Goal: Information Seeking & Learning: Learn about a topic

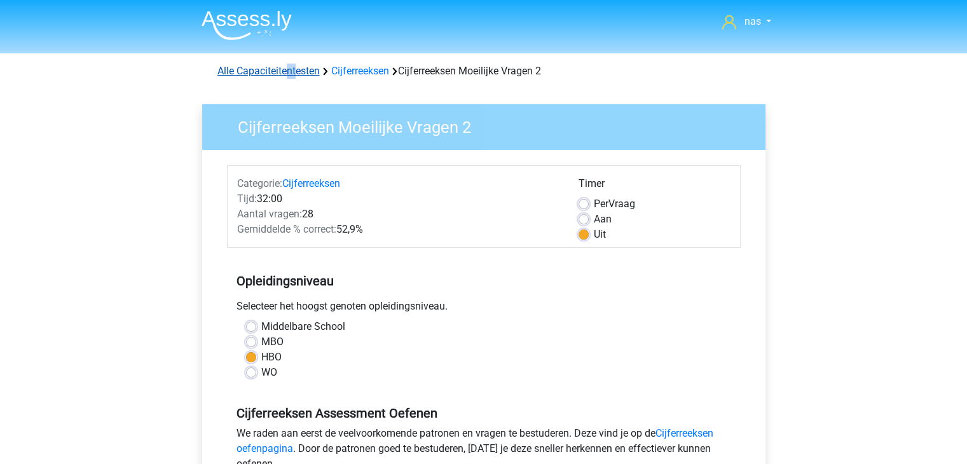
drag, startPoint x: 285, startPoint y: 82, endPoint x: 296, endPoint y: 72, distance: 13.9
click at [296, 72] on div "Alle Capaciteitentesten Cijferreeksen Cijferreeksen Moeilijke Vragen 2" at bounding box center [484, 68] width 604 height 31
click at [296, 72] on link "Alle Capaciteitentesten" at bounding box center [268, 71] width 102 height 12
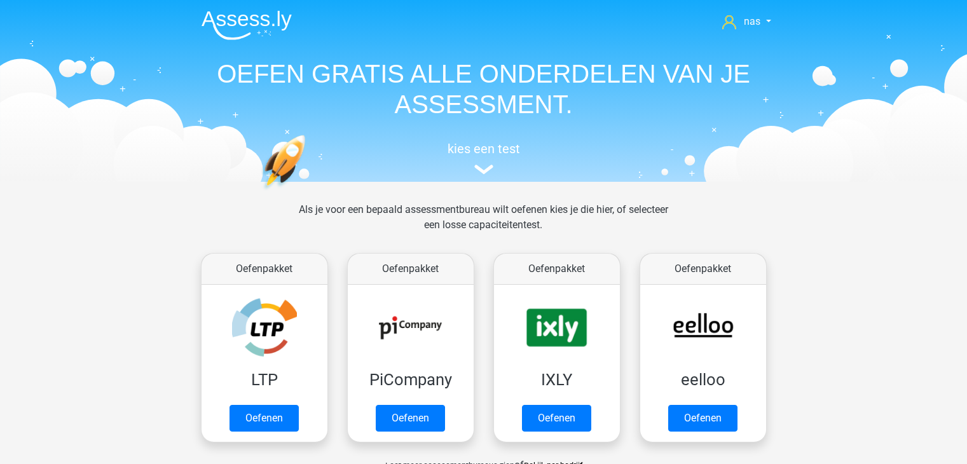
scroll to position [539, 0]
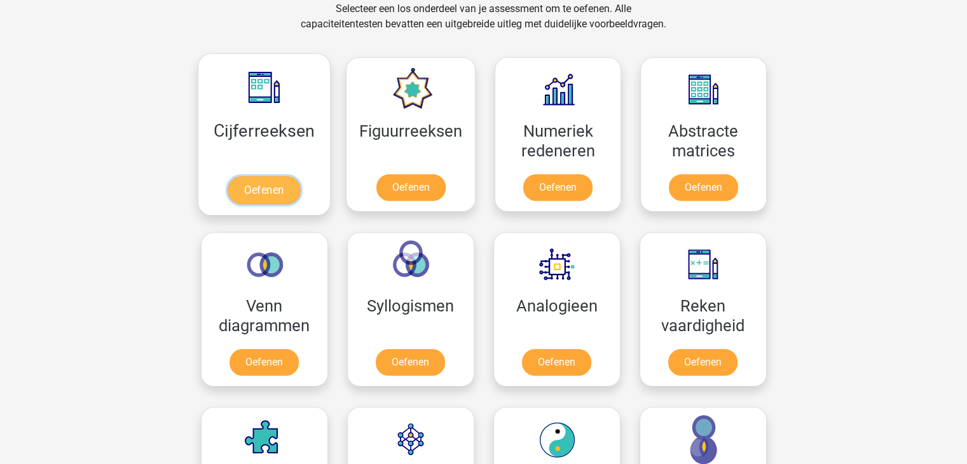
click at [288, 176] on link "Oefenen" at bounding box center [264, 190] width 72 height 28
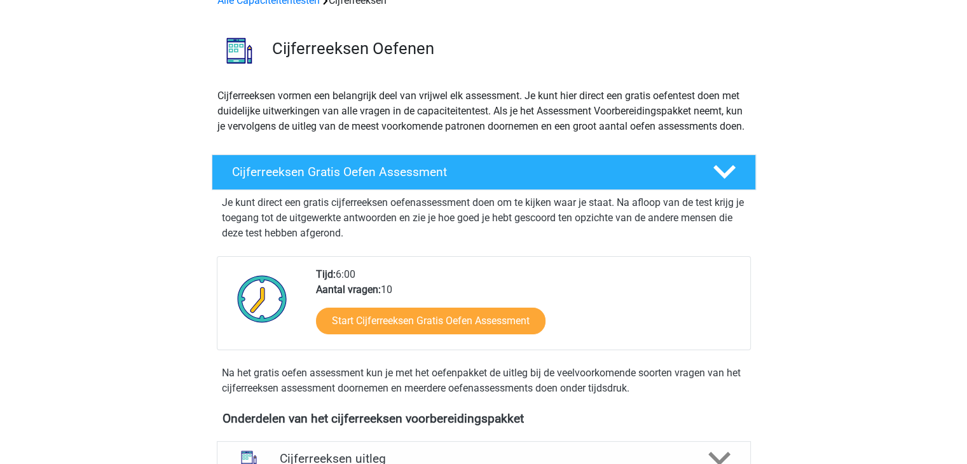
scroll to position [71, 0]
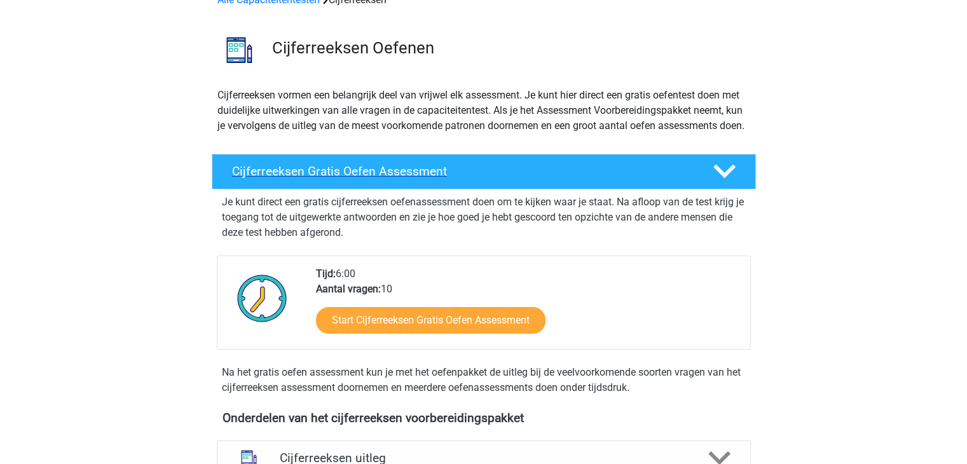
click at [559, 179] on h4 "Cijferreeksen Gratis Oefen Assessment" at bounding box center [462, 171] width 460 height 15
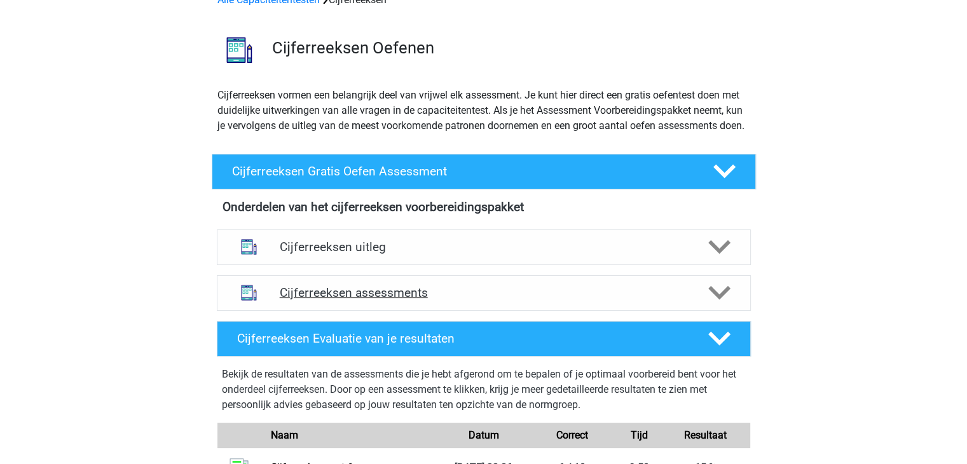
click at [458, 300] on h4 "Cijferreeksen assessments" at bounding box center [484, 292] width 408 height 15
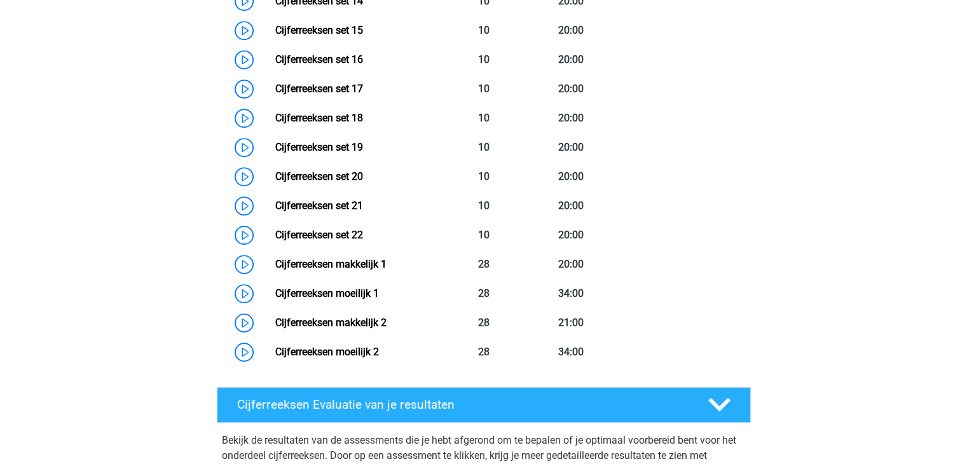
scroll to position [881, 0]
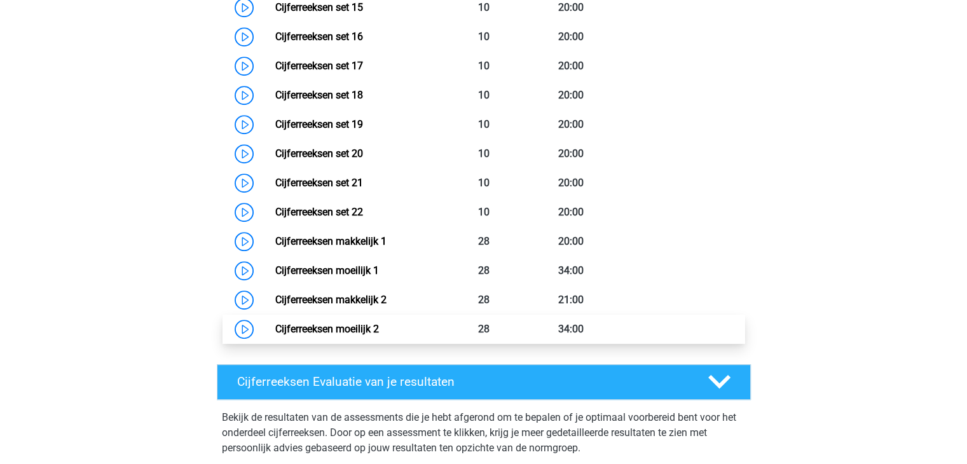
click at [379, 335] on link "Cijferreeksen moeilijk 2" at bounding box center [327, 329] width 104 height 12
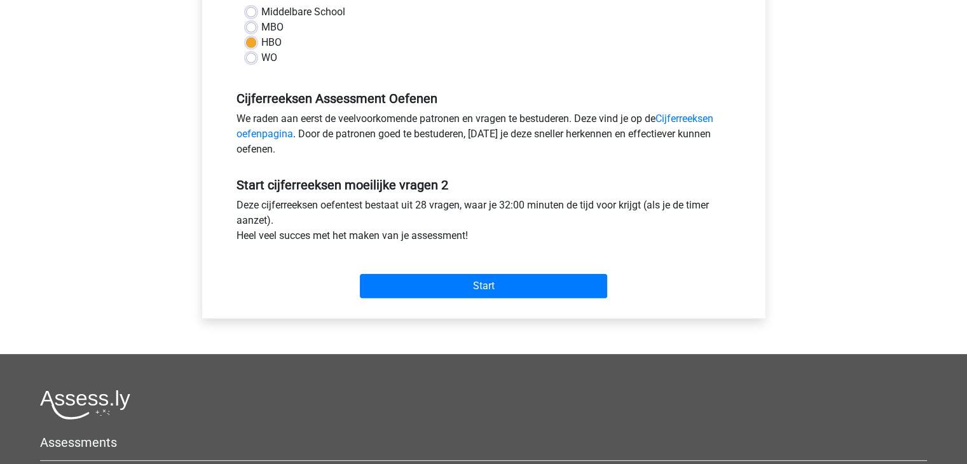
scroll to position [317, 0]
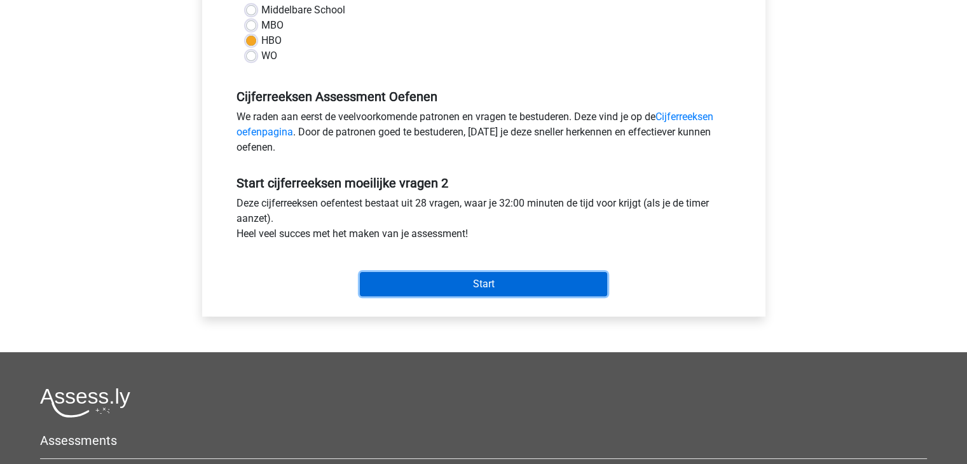
click at [521, 274] on input "Start" at bounding box center [483, 284] width 247 height 24
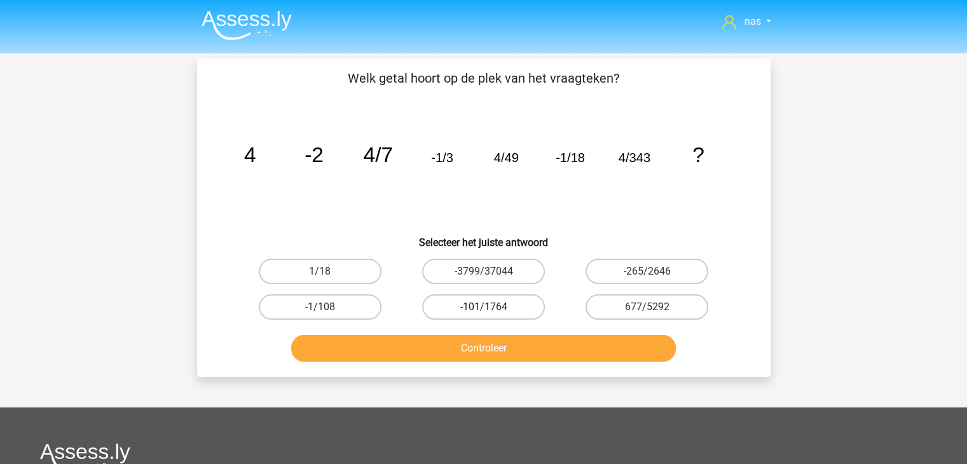
click at [523, 307] on label "-101/1764" at bounding box center [483, 306] width 123 height 25
click at [491, 307] on input "-101/1764" at bounding box center [487, 311] width 8 height 8
radio input "true"
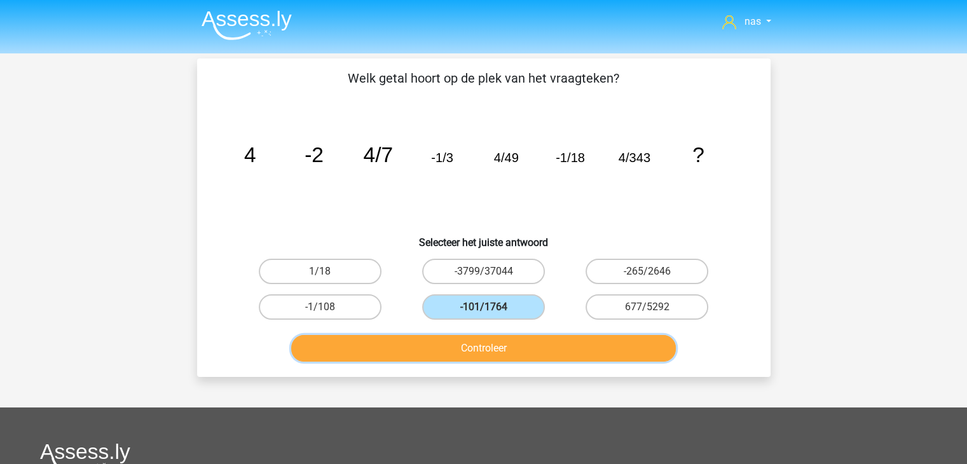
click at [519, 345] on button "Controleer" at bounding box center [483, 348] width 385 height 27
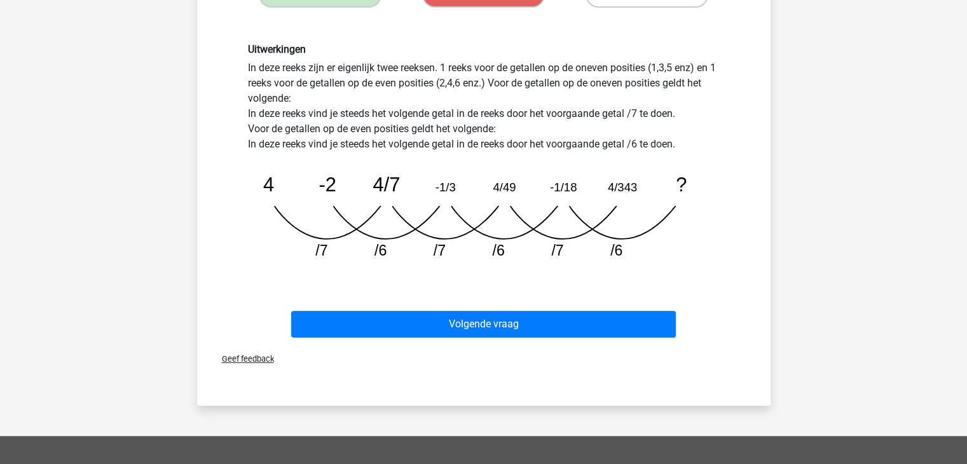
scroll to position [313, 0]
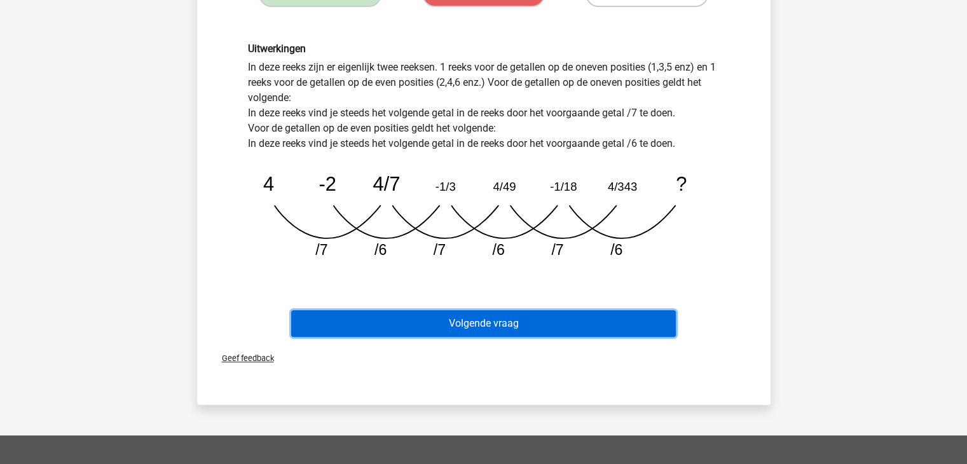
click at [549, 319] on button "Volgende vraag" at bounding box center [483, 323] width 385 height 27
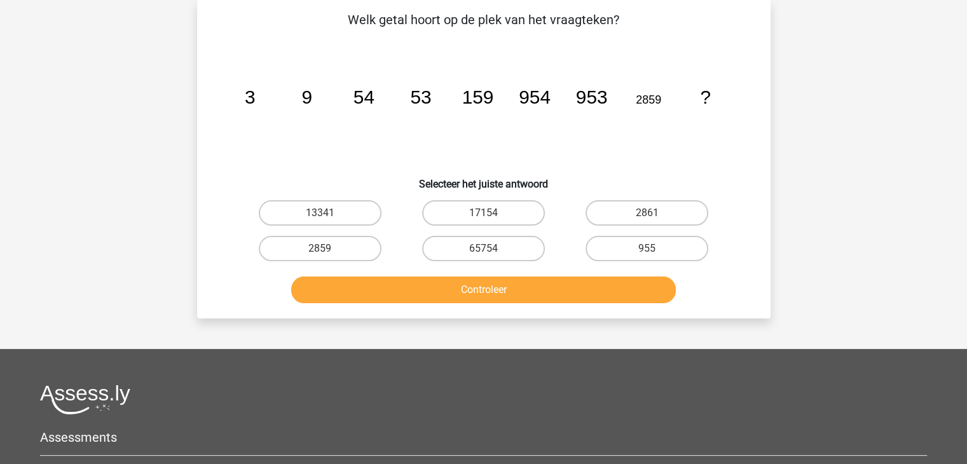
scroll to position [58, 0]
click at [520, 247] on label "65754" at bounding box center [483, 248] width 123 height 25
click at [491, 249] on input "65754" at bounding box center [487, 253] width 8 height 8
radio input "true"
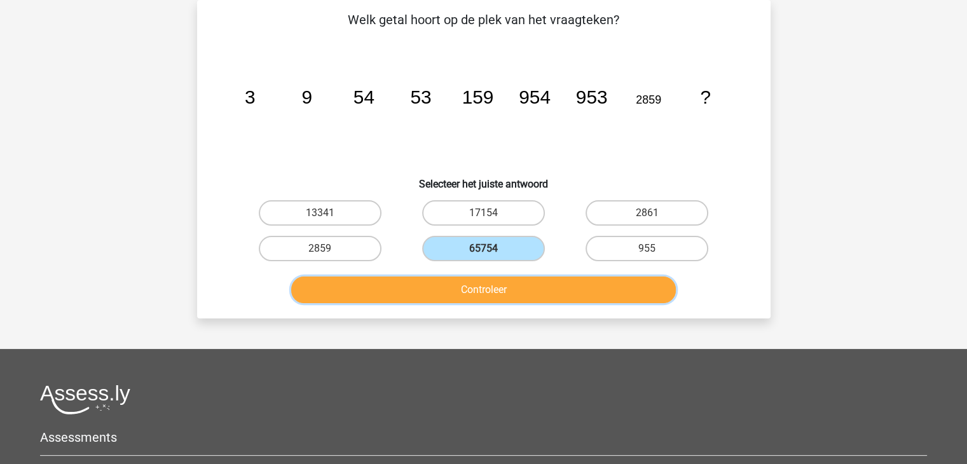
click at [543, 283] on button "Controleer" at bounding box center [483, 289] width 385 height 27
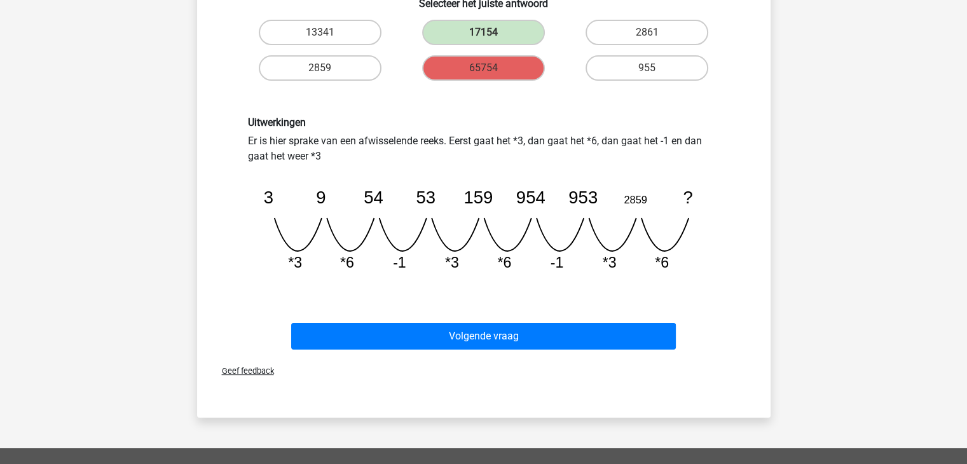
scroll to position [228, 0]
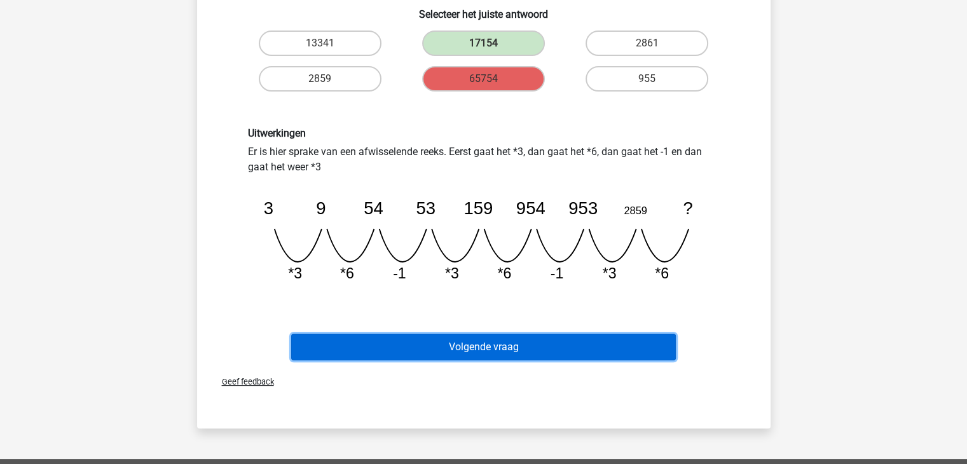
click at [549, 351] on button "Volgende vraag" at bounding box center [483, 347] width 385 height 27
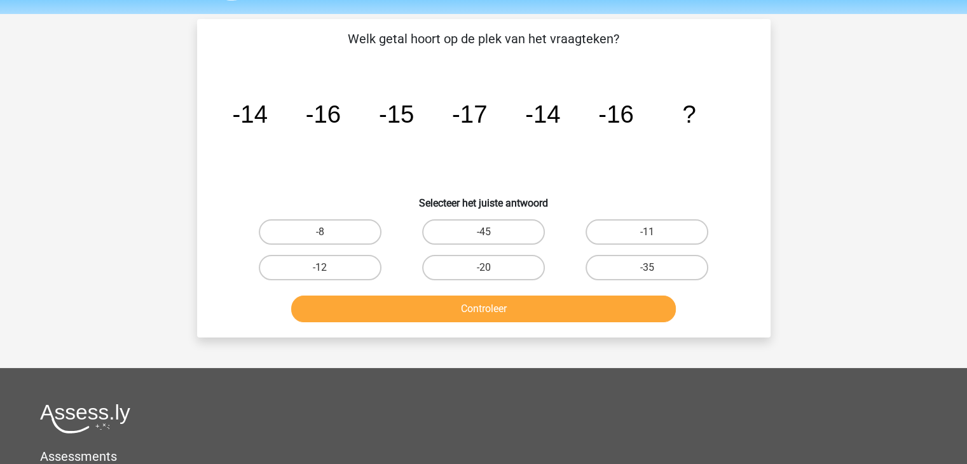
scroll to position [39, 0]
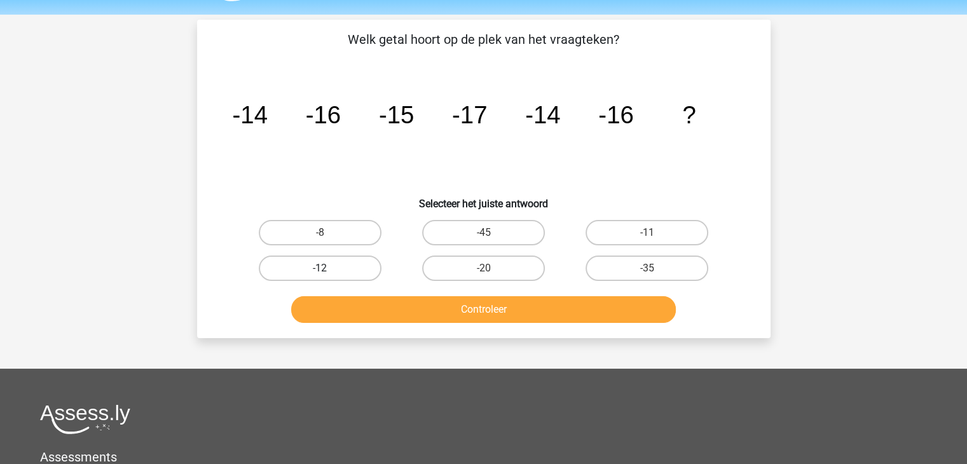
click at [359, 257] on label "-12" at bounding box center [320, 268] width 123 height 25
click at [328, 268] on input "-12" at bounding box center [324, 272] width 8 height 8
radio input "true"
click at [359, 257] on label "-12" at bounding box center [320, 268] width 123 height 25
click at [328, 268] on input "-12" at bounding box center [324, 272] width 8 height 8
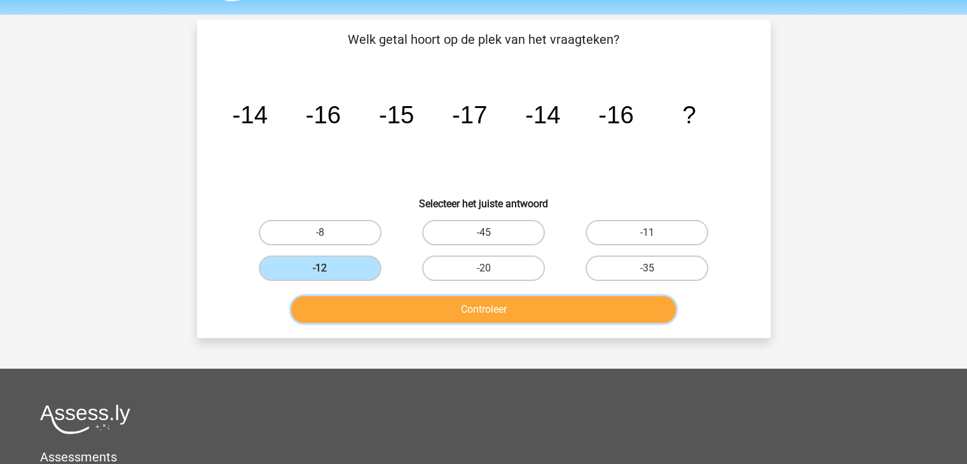
click at [416, 309] on button "Controleer" at bounding box center [483, 309] width 385 height 27
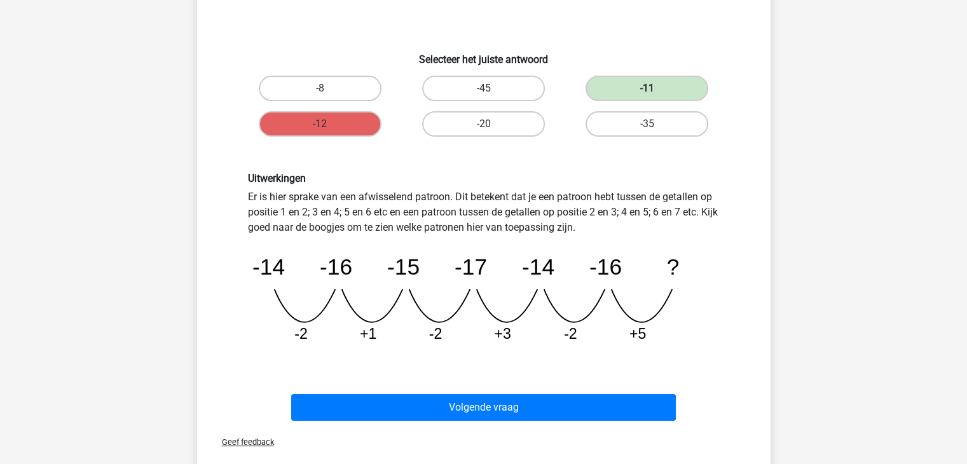
scroll to position [184, 0]
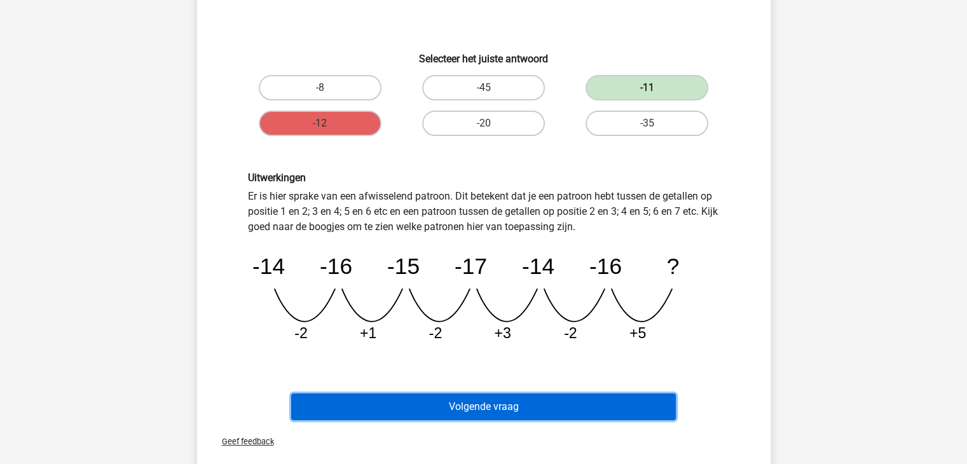
click at [557, 393] on button "Volgende vraag" at bounding box center [483, 406] width 385 height 27
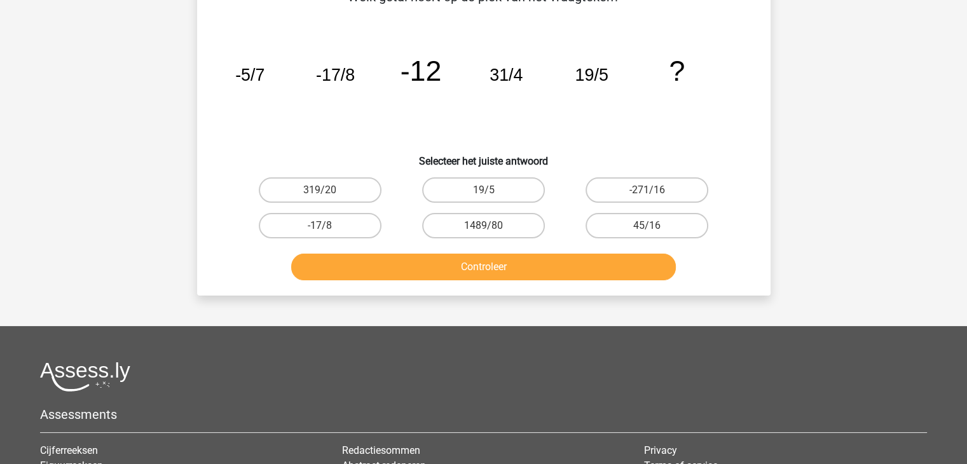
scroll to position [58, 0]
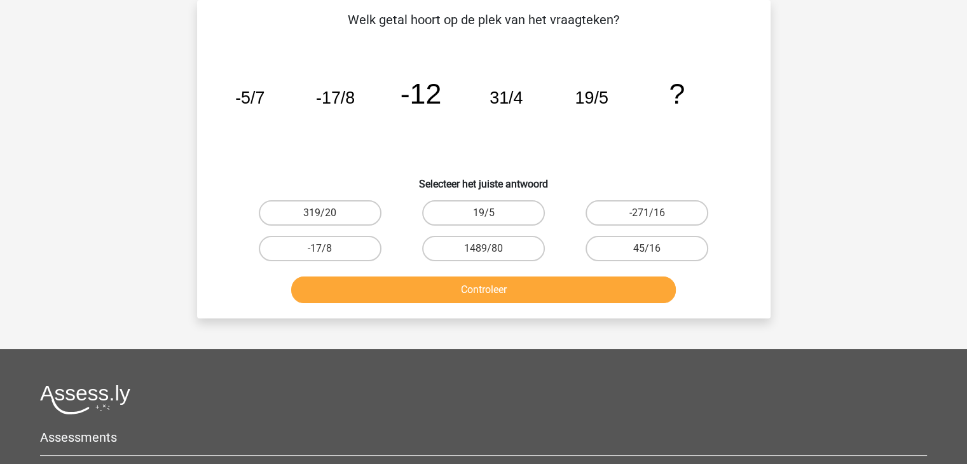
click at [471, 264] on div "1489/80" at bounding box center [483, 249] width 163 height 36
click at [490, 245] on label "1489/80" at bounding box center [483, 248] width 123 height 25
click at [490, 249] on input "1489/80" at bounding box center [487, 253] width 8 height 8
radio input "true"
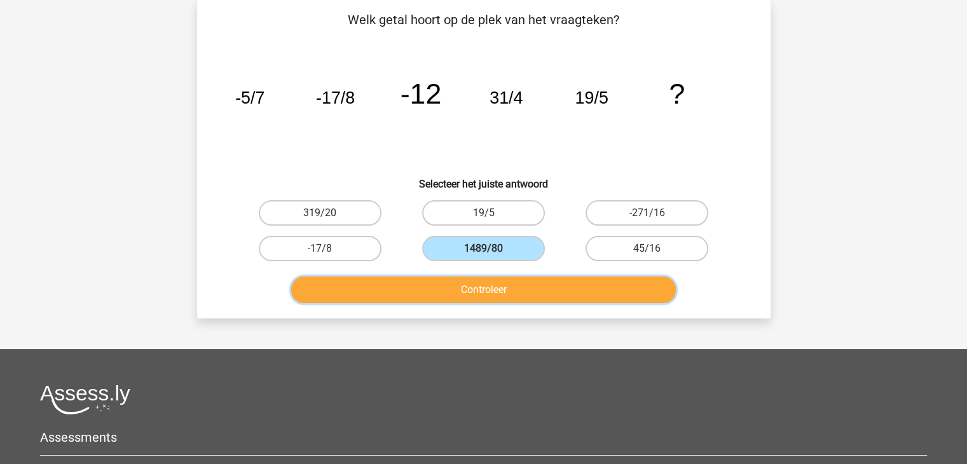
click at [496, 284] on button "Controleer" at bounding box center [483, 289] width 385 height 27
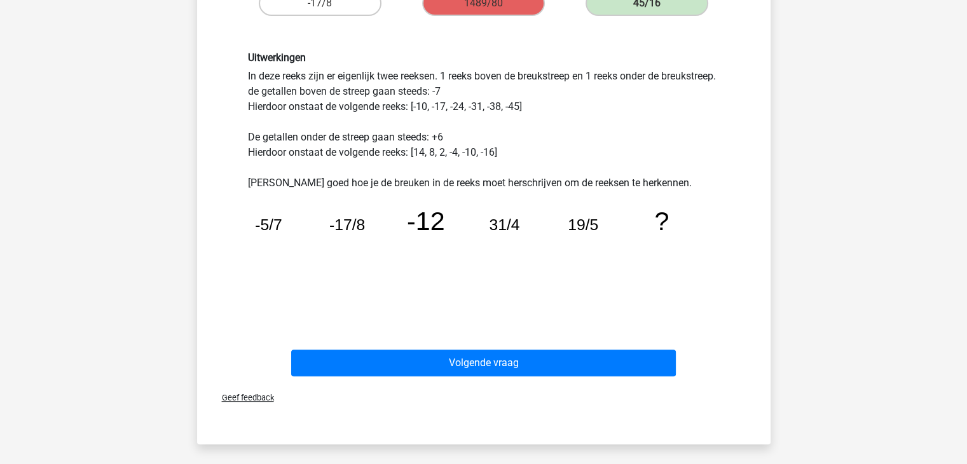
scroll to position [304, 0]
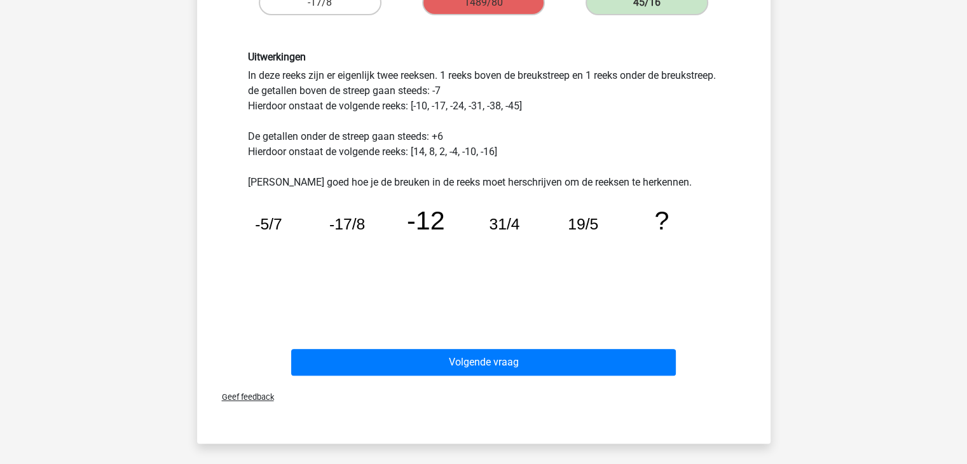
click at [481, 377] on div "Volgende vraag" at bounding box center [483, 365] width 491 height 32
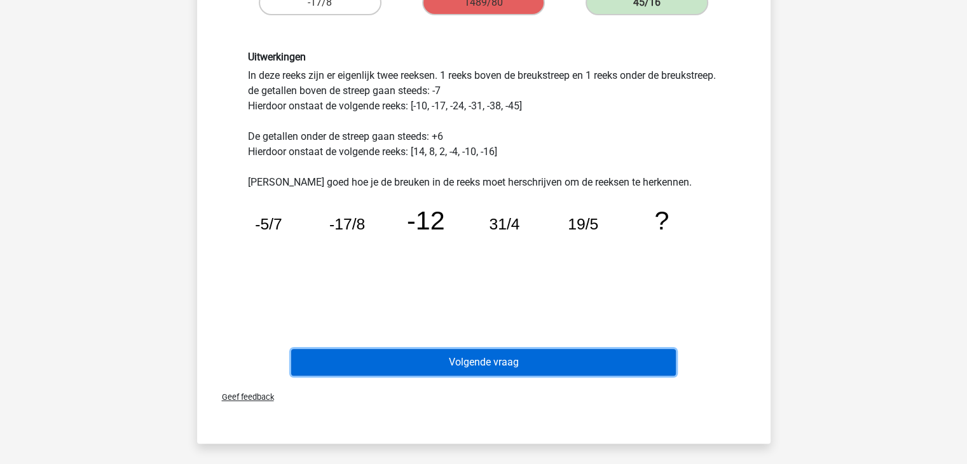
click at [491, 353] on button "Volgende vraag" at bounding box center [483, 362] width 385 height 27
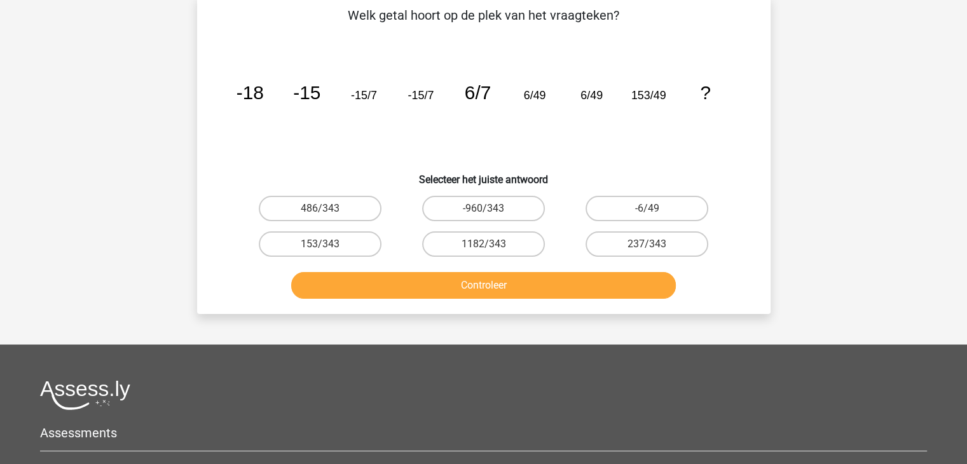
scroll to position [58, 0]
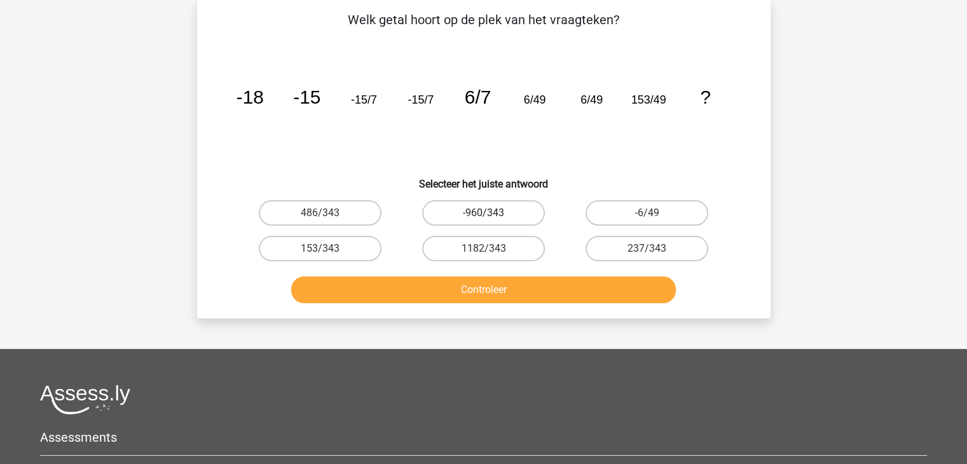
click at [514, 214] on label "-960/343" at bounding box center [483, 212] width 123 height 25
click at [491, 214] on input "-960/343" at bounding box center [487, 217] width 8 height 8
radio input "true"
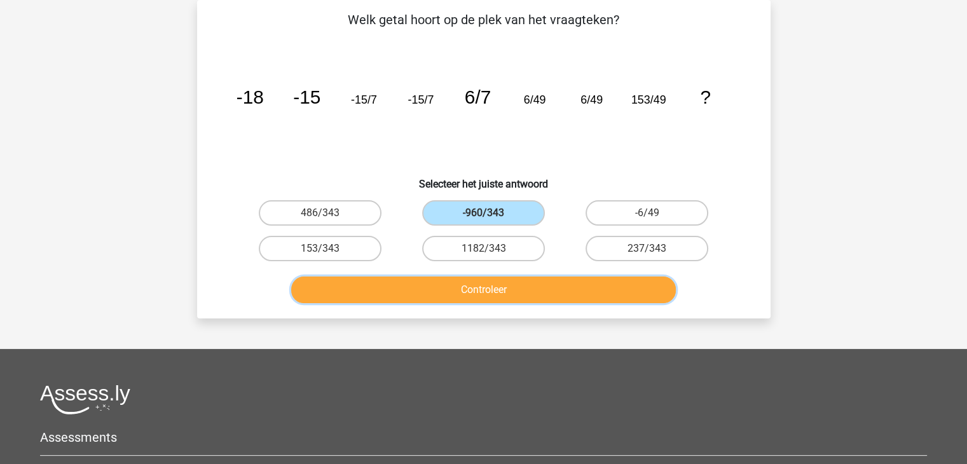
click at [529, 290] on button "Controleer" at bounding box center [483, 289] width 385 height 27
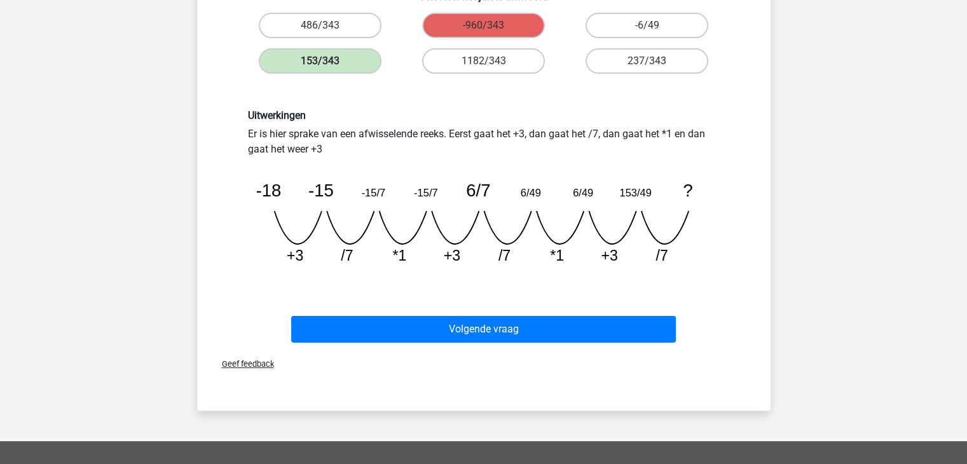
scroll to position [292, 0]
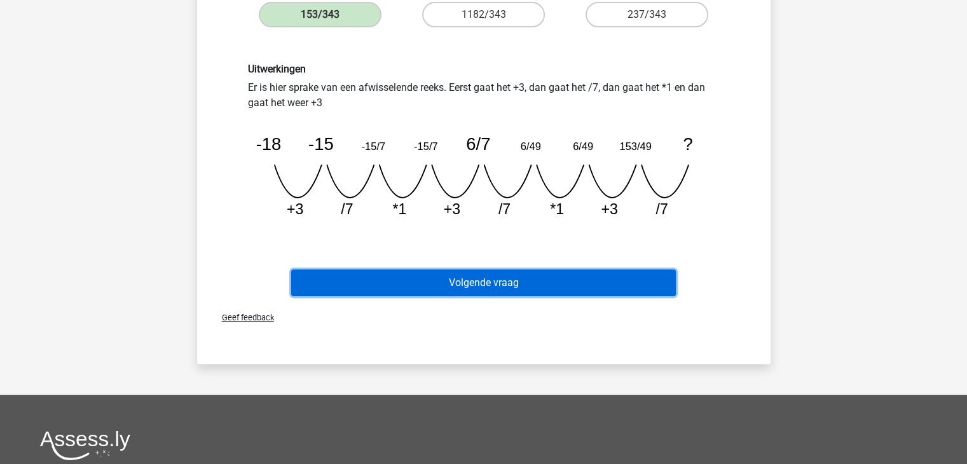
click at [490, 280] on button "Volgende vraag" at bounding box center [483, 282] width 385 height 27
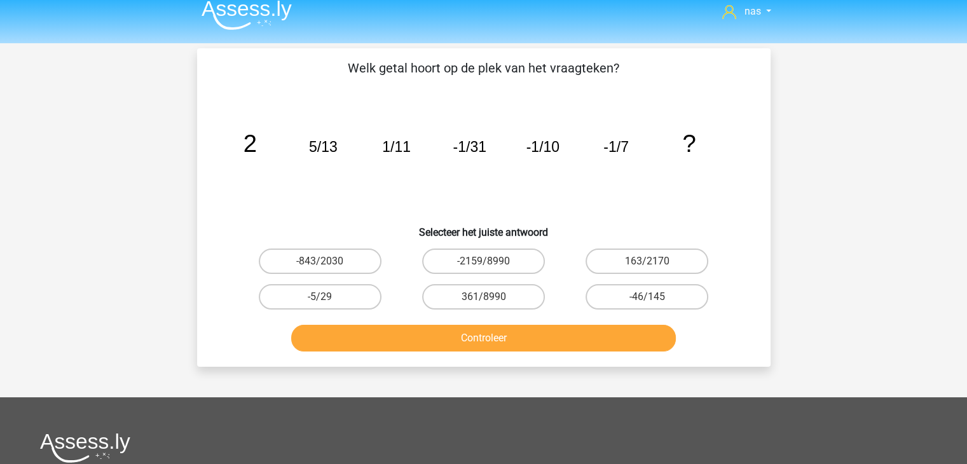
scroll to position [10, 0]
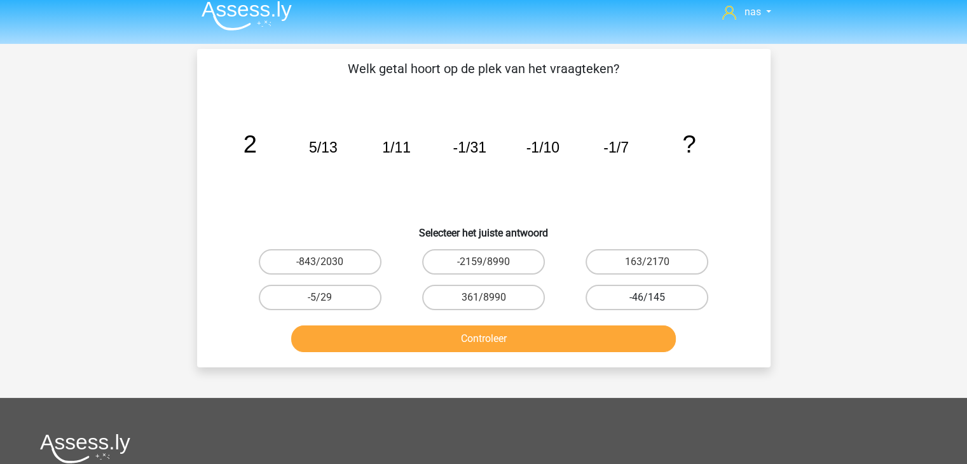
click at [622, 296] on label "-46/145" at bounding box center [646, 297] width 123 height 25
click at [647, 297] on input "-46/145" at bounding box center [651, 301] width 8 height 8
radio input "true"
click at [595, 338] on button "Controleer" at bounding box center [483, 338] width 385 height 27
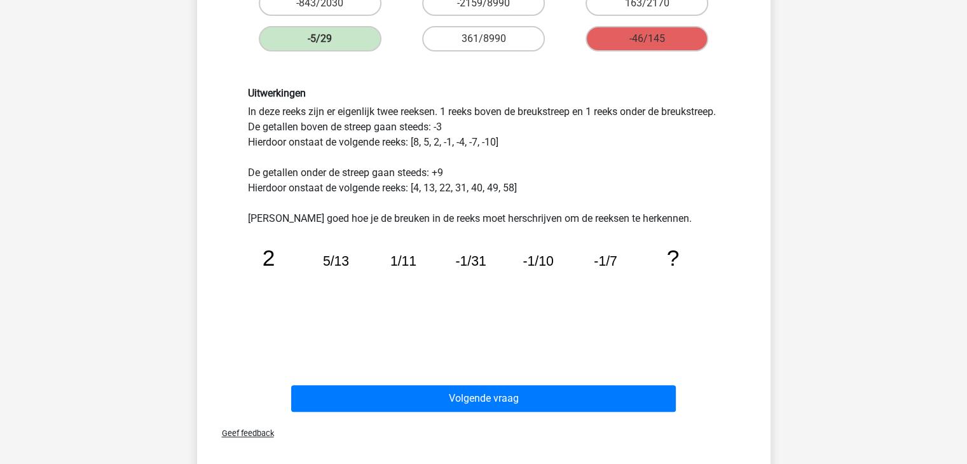
scroll to position [269, 0]
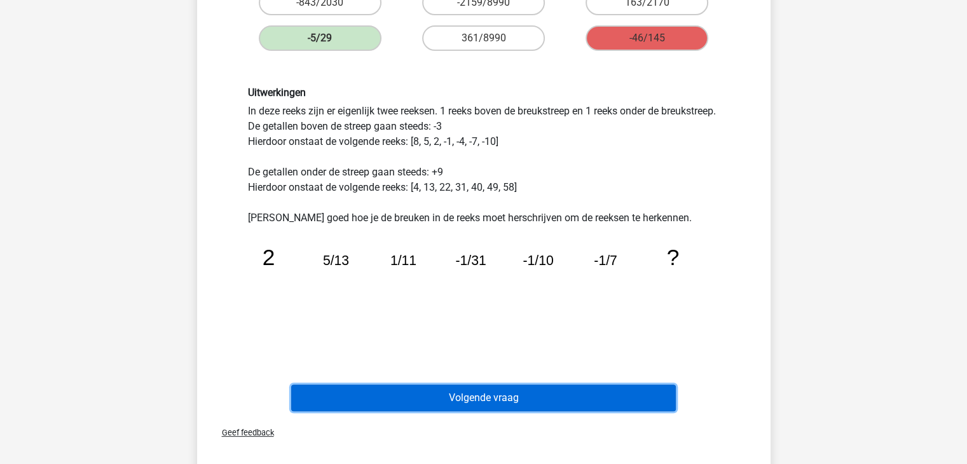
click at [494, 390] on button "Volgende vraag" at bounding box center [483, 398] width 385 height 27
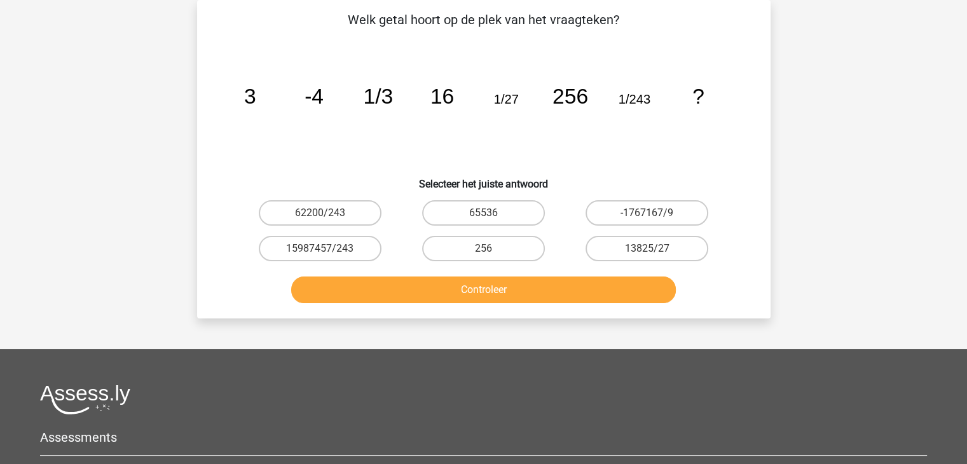
scroll to position [40, 0]
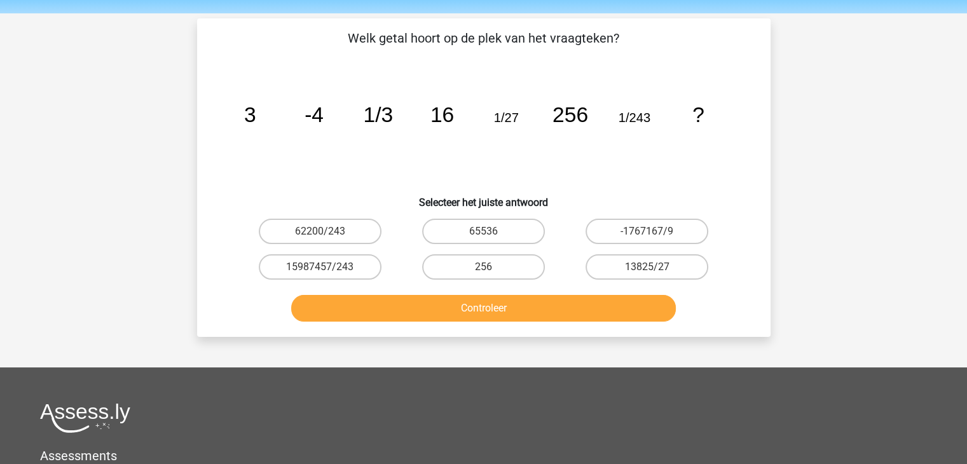
click at [654, 267] on input "13825/27" at bounding box center [651, 271] width 8 height 8
radio input "true"
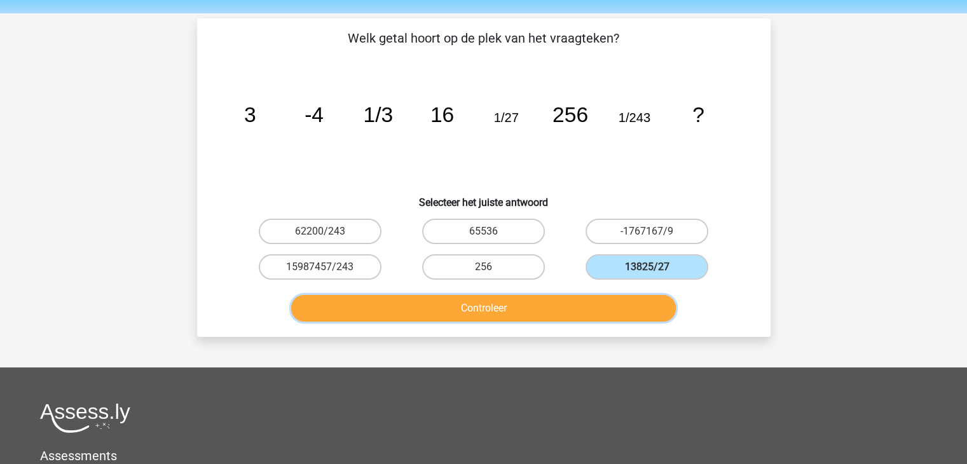
click at [583, 318] on button "Controleer" at bounding box center [483, 308] width 385 height 27
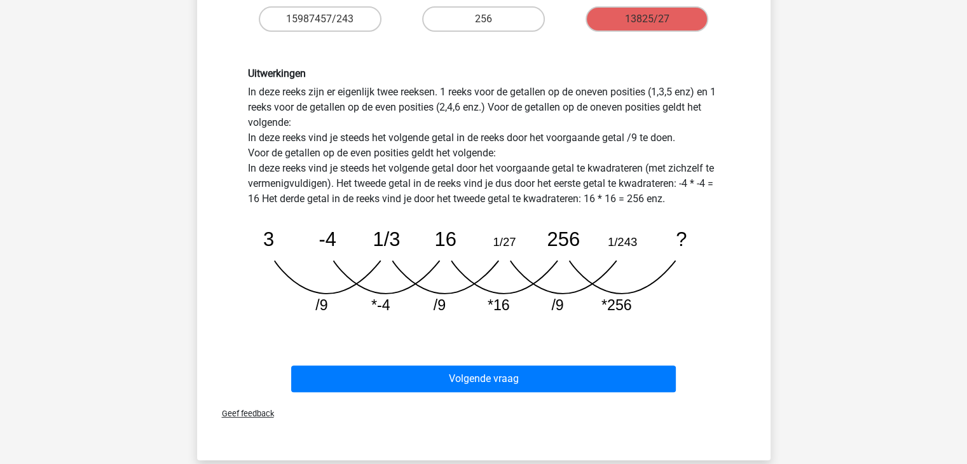
scroll to position [296, 0]
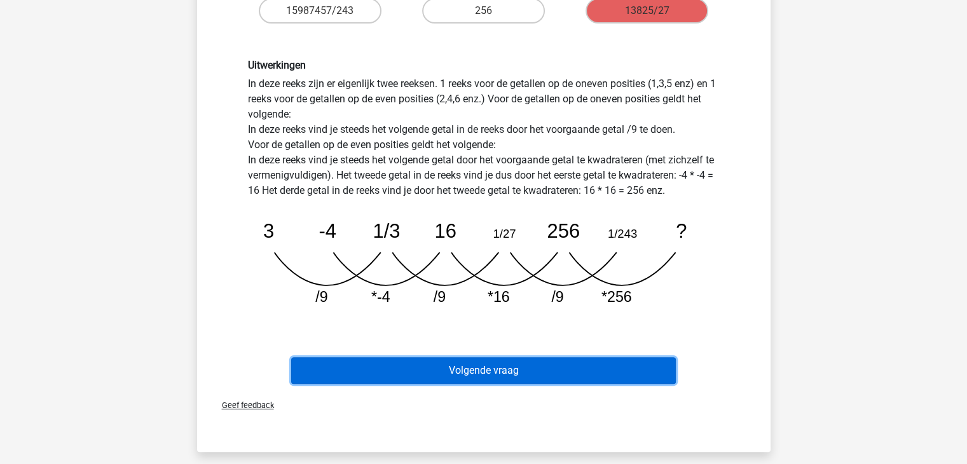
click at [517, 376] on button "Volgende vraag" at bounding box center [483, 370] width 385 height 27
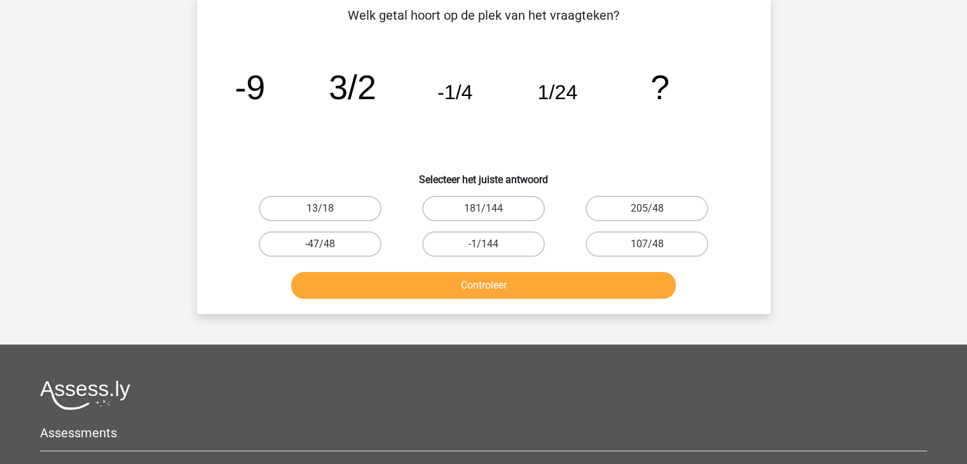
scroll to position [58, 0]
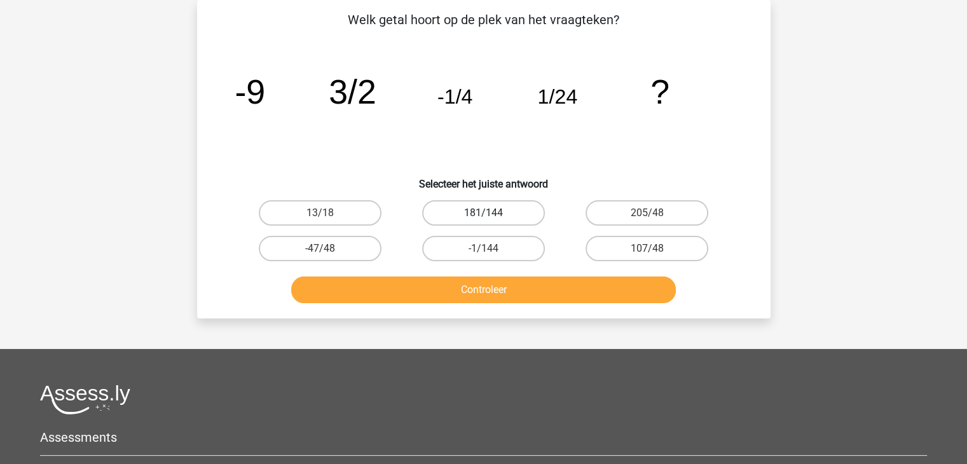
click at [501, 202] on label "181/144" at bounding box center [483, 212] width 123 height 25
click at [491, 213] on input "181/144" at bounding box center [487, 217] width 8 height 8
radio input "true"
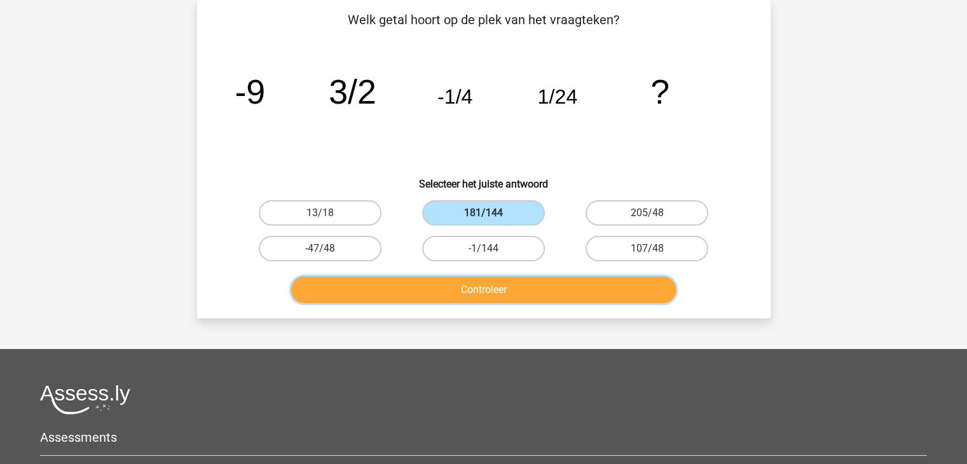
click at [515, 301] on button "Controleer" at bounding box center [483, 289] width 385 height 27
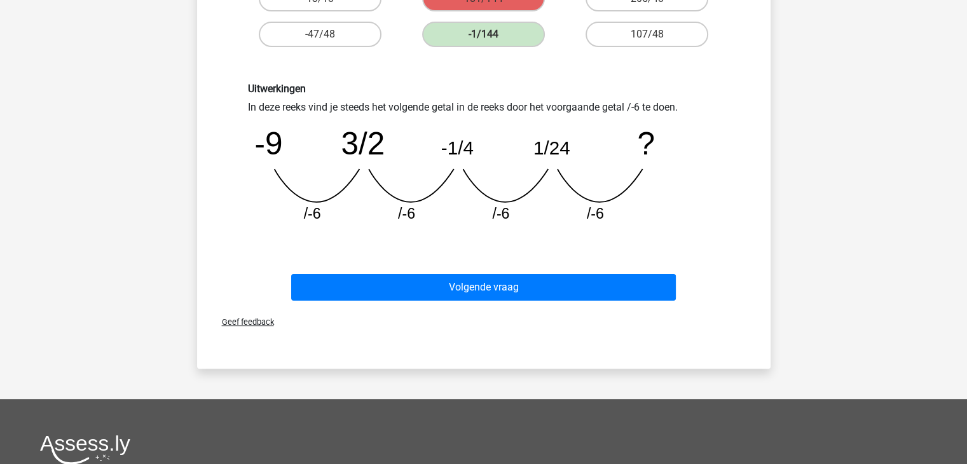
scroll to position [288, 0]
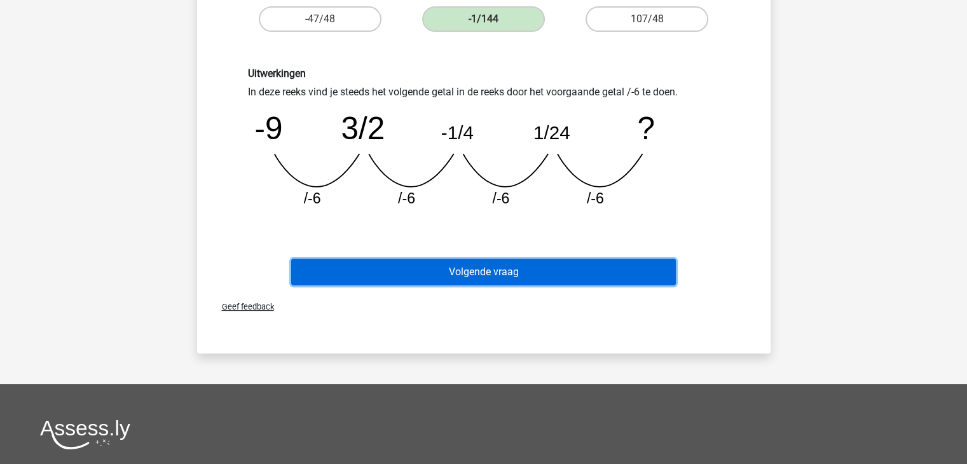
click at [549, 263] on button "Volgende vraag" at bounding box center [483, 272] width 385 height 27
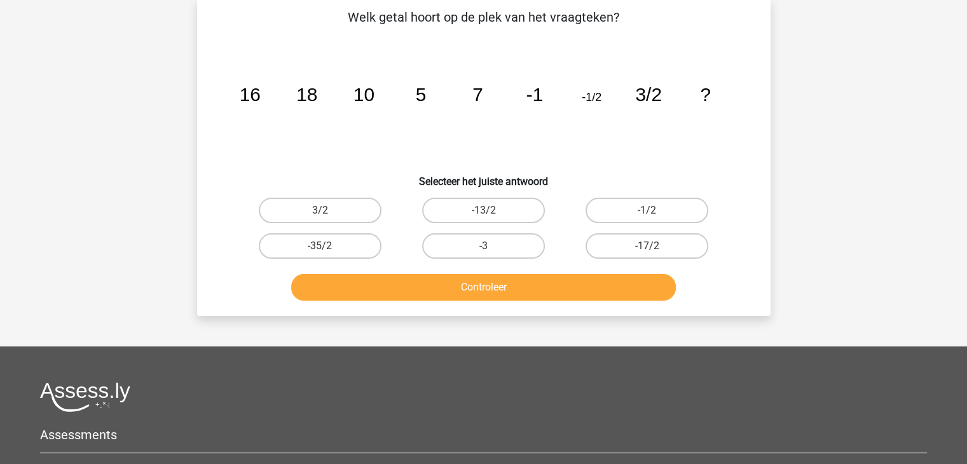
scroll to position [58, 0]
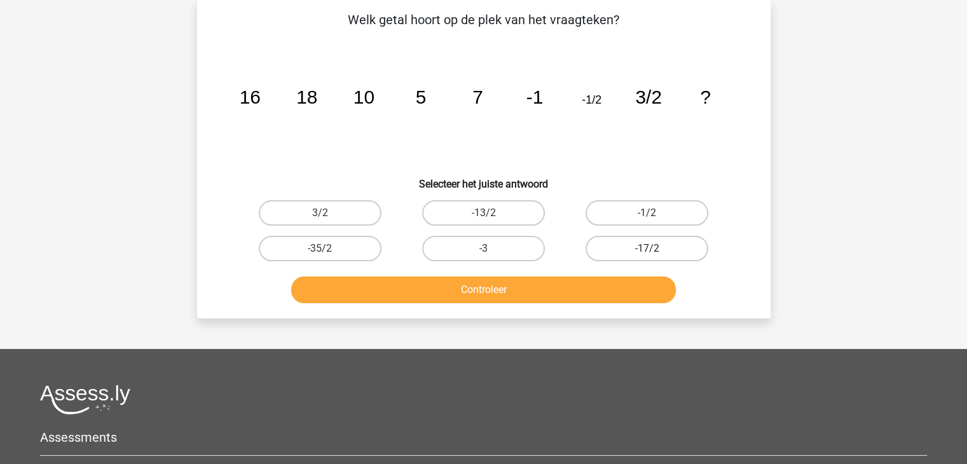
click at [651, 245] on label "-17/2" at bounding box center [646, 248] width 123 height 25
click at [651, 249] on input "-17/2" at bounding box center [651, 253] width 8 height 8
radio input "true"
click at [669, 207] on label "-1/2" at bounding box center [646, 212] width 123 height 25
click at [655, 213] on input "-1/2" at bounding box center [651, 217] width 8 height 8
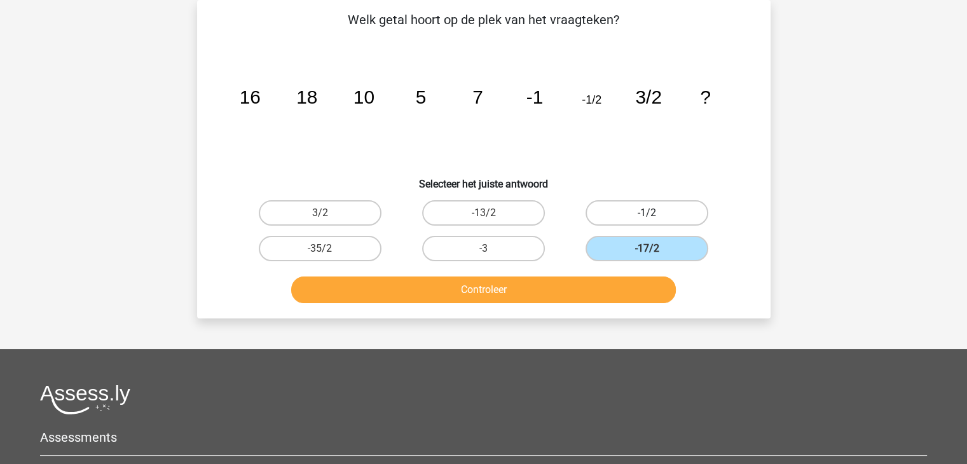
radio input "true"
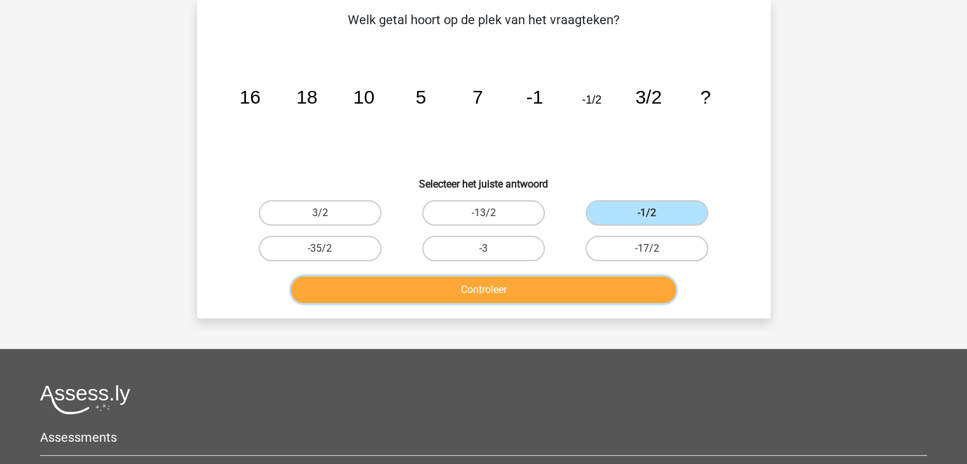
click at [575, 285] on button "Controleer" at bounding box center [483, 289] width 385 height 27
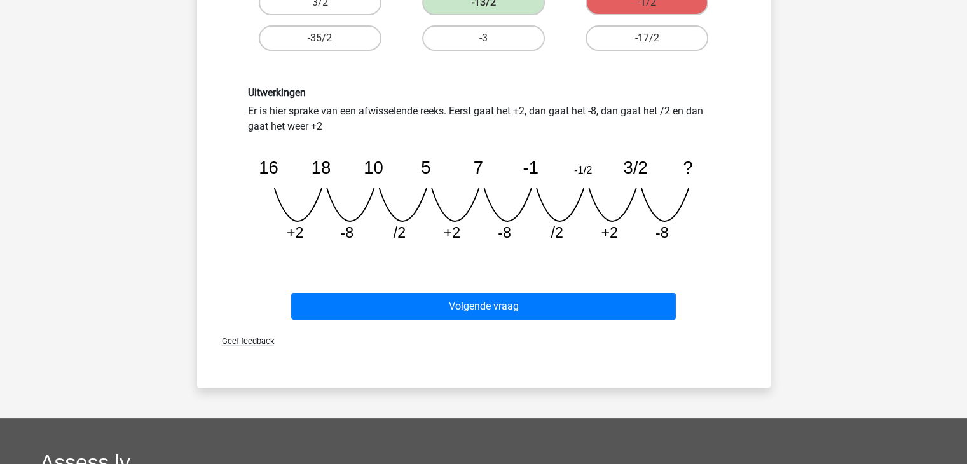
scroll to position [271, 0]
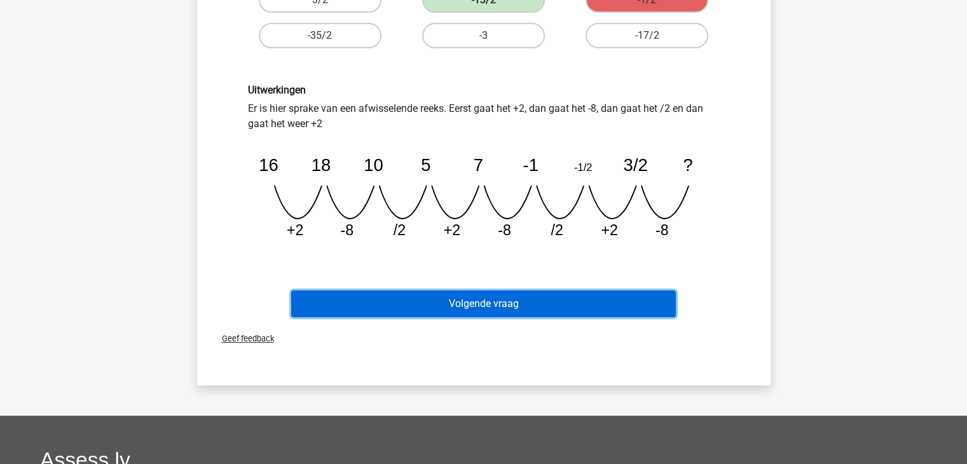
click at [526, 301] on button "Volgende vraag" at bounding box center [483, 303] width 385 height 27
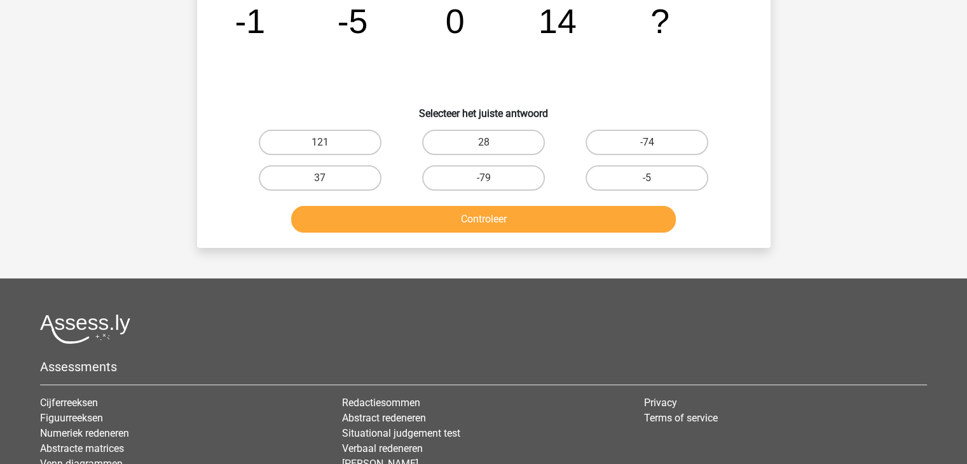
scroll to position [58, 0]
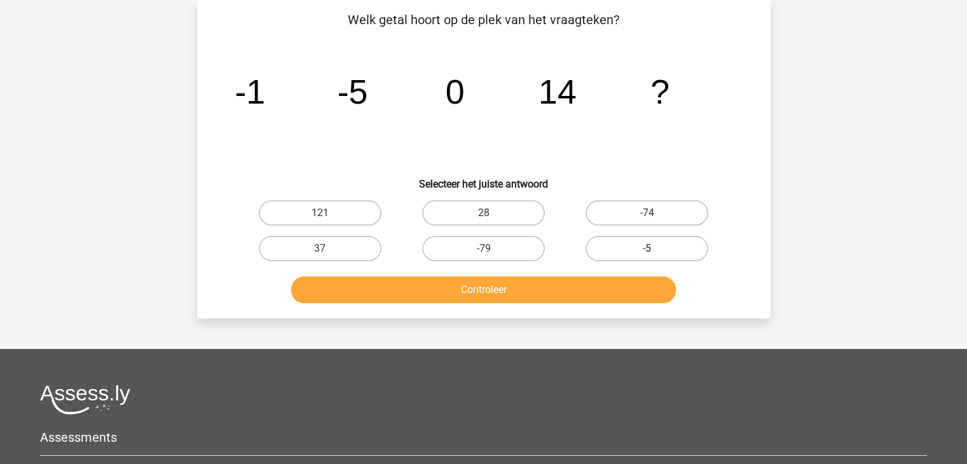
click at [618, 251] on label "-5" at bounding box center [646, 248] width 123 height 25
click at [647, 251] on input "-5" at bounding box center [651, 253] width 8 height 8
radio input "true"
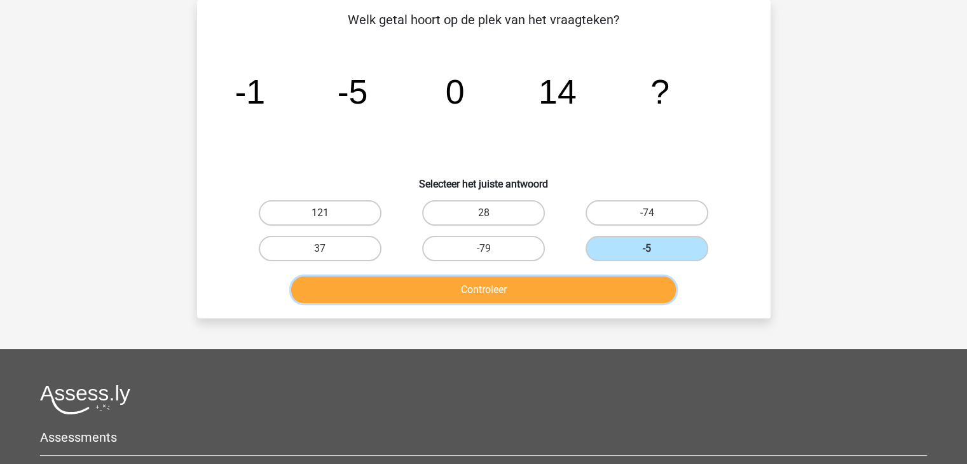
click at [483, 299] on button "Controleer" at bounding box center [483, 289] width 385 height 27
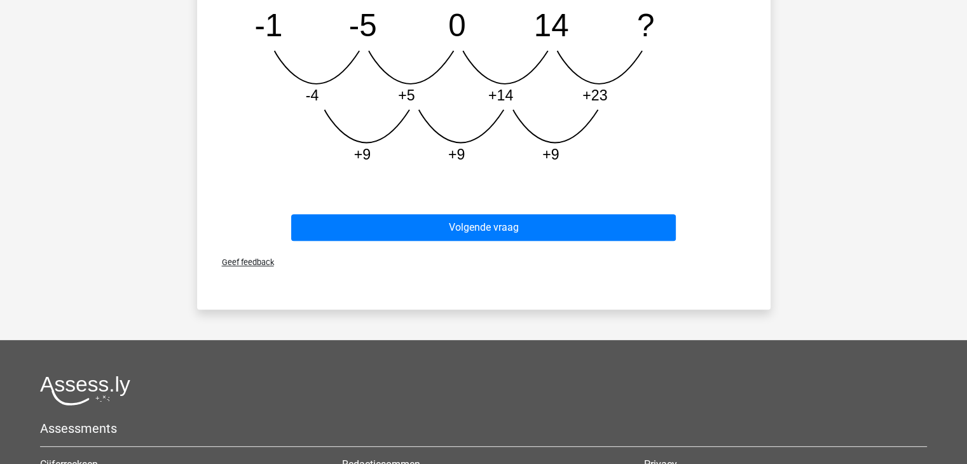
scroll to position [437, 0]
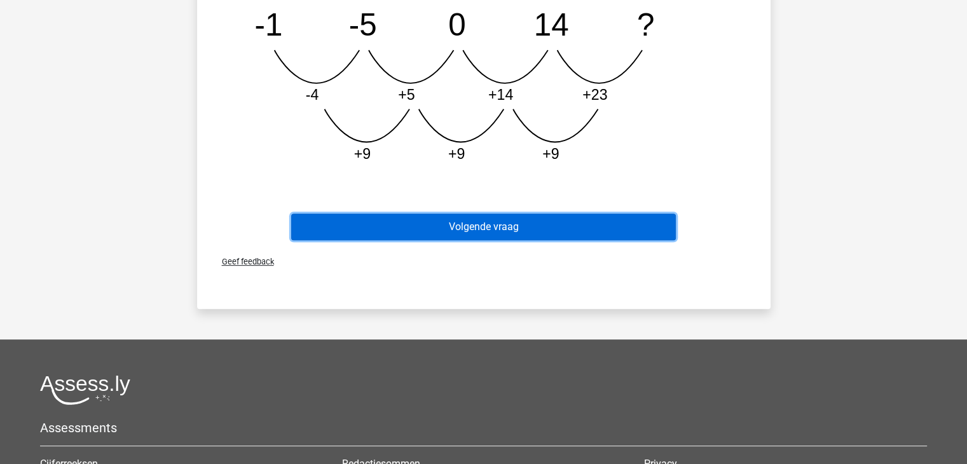
click at [467, 224] on button "Volgende vraag" at bounding box center [483, 227] width 385 height 27
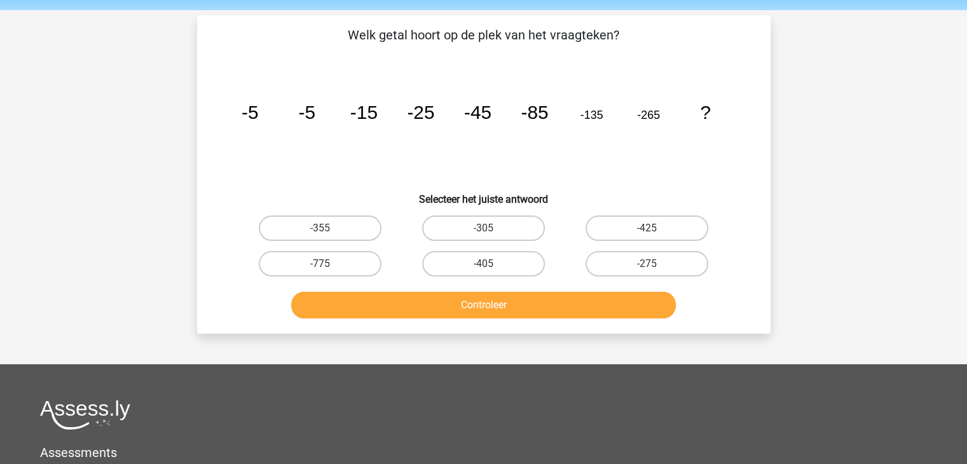
scroll to position [42, 0]
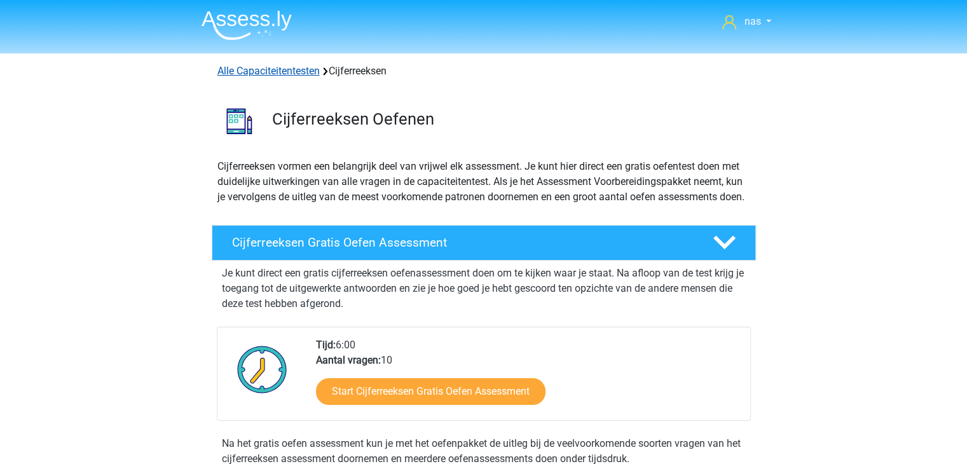
click at [282, 74] on link "Alle Capaciteitentesten" at bounding box center [268, 71] width 102 height 12
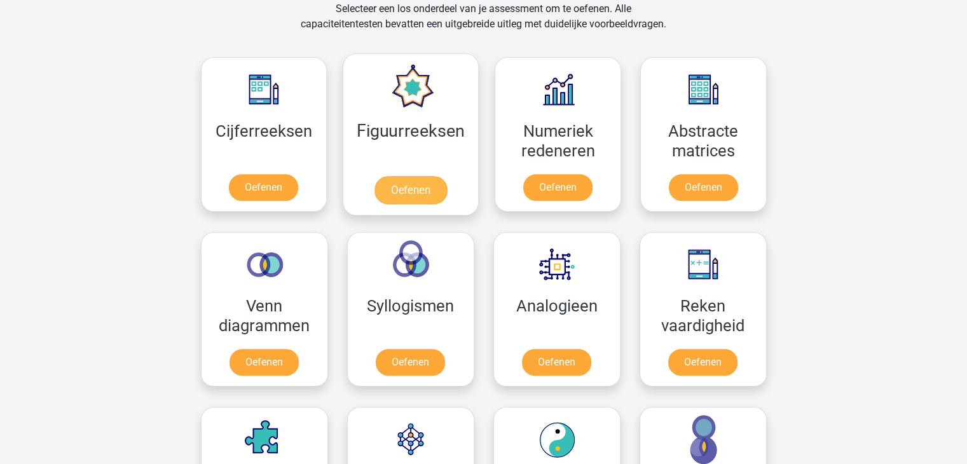
scroll to position [618, 0]
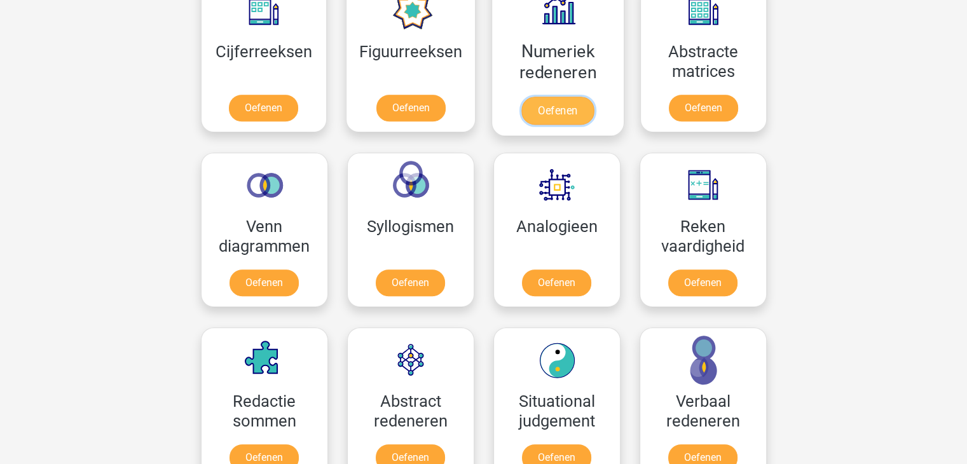
click at [582, 118] on link "Oefenen" at bounding box center [557, 111] width 72 height 28
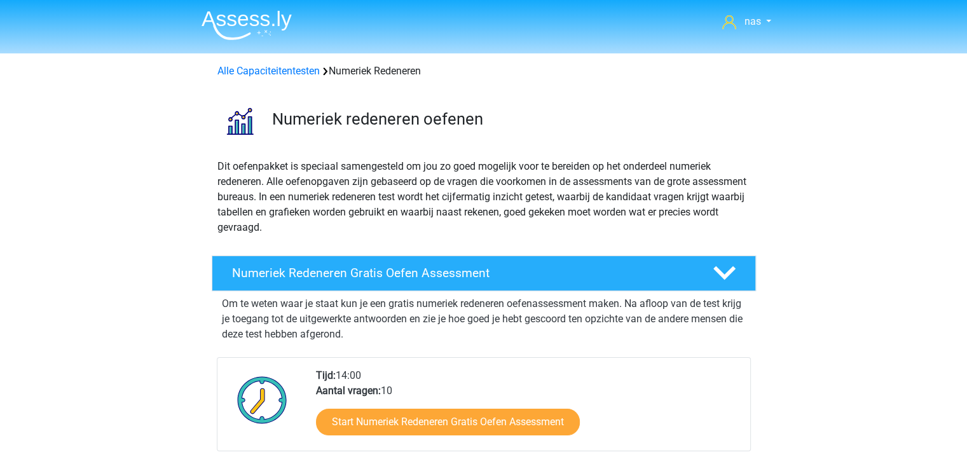
scroll to position [155, 0]
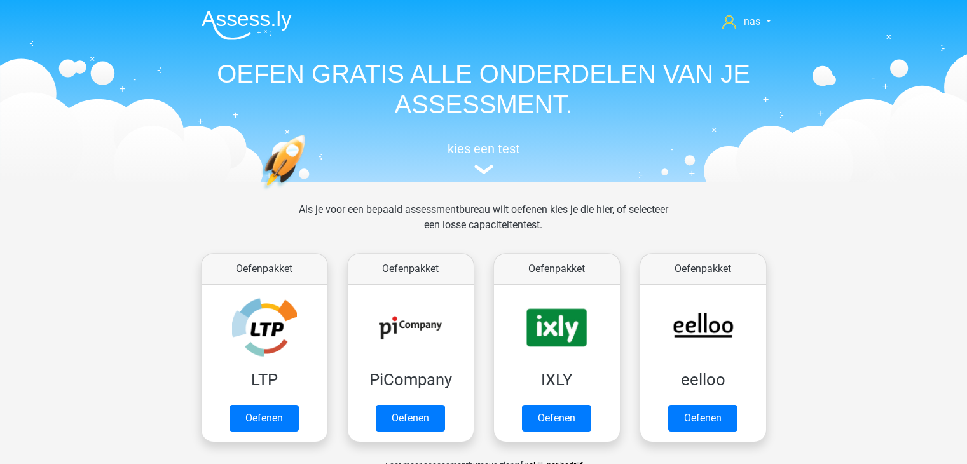
scroll to position [618, 0]
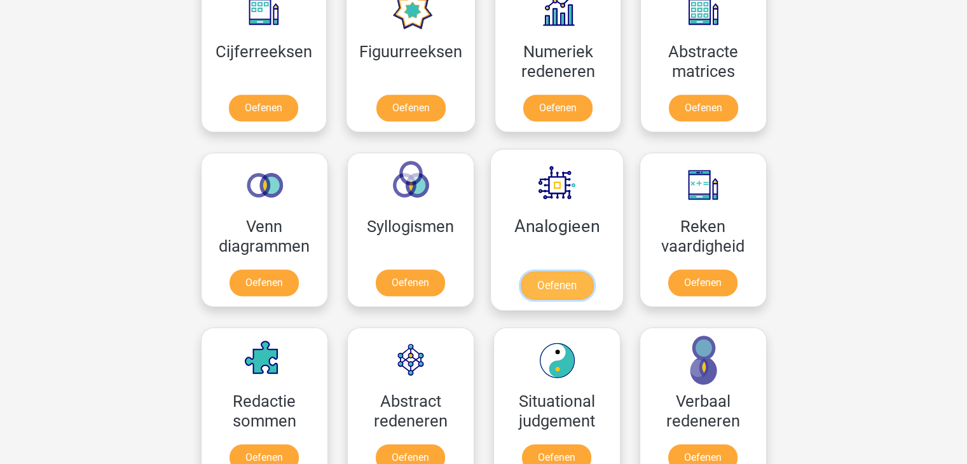
click at [555, 271] on link "Oefenen" at bounding box center [556, 285] width 72 height 28
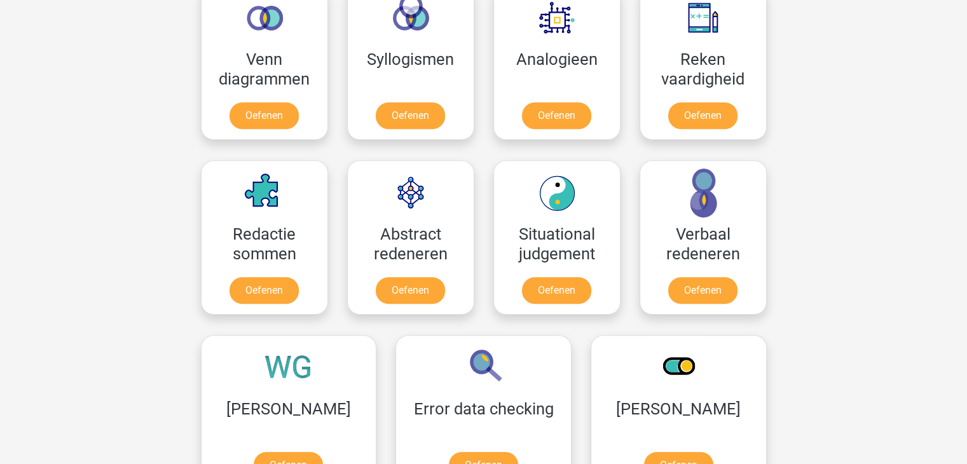
scroll to position [786, 0]
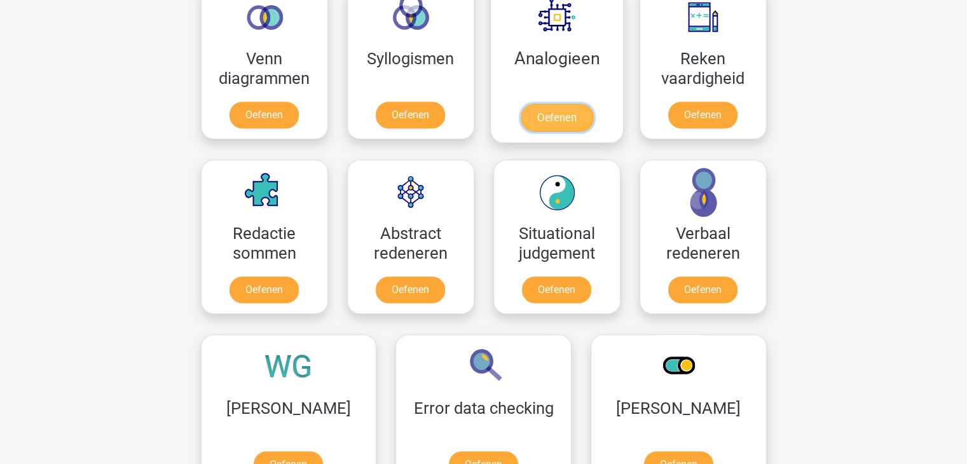
click at [568, 110] on link "Oefenen" at bounding box center [556, 118] width 72 height 28
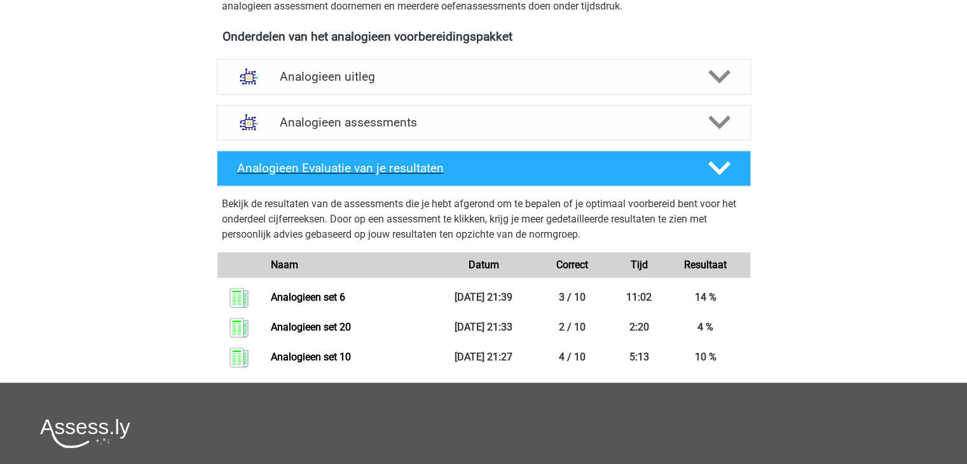
scroll to position [422, 0]
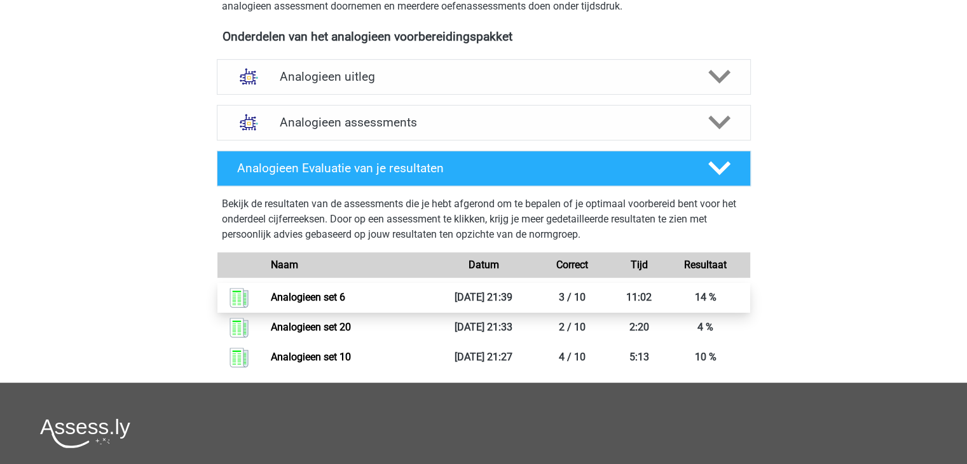
click at [345, 296] on link "Analogieen set 6" at bounding box center [308, 297] width 74 height 12
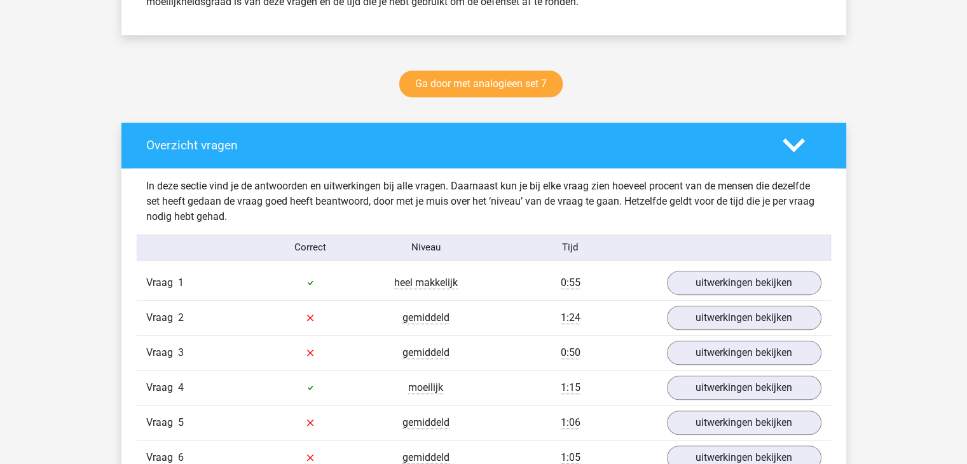
scroll to position [611, 0]
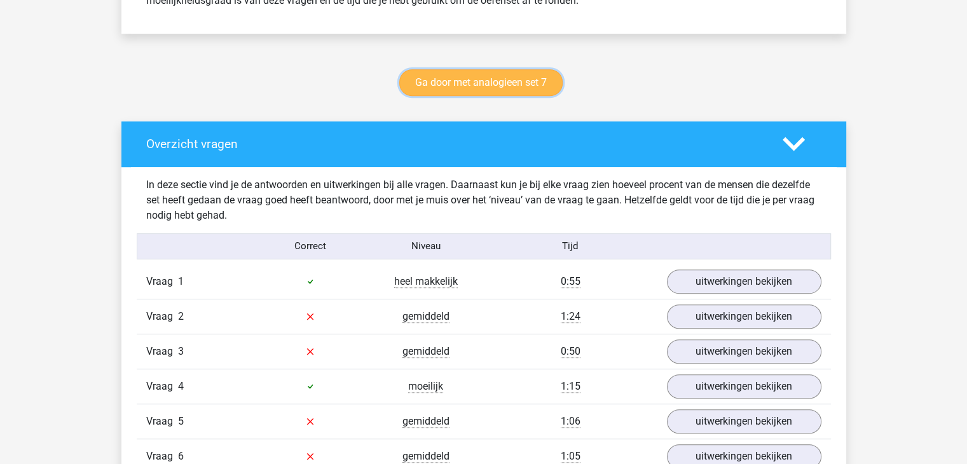
click at [542, 72] on link "Ga door met analogieen set 7" at bounding box center [480, 82] width 163 height 27
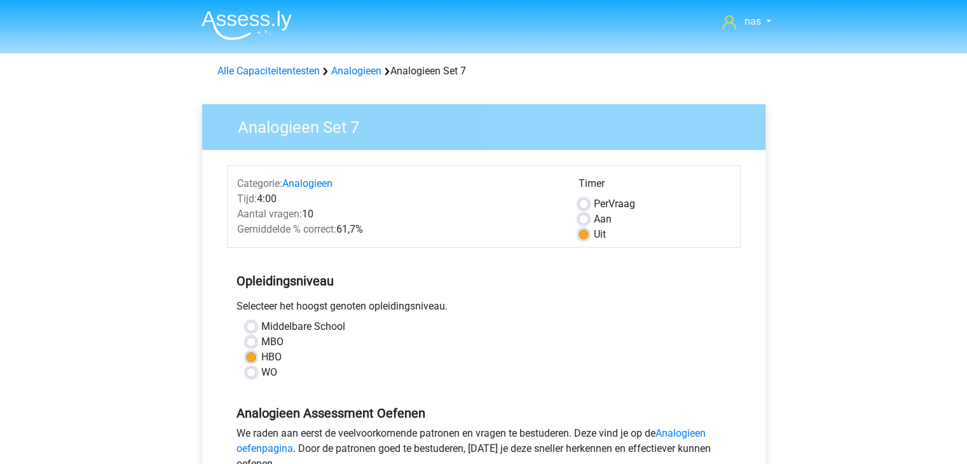
scroll to position [27, 0]
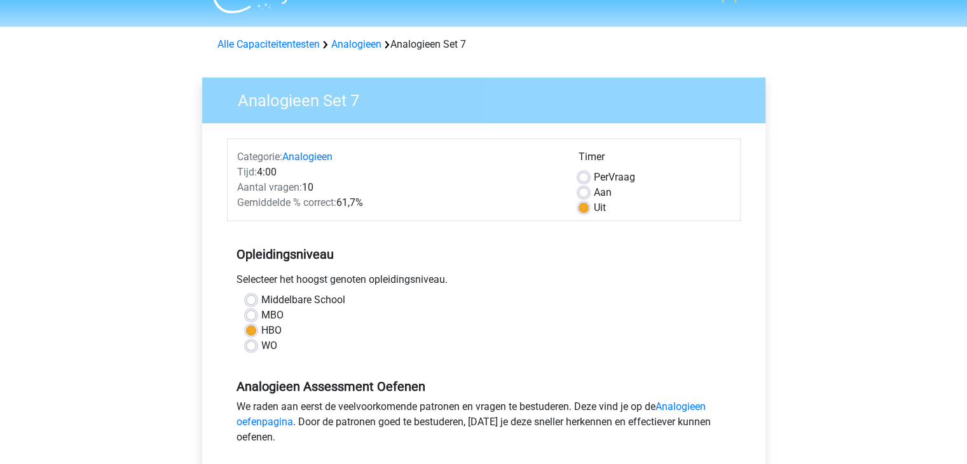
click at [582, 186] on div "Aan" at bounding box center [654, 192] width 152 height 15
click at [590, 186] on div "Aan" at bounding box center [654, 192] width 152 height 15
click at [594, 193] on label "Aan" at bounding box center [603, 192] width 18 height 15
click at [582, 193] on input "Aan" at bounding box center [583, 191] width 10 height 13
radio input "true"
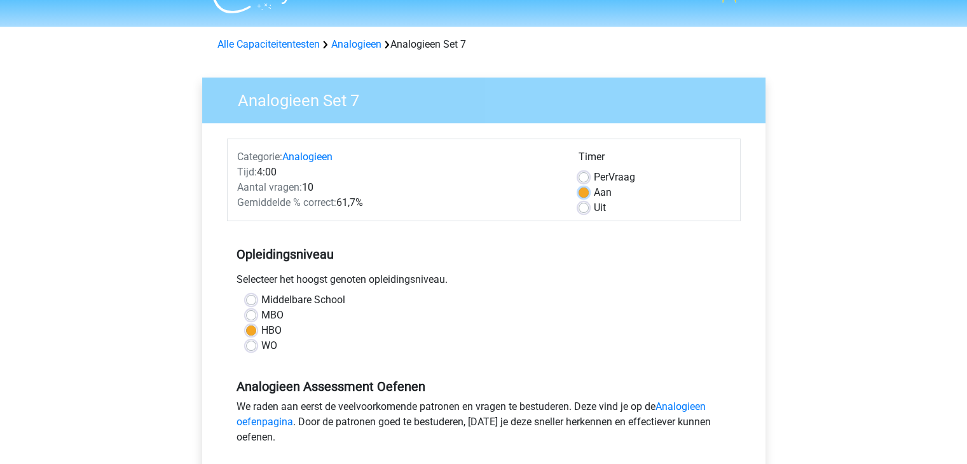
scroll to position [48, 0]
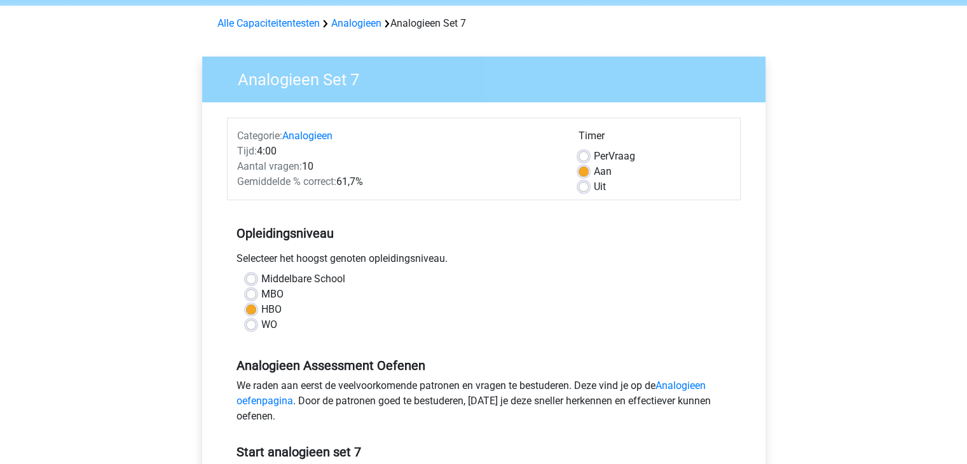
click at [589, 191] on div "Uit" at bounding box center [654, 186] width 152 height 15
click at [594, 187] on label "Uit" at bounding box center [600, 186] width 12 height 15
click at [583, 187] on input "Uit" at bounding box center [583, 185] width 10 height 13
radio input "true"
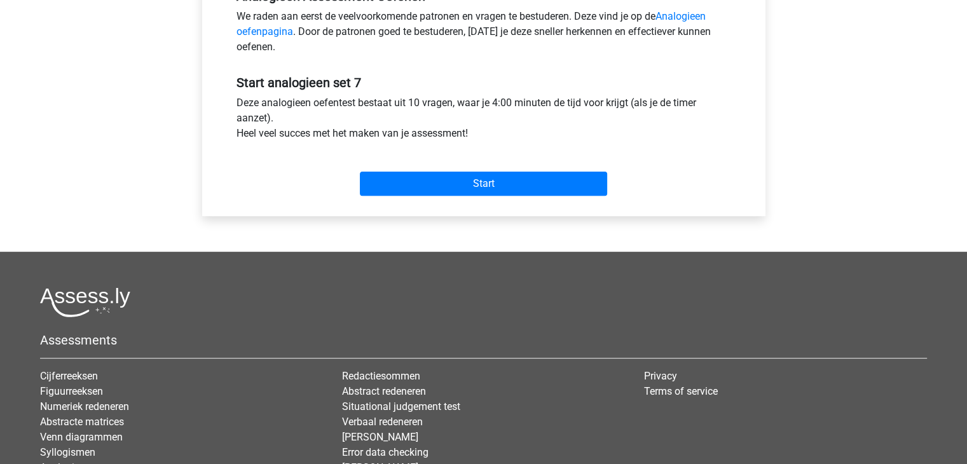
scroll to position [418, 0]
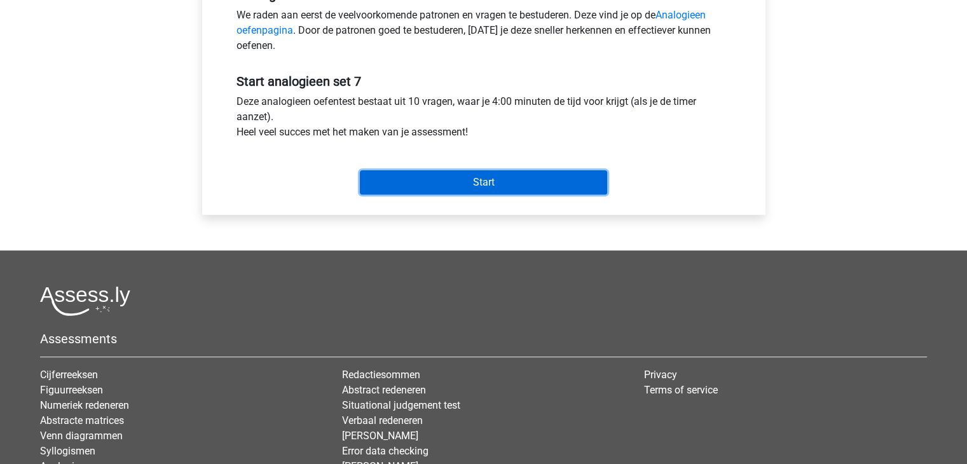
click at [512, 170] on input "Start" at bounding box center [483, 182] width 247 height 24
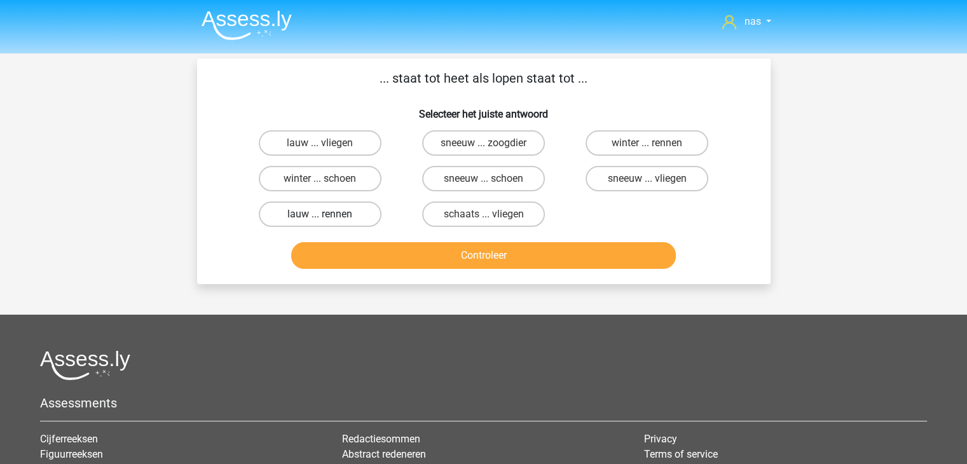
click at [341, 209] on label "lauw ... rennen" at bounding box center [320, 213] width 123 height 25
click at [328, 214] on input "lauw ... rennen" at bounding box center [324, 218] width 8 height 8
radio input "true"
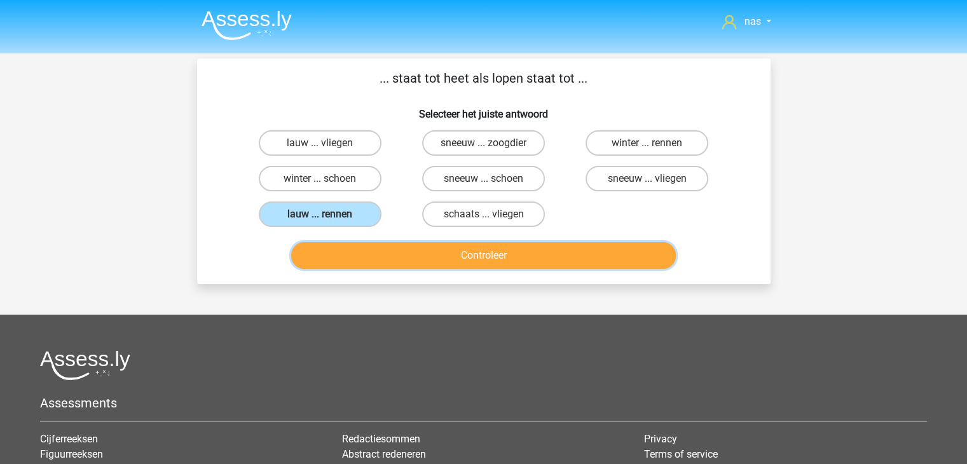
click at [507, 255] on button "Controleer" at bounding box center [483, 255] width 385 height 27
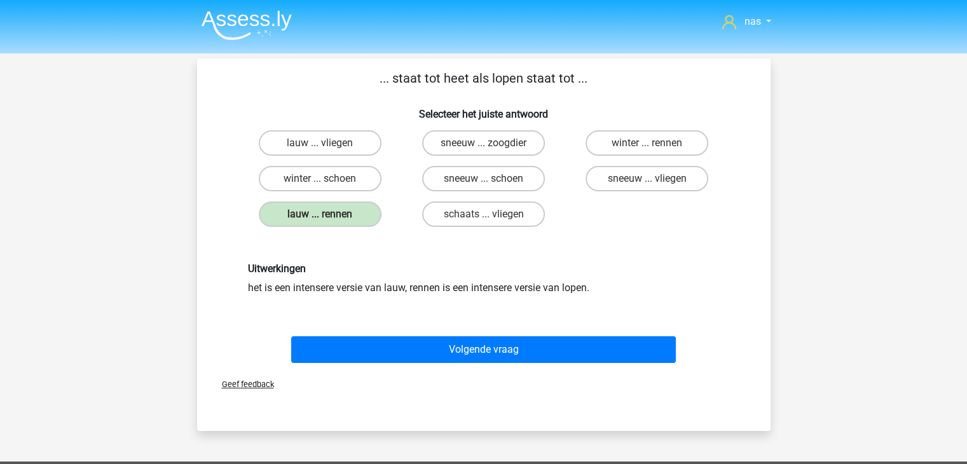
scroll to position [56, 0]
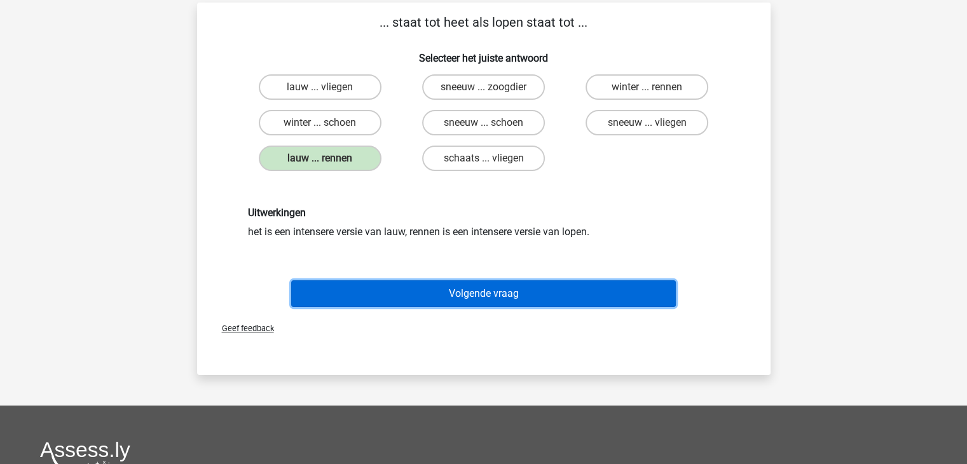
click at [435, 294] on button "Volgende vraag" at bounding box center [483, 293] width 385 height 27
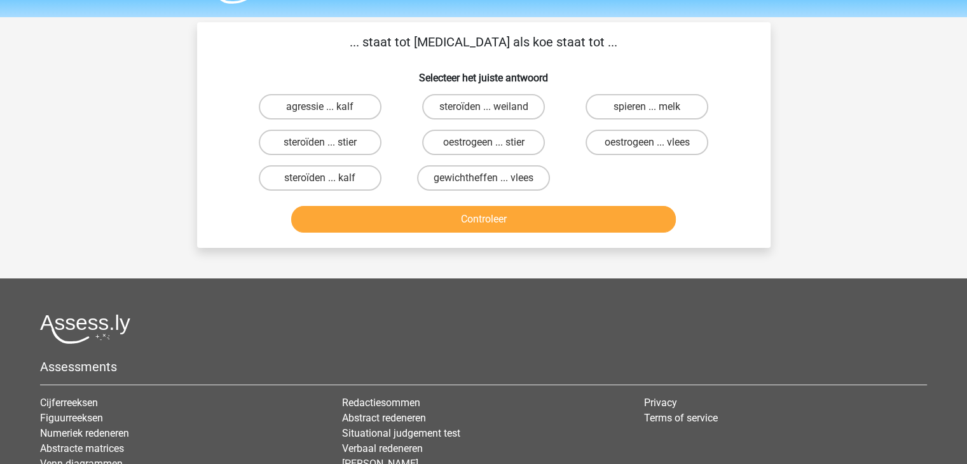
scroll to position [36, 0]
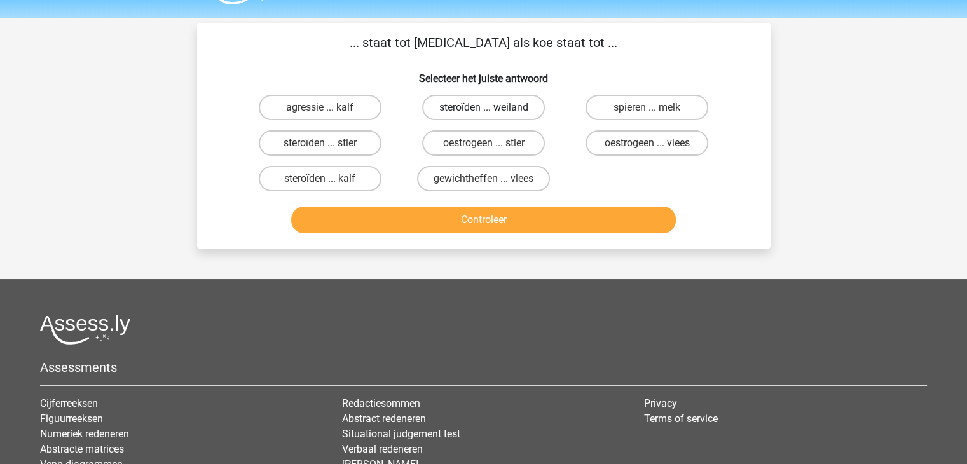
click at [470, 100] on label "steroïden ... weiland" at bounding box center [483, 107] width 123 height 25
click at [483, 107] on input "steroïden ... weiland" at bounding box center [487, 111] width 8 height 8
radio input "true"
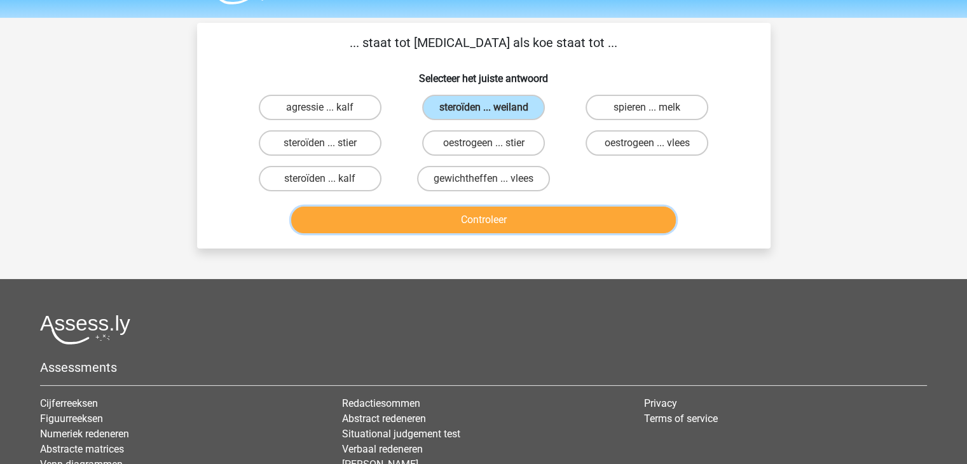
click at [505, 219] on button "Controleer" at bounding box center [483, 220] width 385 height 27
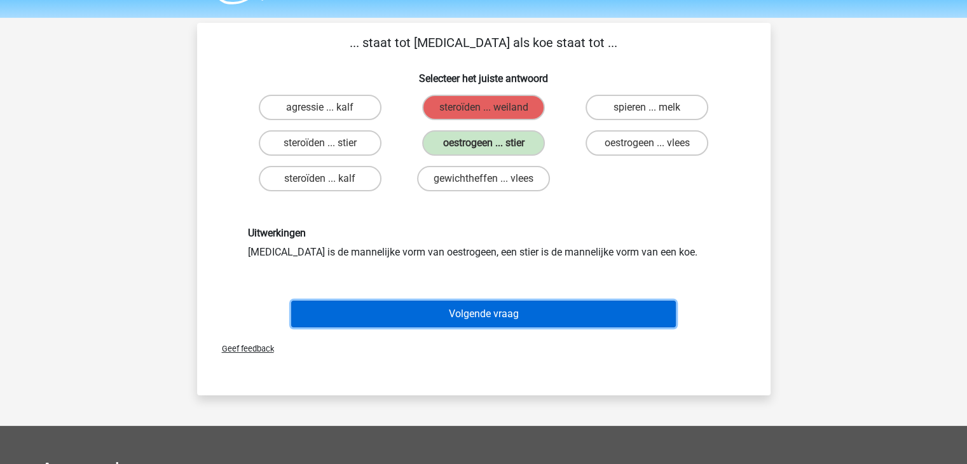
click at [521, 322] on button "Volgende vraag" at bounding box center [483, 314] width 385 height 27
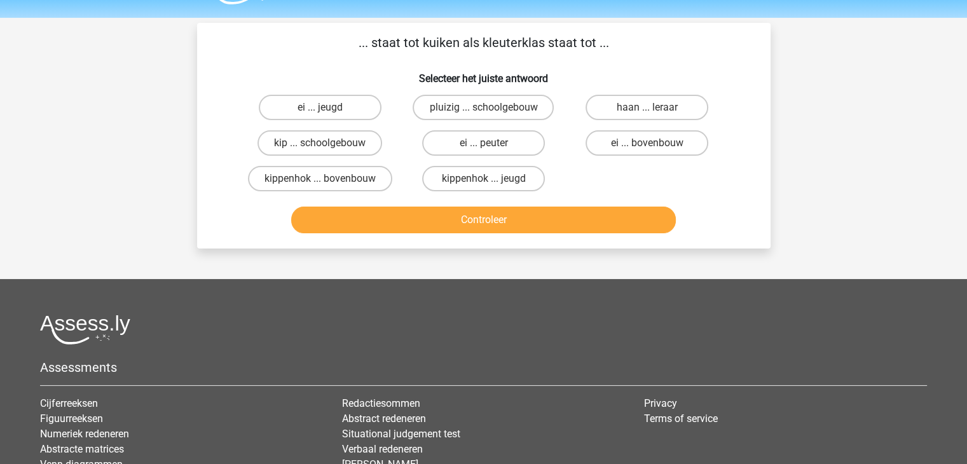
scroll to position [58, 0]
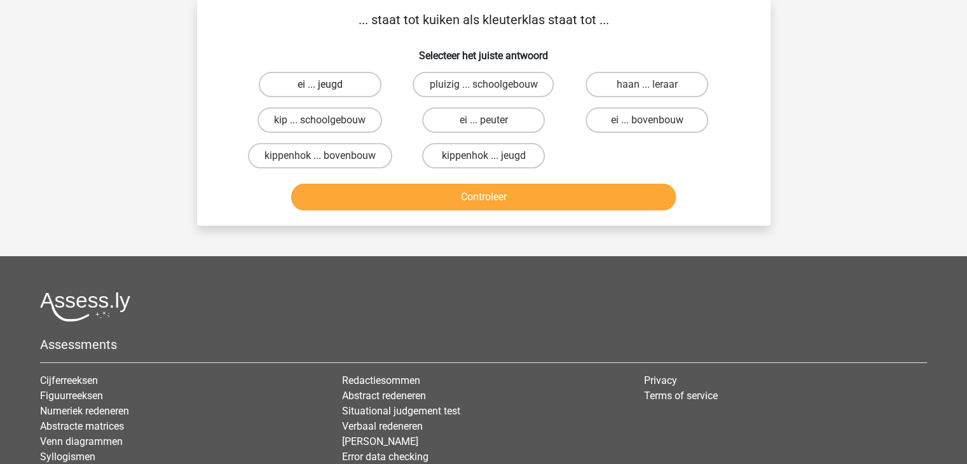
click at [311, 86] on label "ei ... jeugd" at bounding box center [320, 84] width 123 height 25
click at [320, 86] on input "ei ... jeugd" at bounding box center [324, 89] width 8 height 8
radio input "true"
click at [328, 120] on input "kip ... schoolgebouw" at bounding box center [324, 124] width 8 height 8
radio input "true"
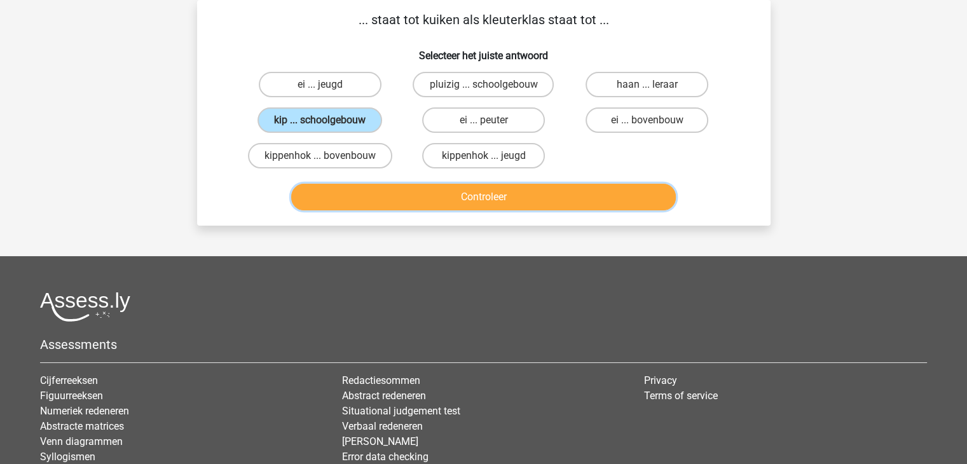
click at [401, 188] on button "Controleer" at bounding box center [483, 197] width 385 height 27
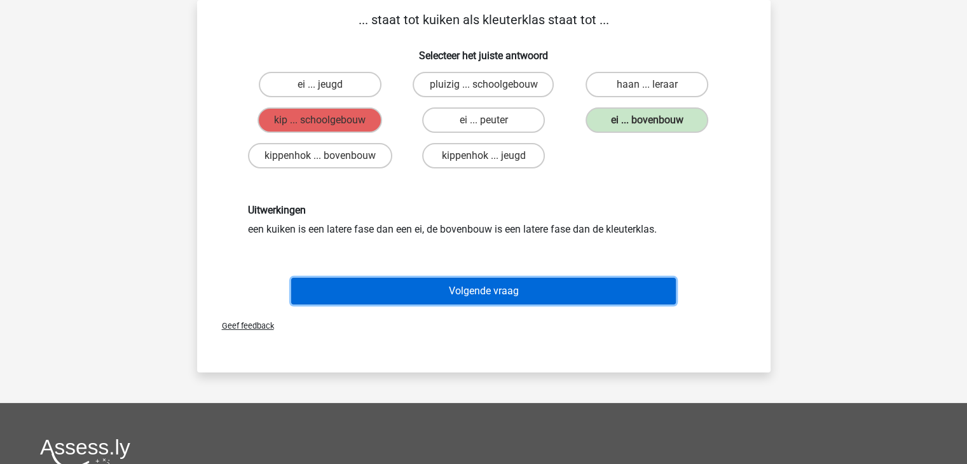
click at [577, 291] on button "Volgende vraag" at bounding box center [483, 291] width 385 height 27
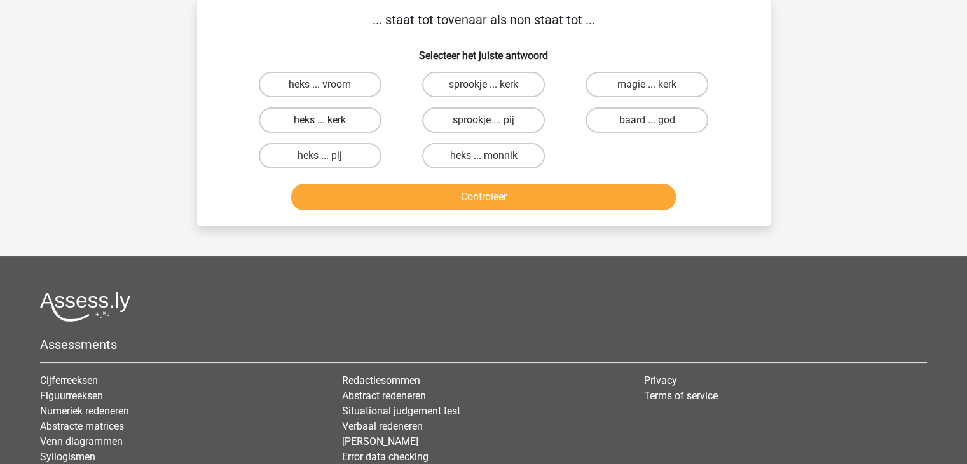
click at [323, 117] on label "heks ... kerk" at bounding box center [320, 119] width 123 height 25
click at [323, 120] on input "heks ... kerk" at bounding box center [324, 124] width 8 height 8
radio input "true"
drag, startPoint x: 412, startPoint y: 214, endPoint x: 421, endPoint y: 204, distance: 13.5
click at [421, 204] on div "... staat tot tovenaar als non staat tot ... Selecteer het juiste antwoord heks…" at bounding box center [483, 113] width 573 height 226
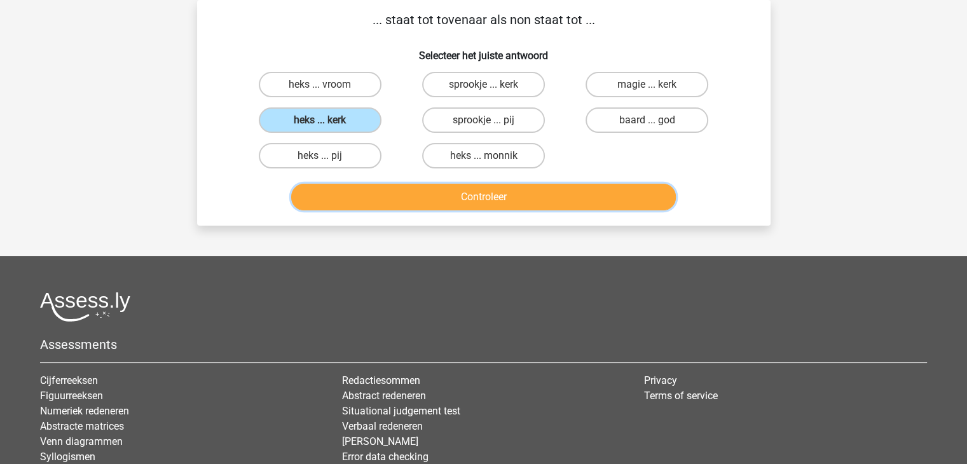
click at [421, 204] on button "Controleer" at bounding box center [483, 197] width 385 height 27
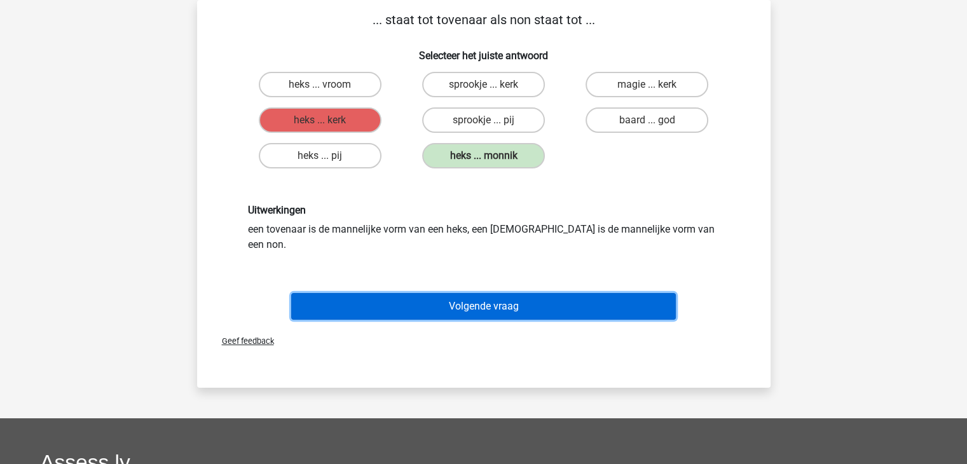
click at [494, 301] on button "Volgende vraag" at bounding box center [483, 306] width 385 height 27
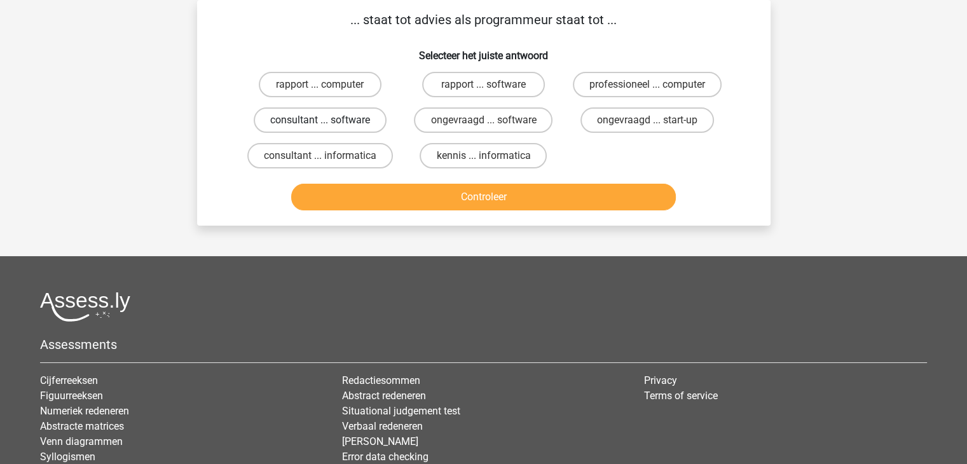
click at [341, 119] on label "consultant ... software" at bounding box center [320, 119] width 133 height 25
click at [328, 120] on input "consultant ... software" at bounding box center [324, 124] width 8 height 8
radio input "true"
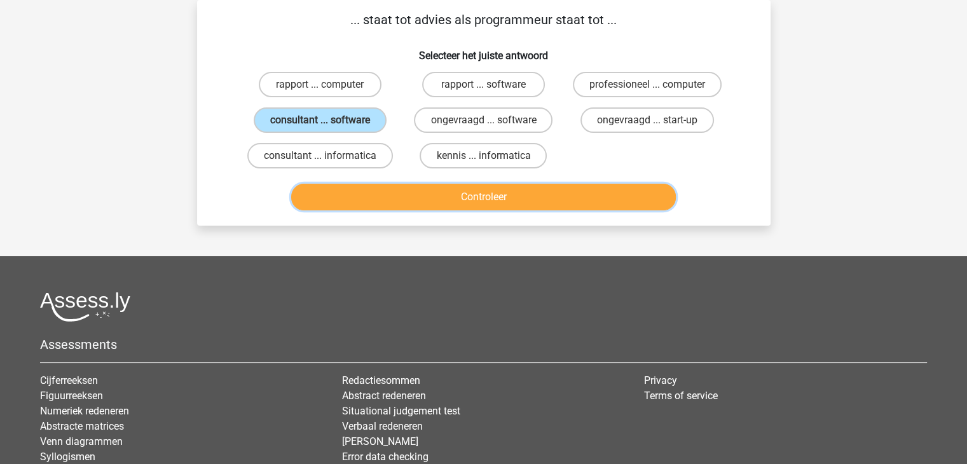
click at [463, 205] on button "Controleer" at bounding box center [483, 197] width 385 height 27
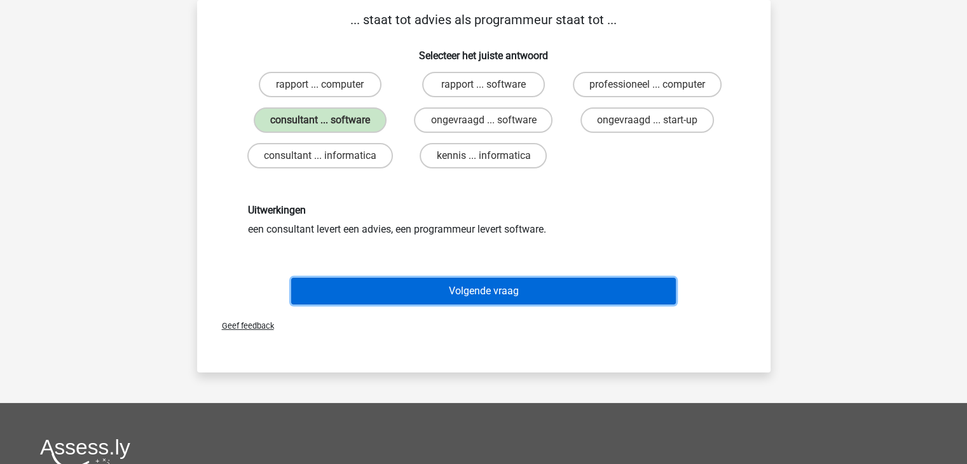
click at [506, 287] on button "Volgende vraag" at bounding box center [483, 291] width 385 height 27
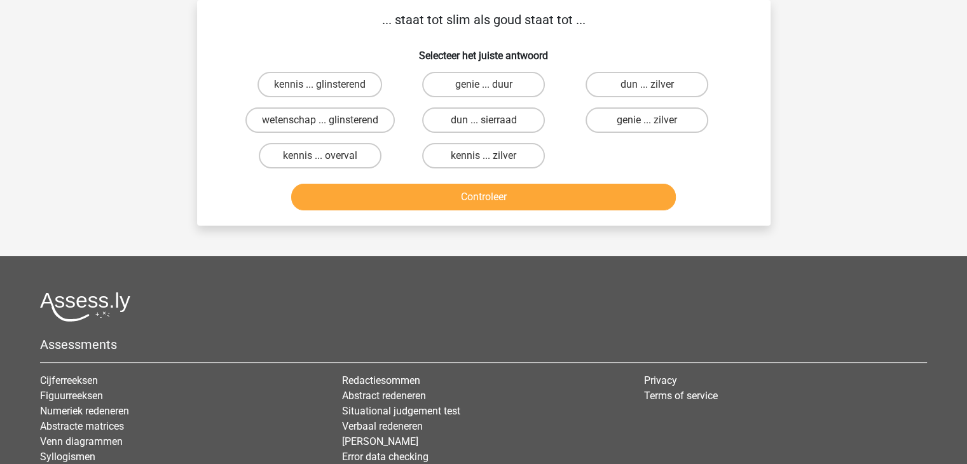
click at [489, 156] on input "kennis ... zilver" at bounding box center [487, 160] width 8 height 8
radio input "true"
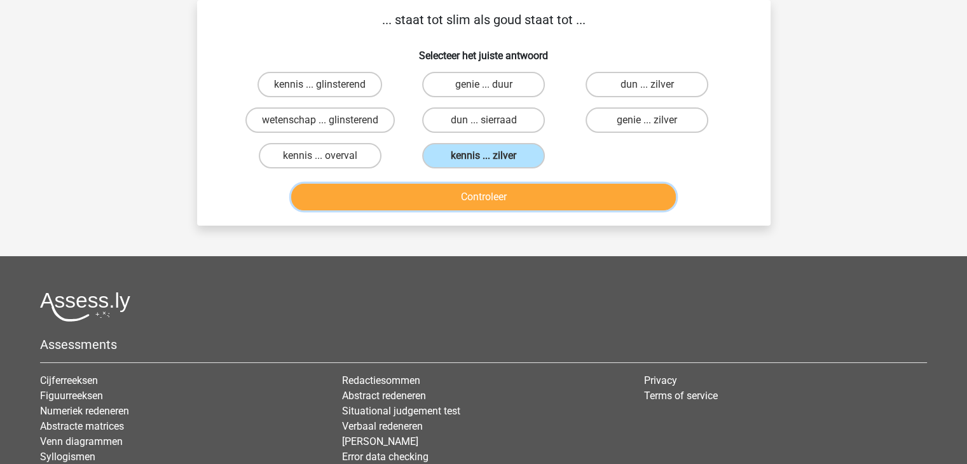
click at [507, 196] on button "Controleer" at bounding box center [483, 197] width 385 height 27
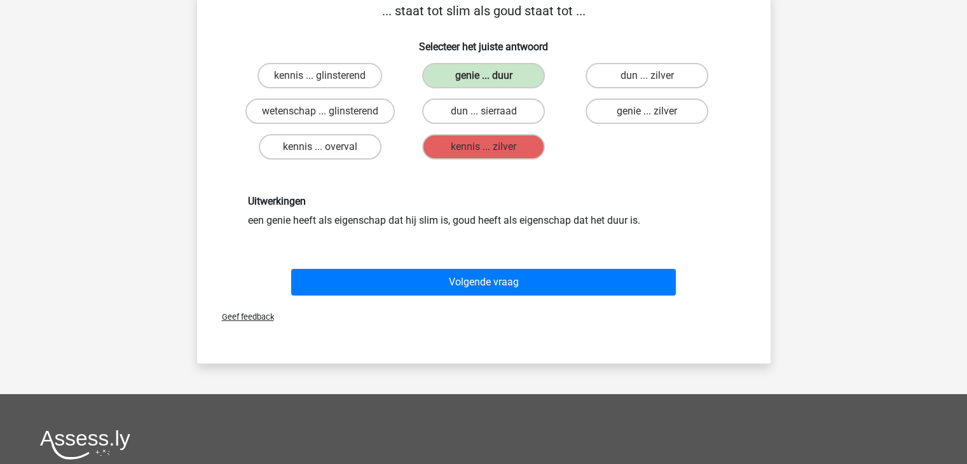
scroll to position [71, 0]
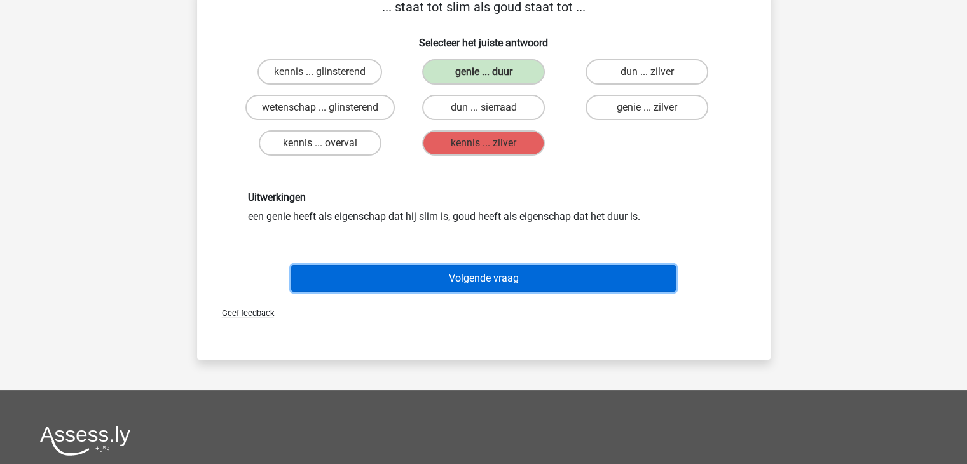
click at [484, 278] on button "Volgende vraag" at bounding box center [483, 278] width 385 height 27
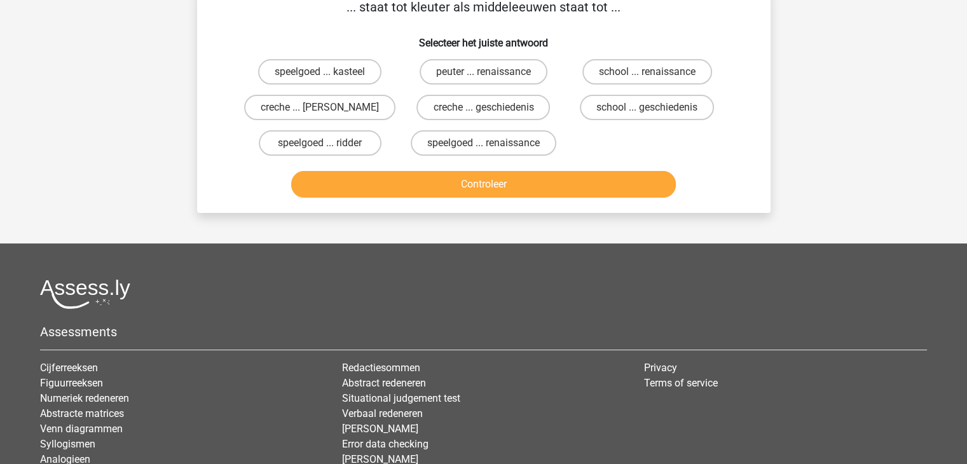
scroll to position [58, 0]
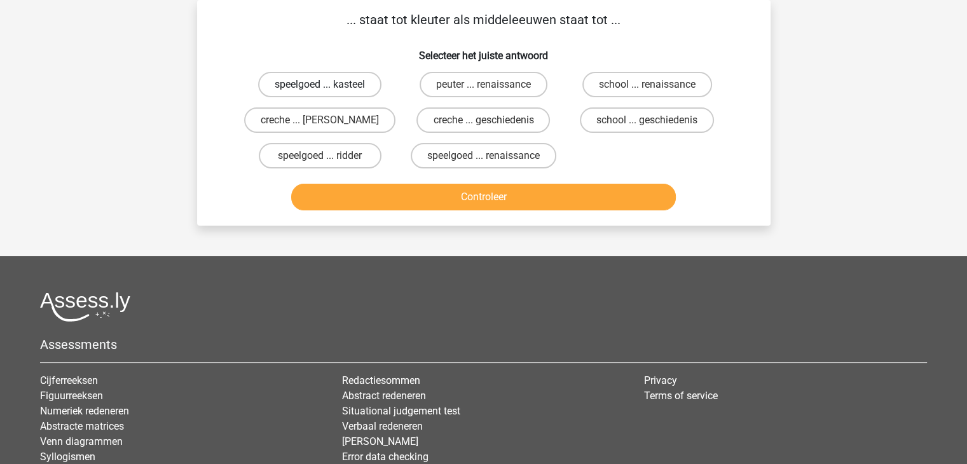
click at [322, 82] on label "speelgoed ... kasteel" at bounding box center [319, 84] width 123 height 25
click at [322, 85] on input "speelgoed ... kasteel" at bounding box center [324, 89] width 8 height 8
radio input "true"
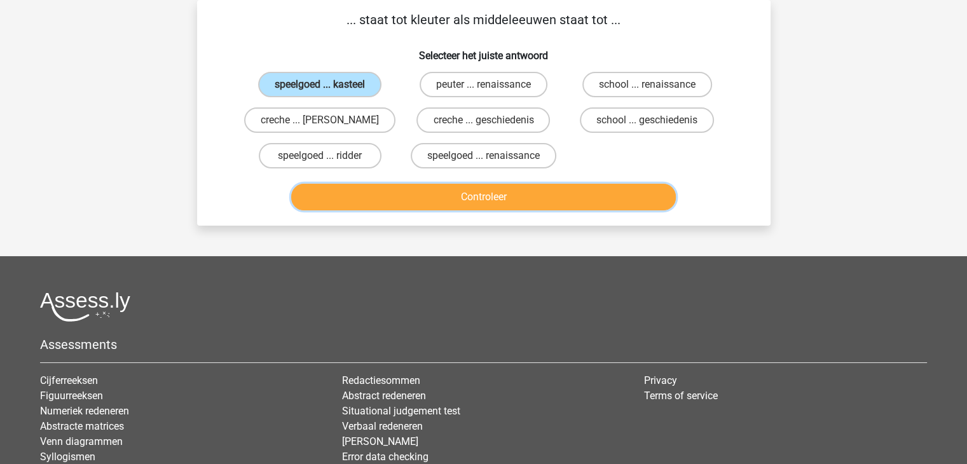
click at [452, 196] on button "Controleer" at bounding box center [483, 197] width 385 height 27
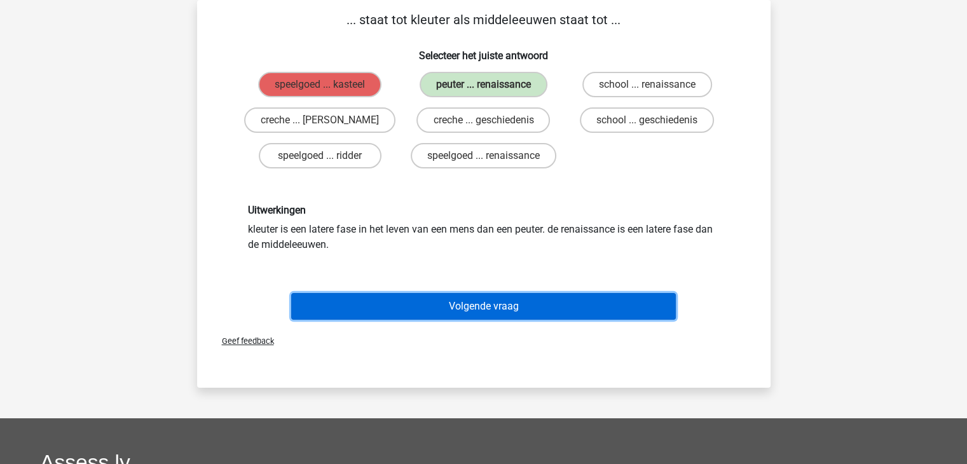
click at [528, 306] on button "Volgende vraag" at bounding box center [483, 306] width 385 height 27
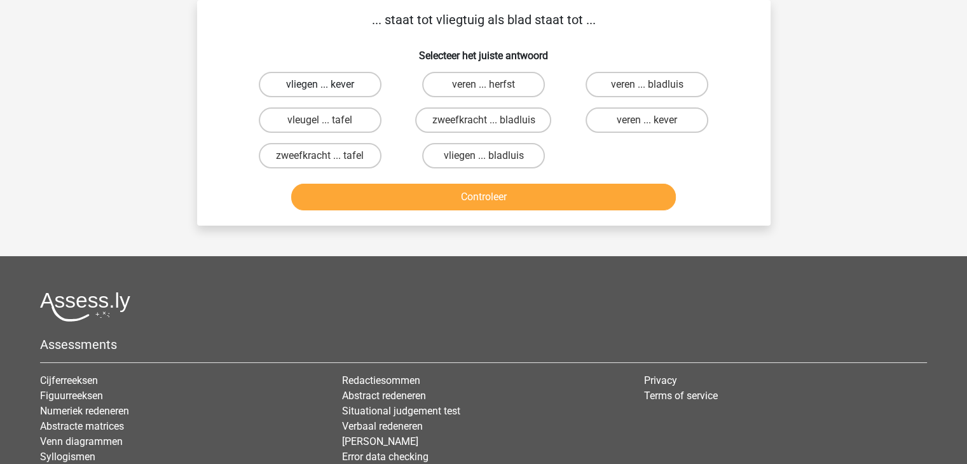
click at [340, 83] on label "vliegen ... kever" at bounding box center [320, 84] width 123 height 25
click at [328, 85] on input "vliegen ... kever" at bounding box center [324, 89] width 8 height 8
radio input "true"
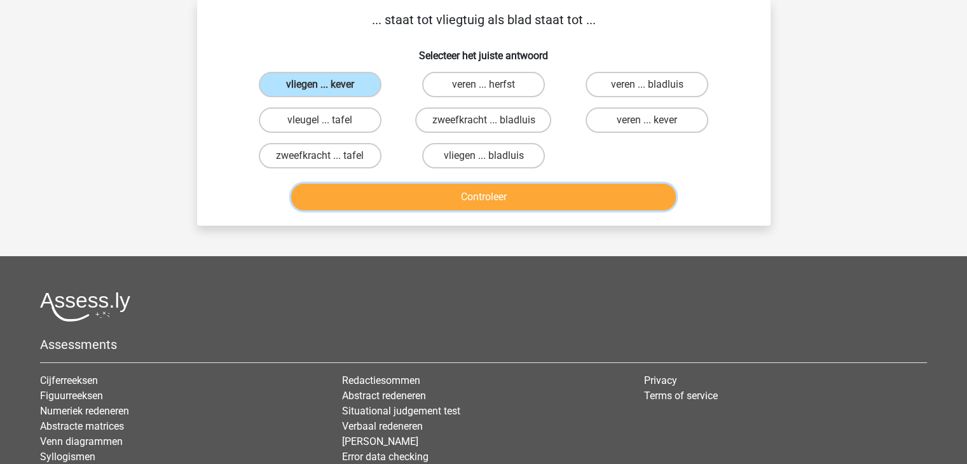
click at [444, 200] on button "Controleer" at bounding box center [483, 197] width 385 height 27
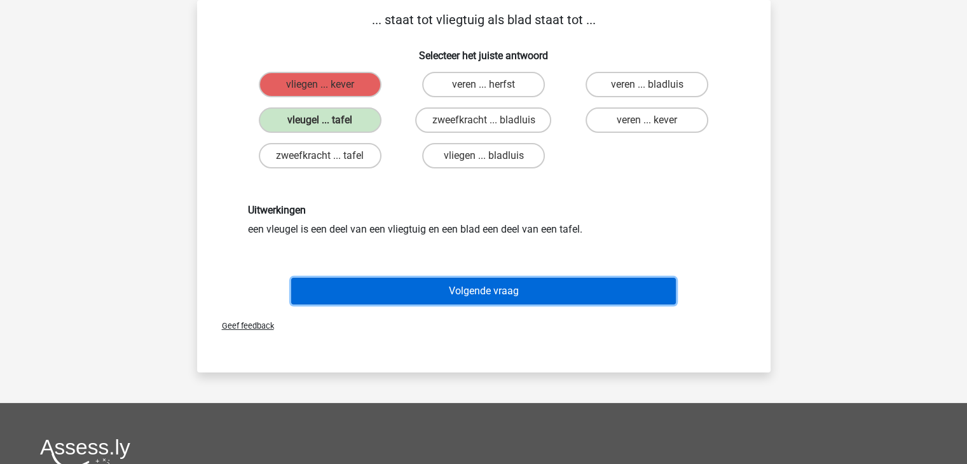
click at [499, 290] on button "Volgende vraag" at bounding box center [483, 291] width 385 height 27
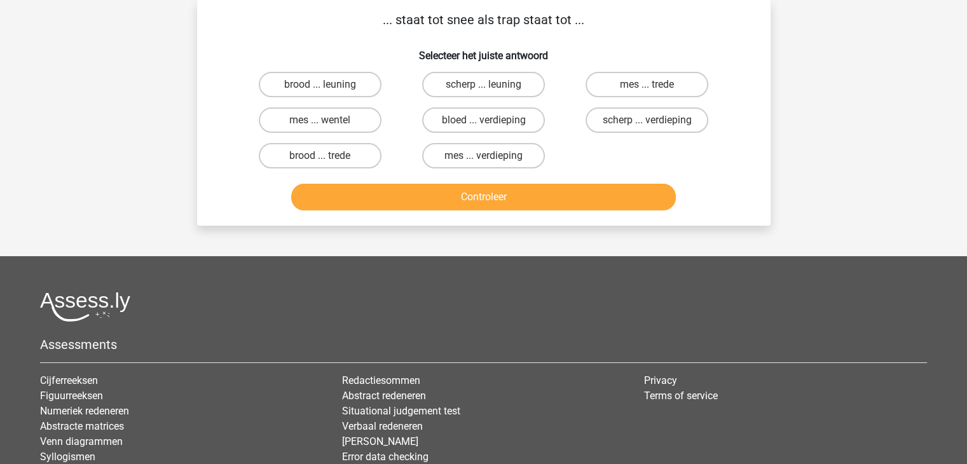
click at [477, 100] on div "scherp ... leuning" at bounding box center [483, 85] width 163 height 36
click at [481, 89] on label "scherp ... leuning" at bounding box center [483, 84] width 123 height 25
click at [483, 89] on input "scherp ... leuning" at bounding box center [487, 89] width 8 height 8
radio input "true"
click at [512, 211] on div "Controleer" at bounding box center [483, 200] width 491 height 32
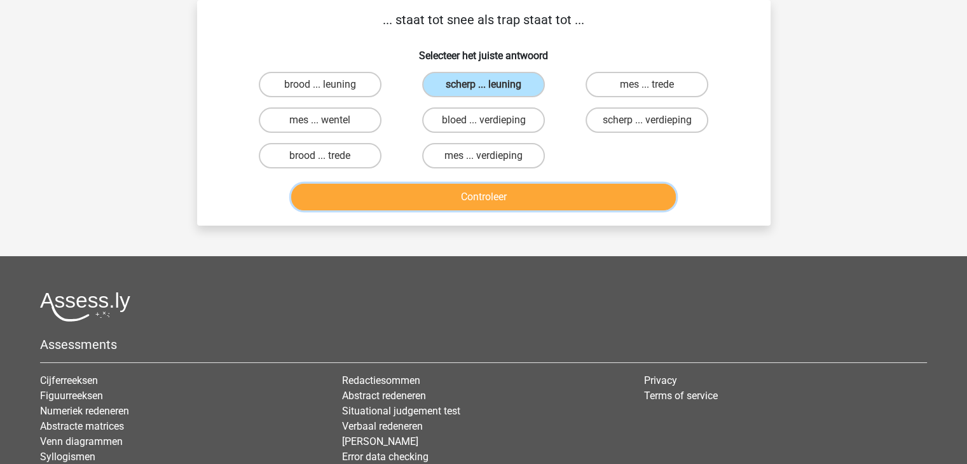
click at [512, 199] on button "Controleer" at bounding box center [483, 197] width 385 height 27
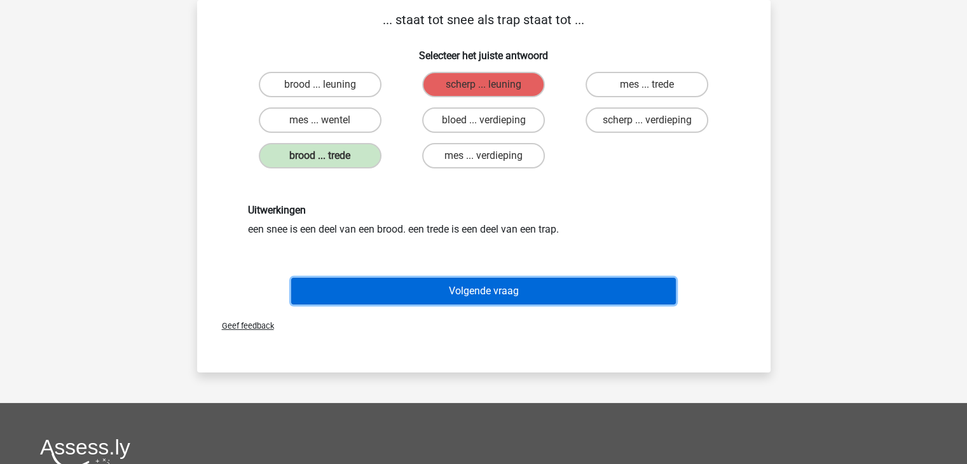
click at [521, 280] on button "Volgende vraag" at bounding box center [483, 291] width 385 height 27
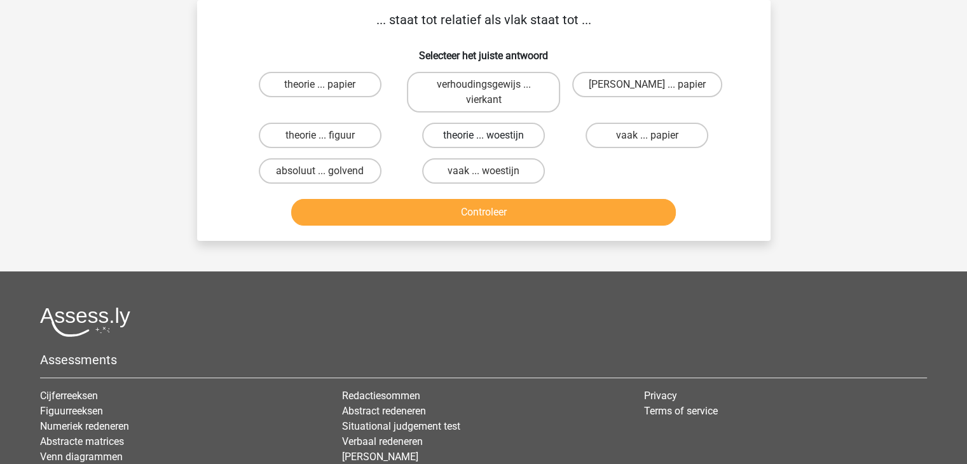
click at [476, 139] on label "theorie ... woestijn" at bounding box center [483, 135] width 123 height 25
click at [483, 139] on input "theorie ... woestijn" at bounding box center [487, 139] width 8 height 8
radio input "true"
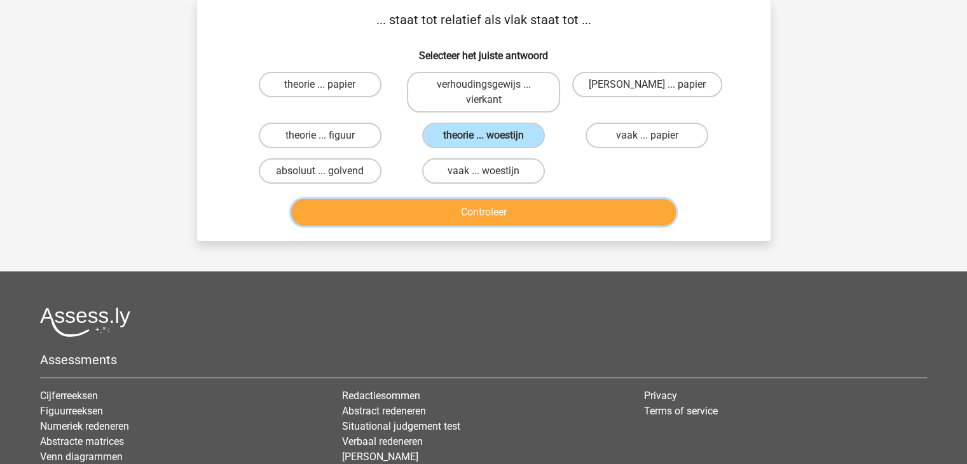
click at [503, 199] on button "Controleer" at bounding box center [483, 212] width 385 height 27
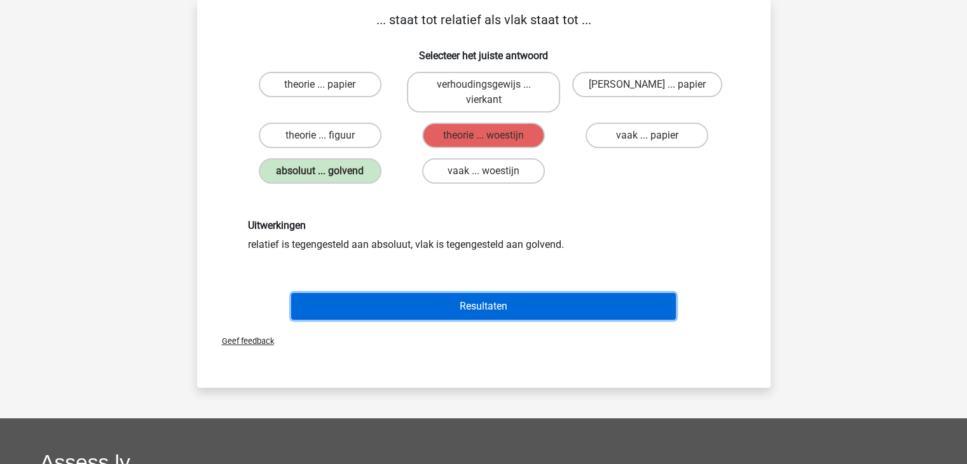
click at [490, 297] on button "Resultaten" at bounding box center [483, 306] width 385 height 27
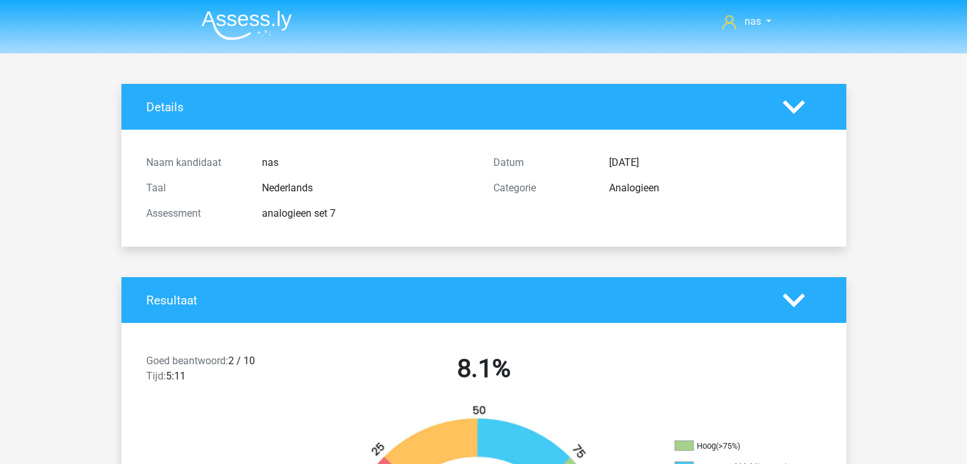
scroll to position [300, 0]
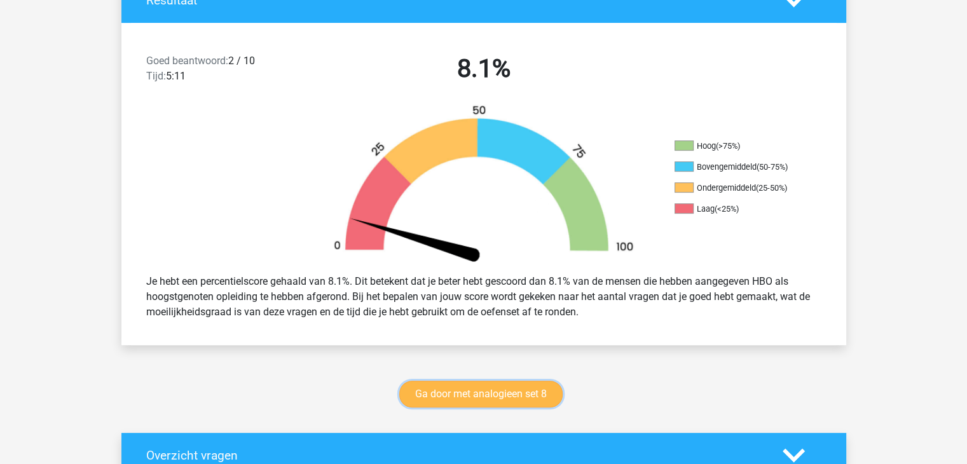
click at [512, 403] on link "Ga door met analogieen set 8" at bounding box center [480, 394] width 163 height 27
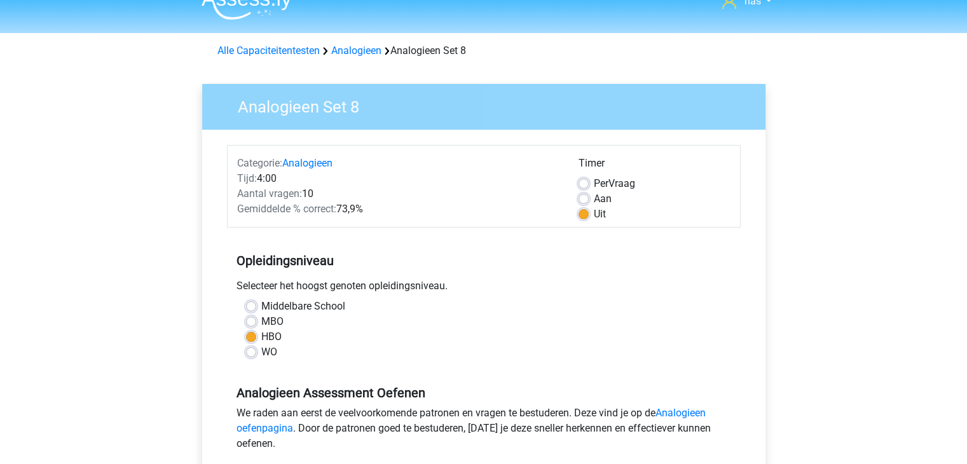
scroll to position [20, 0]
click at [297, 58] on div "Alle Capaciteitentesten Analogieen Analogieen Set 8" at bounding box center [483, 51] width 543 height 15
click at [348, 53] on link "Analogieen" at bounding box center [356, 51] width 50 height 12
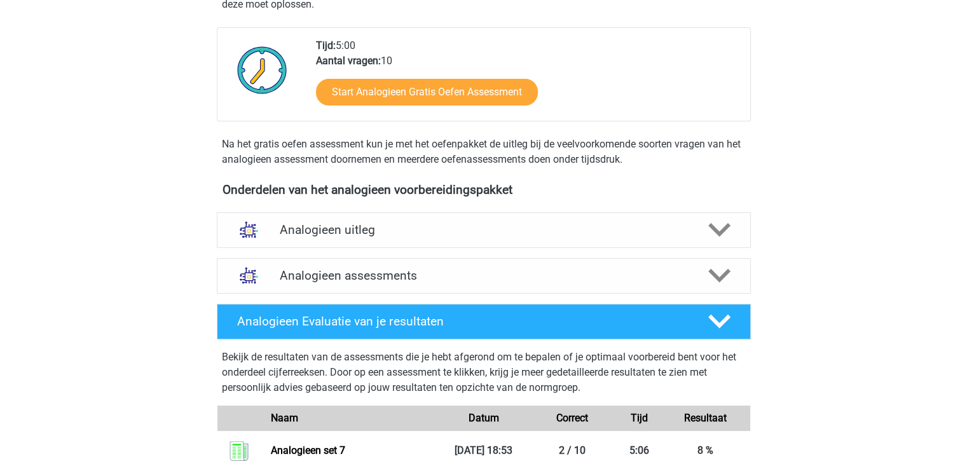
scroll to position [272, 0]
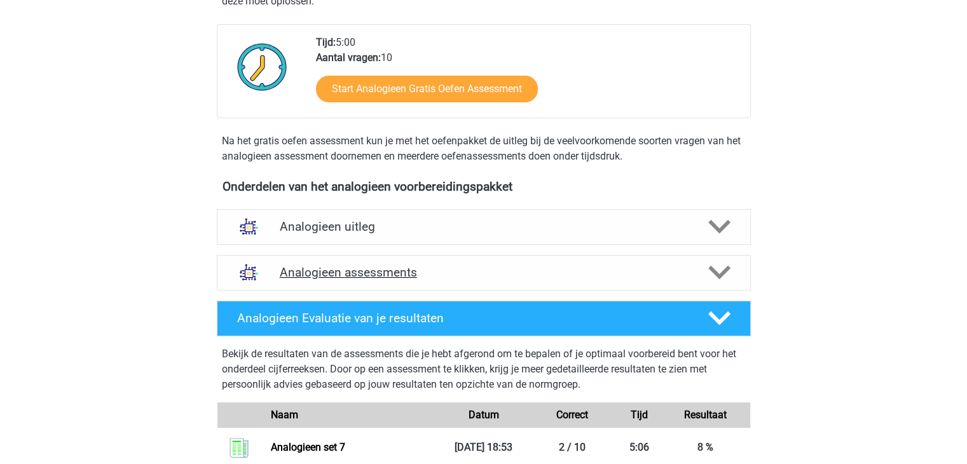
click at [397, 280] on div "Analogieen assessments" at bounding box center [484, 273] width 534 height 36
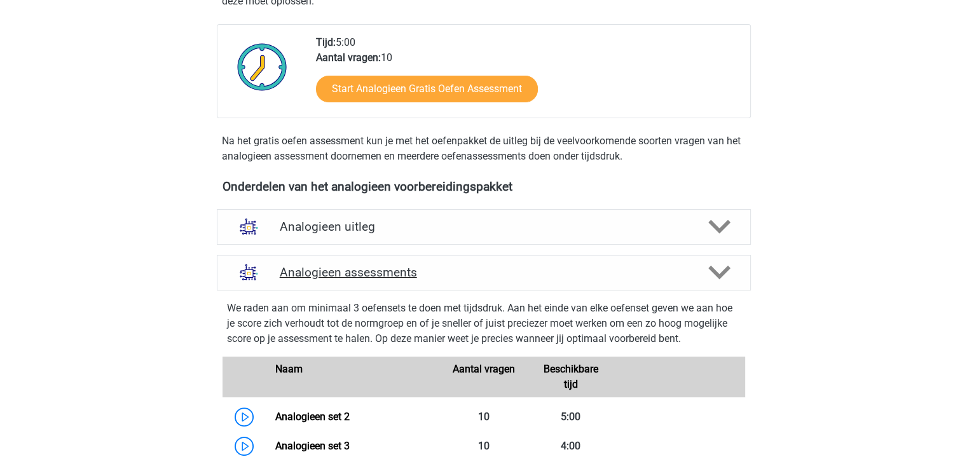
click at [397, 280] on div "Analogieen assessments" at bounding box center [484, 273] width 534 height 36
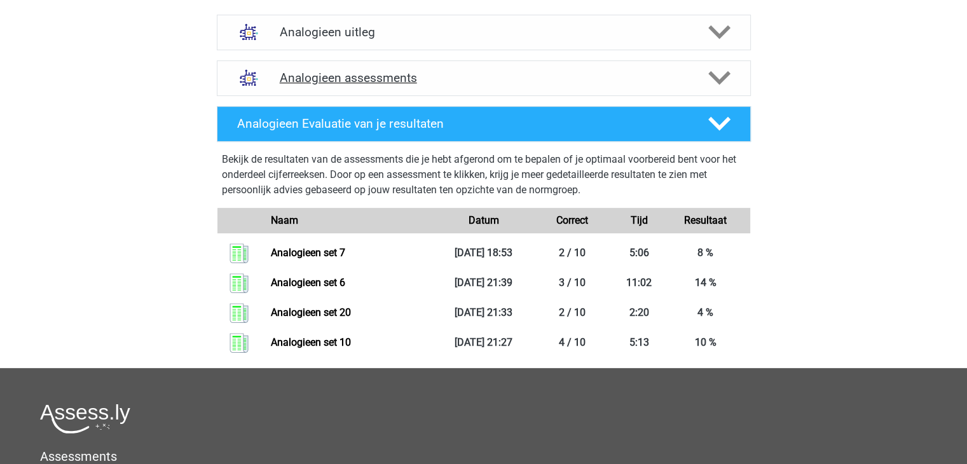
scroll to position [472, 0]
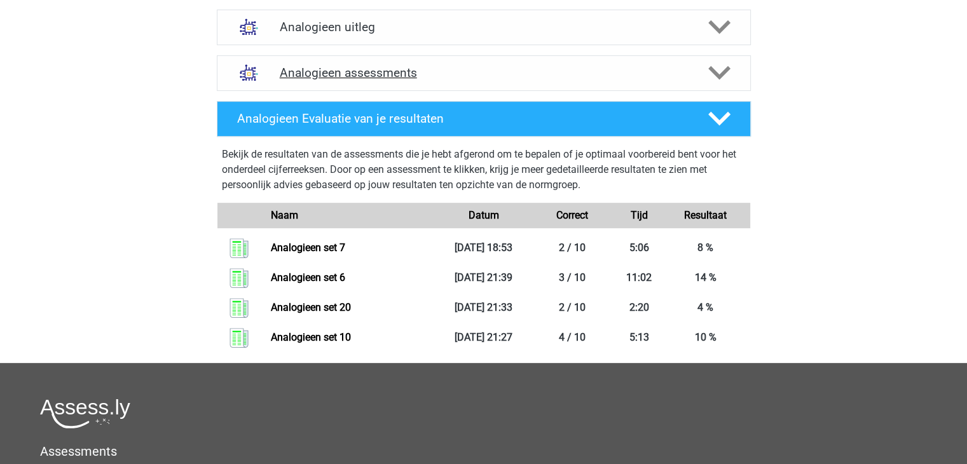
click at [380, 72] on h4 "Analogieen assessments" at bounding box center [484, 72] width 408 height 15
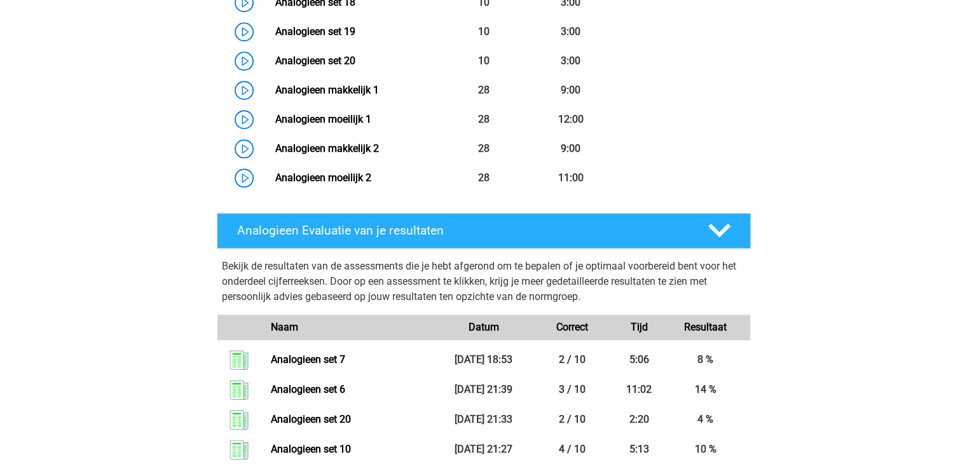
scroll to position [1154, 0]
click at [361, 180] on link "Analogieen moeilijk 2" at bounding box center [323, 178] width 96 height 12
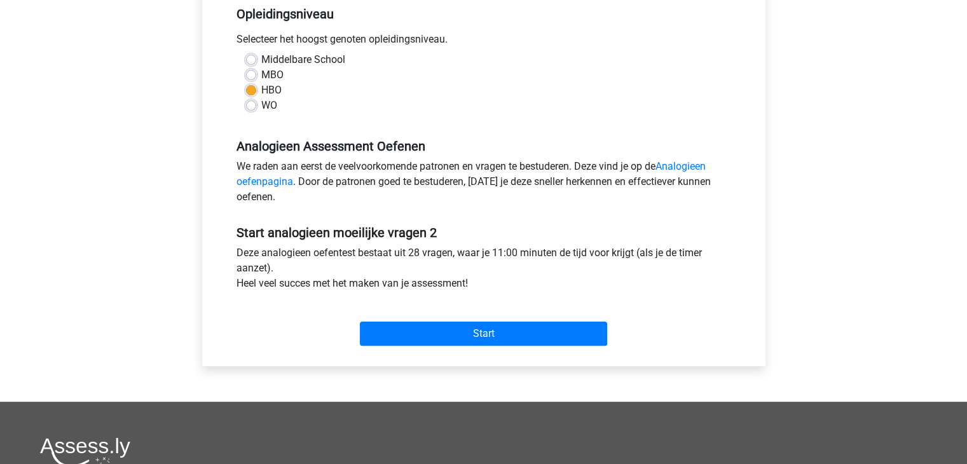
scroll to position [269, 0]
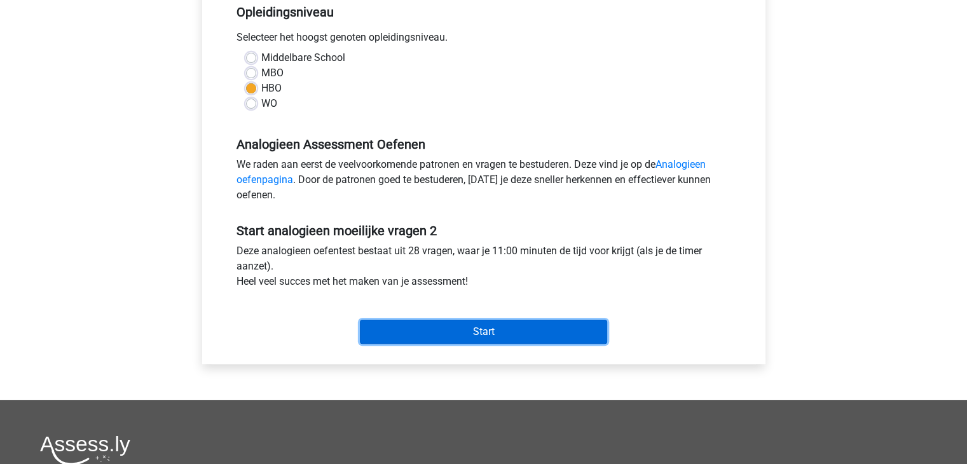
click at [527, 336] on input "Start" at bounding box center [483, 332] width 247 height 24
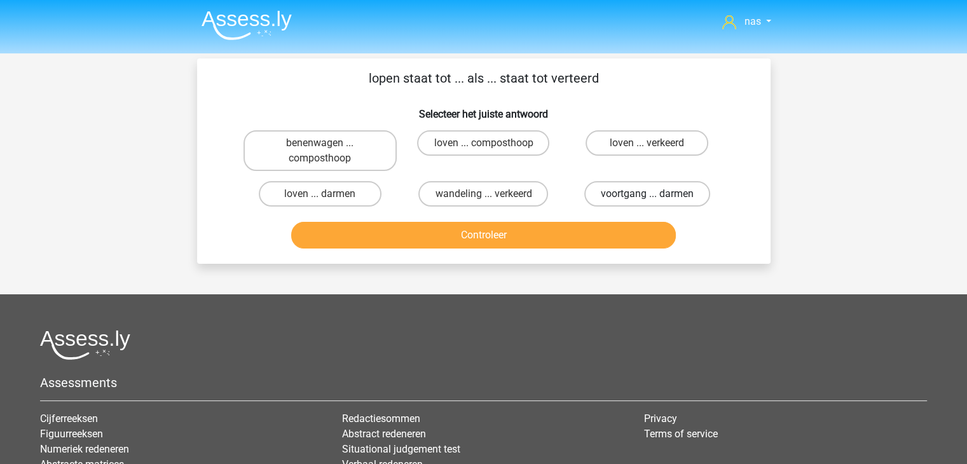
click at [622, 192] on label "voortgang ... darmen" at bounding box center [647, 193] width 126 height 25
click at [647, 194] on input "voortgang ... darmen" at bounding box center [651, 198] width 8 height 8
radio input "true"
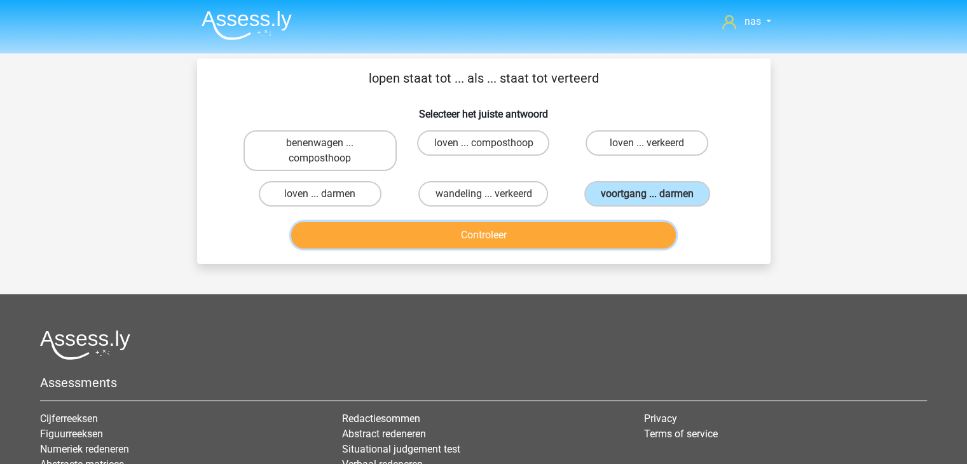
click at [539, 240] on button "Controleer" at bounding box center [483, 235] width 385 height 27
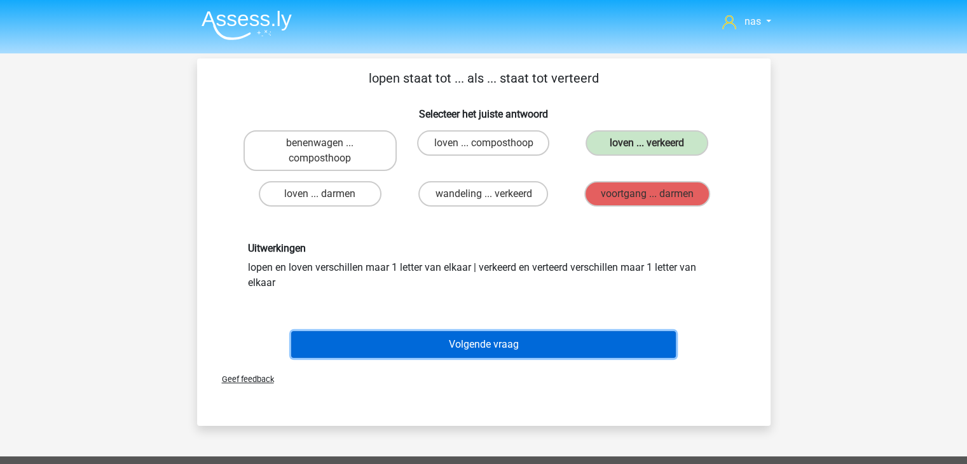
click at [483, 351] on button "Volgende vraag" at bounding box center [483, 344] width 385 height 27
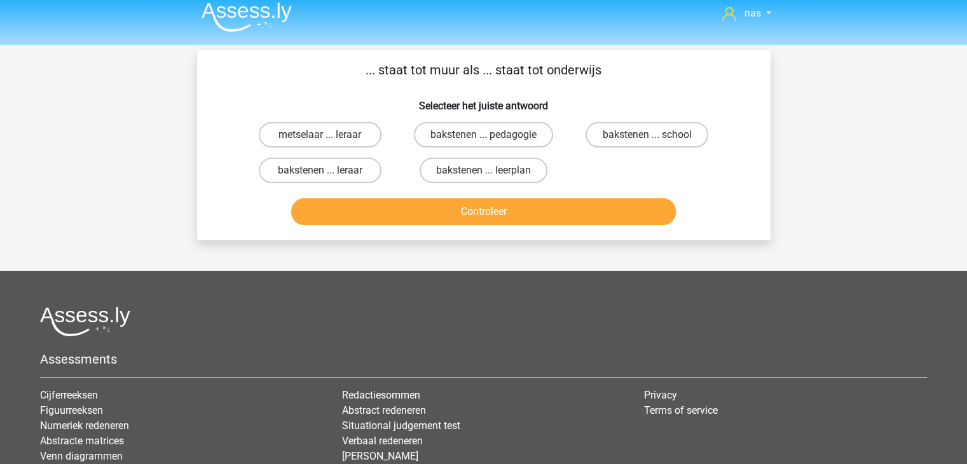
scroll to position [9, 0]
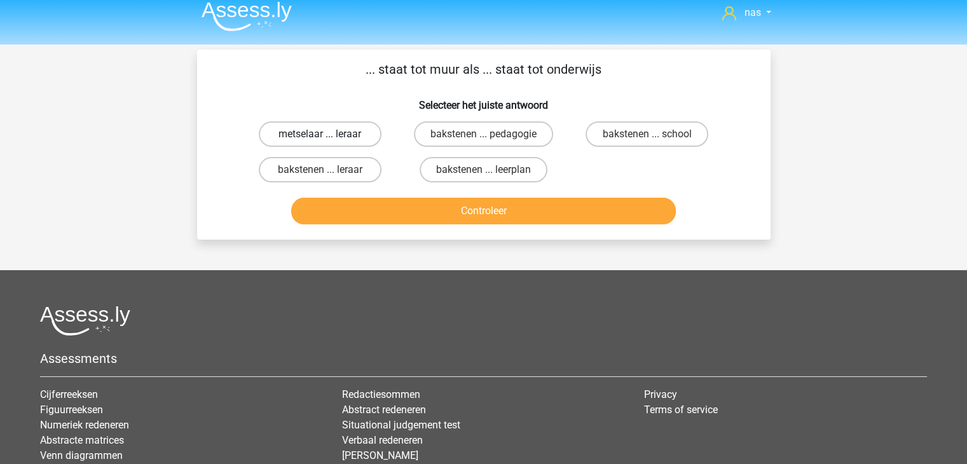
click at [351, 135] on label "metselaar ... leraar" at bounding box center [320, 133] width 123 height 25
click at [328, 135] on input "metselaar ... leraar" at bounding box center [324, 138] width 8 height 8
radio input "true"
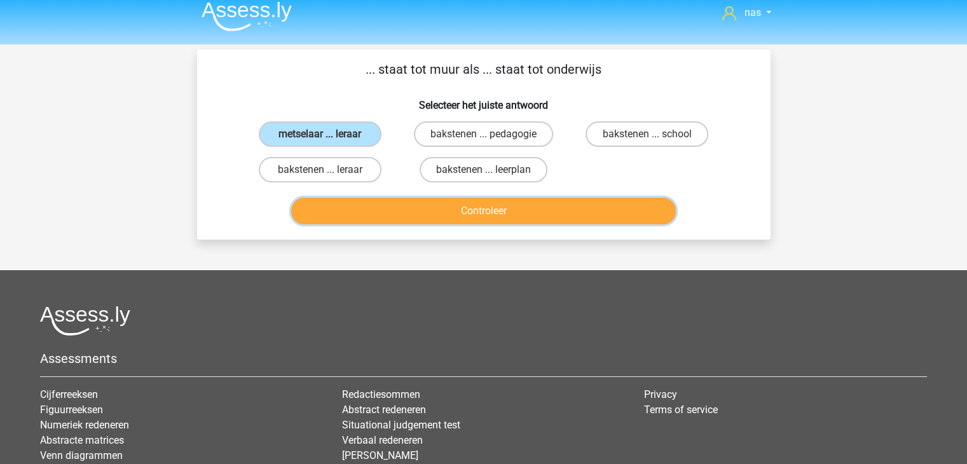
click at [482, 217] on button "Controleer" at bounding box center [483, 211] width 385 height 27
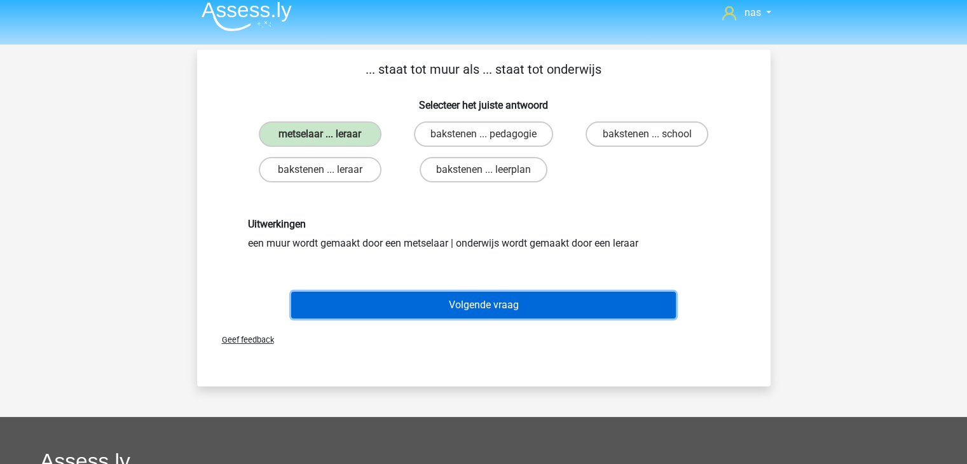
click at [475, 310] on button "Volgende vraag" at bounding box center [483, 305] width 385 height 27
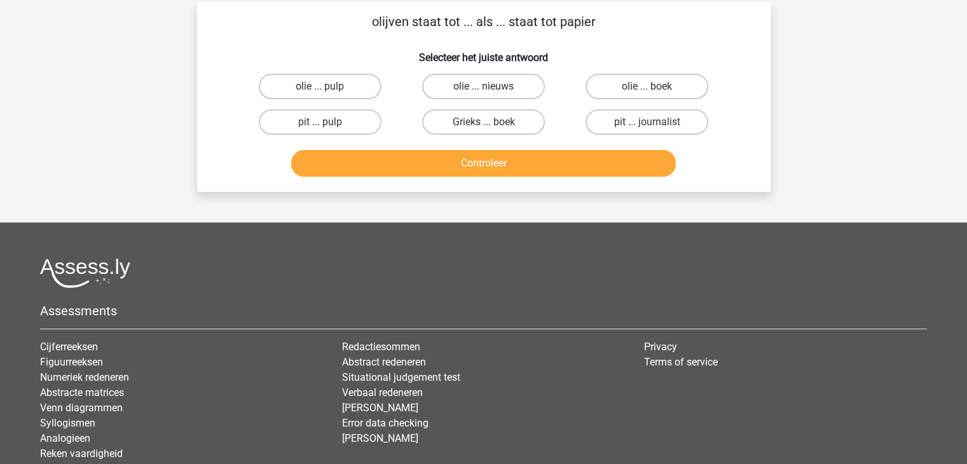
scroll to position [58, 0]
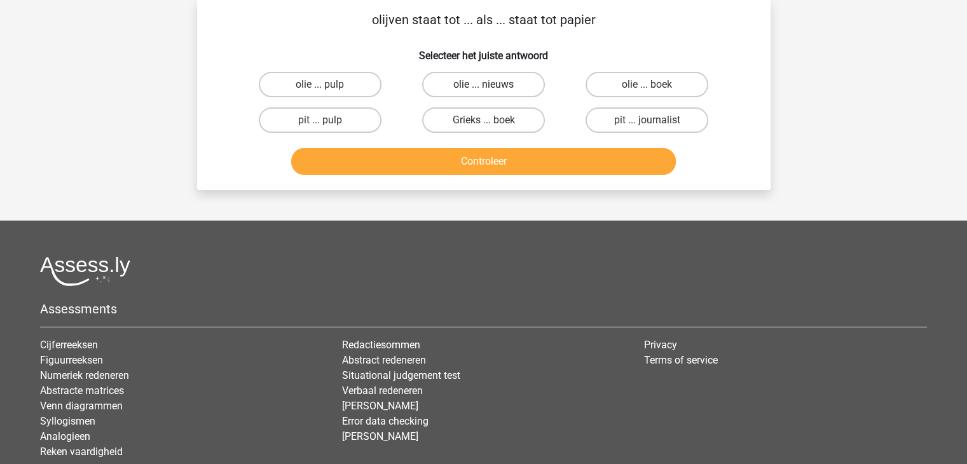
click at [479, 86] on label "olie ... nieuws" at bounding box center [483, 84] width 123 height 25
click at [483, 86] on input "olie ... nieuws" at bounding box center [487, 89] width 8 height 8
radio input "true"
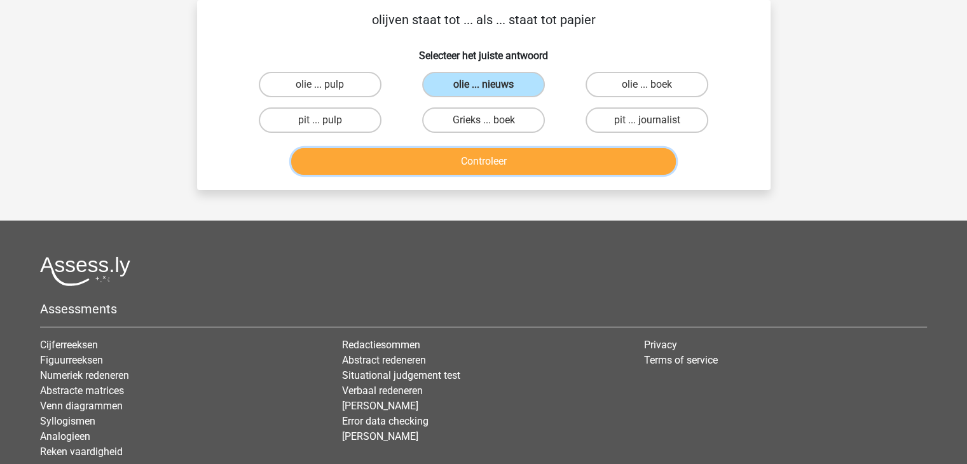
click at [546, 151] on button "Controleer" at bounding box center [483, 161] width 385 height 27
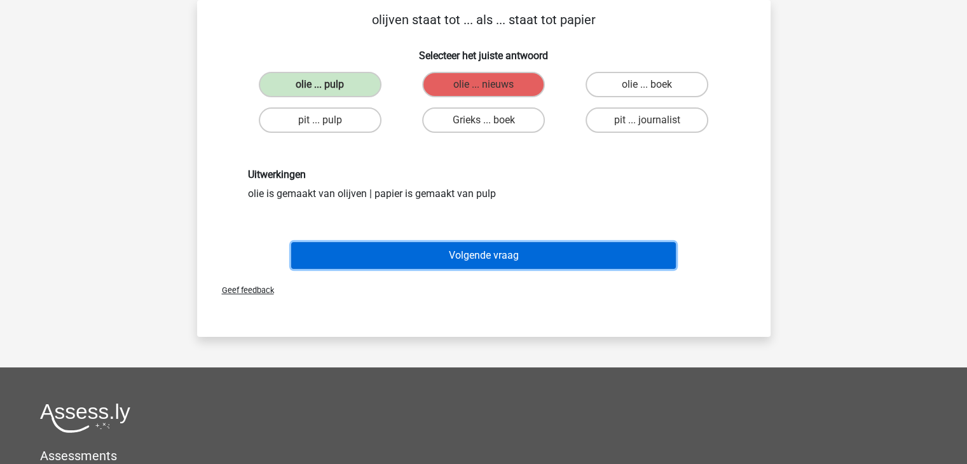
click at [501, 263] on button "Volgende vraag" at bounding box center [483, 255] width 385 height 27
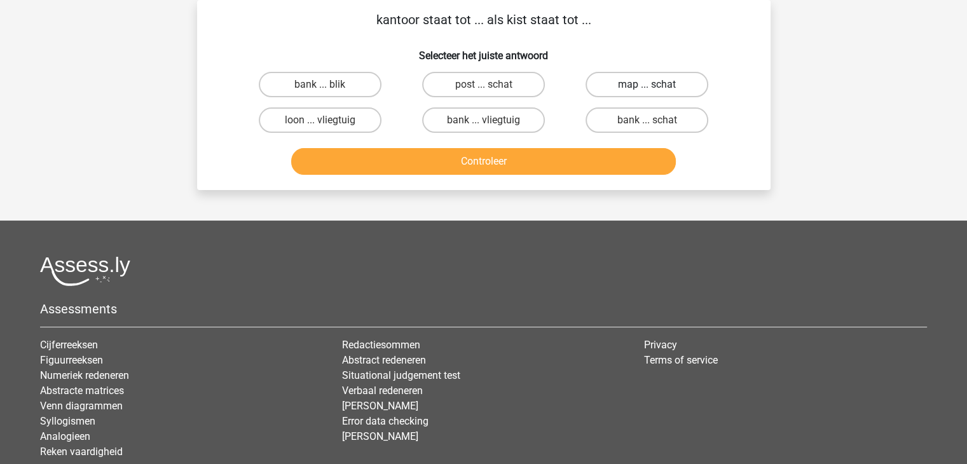
click at [644, 79] on label "map ... schat" at bounding box center [646, 84] width 123 height 25
click at [647, 85] on input "map ... schat" at bounding box center [651, 89] width 8 height 8
radio input "true"
click at [675, 115] on label "bank ... schat" at bounding box center [646, 119] width 123 height 25
click at [655, 120] on input "bank ... schat" at bounding box center [651, 124] width 8 height 8
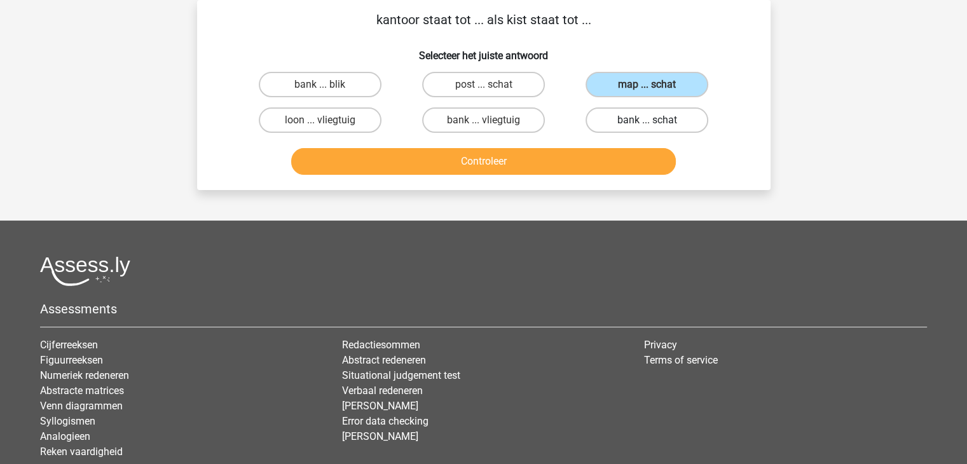
radio input "true"
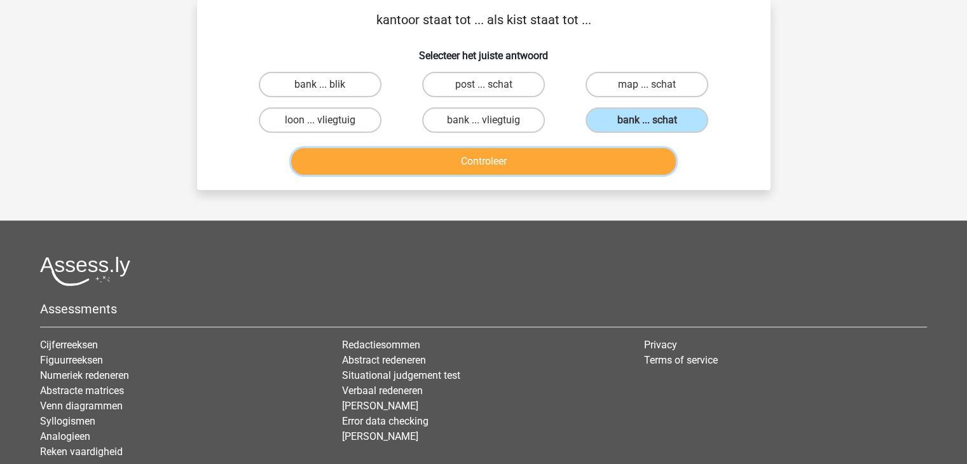
click at [567, 150] on button "Controleer" at bounding box center [483, 161] width 385 height 27
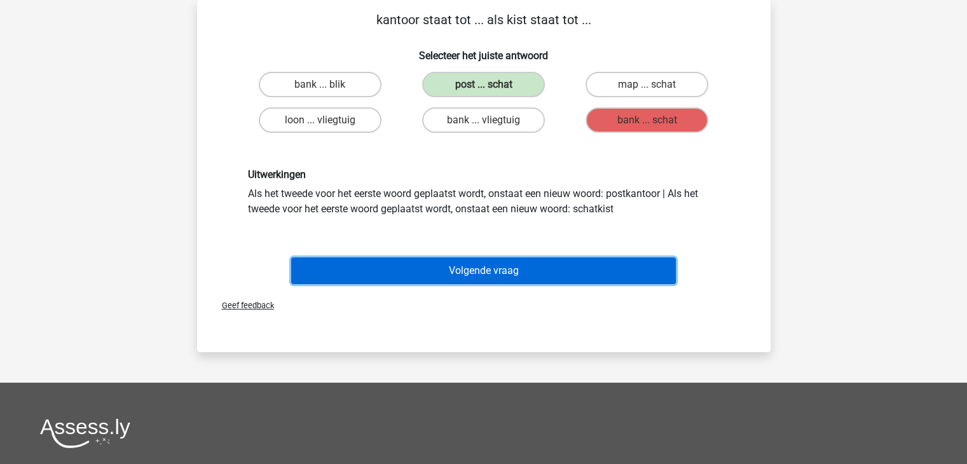
click at [460, 276] on button "Volgende vraag" at bounding box center [483, 270] width 385 height 27
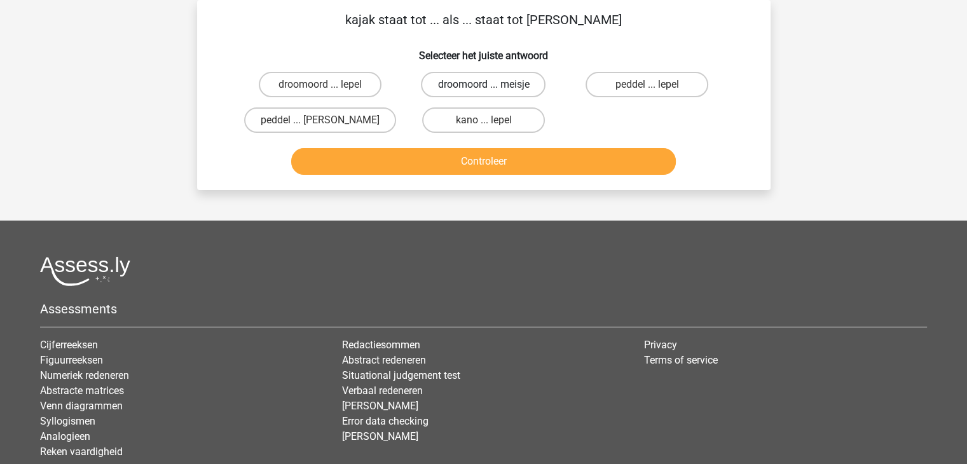
click at [487, 94] on label "droomoord ... meisje" at bounding box center [483, 84] width 125 height 25
click at [487, 93] on input "droomoord ... meisje" at bounding box center [487, 89] width 8 height 8
radio input "true"
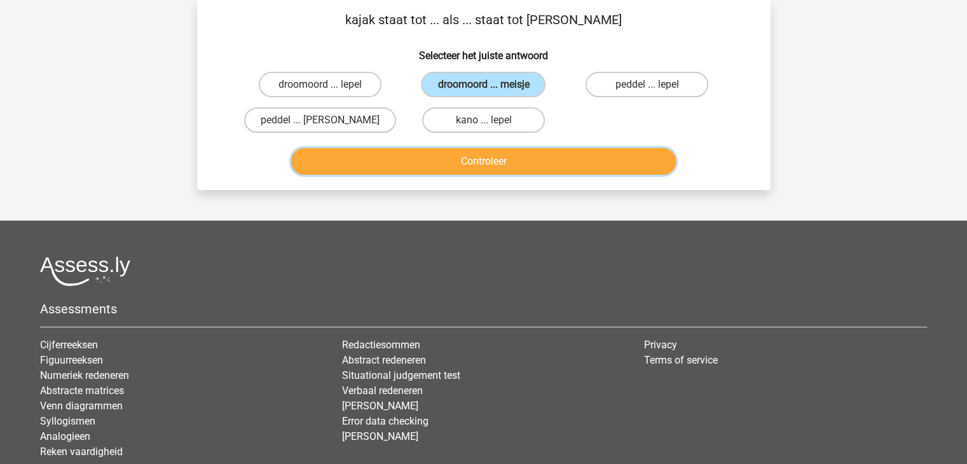
click at [500, 162] on button "Controleer" at bounding box center [483, 161] width 385 height 27
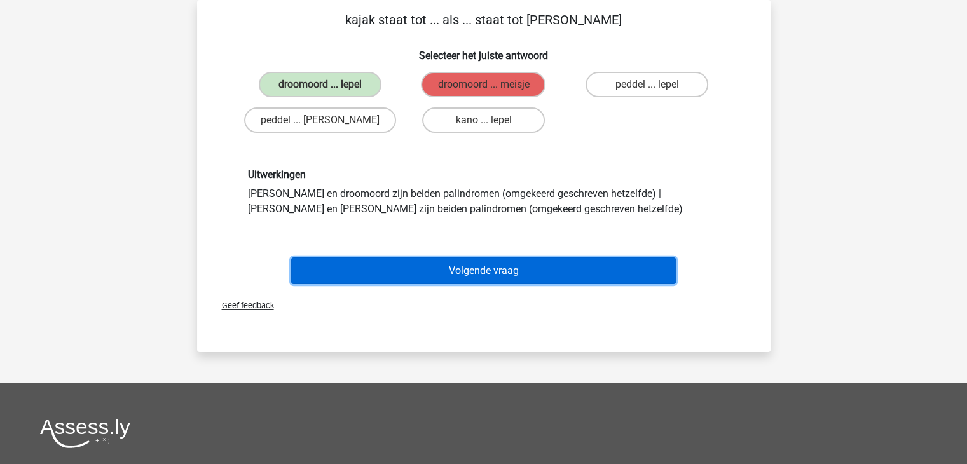
click at [492, 266] on button "Volgende vraag" at bounding box center [483, 270] width 385 height 27
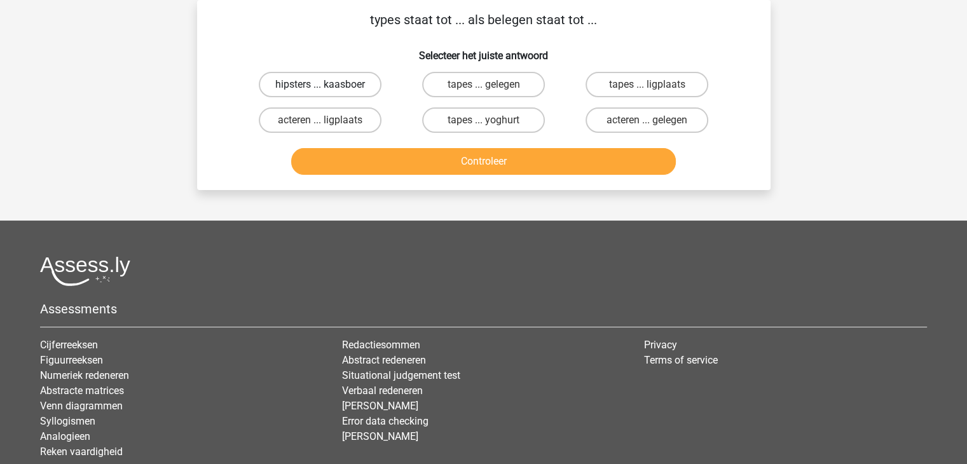
click at [326, 83] on label "hipsters ... kaasboer" at bounding box center [320, 84] width 123 height 25
click at [326, 85] on input "hipsters ... kaasboer" at bounding box center [324, 89] width 8 height 8
radio input "true"
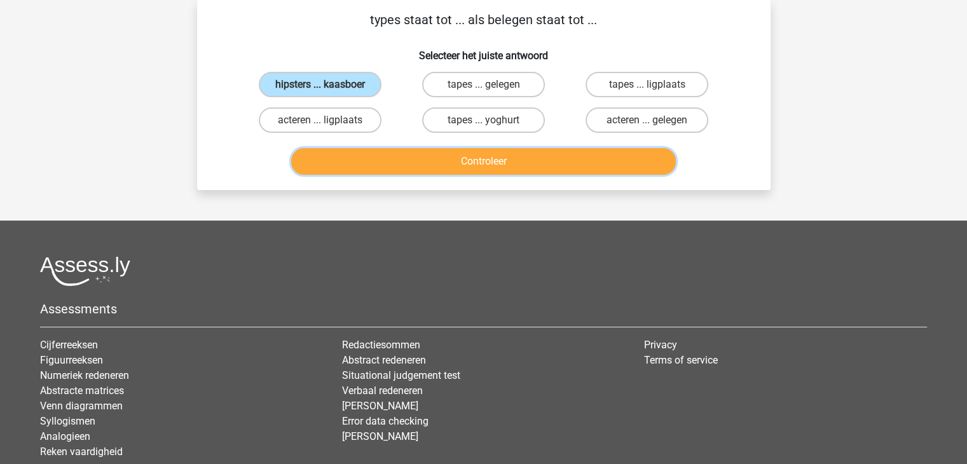
click at [433, 165] on button "Controleer" at bounding box center [483, 161] width 385 height 27
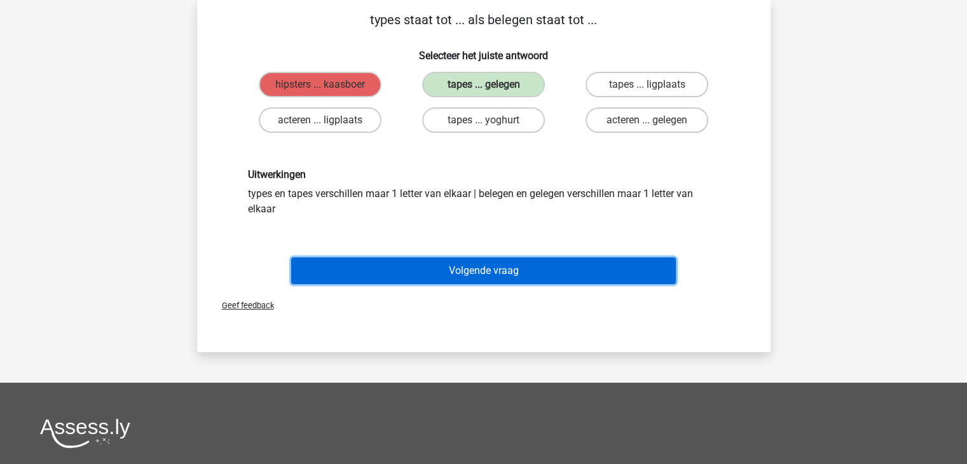
click at [498, 282] on button "Volgende vraag" at bounding box center [483, 270] width 385 height 27
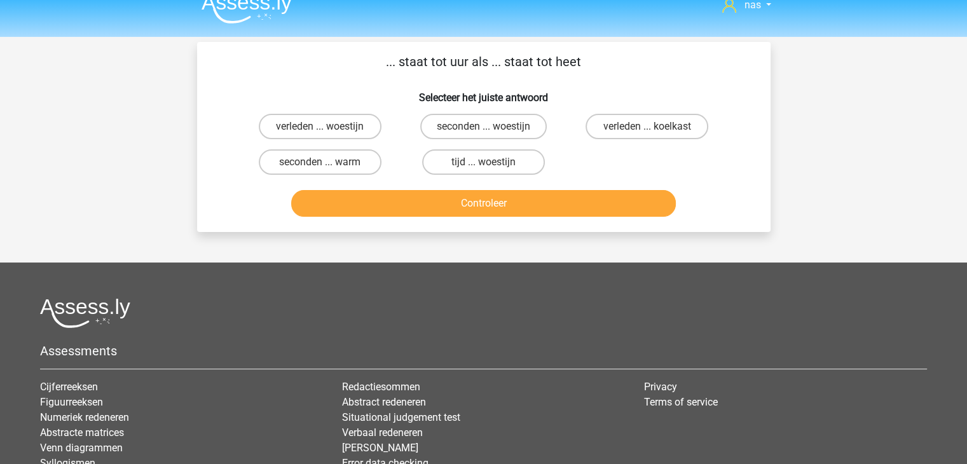
scroll to position [13, 0]
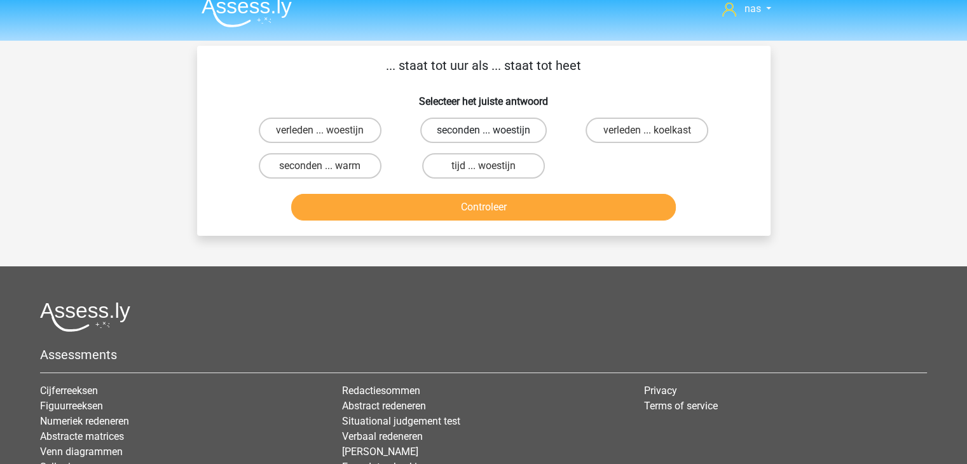
click at [502, 125] on label "seconden ... woestijn" at bounding box center [483, 130] width 126 height 25
click at [491, 130] on input "seconden ... woestijn" at bounding box center [487, 134] width 8 height 8
radio input "true"
click at [335, 167] on label "seconden ... warm" at bounding box center [320, 165] width 123 height 25
click at [328, 167] on input "seconden ... warm" at bounding box center [324, 170] width 8 height 8
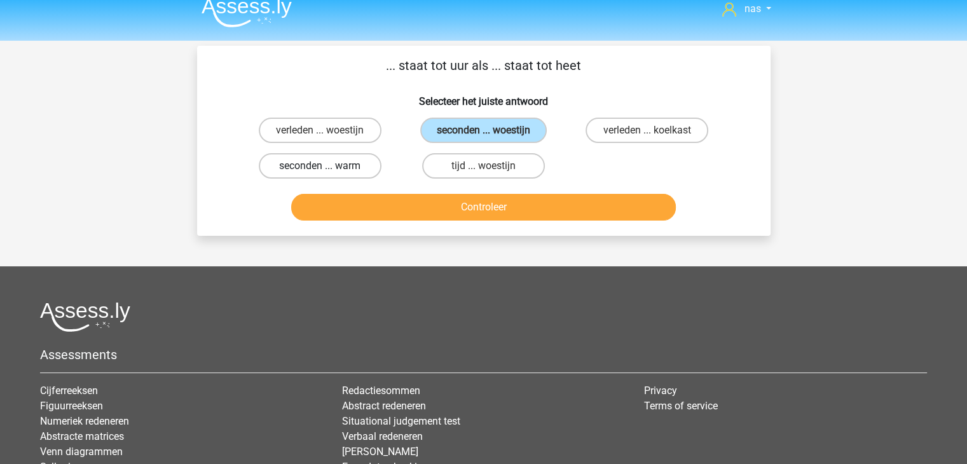
radio input "true"
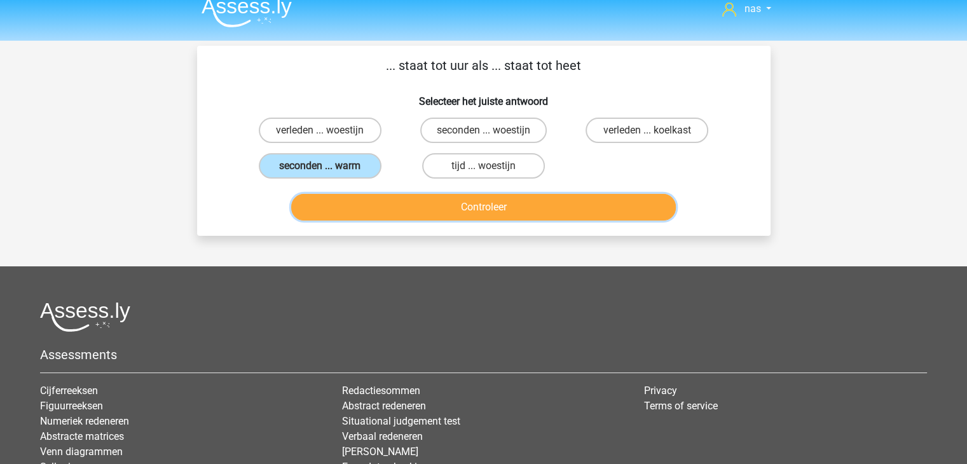
click at [384, 205] on button "Controleer" at bounding box center [483, 207] width 385 height 27
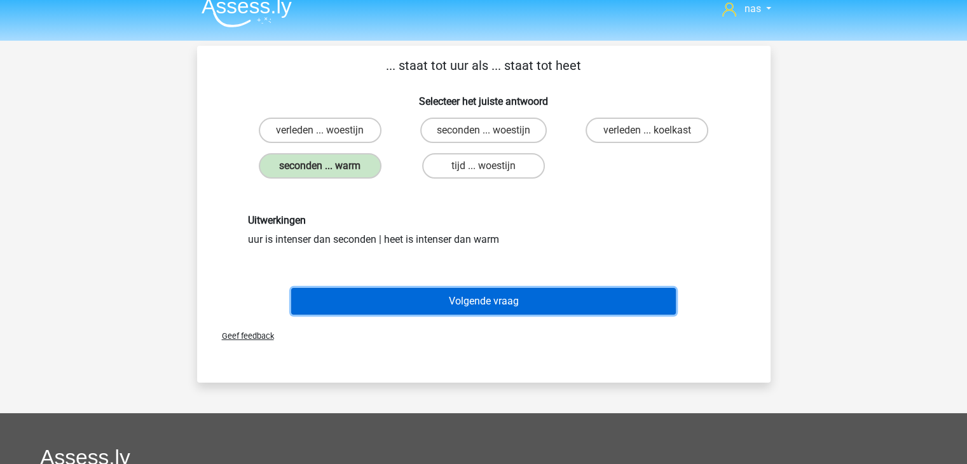
click at [549, 297] on button "Volgende vraag" at bounding box center [483, 301] width 385 height 27
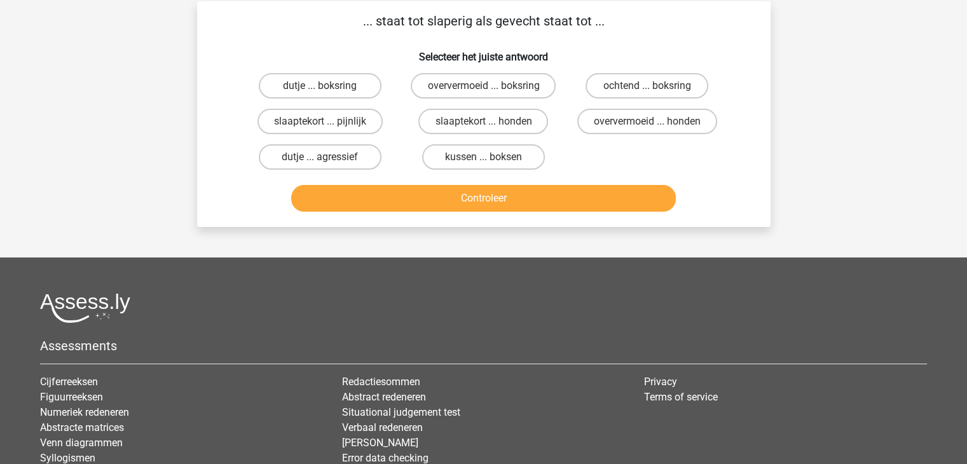
scroll to position [58, 0]
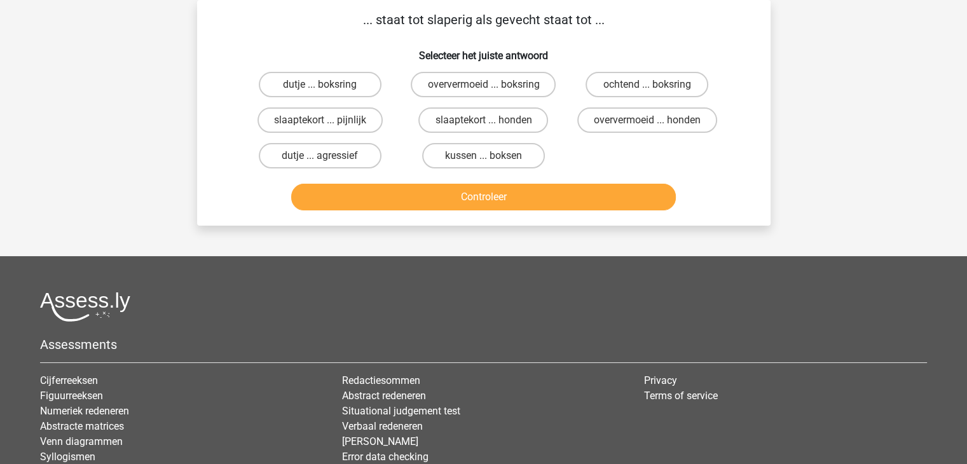
click at [268, 140] on div "dutje ... agressief" at bounding box center [319, 156] width 163 height 36
click at [296, 155] on label "dutje ... agressief" at bounding box center [320, 155] width 123 height 25
click at [320, 156] on input "dutje ... agressief" at bounding box center [324, 160] width 8 height 8
radio input "true"
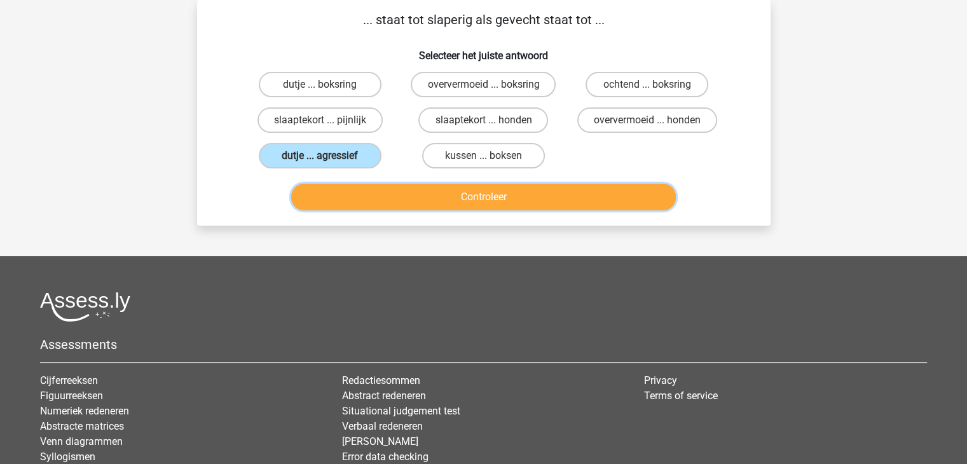
click at [394, 208] on button "Controleer" at bounding box center [483, 197] width 385 height 27
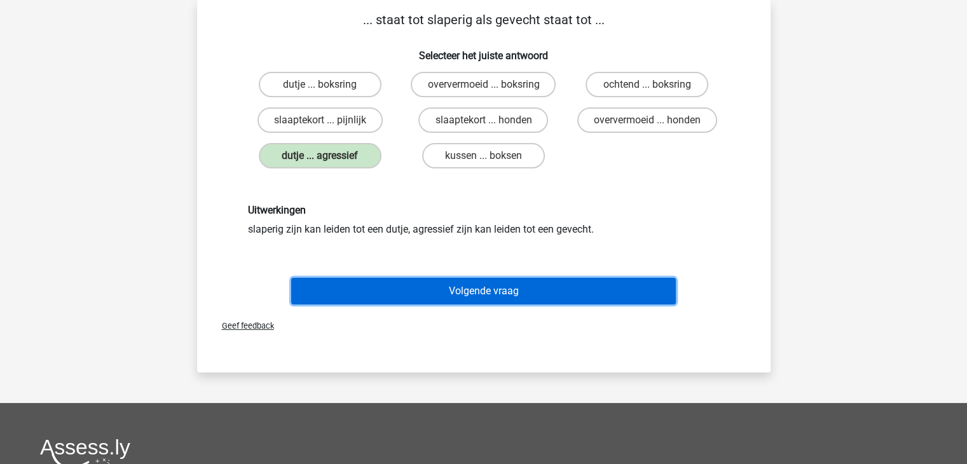
click at [479, 287] on button "Volgende vraag" at bounding box center [483, 291] width 385 height 27
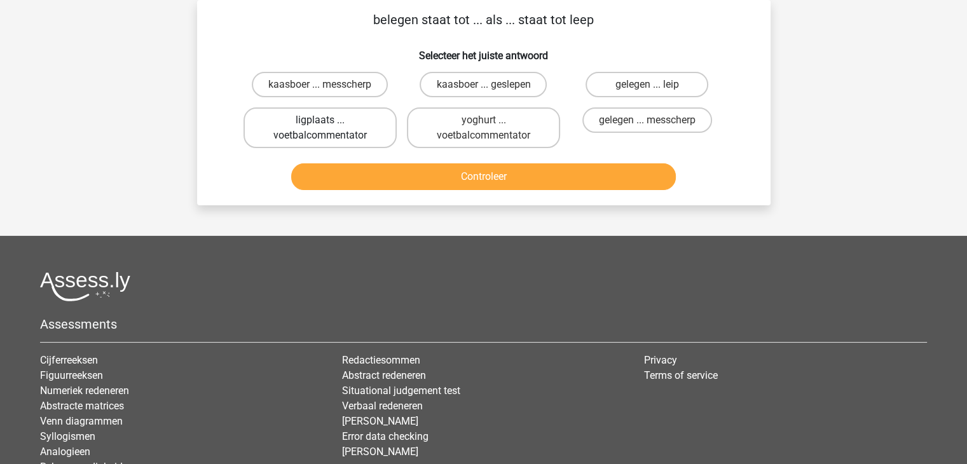
click at [344, 121] on label "ligplaats ... voetbalcommentator" at bounding box center [319, 127] width 153 height 41
click at [328, 121] on input "ligplaats ... voetbalcommentator" at bounding box center [324, 124] width 8 height 8
radio input "true"
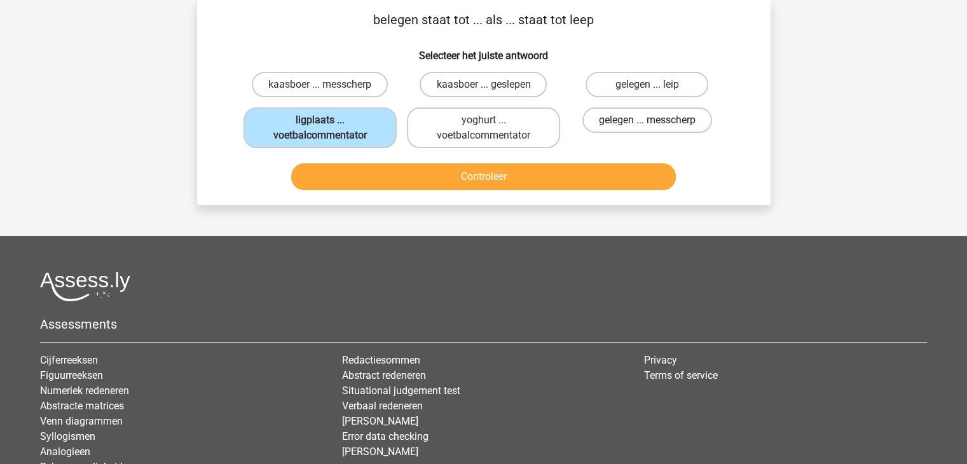
click at [634, 128] on label "gelegen ... messcherp" at bounding box center [647, 119] width 130 height 25
click at [647, 128] on input "gelegen ... messcherp" at bounding box center [651, 124] width 8 height 8
radio input "true"
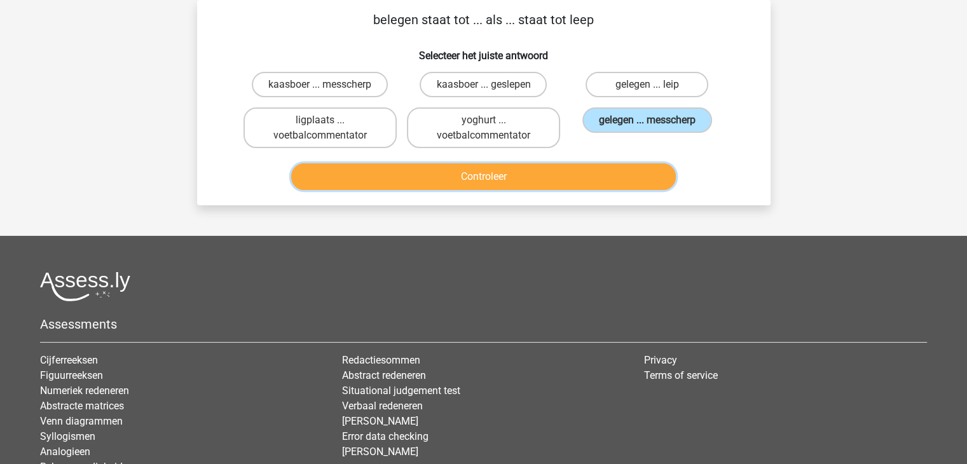
click at [503, 177] on button "Controleer" at bounding box center [483, 176] width 385 height 27
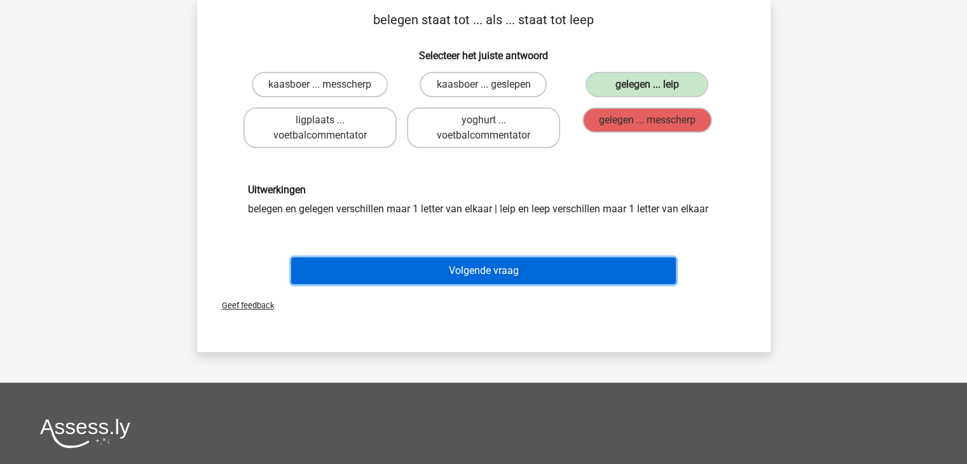
click at [488, 274] on button "Volgende vraag" at bounding box center [483, 270] width 385 height 27
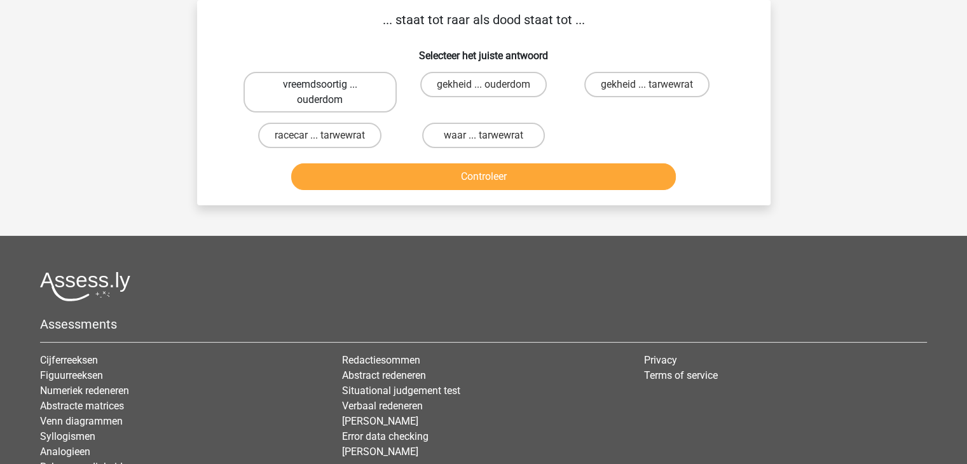
click at [333, 92] on label "vreemdsoortig ... ouderdom" at bounding box center [319, 92] width 153 height 41
click at [328, 92] on input "vreemdsoortig ... ouderdom" at bounding box center [324, 89] width 8 height 8
radio input "true"
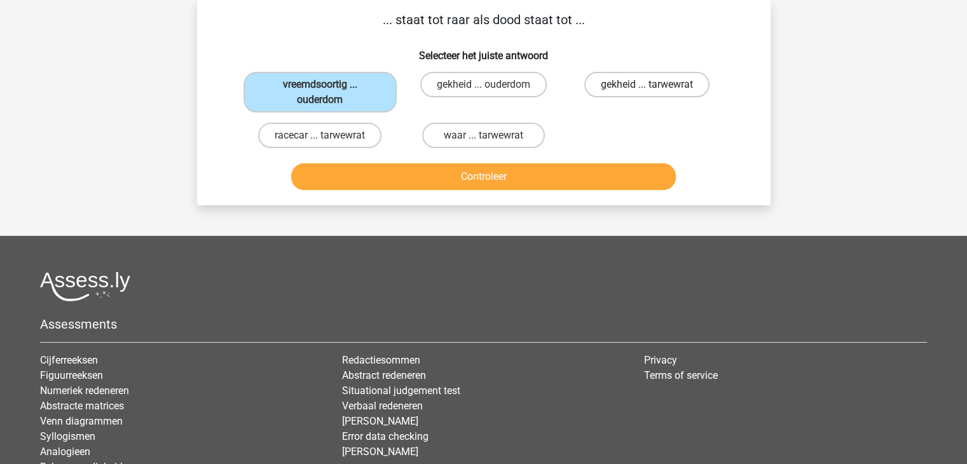
click at [636, 80] on label "gekheid ... tarwewrat" at bounding box center [646, 84] width 125 height 25
click at [647, 85] on input "gekheid ... tarwewrat" at bounding box center [651, 89] width 8 height 8
radio input "true"
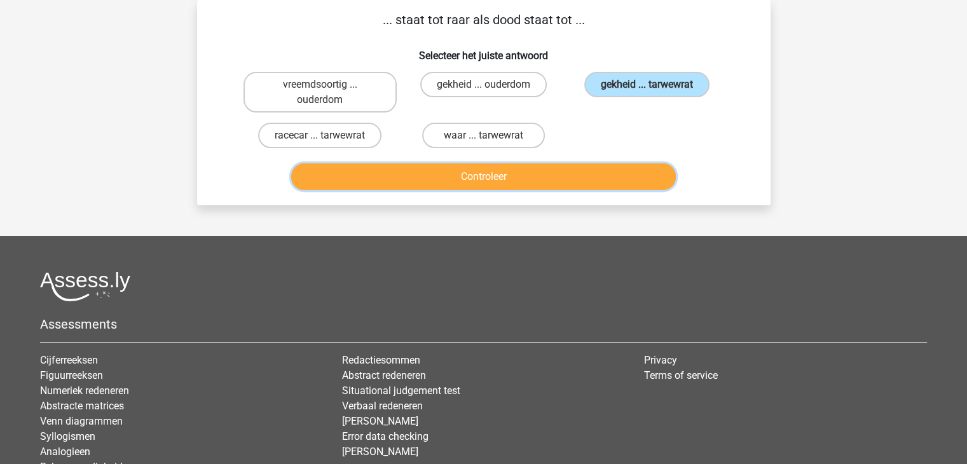
click at [559, 177] on button "Controleer" at bounding box center [483, 176] width 385 height 27
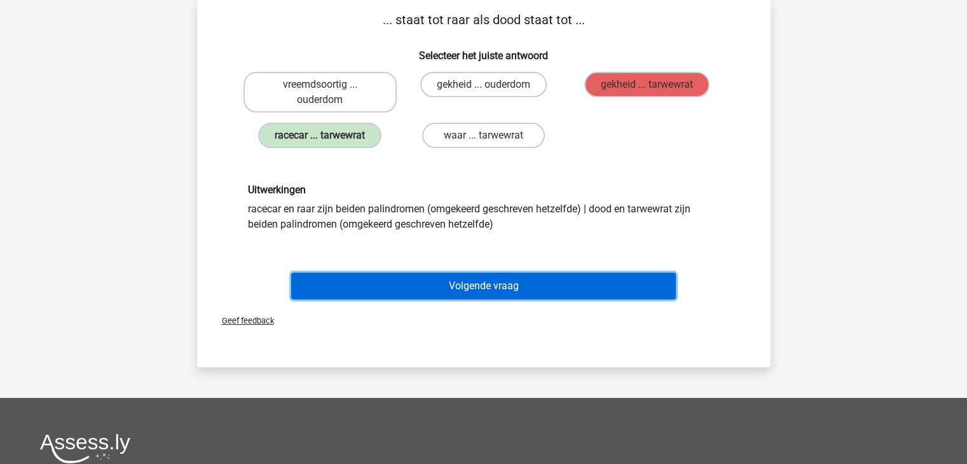
click at [492, 285] on button "Volgende vraag" at bounding box center [483, 286] width 385 height 27
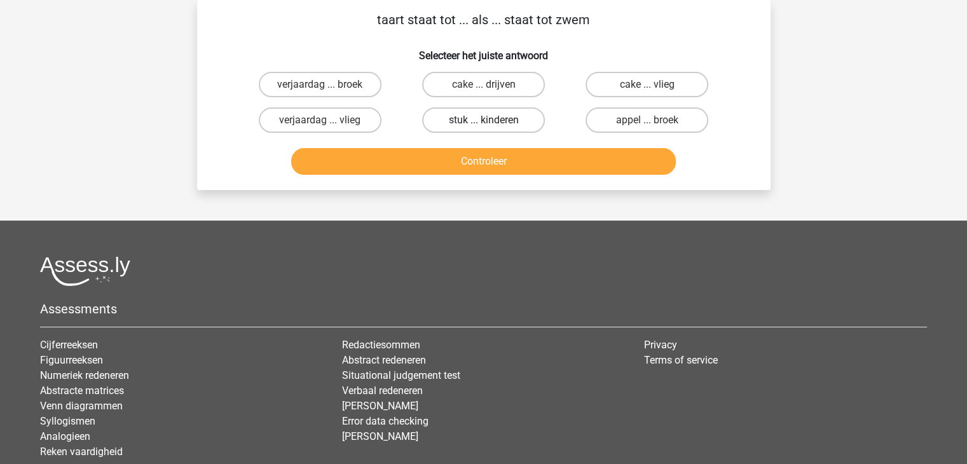
click at [477, 120] on label "stuk ... kinderen" at bounding box center [483, 119] width 123 height 25
click at [483, 120] on input "stuk ... kinderen" at bounding box center [487, 124] width 8 height 8
radio input "true"
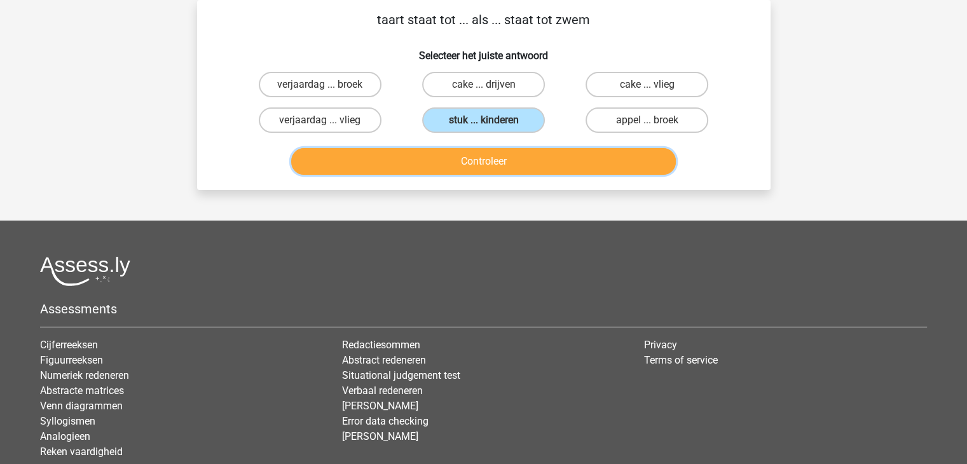
click at [482, 163] on button "Controleer" at bounding box center [483, 161] width 385 height 27
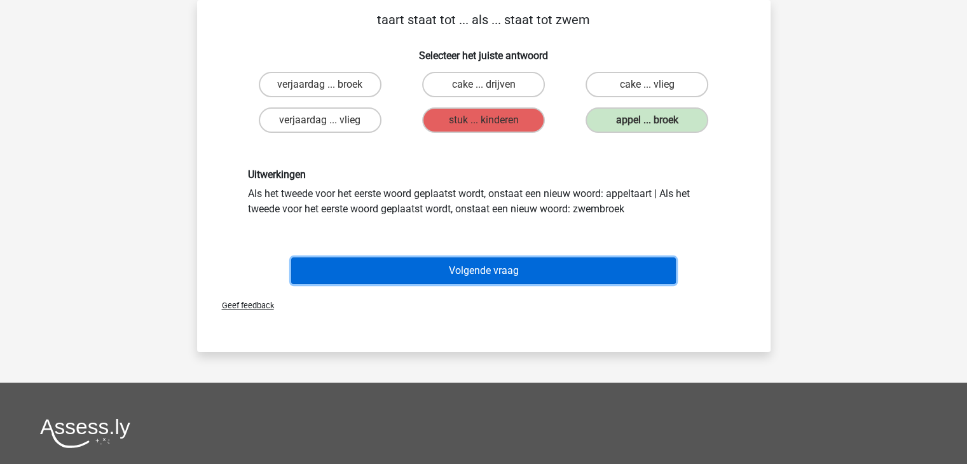
click at [468, 262] on button "Volgende vraag" at bounding box center [483, 270] width 385 height 27
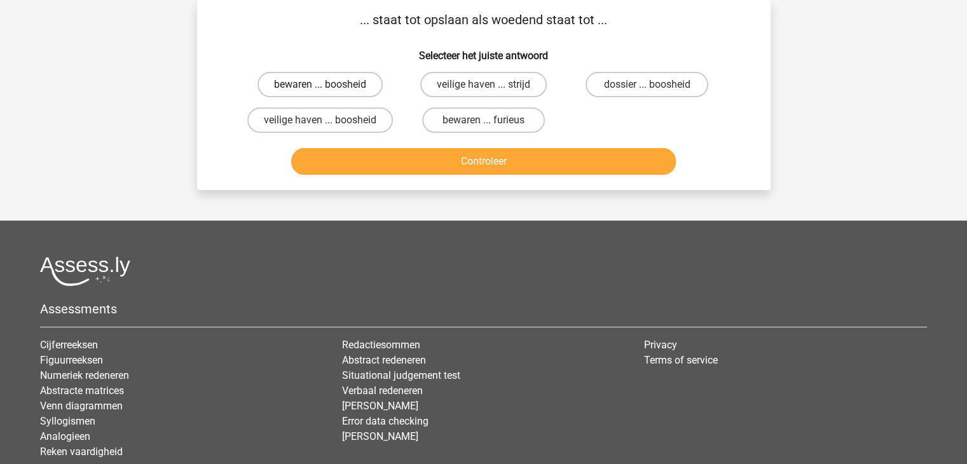
click at [336, 72] on label "bewaren ... boosheid" at bounding box center [319, 84] width 125 height 25
click at [328, 85] on input "bewaren ... boosheid" at bounding box center [324, 89] width 8 height 8
radio input "true"
click at [416, 179] on div "Controleer" at bounding box center [483, 164] width 491 height 32
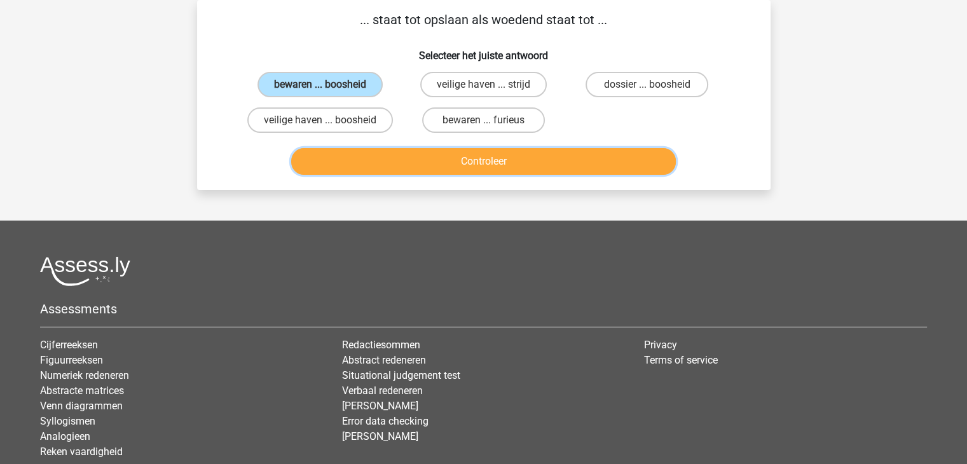
click at [428, 167] on button "Controleer" at bounding box center [483, 161] width 385 height 27
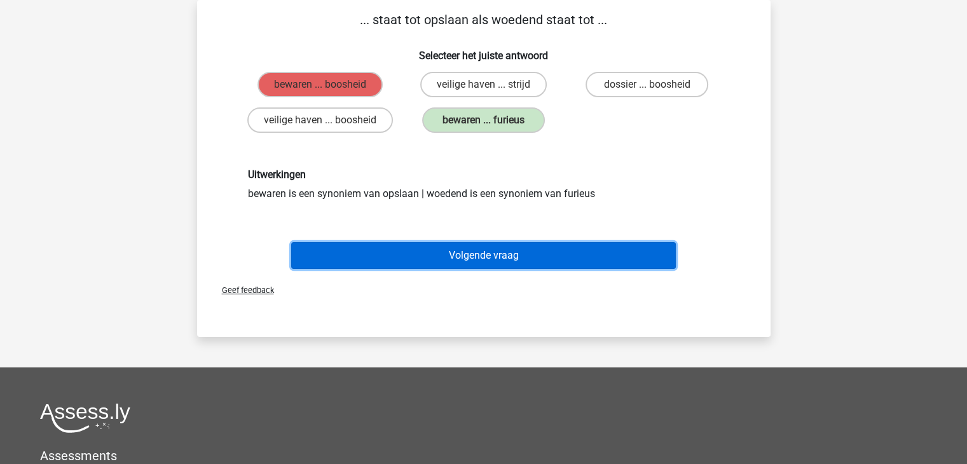
click at [491, 249] on button "Volgende vraag" at bounding box center [483, 255] width 385 height 27
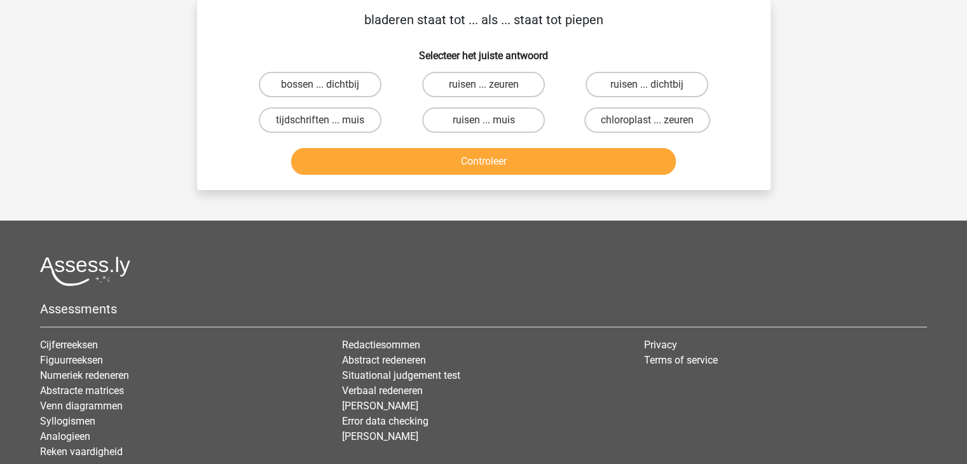
click at [498, 69] on div "ruisen ... zeuren" at bounding box center [483, 85] width 163 height 36
click at [504, 121] on label "ruisen ... muis" at bounding box center [483, 119] width 123 height 25
click at [491, 121] on input "ruisen ... muis" at bounding box center [487, 124] width 8 height 8
radio input "true"
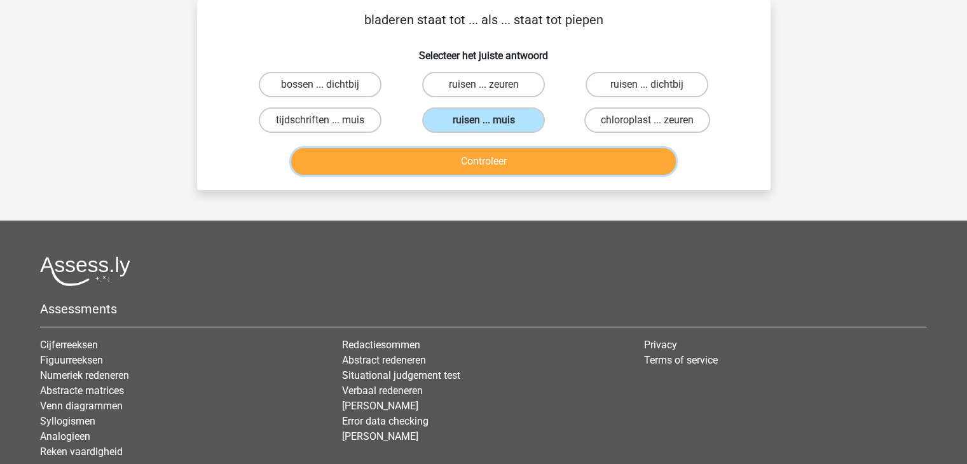
click at [514, 153] on button "Controleer" at bounding box center [483, 161] width 385 height 27
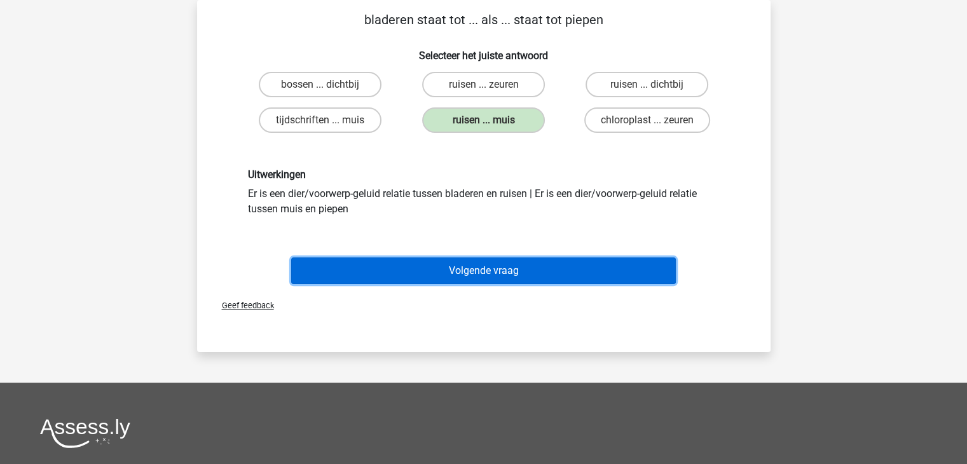
click at [527, 270] on button "Volgende vraag" at bounding box center [483, 270] width 385 height 27
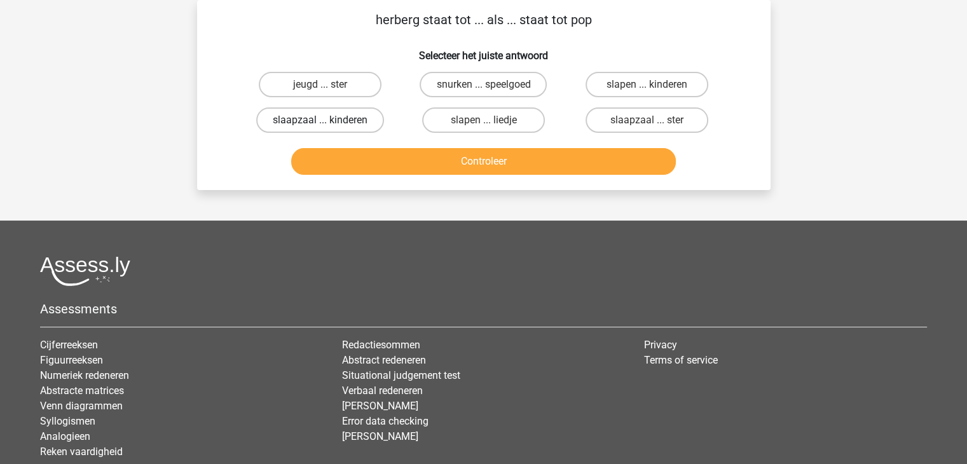
click at [338, 122] on label "slaapzaal ... kinderen" at bounding box center [320, 119] width 128 height 25
click at [328, 122] on input "slaapzaal ... kinderen" at bounding box center [324, 124] width 8 height 8
radio input "true"
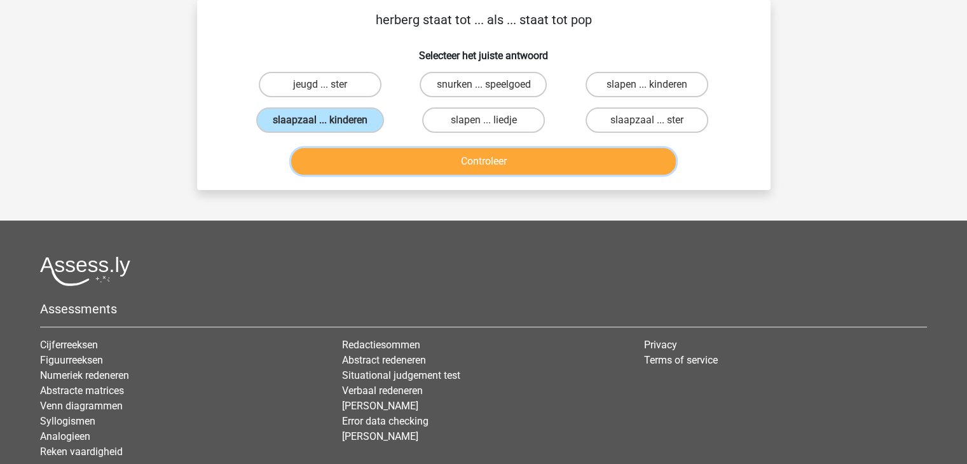
click at [443, 170] on button "Controleer" at bounding box center [483, 161] width 385 height 27
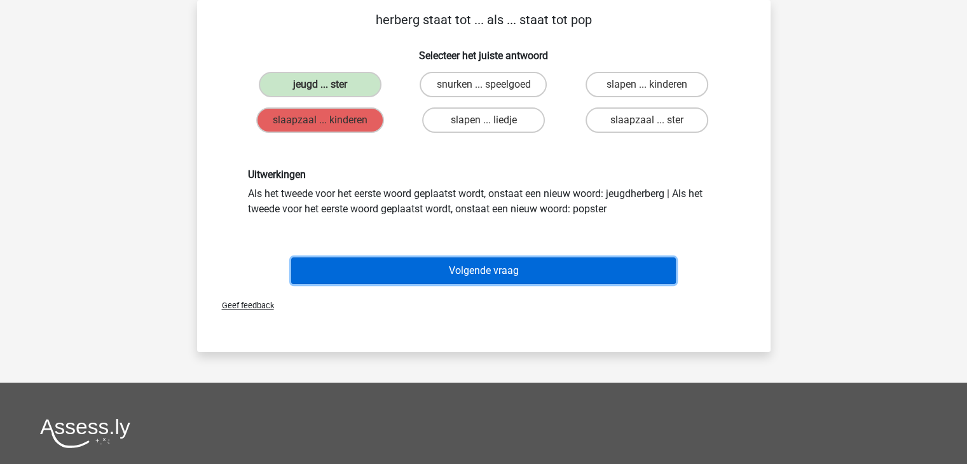
click at [459, 275] on button "Volgende vraag" at bounding box center [483, 270] width 385 height 27
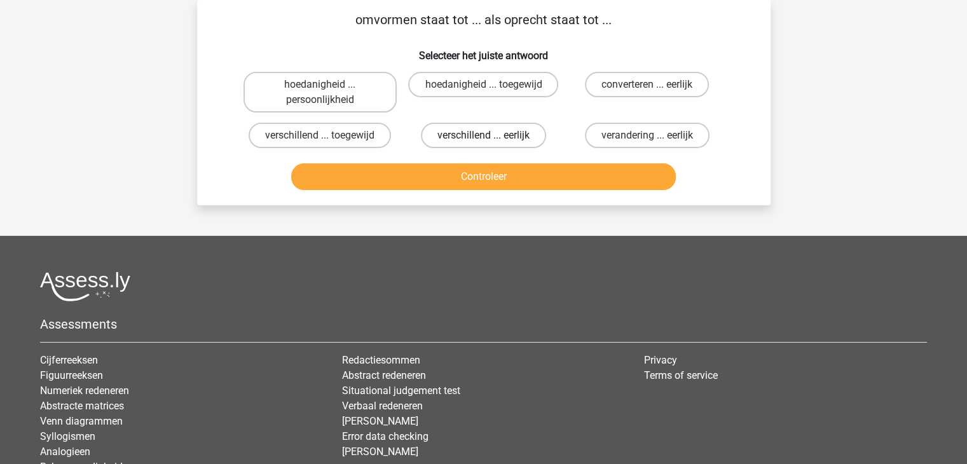
click at [506, 144] on label "verschillend ... eerlijk" at bounding box center [483, 135] width 125 height 25
click at [491, 144] on input "verschillend ... eerlijk" at bounding box center [487, 139] width 8 height 8
radio input "true"
click at [583, 189] on div "Controleer" at bounding box center [483, 179] width 491 height 32
click at [564, 179] on button "Controleer" at bounding box center [483, 176] width 385 height 27
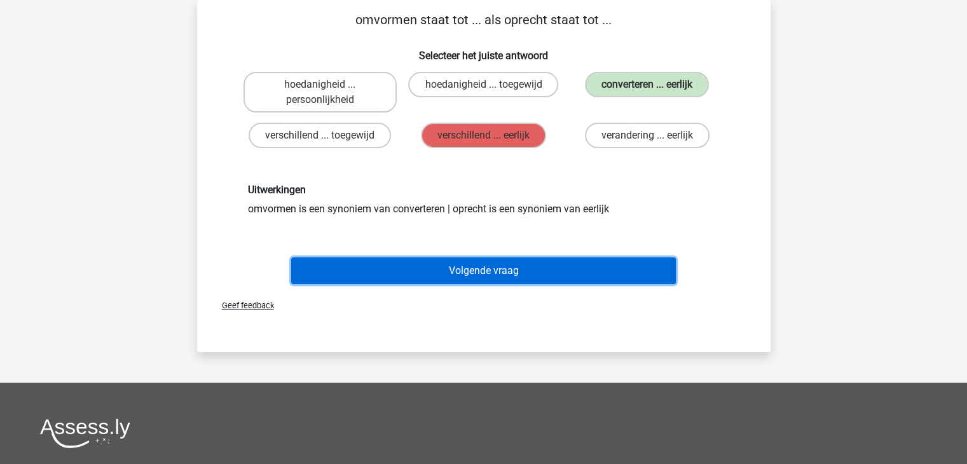
click at [475, 269] on button "Volgende vraag" at bounding box center [483, 270] width 385 height 27
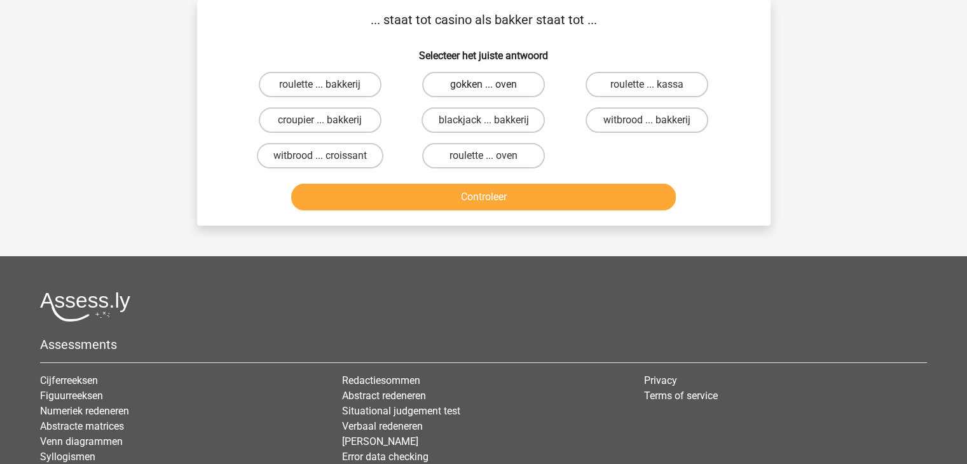
click at [464, 85] on label "gokken ... oven" at bounding box center [483, 84] width 123 height 25
click at [483, 85] on input "gokken ... oven" at bounding box center [487, 89] width 8 height 8
radio input "true"
click at [322, 123] on input "croupier ... bakkerij" at bounding box center [324, 124] width 8 height 8
radio input "true"
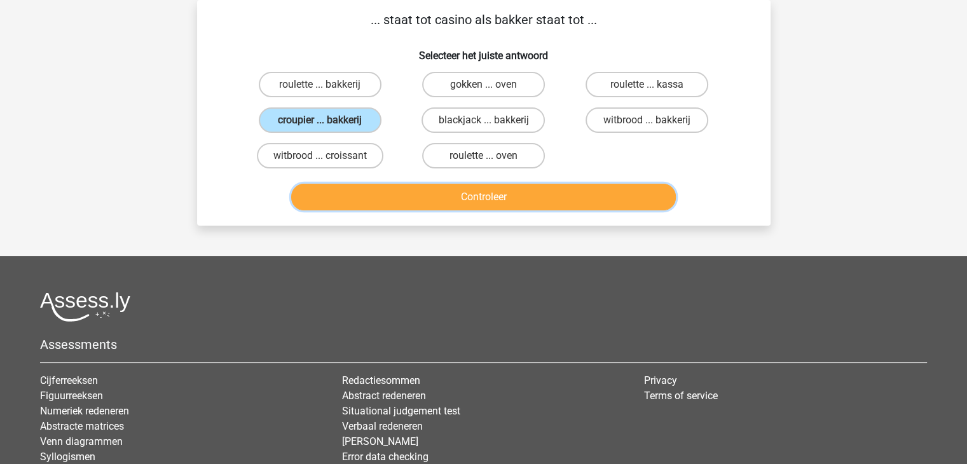
click at [470, 193] on button "Controleer" at bounding box center [483, 197] width 385 height 27
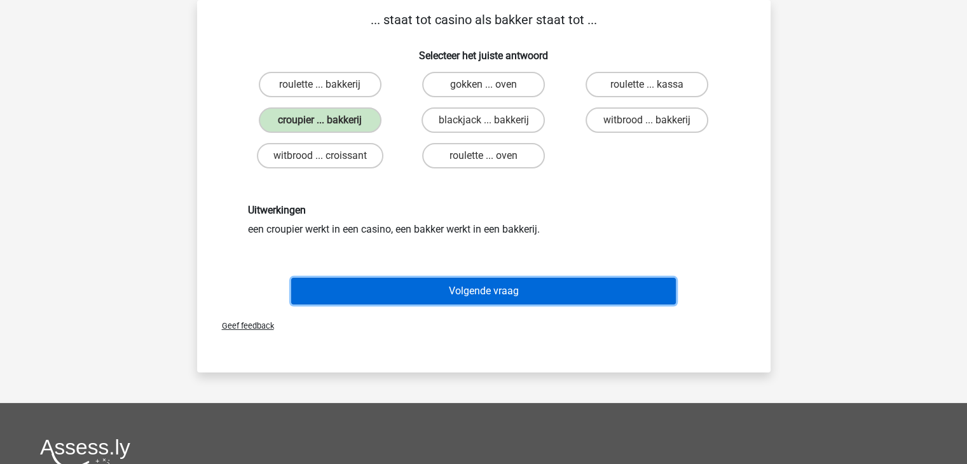
click at [510, 288] on button "Volgende vraag" at bounding box center [483, 291] width 385 height 27
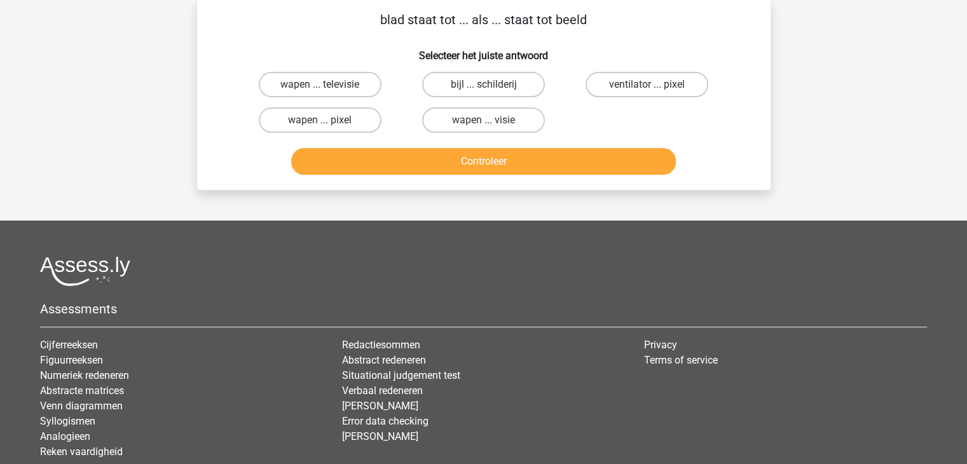
click at [351, 98] on div "wapen ... televisie" at bounding box center [319, 85] width 163 height 36
click at [343, 86] on label "wapen ... televisie" at bounding box center [320, 84] width 123 height 25
click at [328, 86] on input "wapen ... televisie" at bounding box center [324, 89] width 8 height 8
radio input "true"
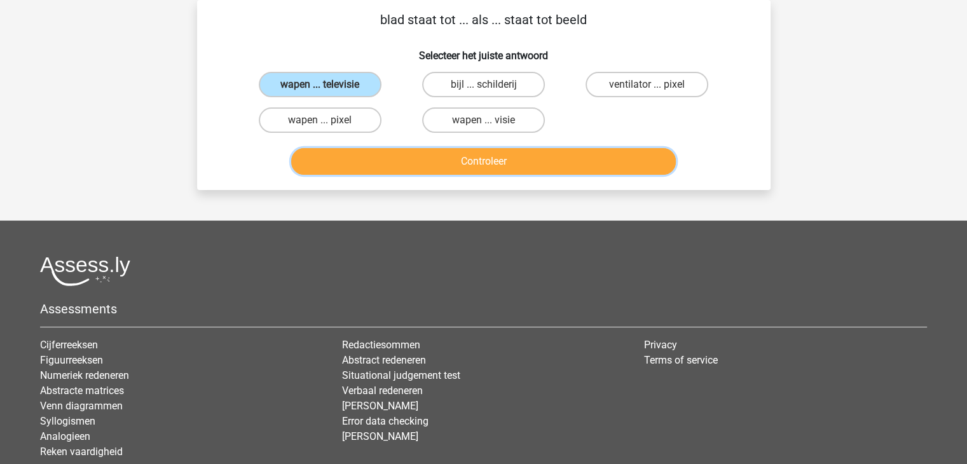
click at [424, 167] on button "Controleer" at bounding box center [483, 161] width 385 height 27
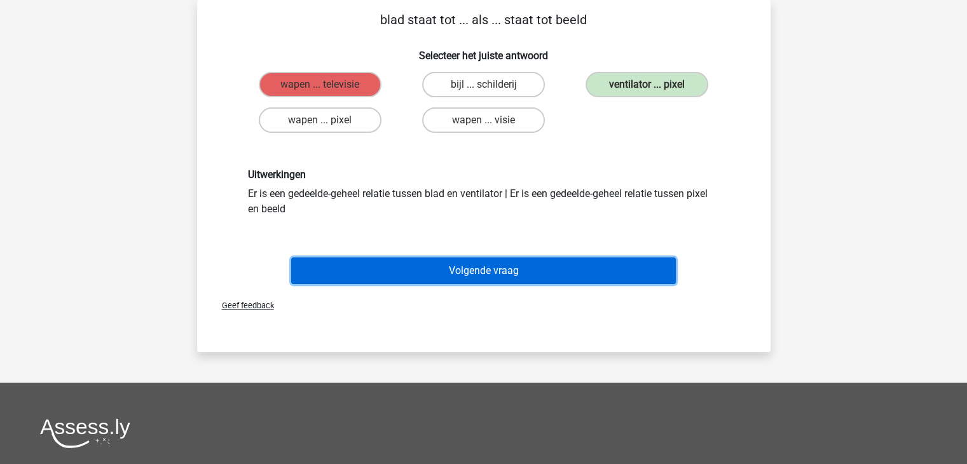
click at [526, 275] on button "Volgende vraag" at bounding box center [483, 270] width 385 height 27
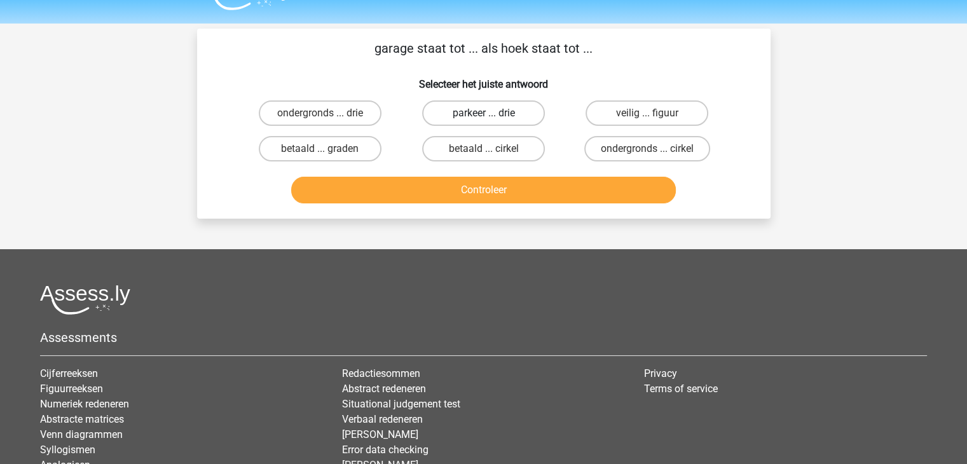
scroll to position [33, 0]
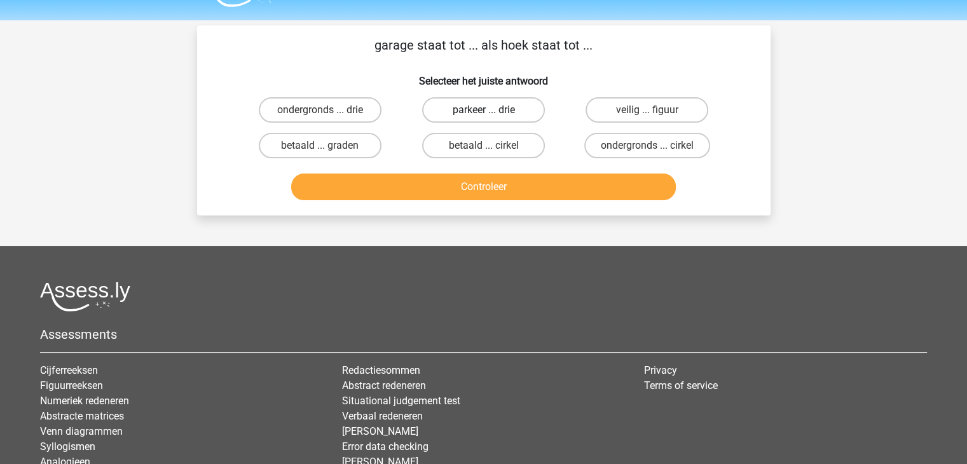
click at [458, 110] on label "parkeer ... drie" at bounding box center [483, 109] width 123 height 25
click at [483, 110] on input "parkeer ... drie" at bounding box center [487, 114] width 8 height 8
radio input "true"
click at [479, 146] on label "betaald ... cirkel" at bounding box center [483, 145] width 123 height 25
click at [483, 146] on input "betaald ... cirkel" at bounding box center [487, 150] width 8 height 8
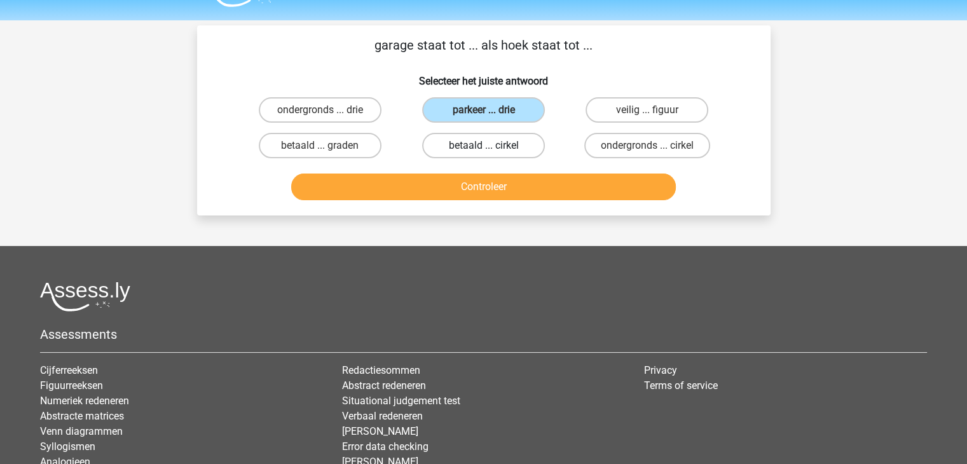
radio input "true"
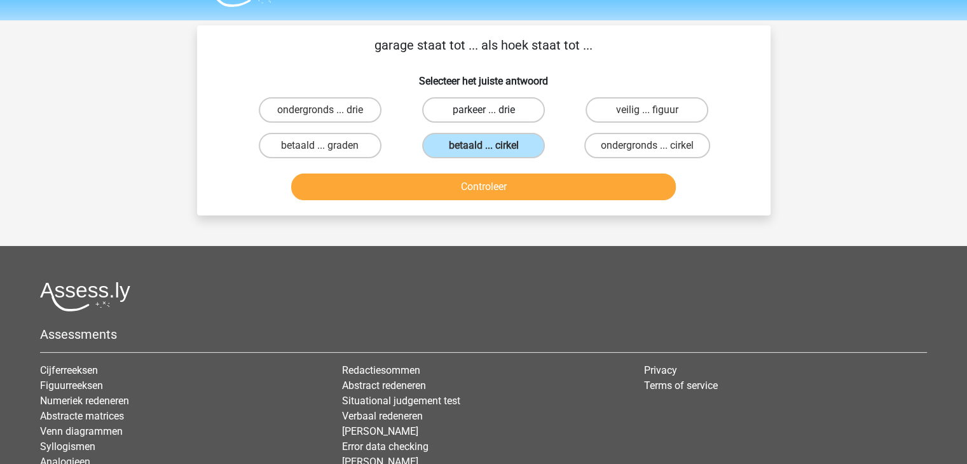
click at [481, 109] on label "parkeer ... drie" at bounding box center [483, 109] width 123 height 25
click at [483, 110] on input "parkeer ... drie" at bounding box center [487, 114] width 8 height 8
radio input "true"
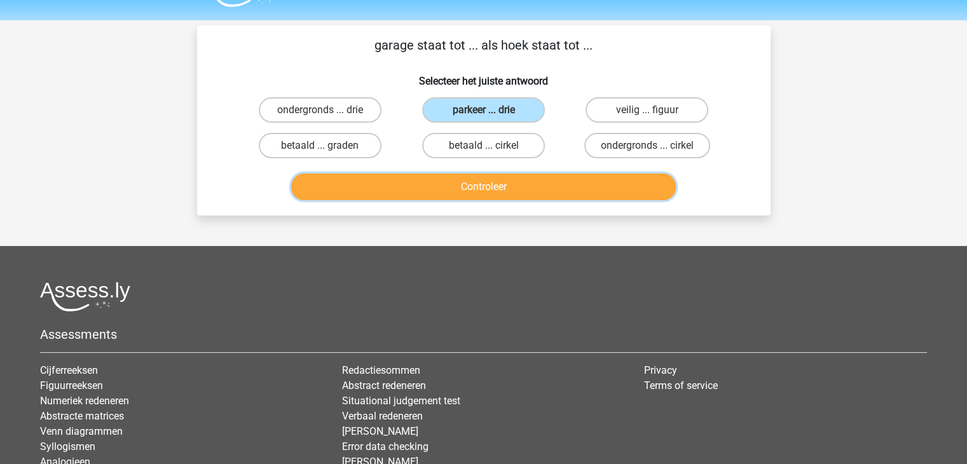
click at [496, 187] on button "Controleer" at bounding box center [483, 187] width 385 height 27
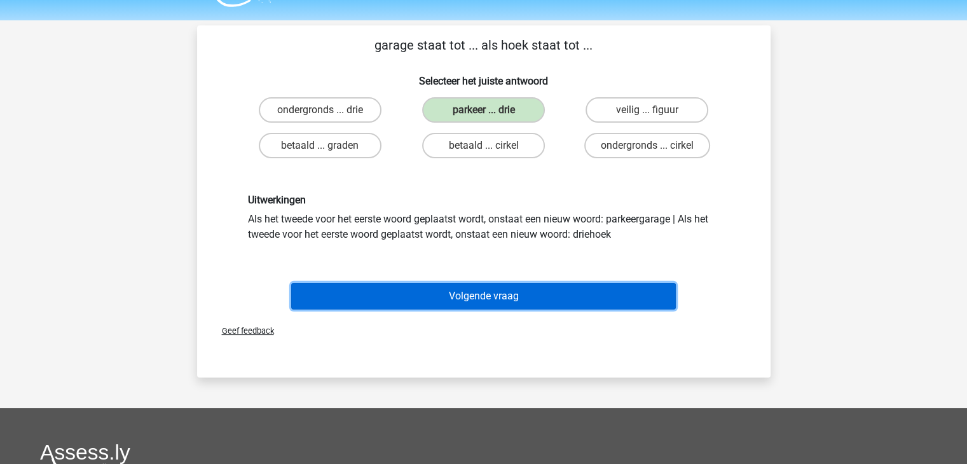
click at [496, 299] on button "Volgende vraag" at bounding box center [483, 296] width 385 height 27
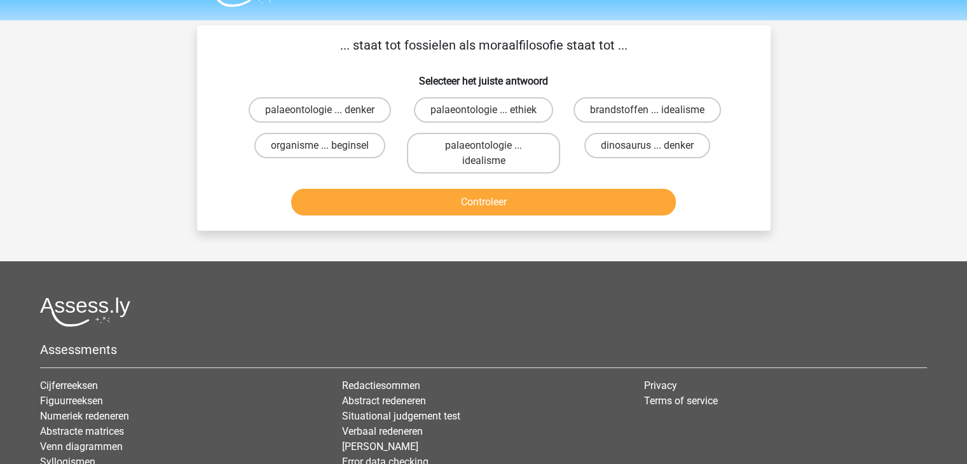
scroll to position [58, 0]
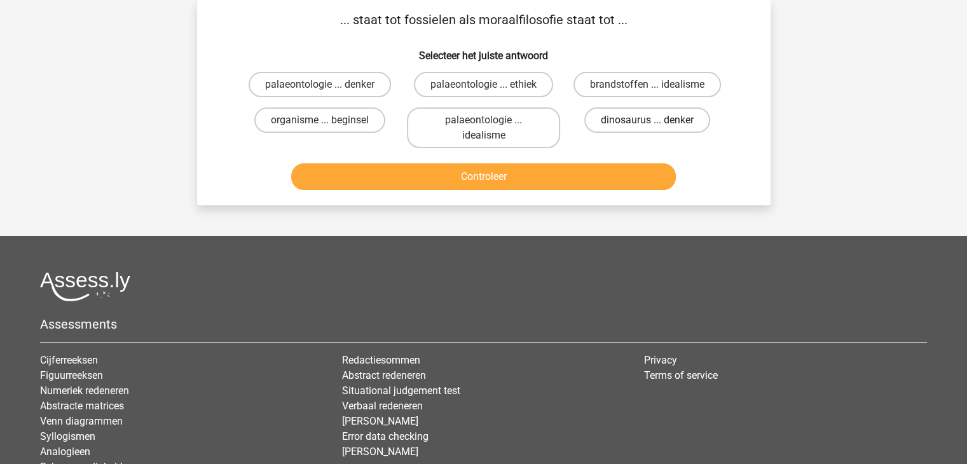
click at [608, 125] on label "dinosaurus ... denker" at bounding box center [647, 119] width 126 height 25
click at [647, 125] on input "dinosaurus ... denker" at bounding box center [651, 124] width 8 height 8
radio input "true"
click at [511, 172] on button "Controleer" at bounding box center [483, 176] width 385 height 27
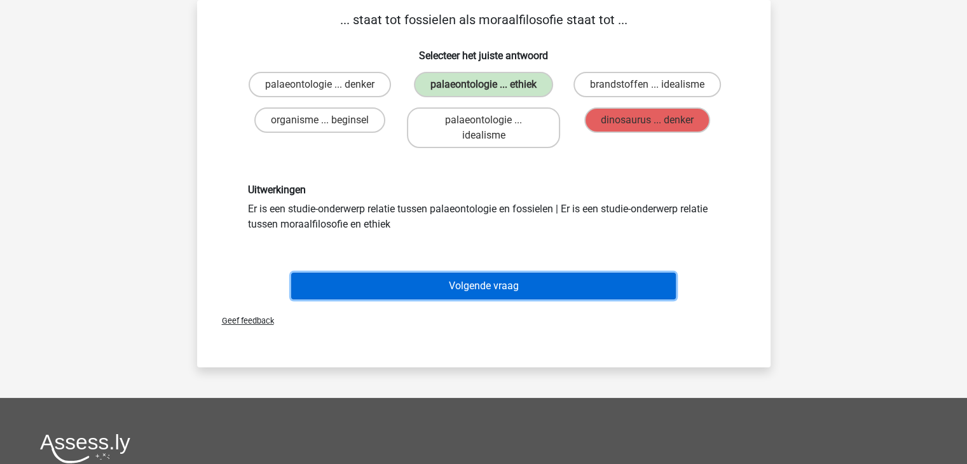
click at [522, 285] on button "Volgende vraag" at bounding box center [483, 286] width 385 height 27
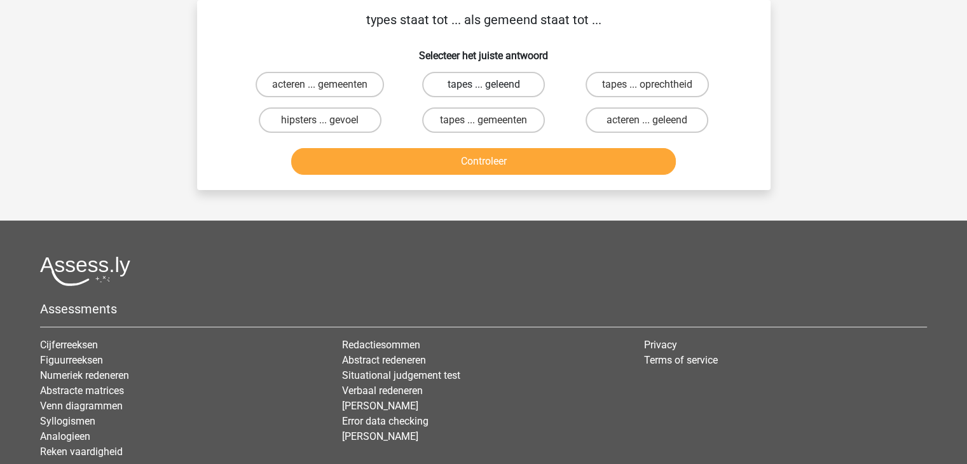
click at [447, 85] on label "tapes ... geleend" at bounding box center [483, 84] width 123 height 25
click at [483, 85] on input "tapes ... geleend" at bounding box center [487, 89] width 8 height 8
radio input "true"
click at [637, 86] on label "tapes ... oprechtheid" at bounding box center [646, 84] width 123 height 25
click at [647, 86] on input "tapes ... oprechtheid" at bounding box center [651, 89] width 8 height 8
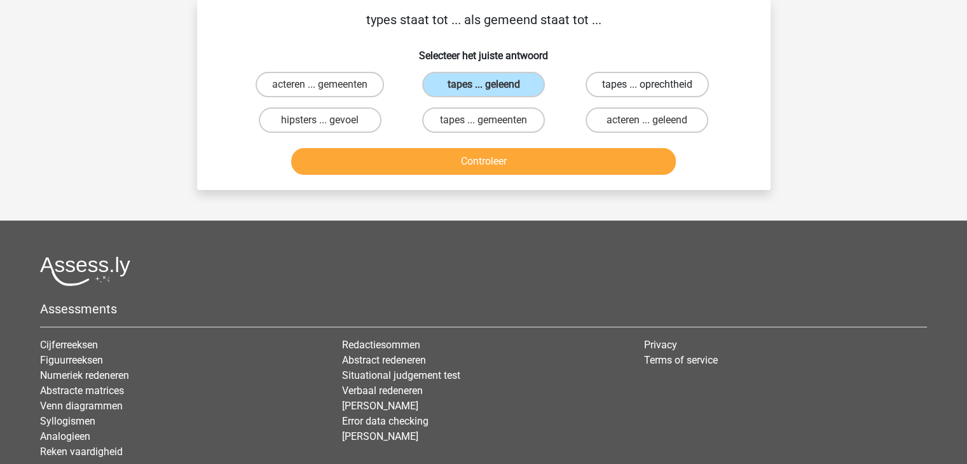
radio input "true"
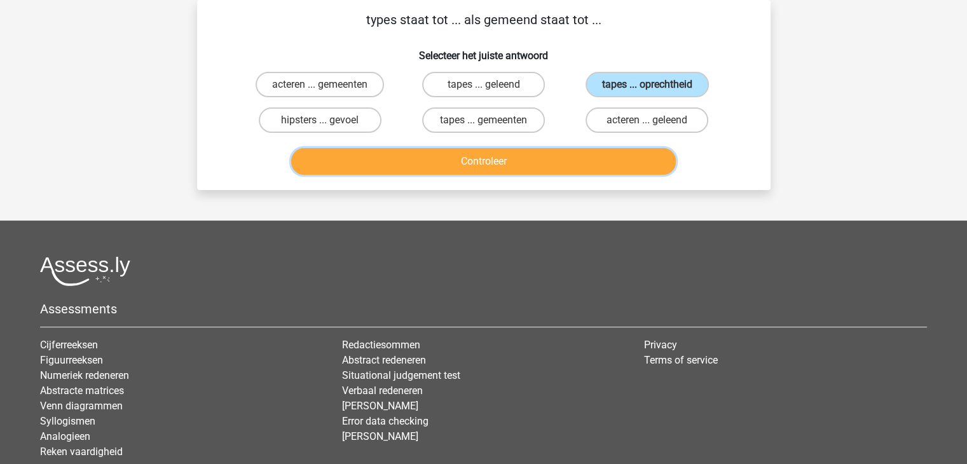
click at [557, 165] on button "Controleer" at bounding box center [483, 161] width 385 height 27
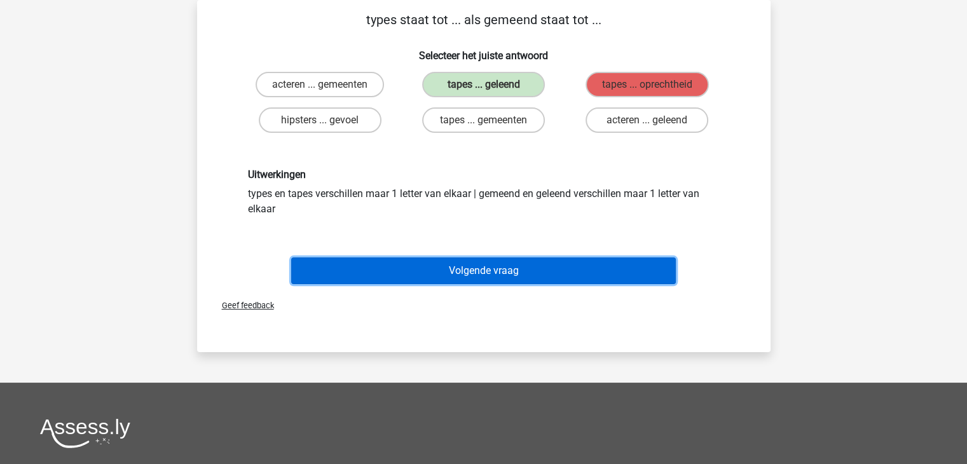
click at [517, 277] on button "Volgende vraag" at bounding box center [483, 270] width 385 height 27
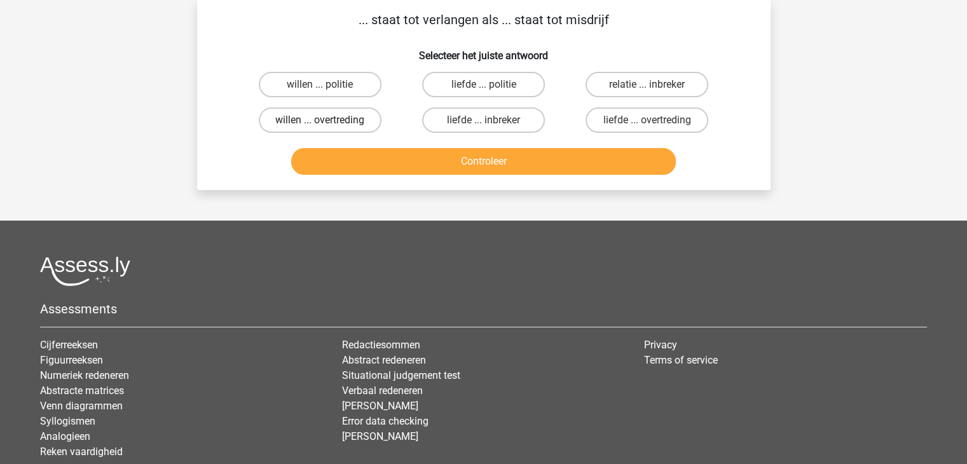
click at [337, 121] on label "willen ... overtreding" at bounding box center [320, 119] width 123 height 25
click at [328, 121] on input "willen ... overtreding" at bounding box center [324, 124] width 8 height 8
radio input "true"
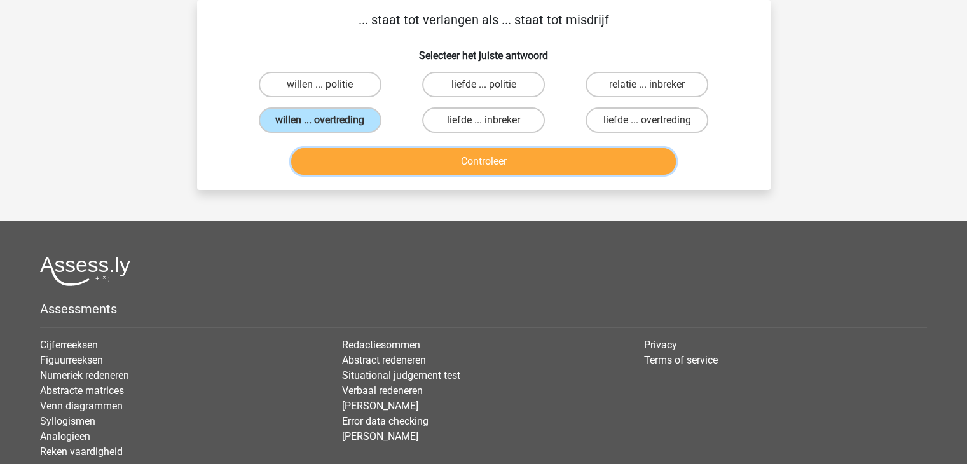
click at [408, 155] on button "Controleer" at bounding box center [483, 161] width 385 height 27
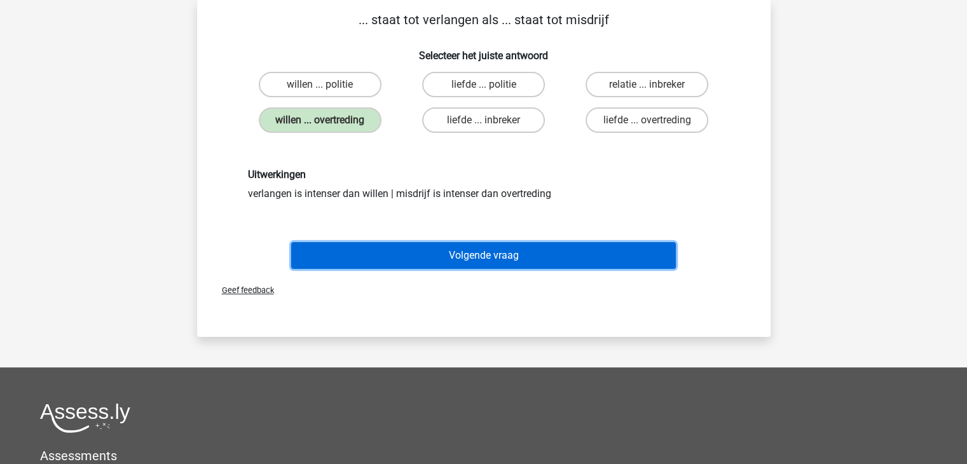
click at [455, 252] on button "Volgende vraag" at bounding box center [483, 255] width 385 height 27
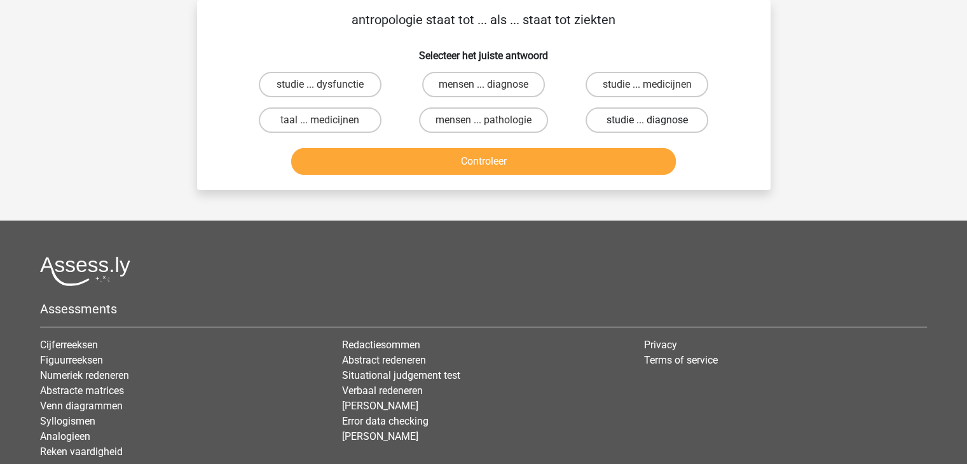
click at [638, 120] on label "studie ... diagnose" at bounding box center [646, 119] width 123 height 25
click at [647, 120] on input "studie ... diagnose" at bounding box center [651, 124] width 8 height 8
radio input "true"
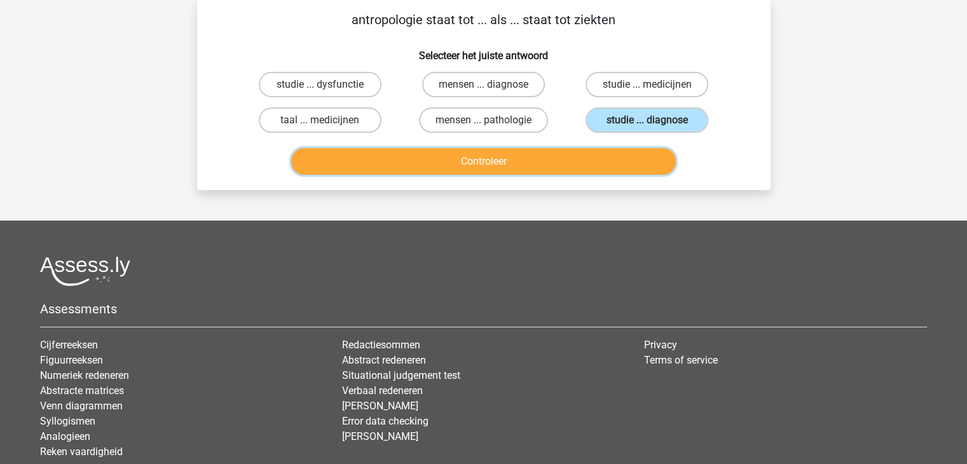
click at [538, 164] on button "Controleer" at bounding box center [483, 161] width 385 height 27
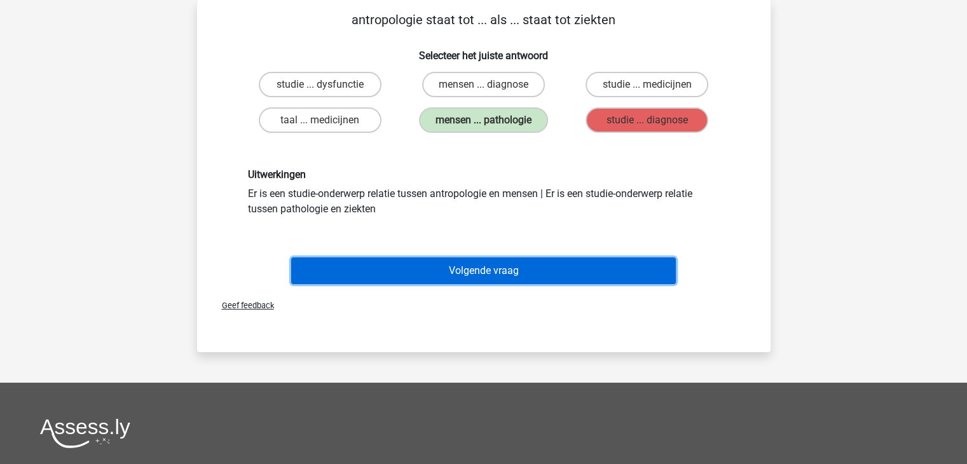
click at [489, 278] on button "Volgende vraag" at bounding box center [483, 270] width 385 height 27
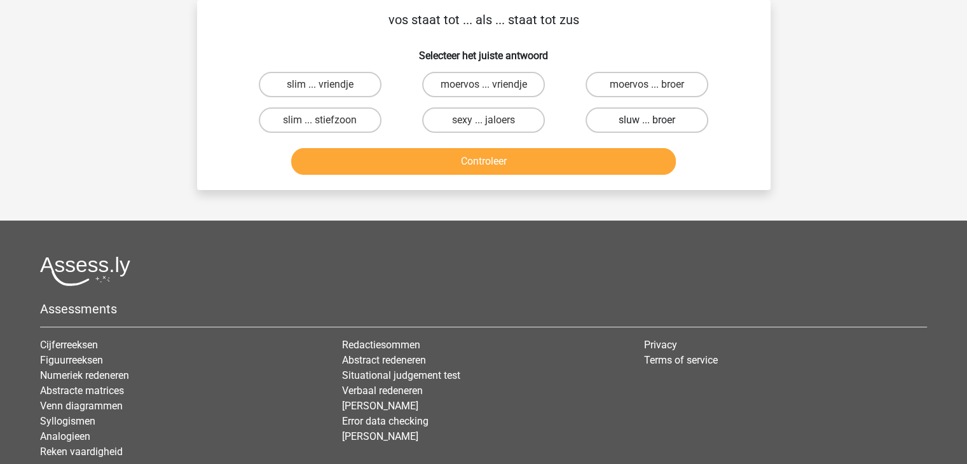
click at [644, 125] on label "sluw ... broer" at bounding box center [646, 119] width 123 height 25
click at [647, 125] on input "sluw ... broer" at bounding box center [651, 124] width 8 height 8
radio input "true"
click at [629, 90] on label "moervos ... broer" at bounding box center [646, 84] width 123 height 25
click at [647, 90] on input "moervos ... broer" at bounding box center [651, 89] width 8 height 8
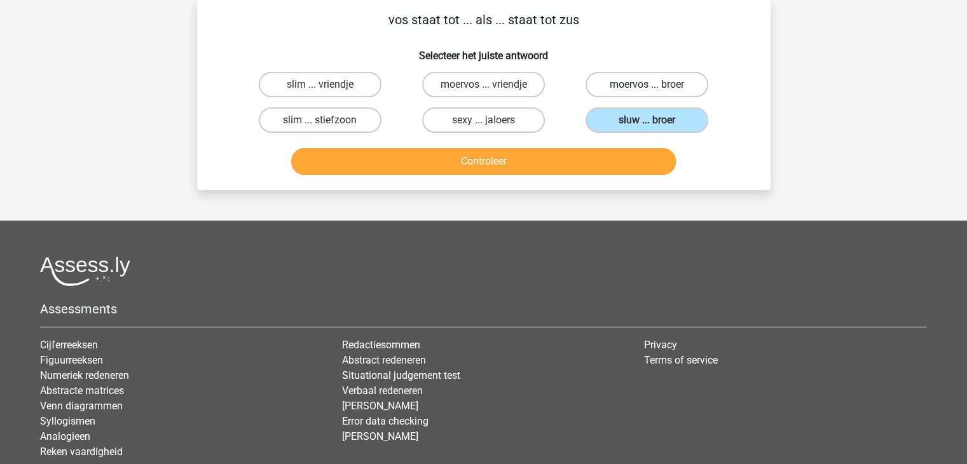
radio input "true"
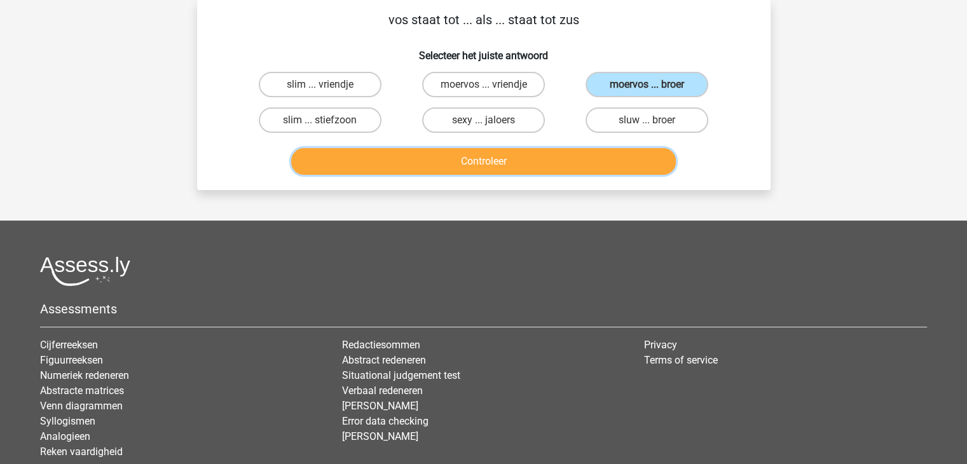
click at [572, 153] on button "Controleer" at bounding box center [483, 161] width 385 height 27
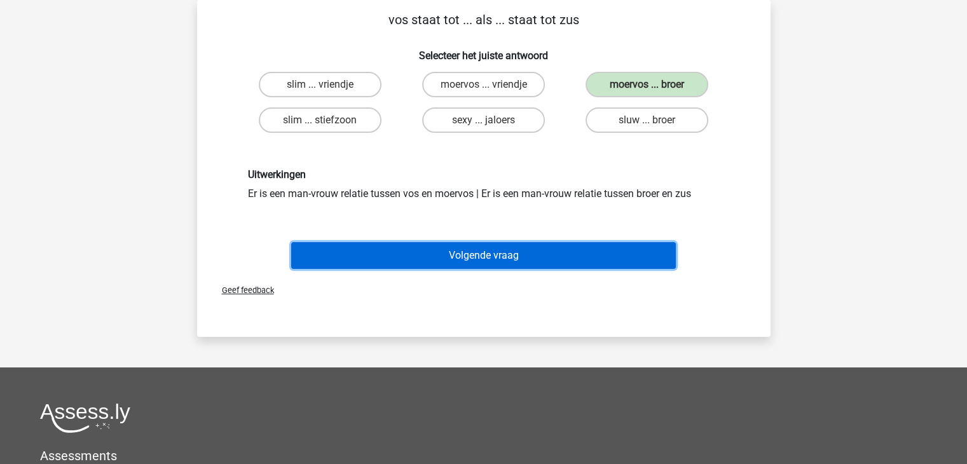
click at [511, 252] on button "Volgende vraag" at bounding box center [483, 255] width 385 height 27
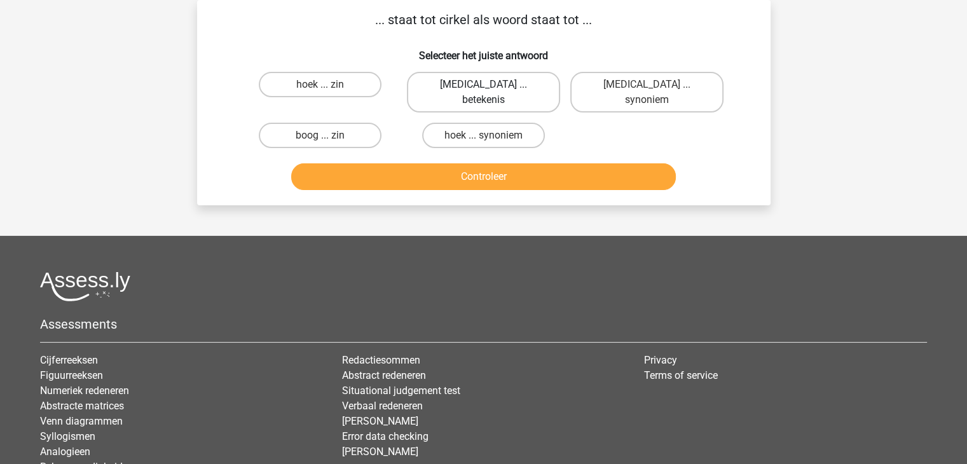
click at [465, 77] on label "bal ... betekenis" at bounding box center [483, 92] width 153 height 41
click at [483, 85] on input "bal ... betekenis" at bounding box center [487, 89] width 8 height 8
radio input "true"
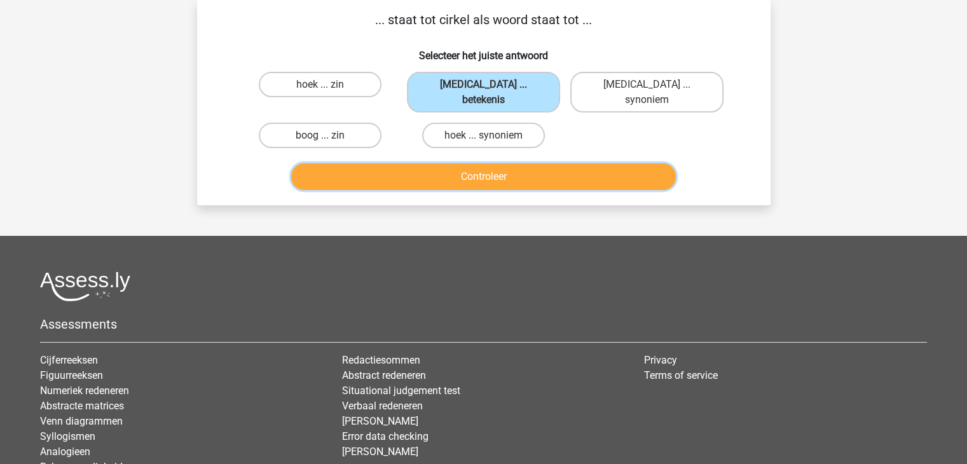
click at [505, 163] on button "Controleer" at bounding box center [483, 176] width 385 height 27
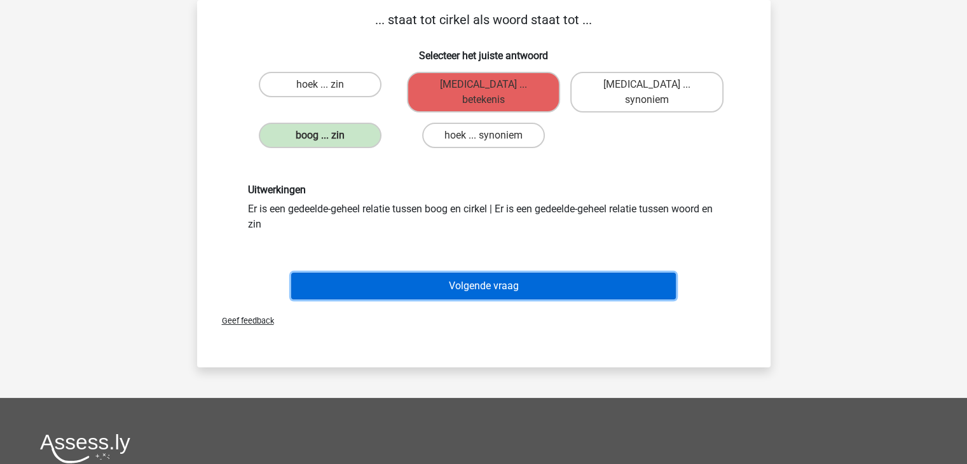
click at [542, 273] on button "Volgende vraag" at bounding box center [483, 286] width 385 height 27
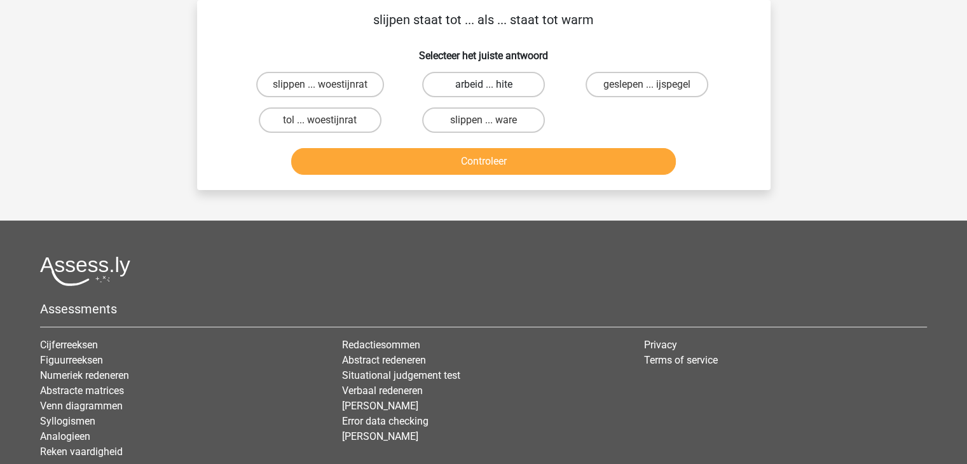
click at [478, 82] on label "arbeid ... hite" at bounding box center [483, 84] width 123 height 25
click at [483, 85] on input "arbeid ... hite" at bounding box center [487, 89] width 8 height 8
radio input "true"
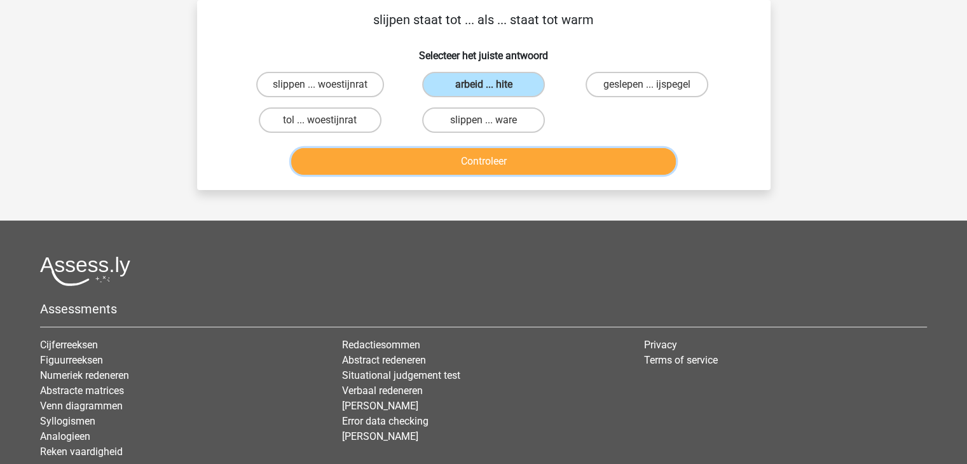
click at [515, 157] on button "Controleer" at bounding box center [483, 161] width 385 height 27
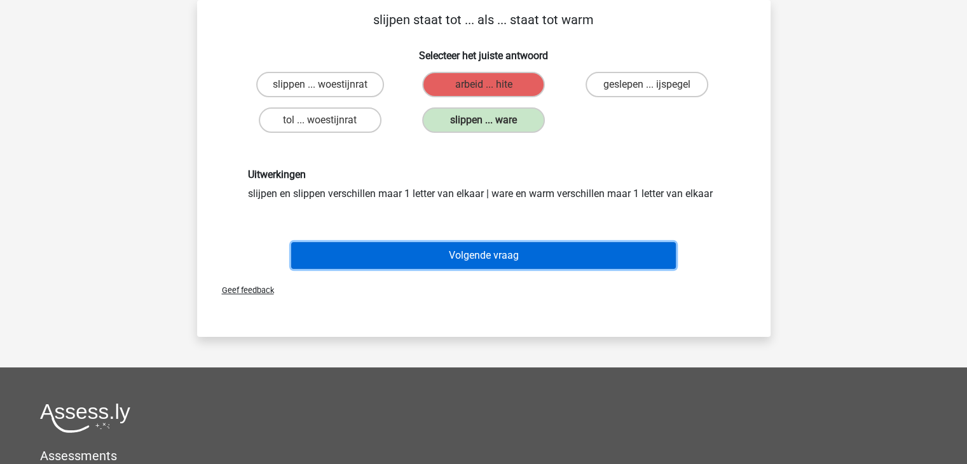
click at [517, 252] on button "Volgende vraag" at bounding box center [483, 255] width 385 height 27
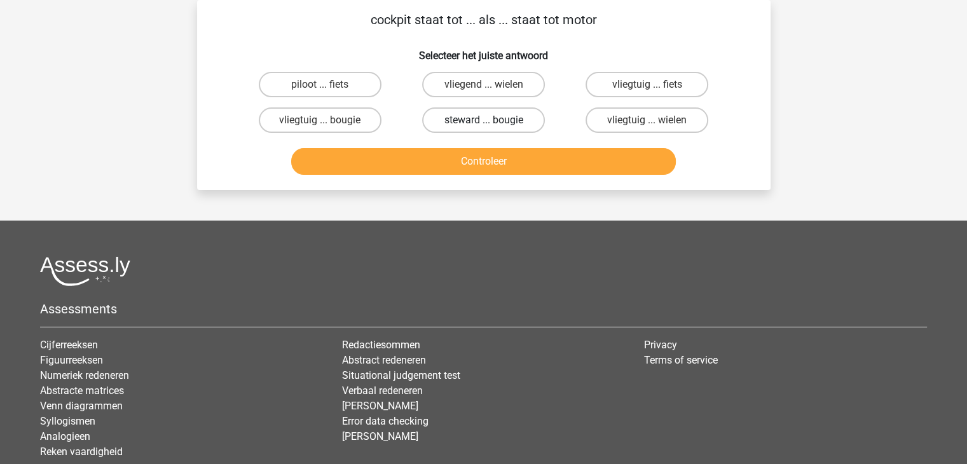
click at [512, 118] on label "steward ... bougie" at bounding box center [483, 119] width 123 height 25
click at [491, 120] on input "steward ... bougie" at bounding box center [487, 124] width 8 height 8
radio input "true"
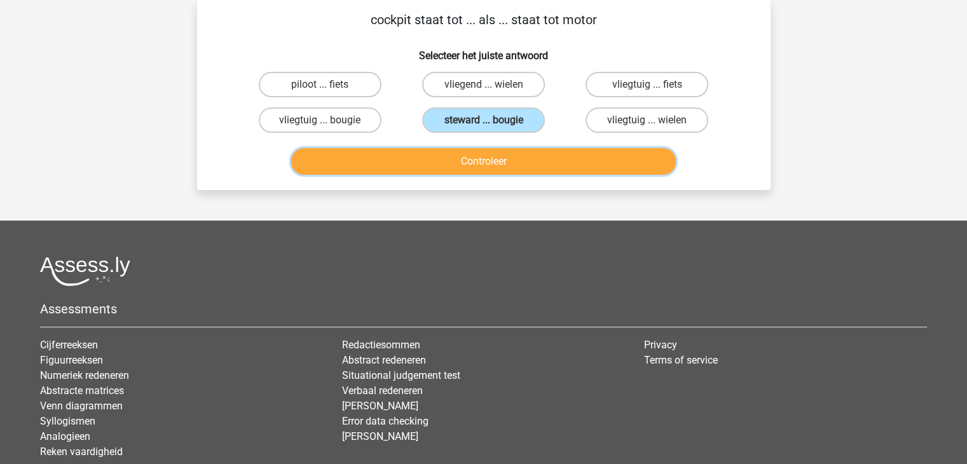
click at [528, 153] on button "Controleer" at bounding box center [483, 161] width 385 height 27
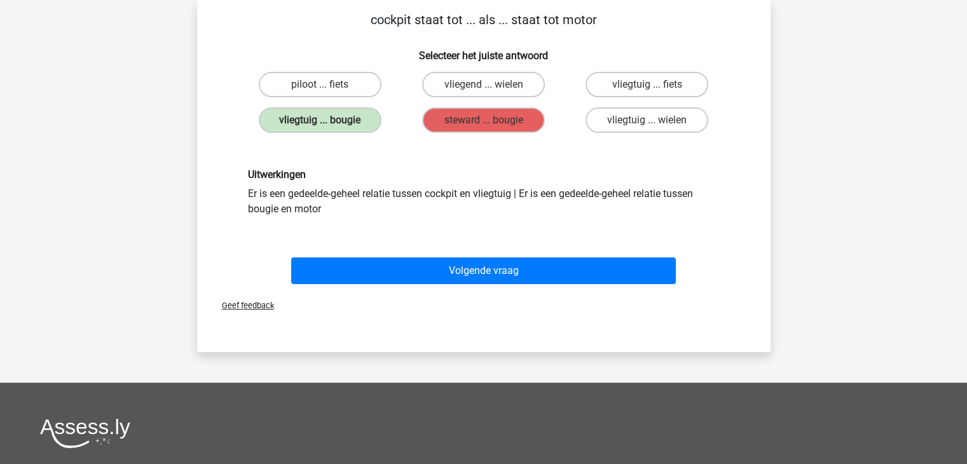
click at [539, 283] on div "Volgende vraag" at bounding box center [483, 273] width 491 height 32
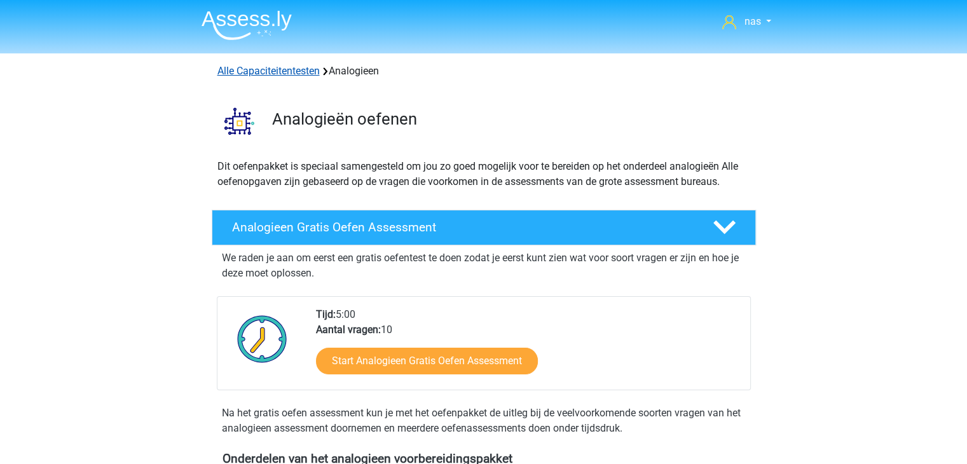
click at [277, 74] on link "Alle Capaciteitentesten" at bounding box center [268, 71] width 102 height 12
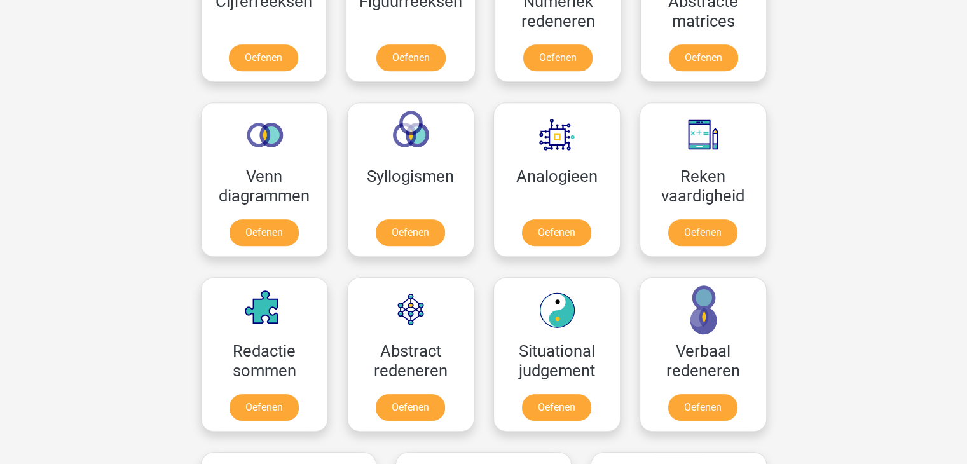
scroll to position [707, 0]
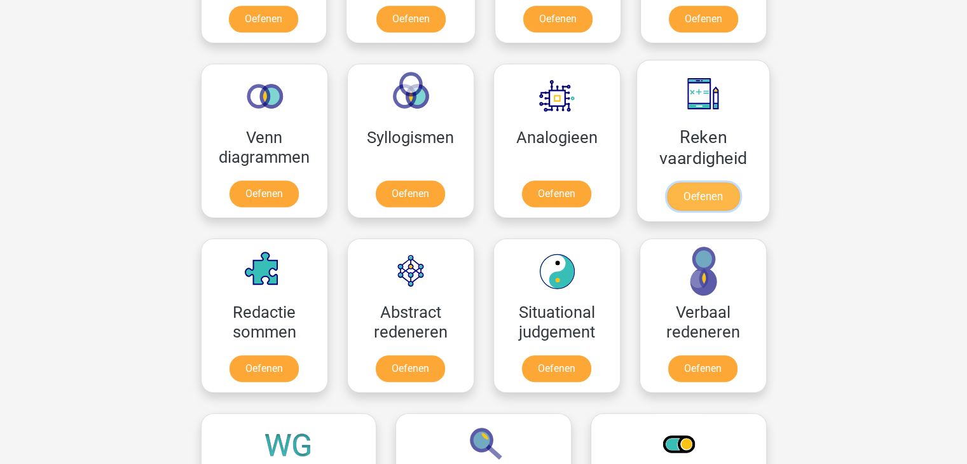
click at [691, 194] on link "Oefenen" at bounding box center [702, 196] width 72 height 28
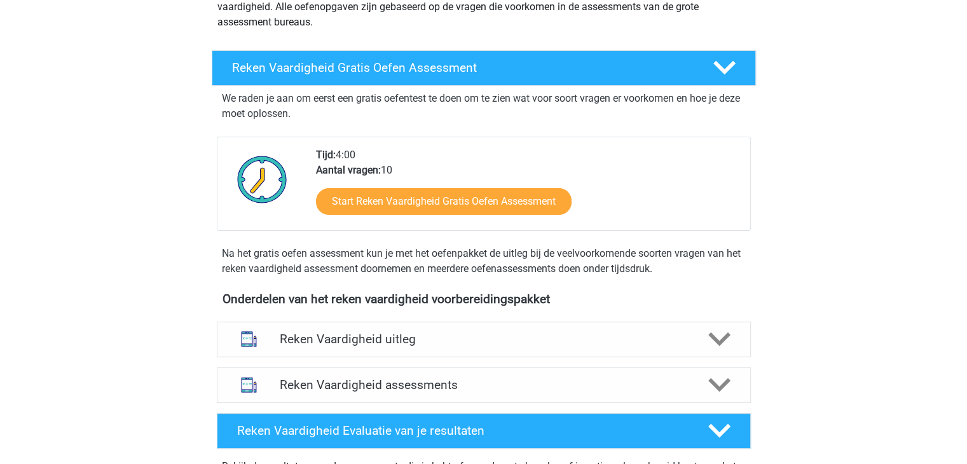
scroll to position [228, 0]
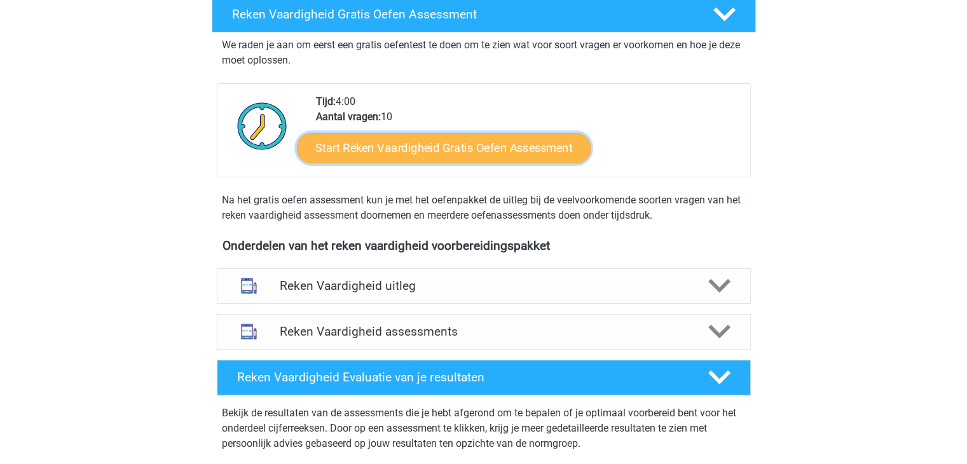
click at [463, 142] on link "Start Reken Vaardigheid Gratis Oefen Assessment" at bounding box center [444, 147] width 294 height 31
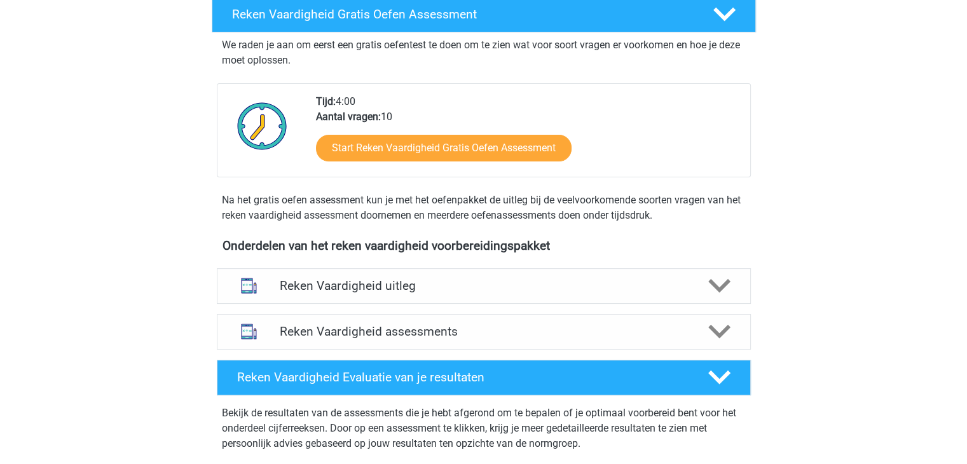
scroll to position [463, 0]
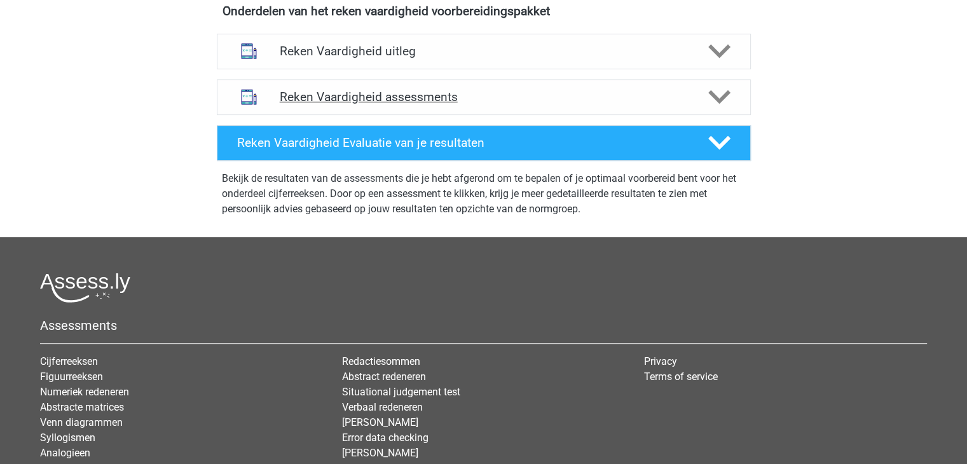
click at [301, 97] on h4 "Reken Vaardigheid assessments" at bounding box center [484, 97] width 408 height 15
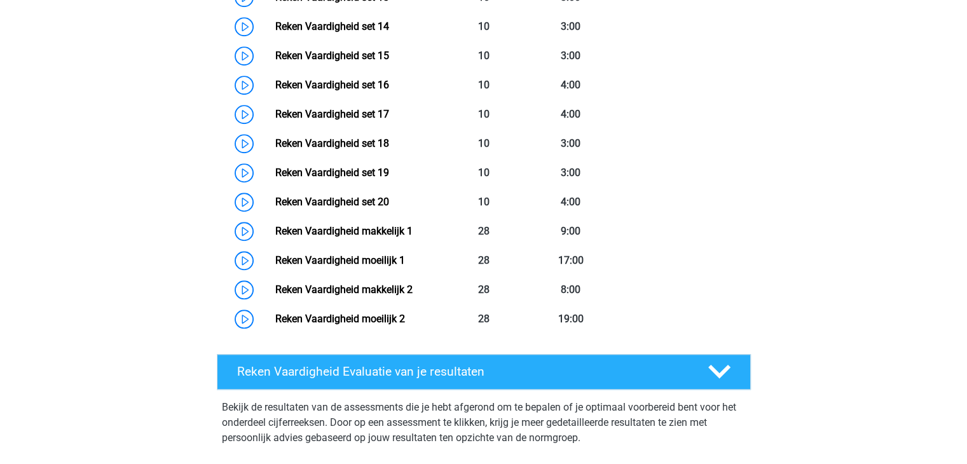
scroll to position [1031, 0]
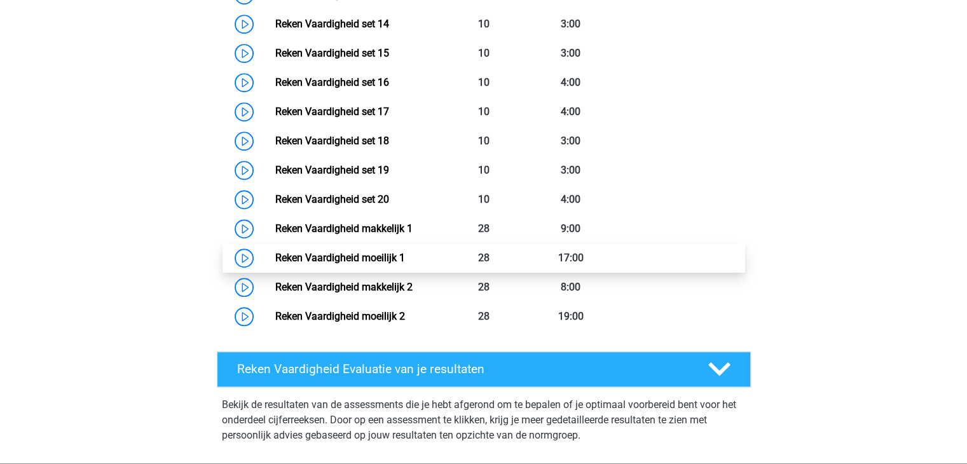
click at [392, 252] on link "Reken Vaardigheid moeilijk 1" at bounding box center [340, 258] width 130 height 12
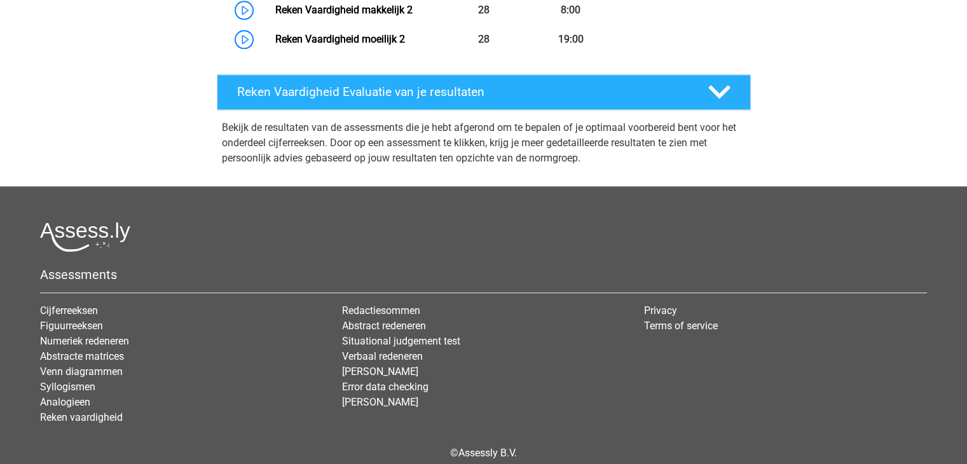
scroll to position [1308, 0]
click at [305, 36] on link "Reken Vaardigheid moeilijk 2" at bounding box center [340, 39] width 130 height 12
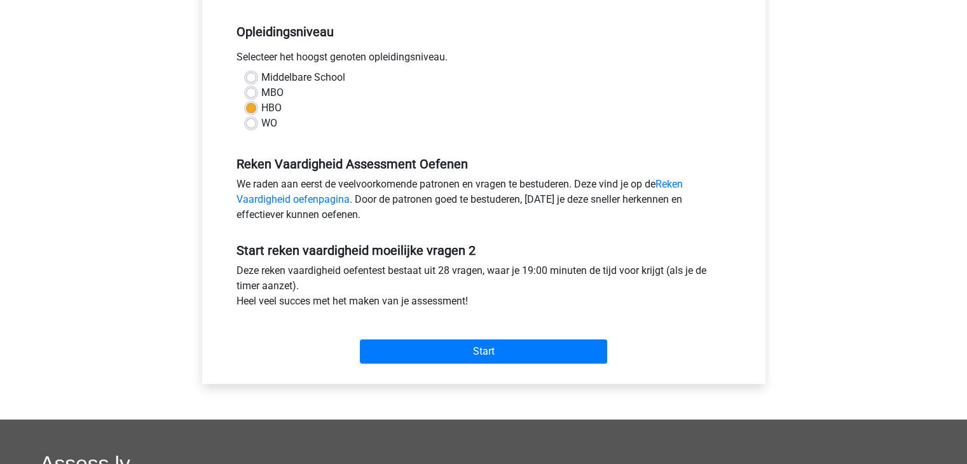
scroll to position [470, 0]
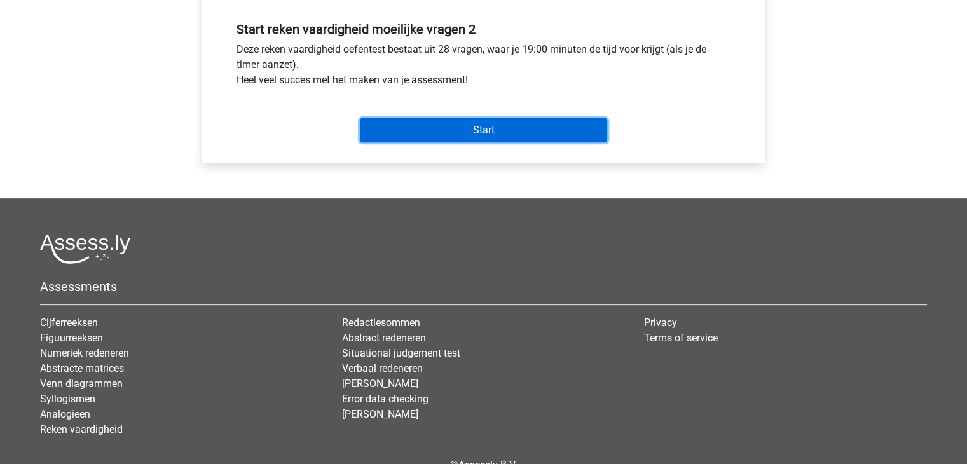
click at [440, 139] on input "Start" at bounding box center [483, 130] width 247 height 24
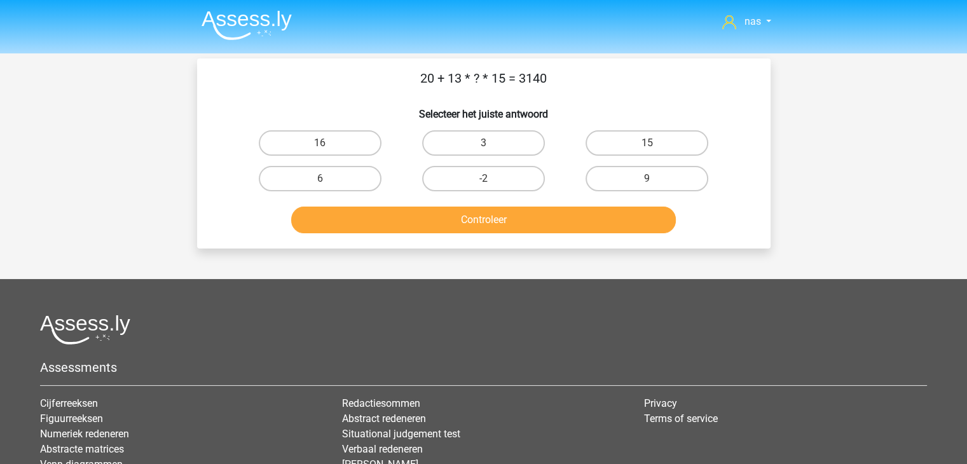
click at [175, 153] on div "nas [EMAIL_ADDRESS][DOMAIN_NAME] Nederlands English" at bounding box center [483, 307] width 967 height 615
click at [300, 148] on label "16" at bounding box center [320, 142] width 123 height 25
click at [320, 148] on input "16" at bounding box center [324, 147] width 8 height 8
radio input "true"
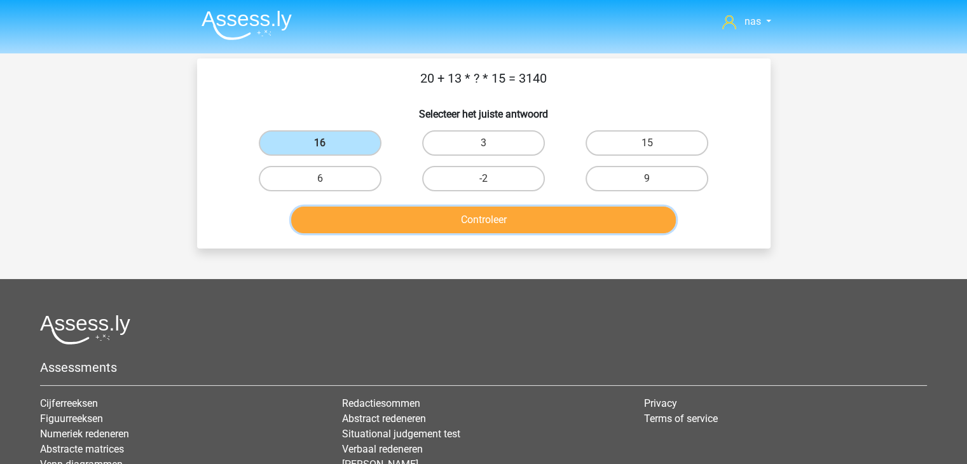
click at [422, 225] on button "Controleer" at bounding box center [483, 220] width 385 height 27
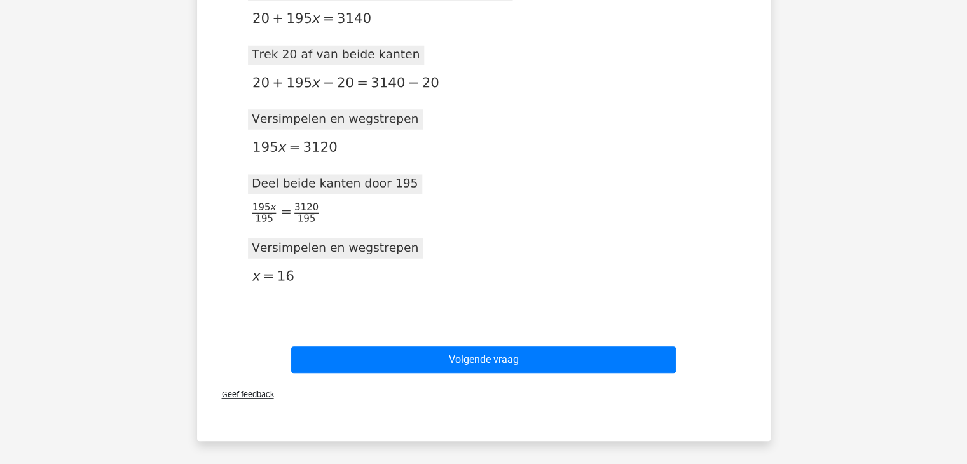
scroll to position [481, 0]
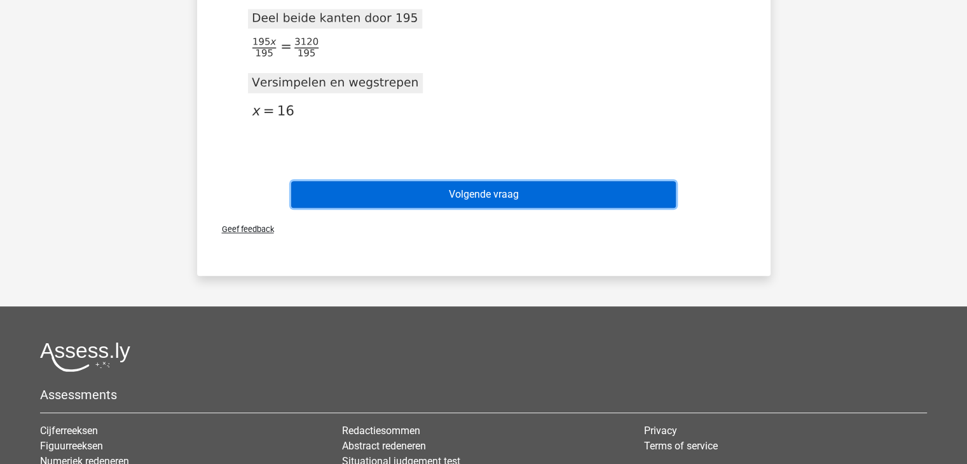
click at [481, 196] on button "Volgende vraag" at bounding box center [483, 194] width 385 height 27
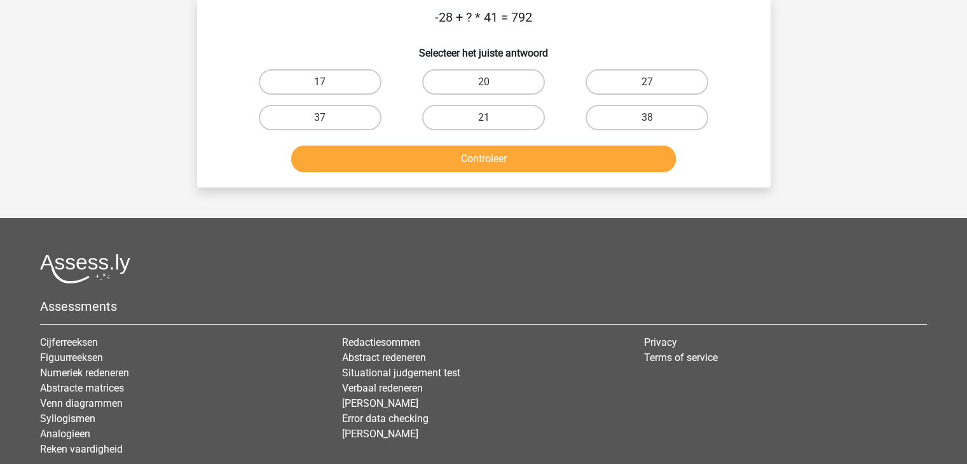
scroll to position [58, 0]
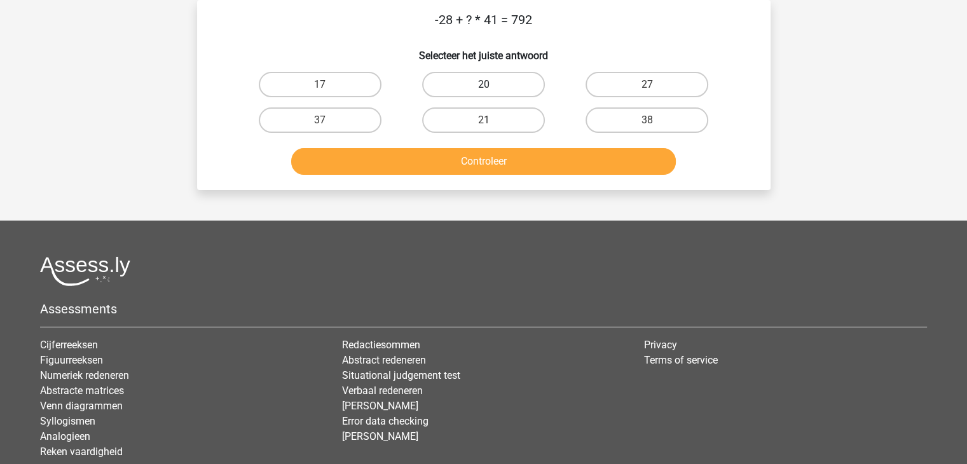
click at [497, 93] on label "20" at bounding box center [483, 84] width 123 height 25
click at [491, 93] on input "20" at bounding box center [487, 89] width 8 height 8
radio input "true"
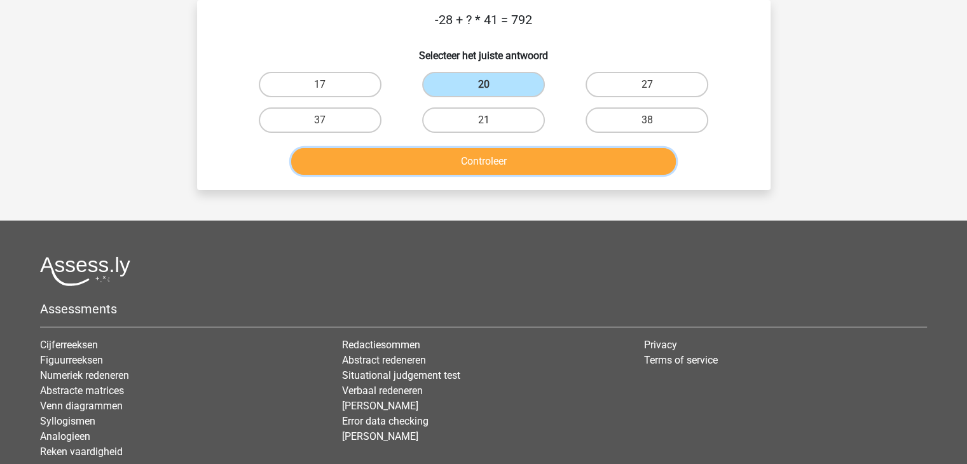
click at [498, 160] on button "Controleer" at bounding box center [483, 161] width 385 height 27
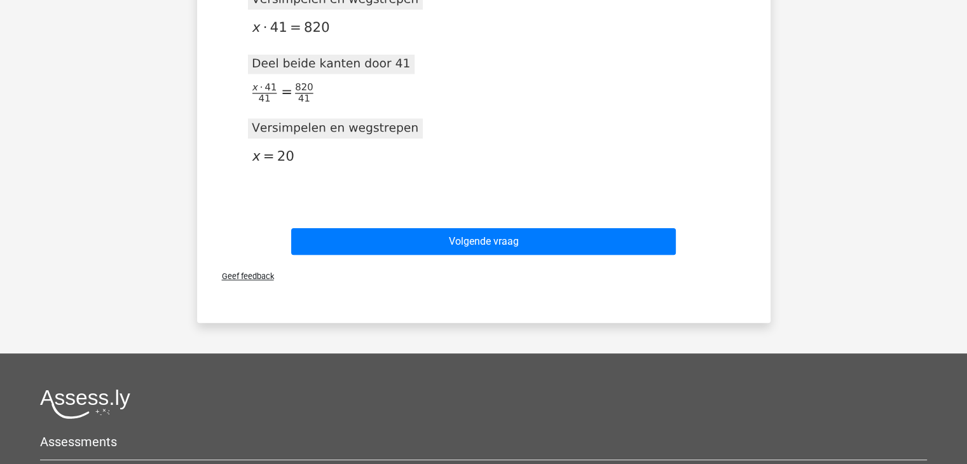
scroll to position [451, 0]
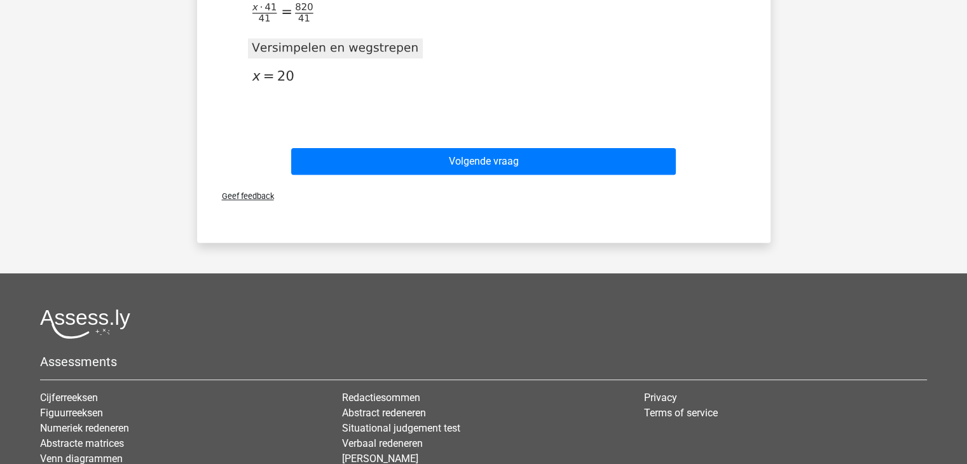
click at [517, 146] on div "Volgende vraag" at bounding box center [483, 159] width 533 height 42
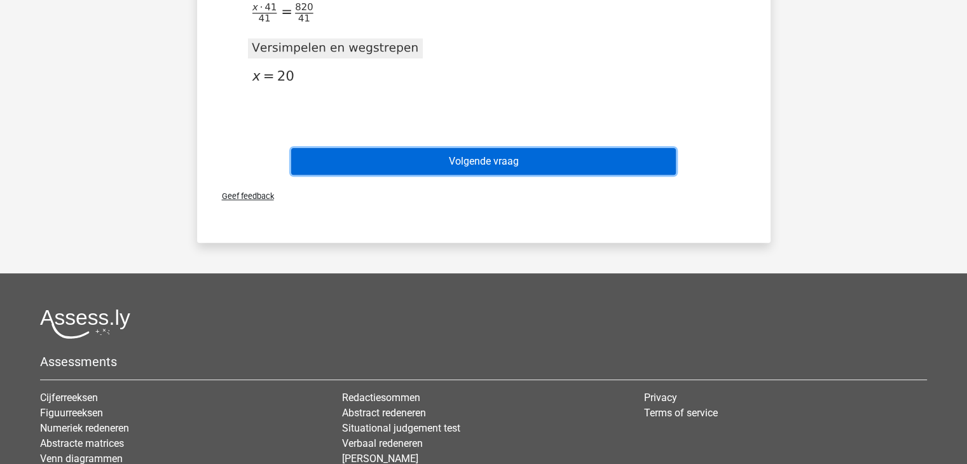
click at [517, 156] on button "Volgende vraag" at bounding box center [483, 161] width 385 height 27
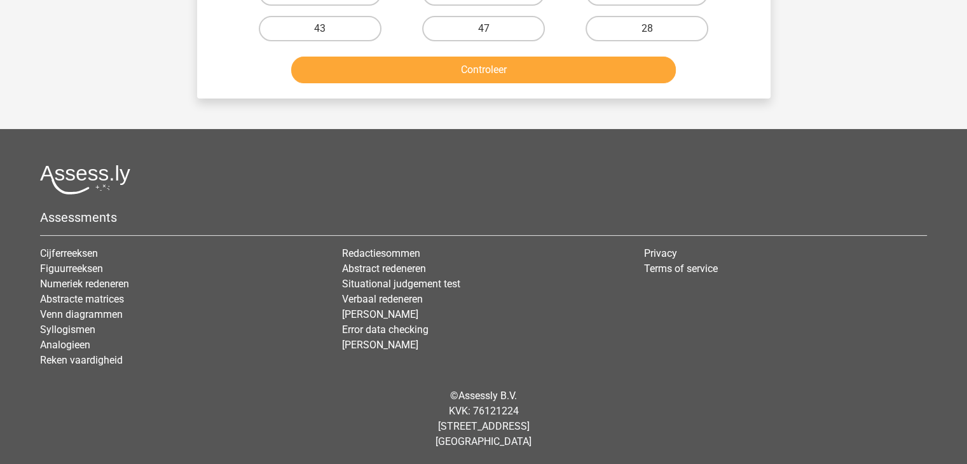
scroll to position [0, 0]
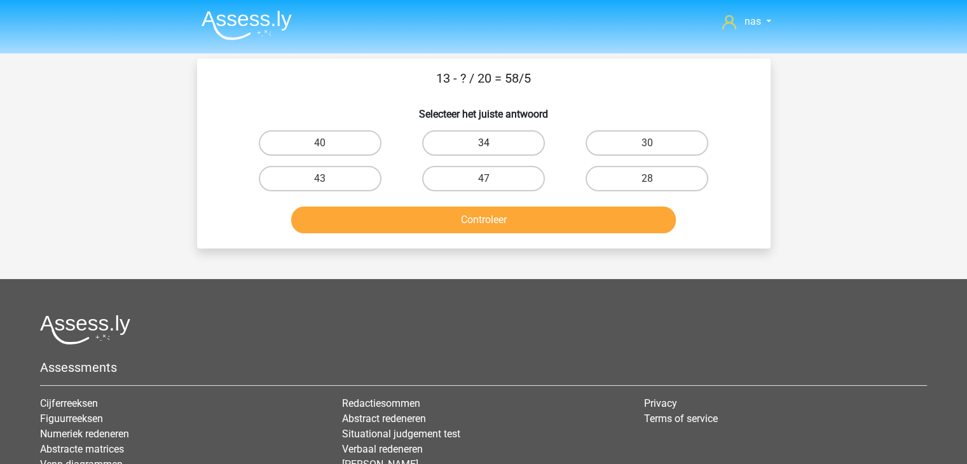
click at [510, 141] on label "34" at bounding box center [483, 142] width 123 height 25
click at [491, 143] on input "34" at bounding box center [487, 147] width 8 height 8
radio input "true"
click at [621, 181] on label "28" at bounding box center [646, 178] width 123 height 25
click at [647, 181] on input "28" at bounding box center [651, 183] width 8 height 8
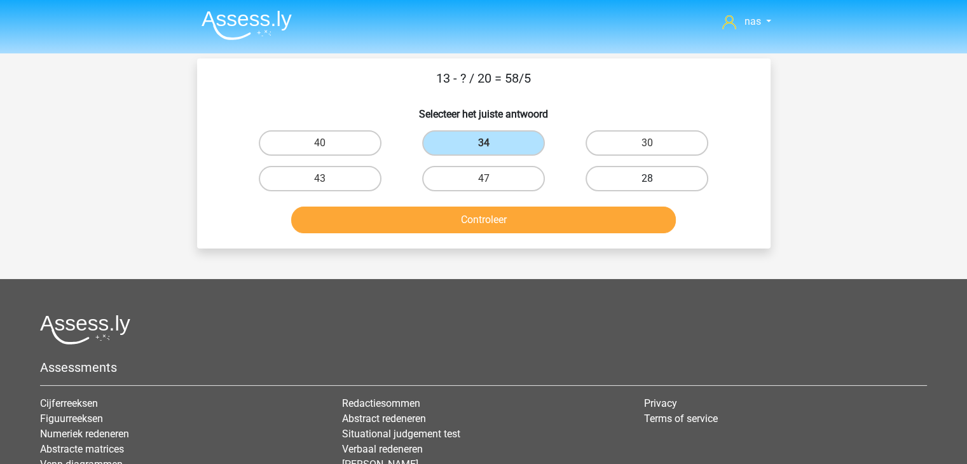
radio input "true"
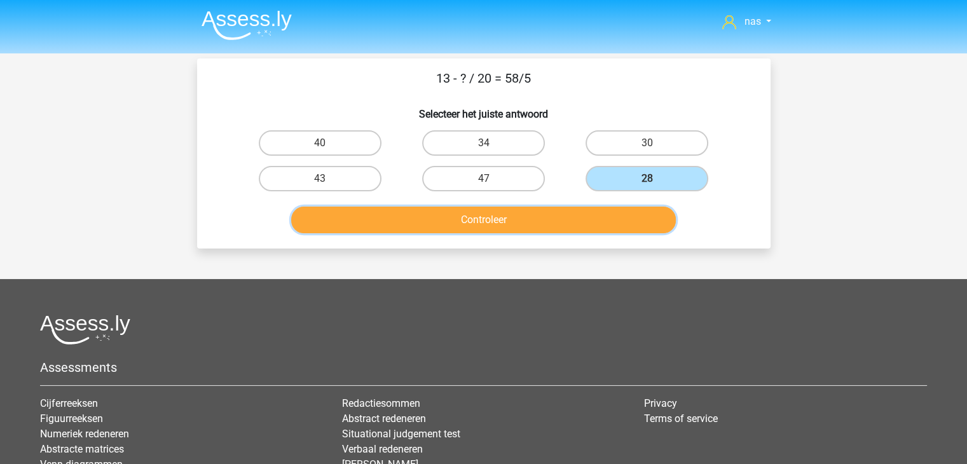
click at [564, 215] on button "Controleer" at bounding box center [483, 220] width 385 height 27
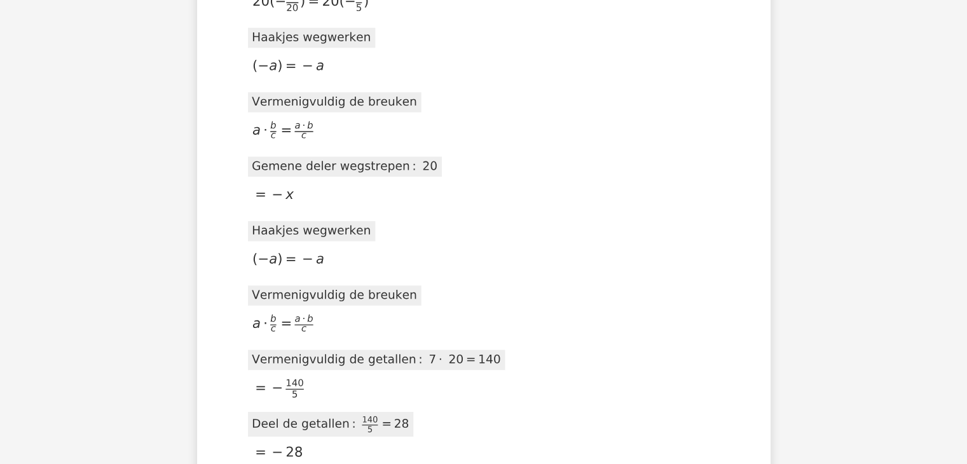
scroll to position [1068, 0]
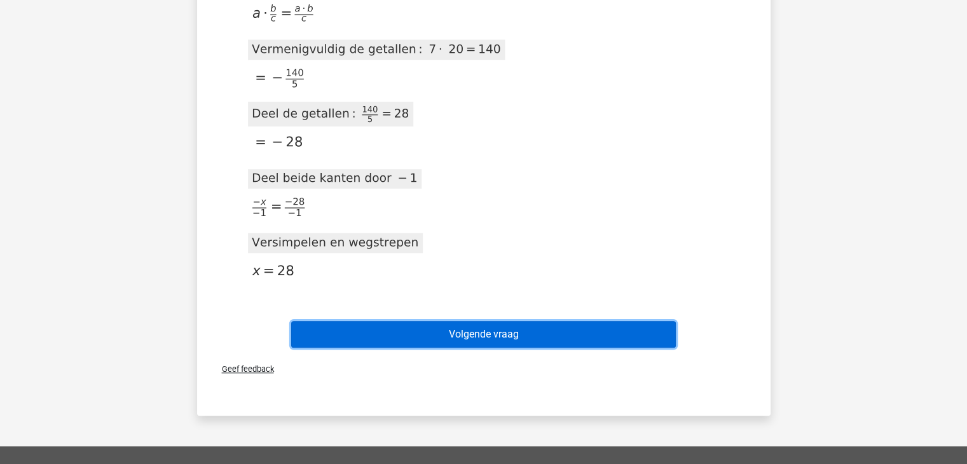
click at [505, 337] on button "Volgende vraag" at bounding box center [483, 334] width 385 height 27
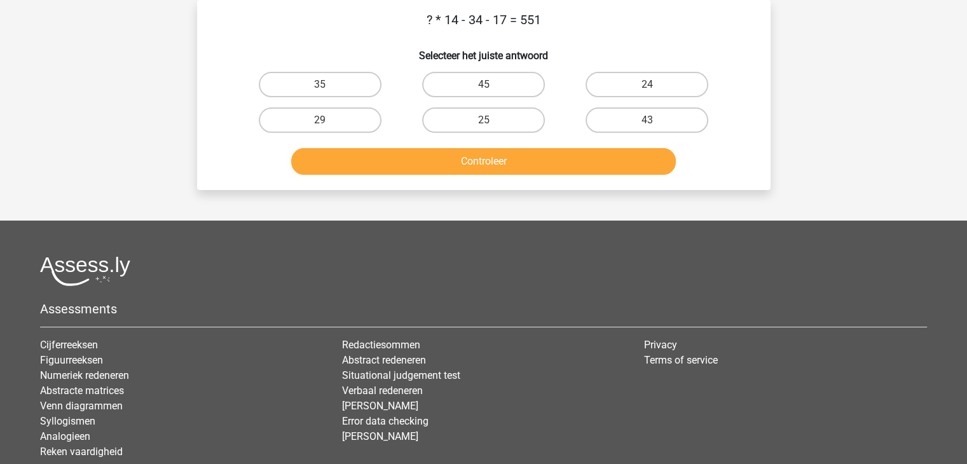
scroll to position [25, 0]
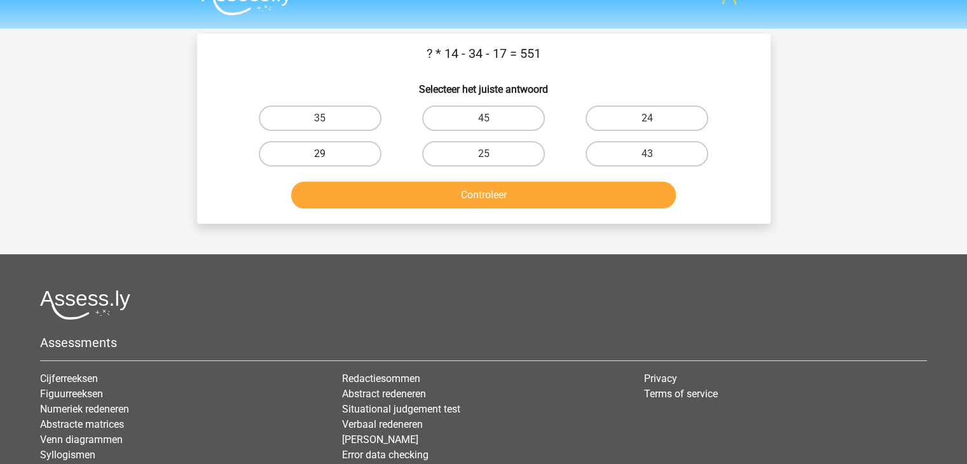
click at [360, 146] on label "29" at bounding box center [320, 153] width 123 height 25
click at [328, 154] on input "29" at bounding box center [324, 158] width 8 height 8
radio input "true"
click at [348, 123] on label "35" at bounding box center [320, 118] width 123 height 25
click at [328, 123] on input "35" at bounding box center [324, 122] width 8 height 8
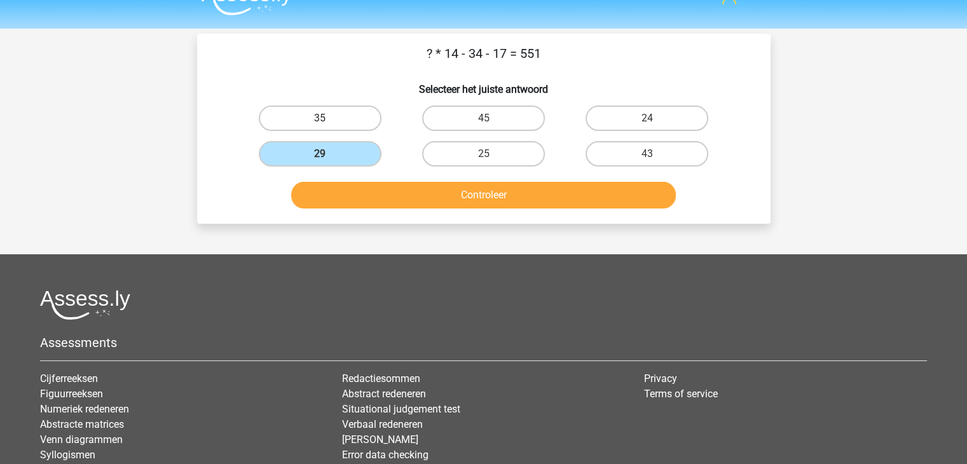
radio input "true"
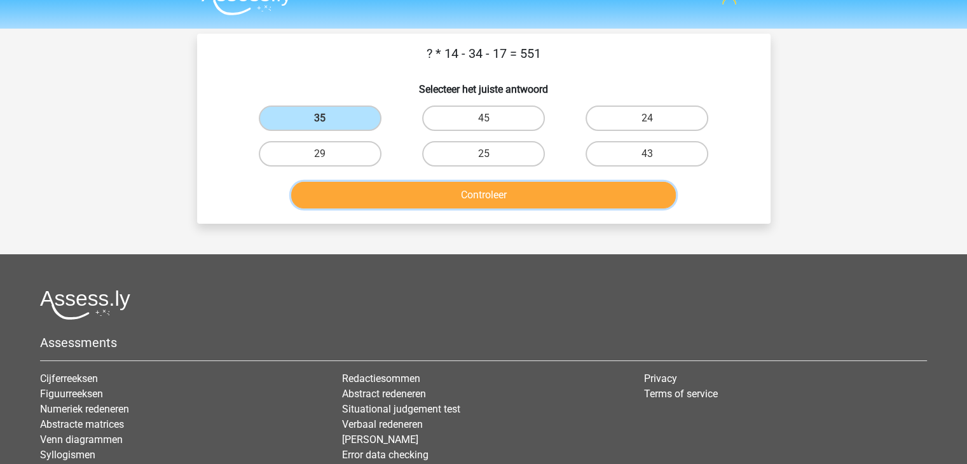
click at [397, 184] on button "Controleer" at bounding box center [483, 195] width 385 height 27
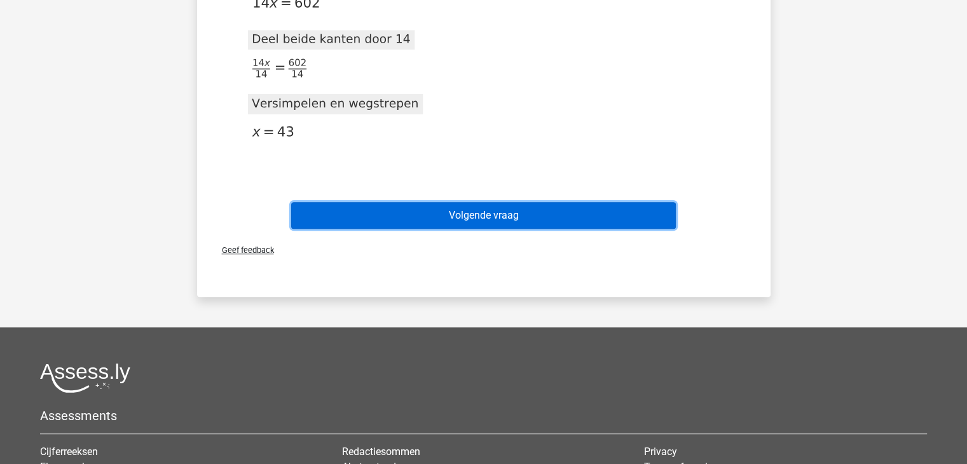
click at [447, 203] on button "Volgende vraag" at bounding box center [483, 215] width 385 height 27
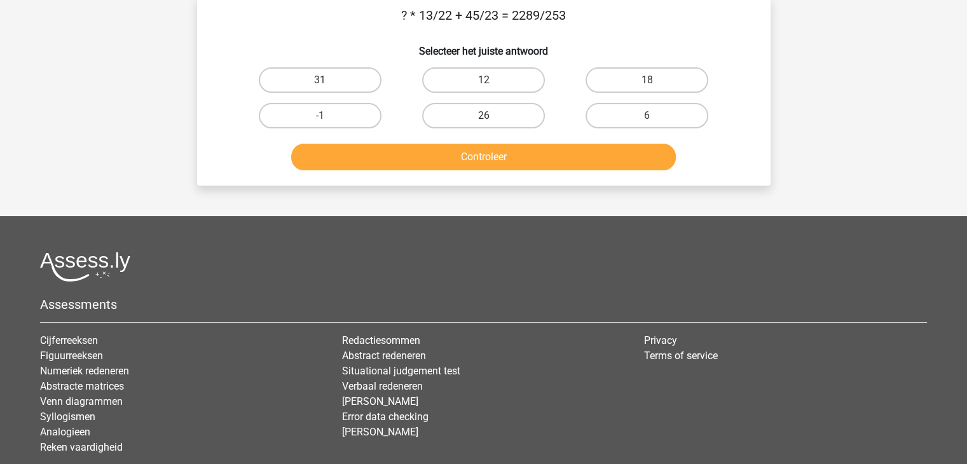
scroll to position [58, 0]
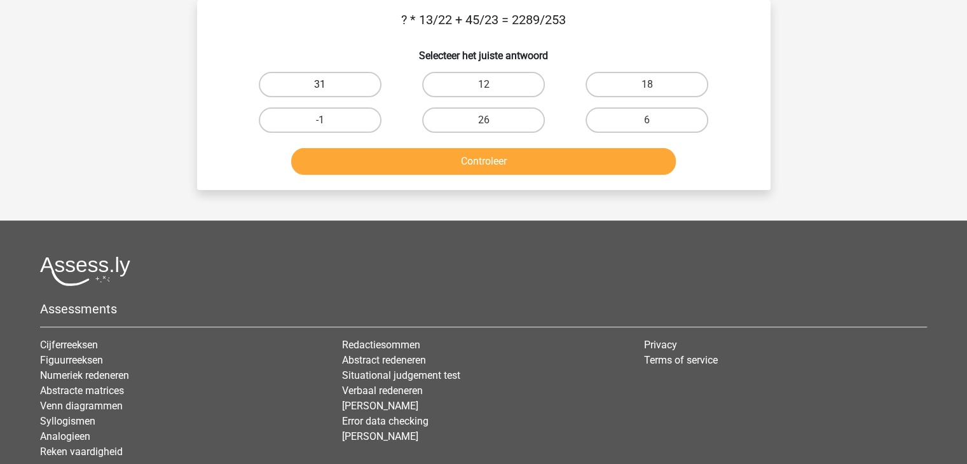
click at [339, 85] on label "31" at bounding box center [320, 84] width 123 height 25
click at [328, 85] on input "31" at bounding box center [324, 89] width 8 height 8
radio input "true"
click at [333, 120] on label "-1" at bounding box center [320, 119] width 123 height 25
click at [328, 120] on input "-1" at bounding box center [324, 124] width 8 height 8
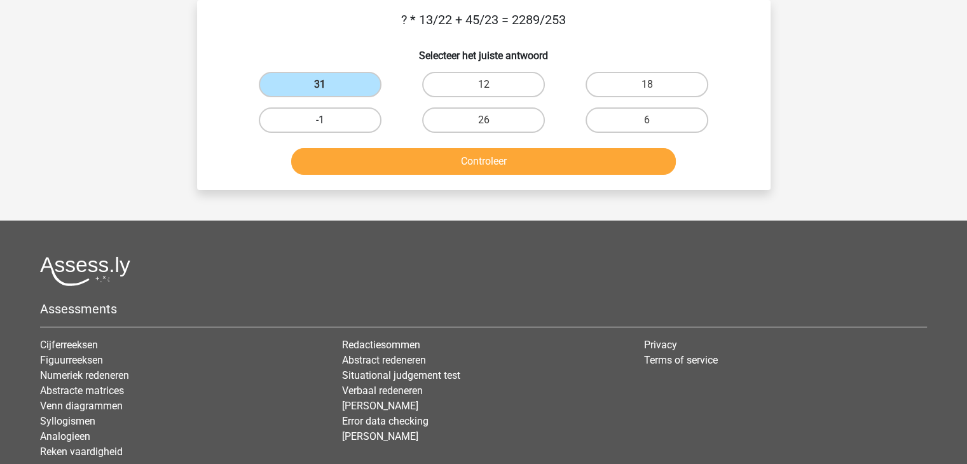
radio input "true"
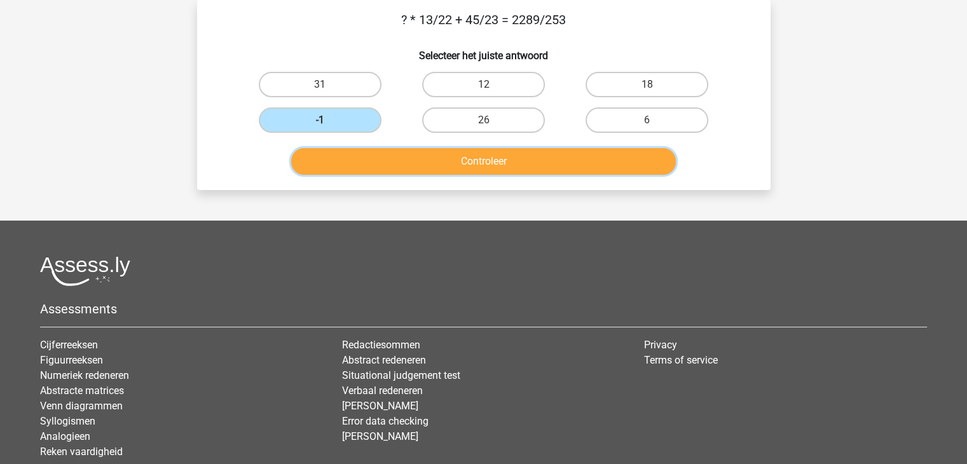
click at [393, 157] on button "Controleer" at bounding box center [483, 161] width 385 height 27
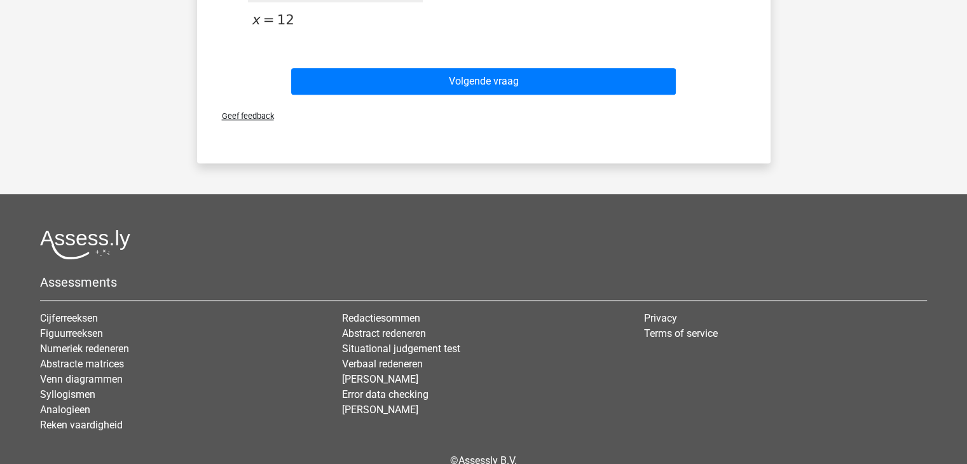
scroll to position [1457, 0]
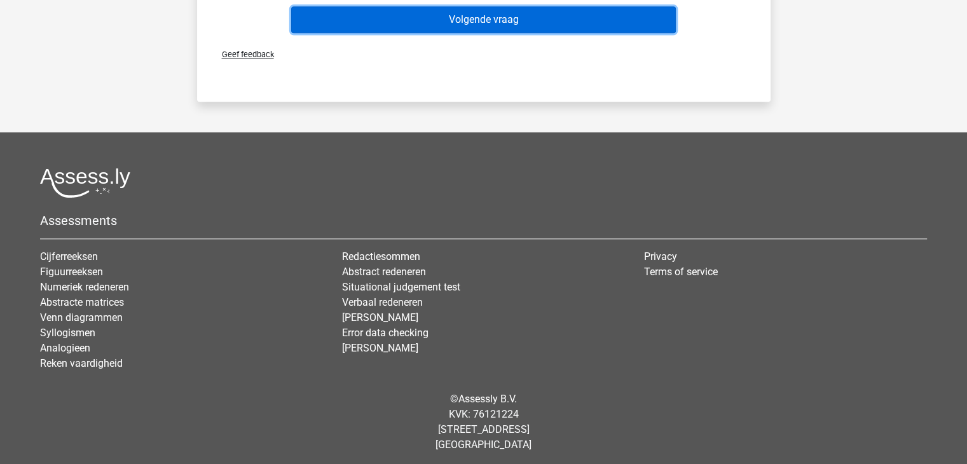
click at [483, 16] on button "Volgende vraag" at bounding box center [483, 19] width 385 height 27
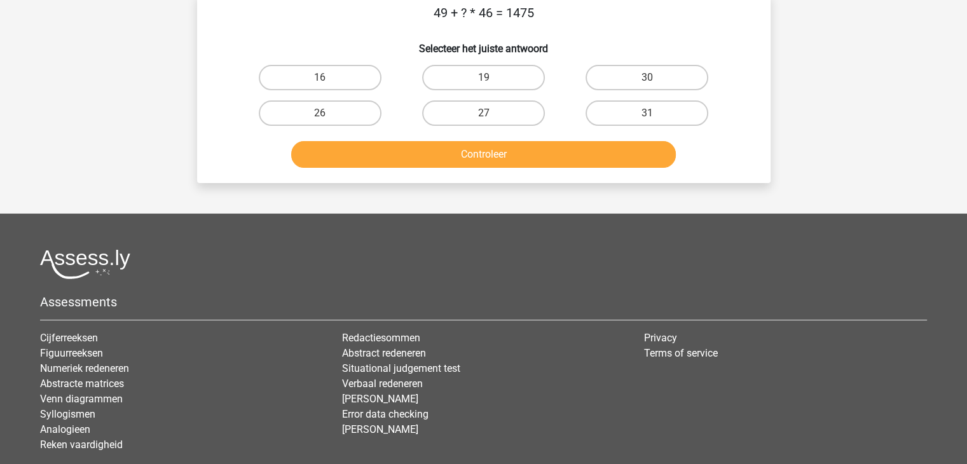
scroll to position [58, 0]
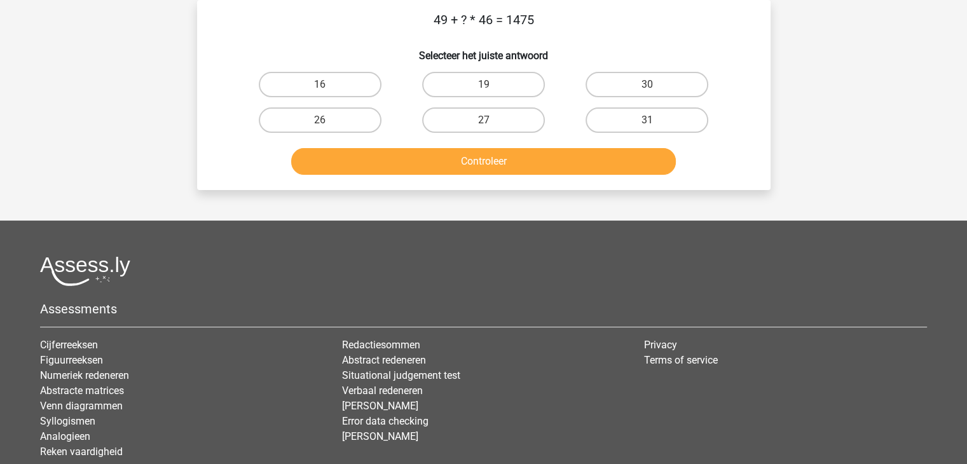
click at [483, 124] on input "27" at bounding box center [487, 124] width 8 height 8
radio input "true"
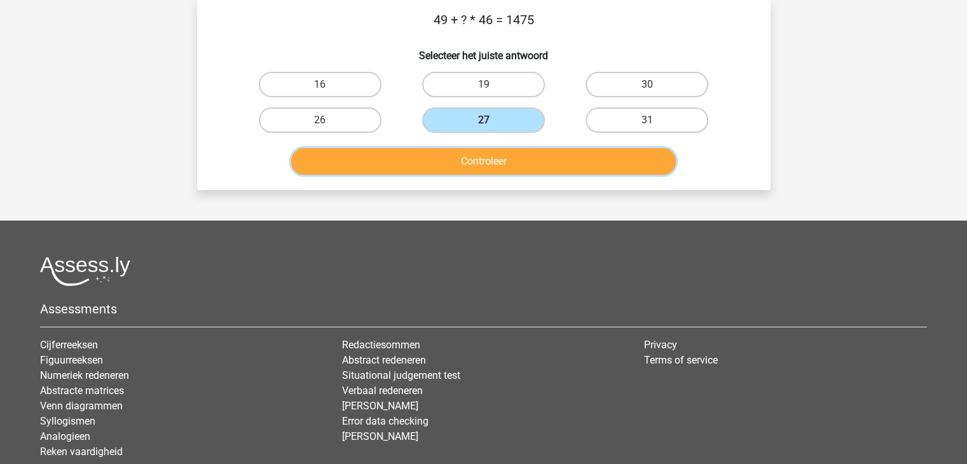
click at [488, 163] on button "Controleer" at bounding box center [483, 161] width 385 height 27
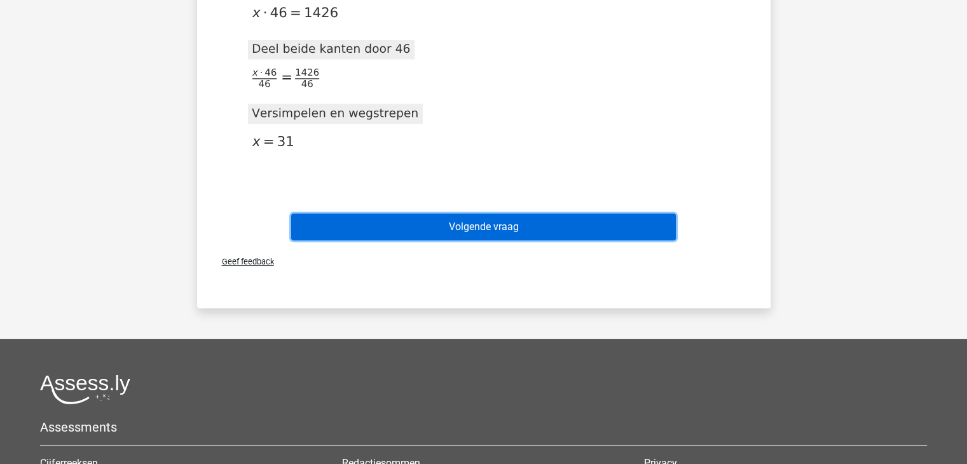
click at [500, 214] on button "Volgende vraag" at bounding box center [483, 227] width 385 height 27
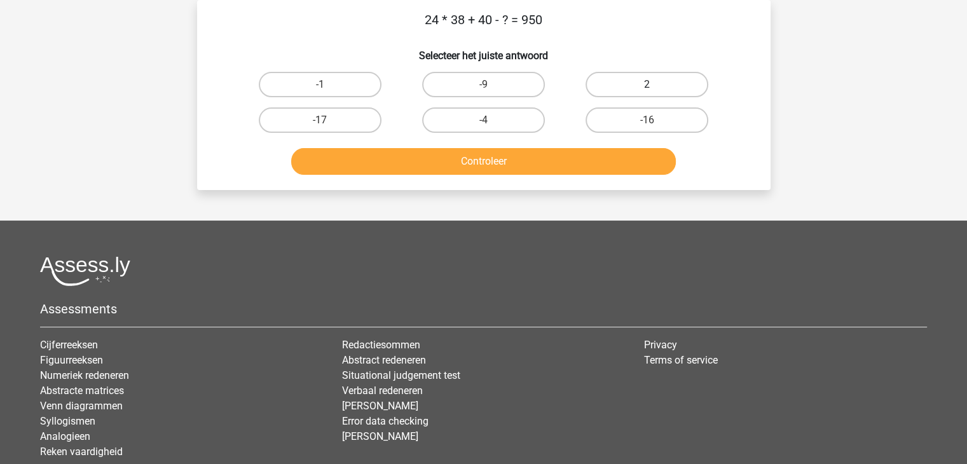
click at [669, 85] on label "2" at bounding box center [646, 84] width 123 height 25
click at [655, 85] on input "2" at bounding box center [651, 89] width 8 height 8
radio input "true"
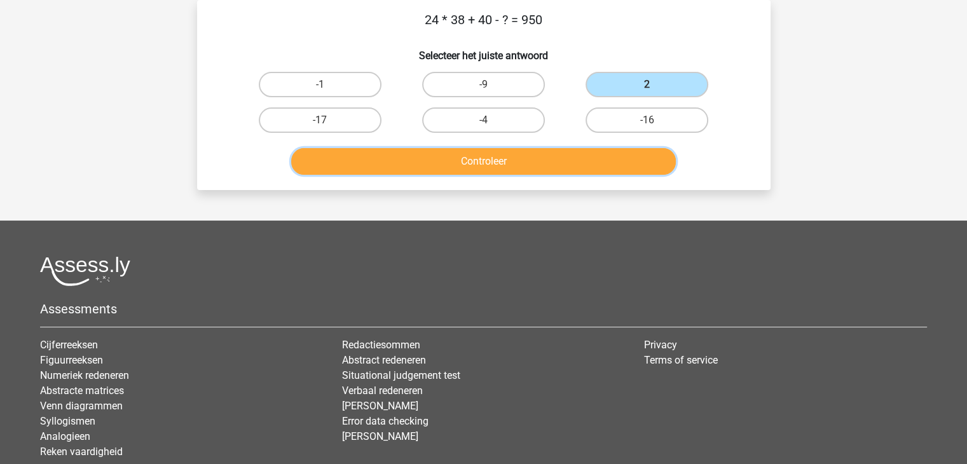
click at [542, 155] on button "Controleer" at bounding box center [483, 161] width 385 height 27
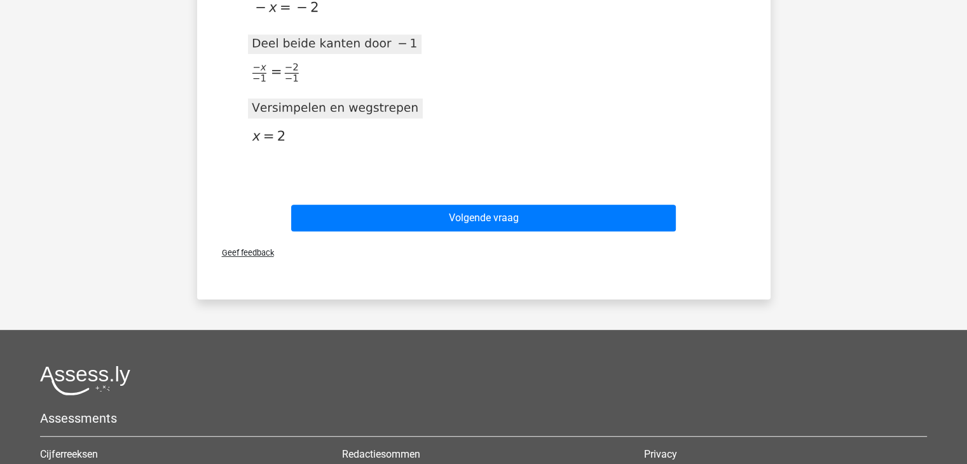
scroll to position [520, 0]
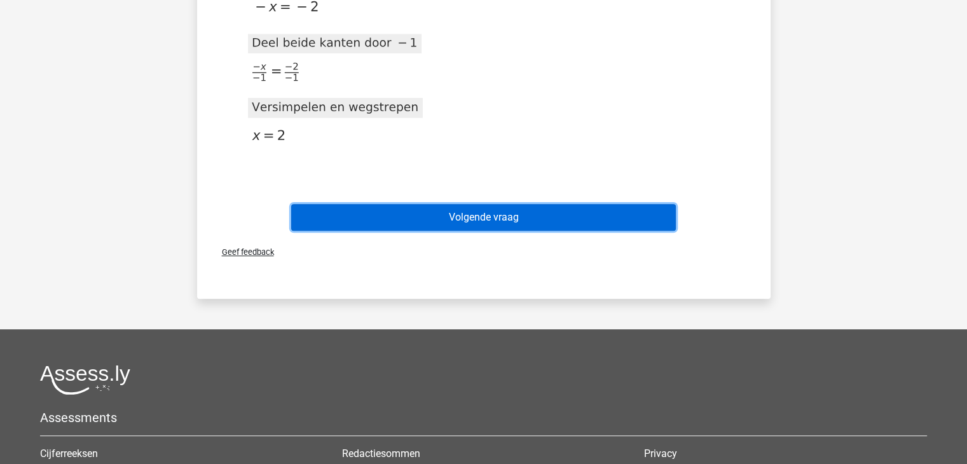
click at [516, 225] on button "Volgende vraag" at bounding box center [483, 217] width 385 height 27
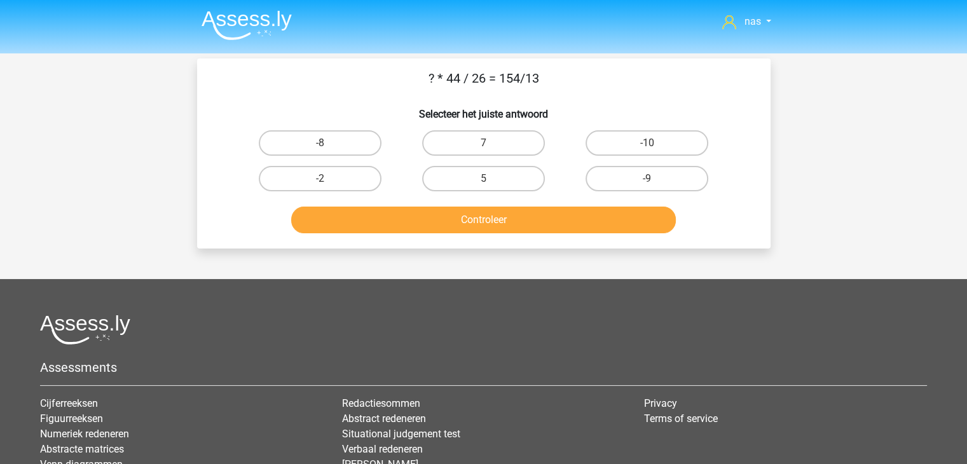
scroll to position [0, 0]
click at [620, 171] on label "-9" at bounding box center [646, 178] width 123 height 25
click at [647, 179] on input "-9" at bounding box center [651, 183] width 8 height 8
radio input "true"
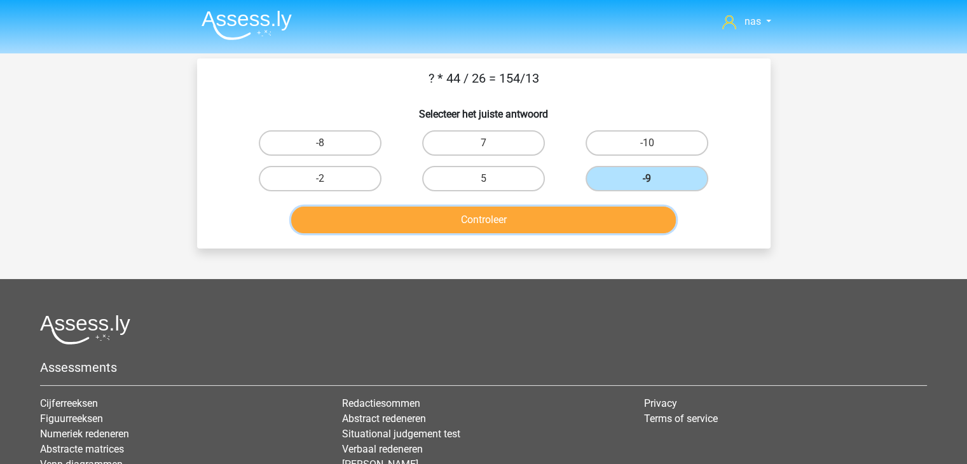
click at [544, 221] on button "Controleer" at bounding box center [483, 220] width 385 height 27
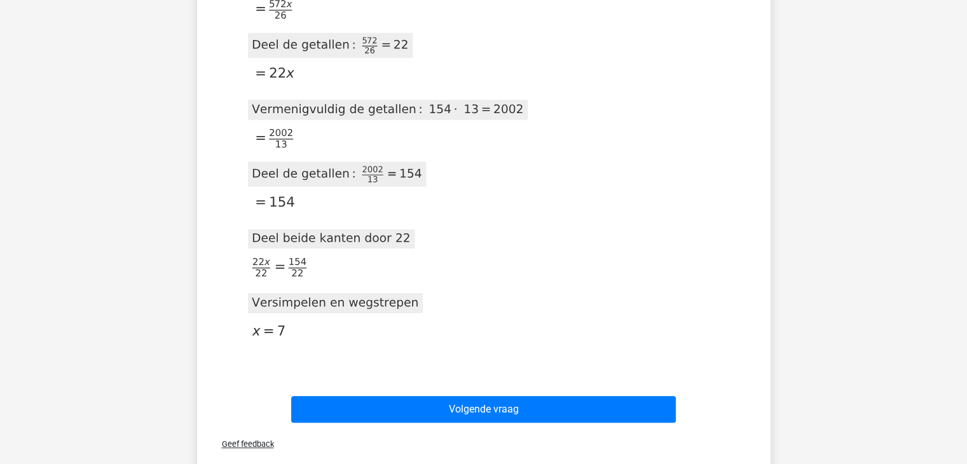
scroll to position [454, 0]
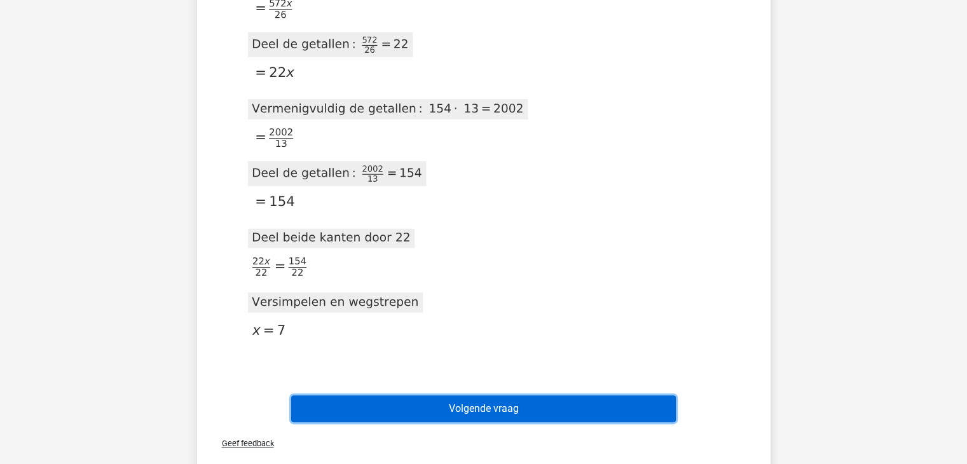
click at [531, 395] on button "Volgende vraag" at bounding box center [483, 408] width 385 height 27
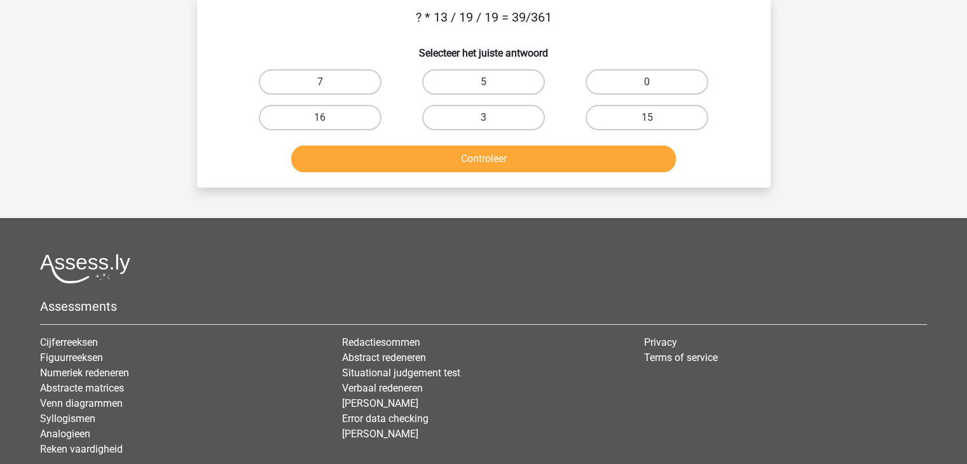
scroll to position [58, 0]
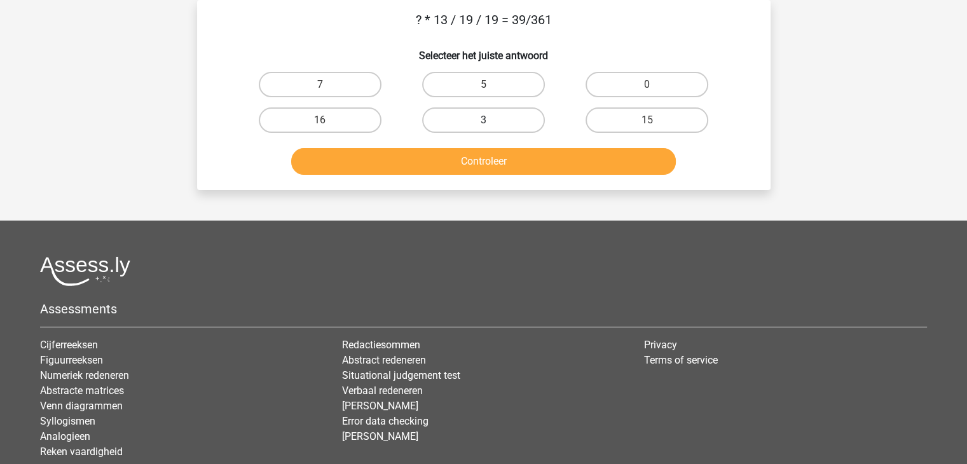
click at [514, 115] on label "3" at bounding box center [483, 119] width 123 height 25
click at [491, 120] on input "3" at bounding box center [487, 124] width 8 height 8
radio input "true"
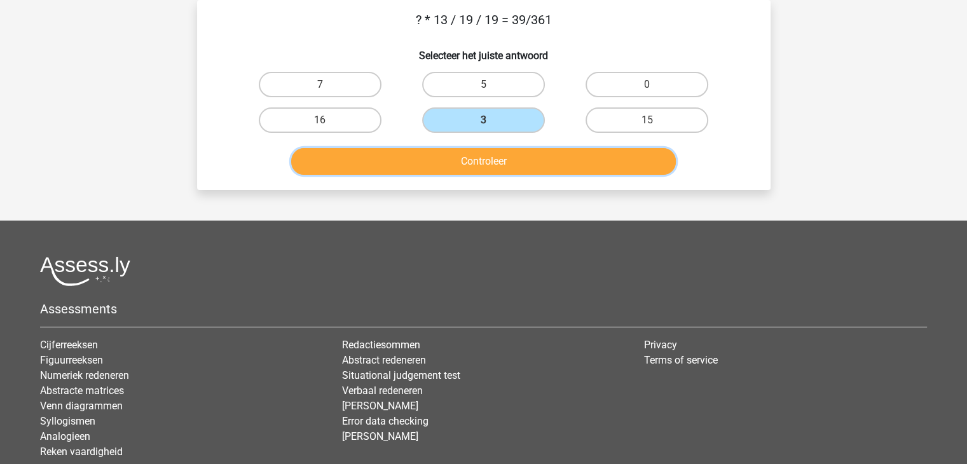
click at [529, 154] on button "Controleer" at bounding box center [483, 161] width 385 height 27
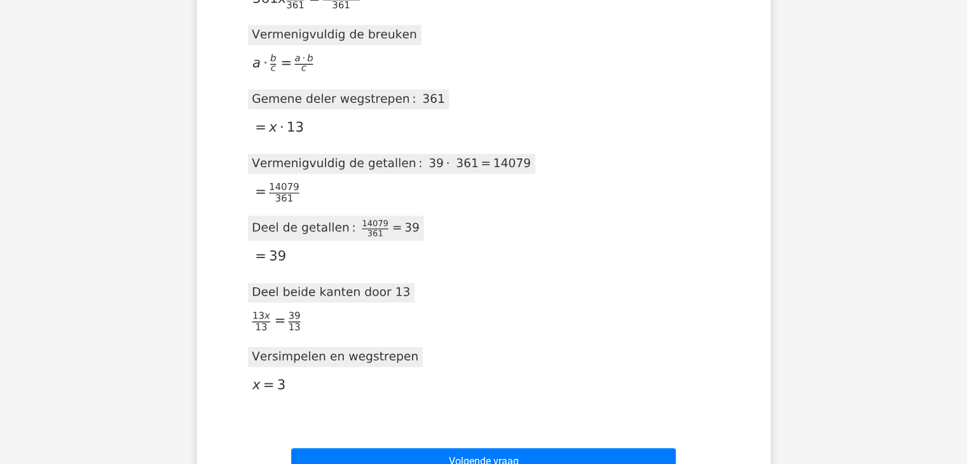
scroll to position [574, 0]
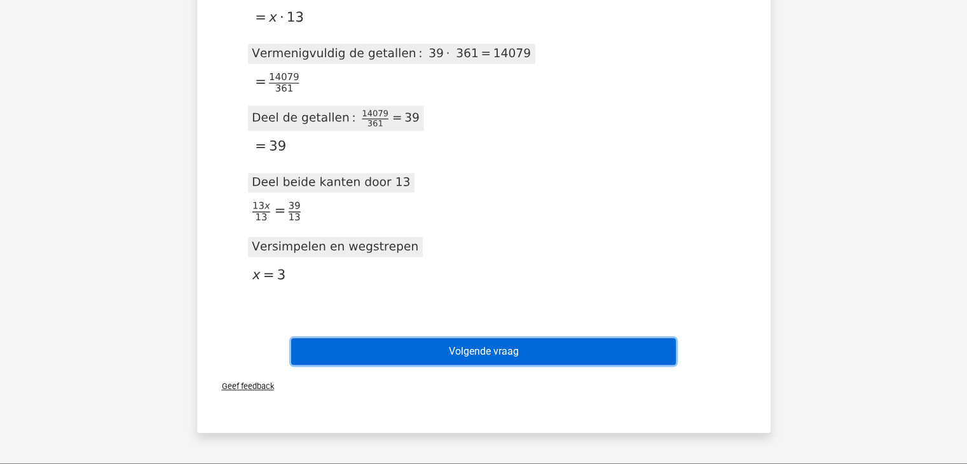
click at [521, 346] on button "Volgende vraag" at bounding box center [483, 351] width 385 height 27
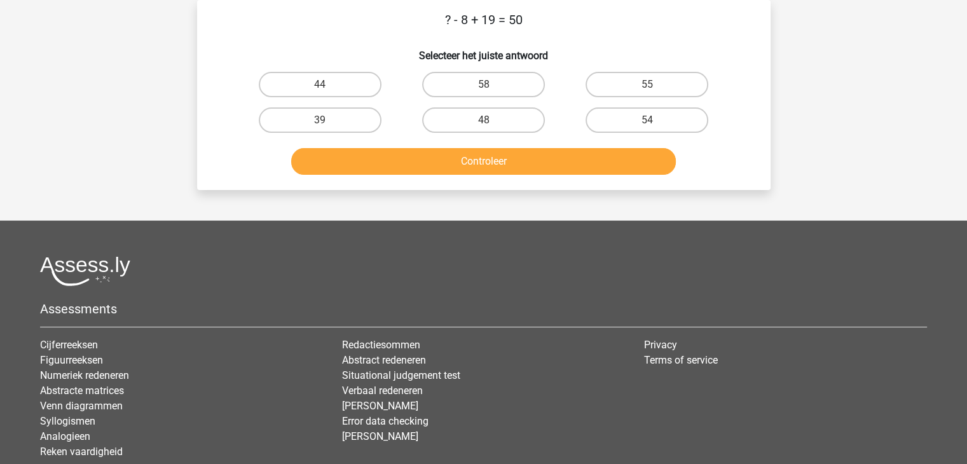
scroll to position [8, 0]
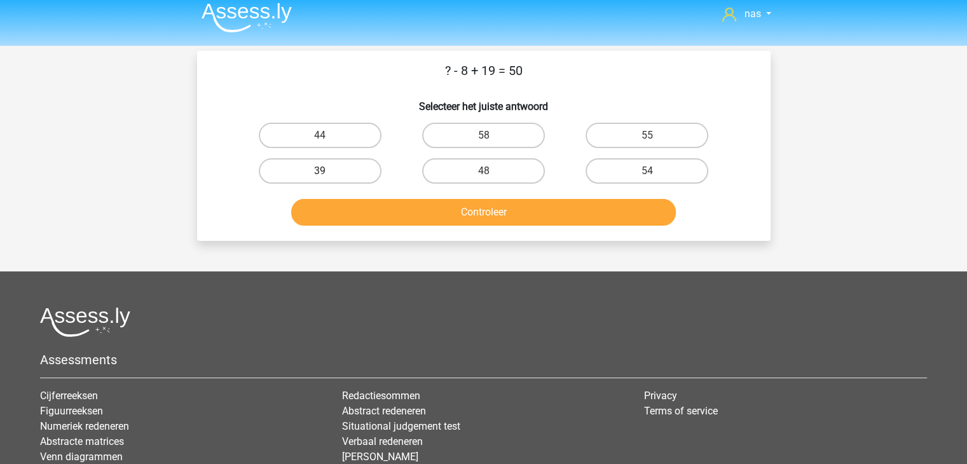
click at [355, 167] on label "39" at bounding box center [320, 170] width 123 height 25
click at [328, 171] on input "39" at bounding box center [324, 175] width 8 height 8
radio input "true"
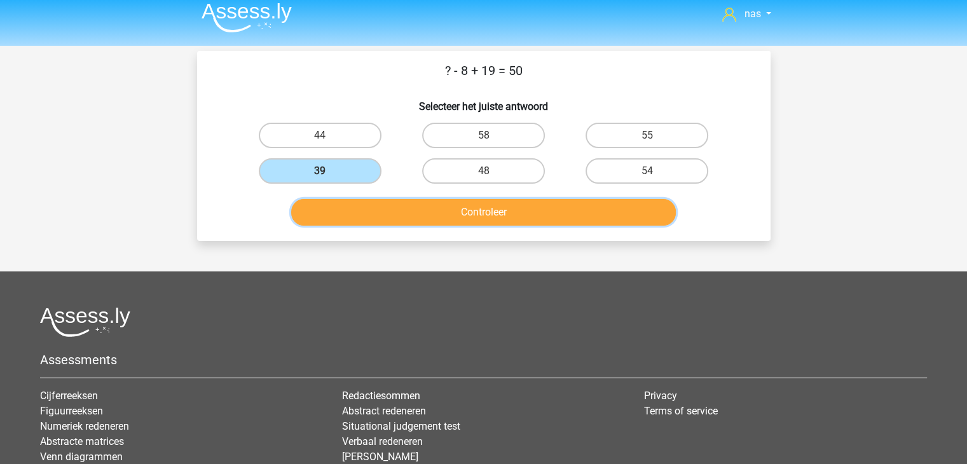
click at [414, 214] on button "Controleer" at bounding box center [483, 212] width 385 height 27
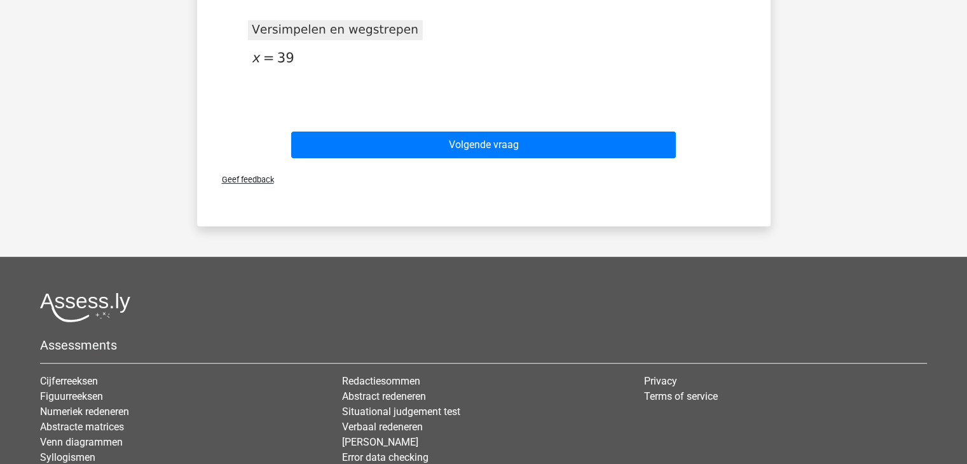
scroll to position [406, 0]
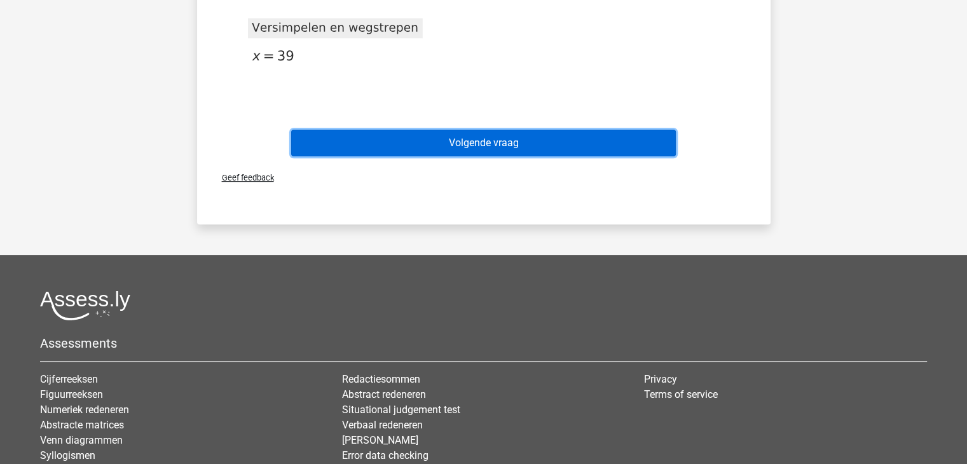
click at [487, 140] on button "Volgende vraag" at bounding box center [483, 143] width 385 height 27
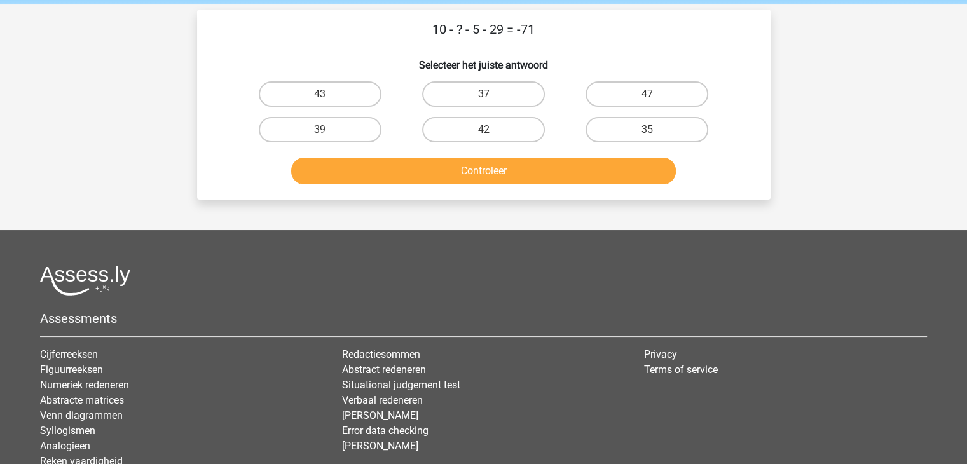
scroll to position [48, 0]
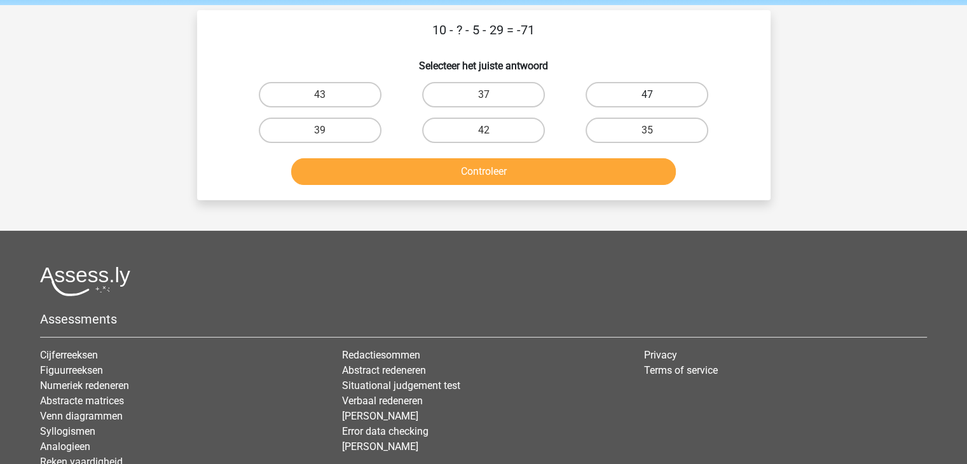
click at [604, 93] on label "47" at bounding box center [646, 94] width 123 height 25
click at [647, 95] on input "47" at bounding box center [651, 99] width 8 height 8
radio input "true"
click at [557, 184] on div "Controleer" at bounding box center [483, 174] width 491 height 32
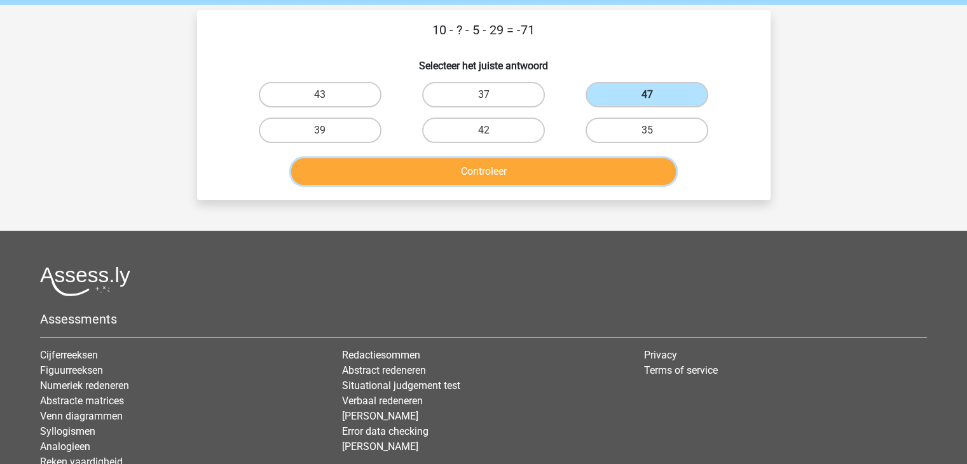
click at [530, 176] on button "Controleer" at bounding box center [483, 171] width 385 height 27
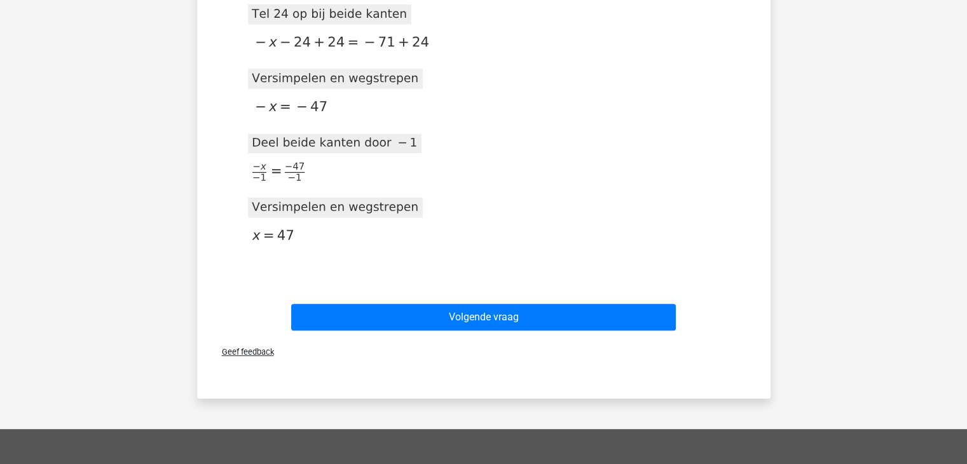
scroll to position [483, 0]
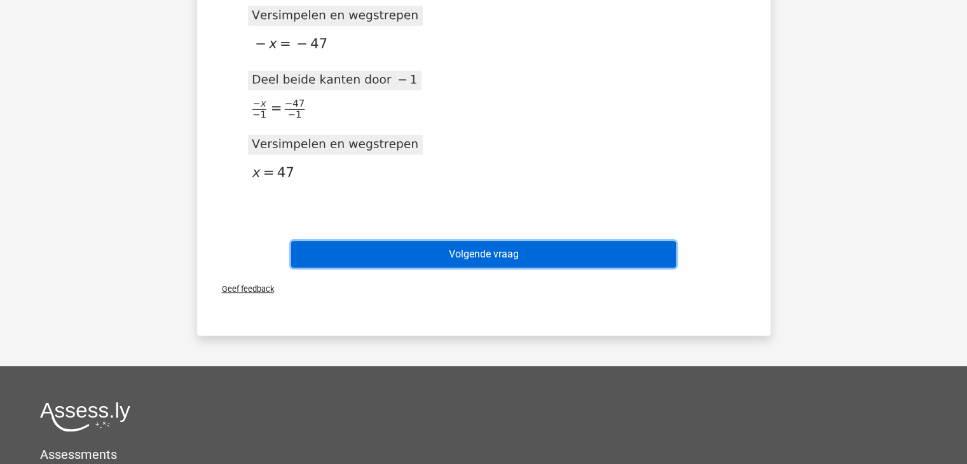
click at [533, 247] on button "Volgende vraag" at bounding box center [483, 254] width 385 height 27
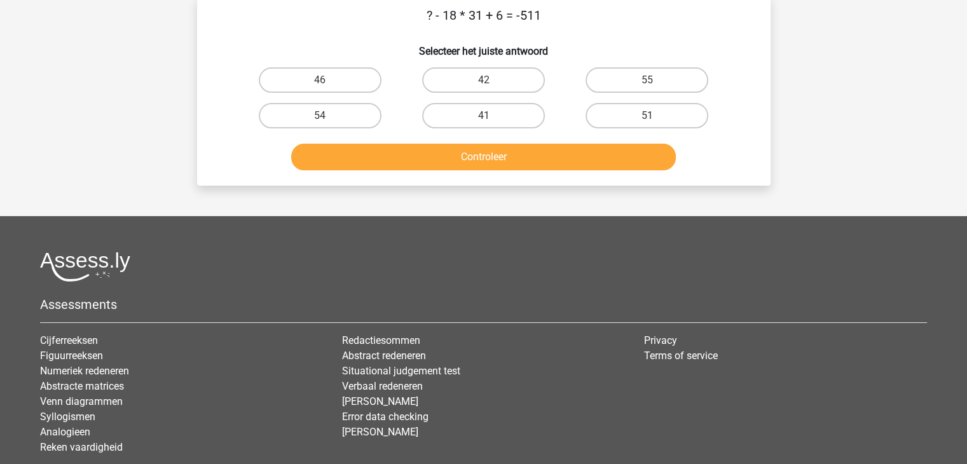
scroll to position [58, 0]
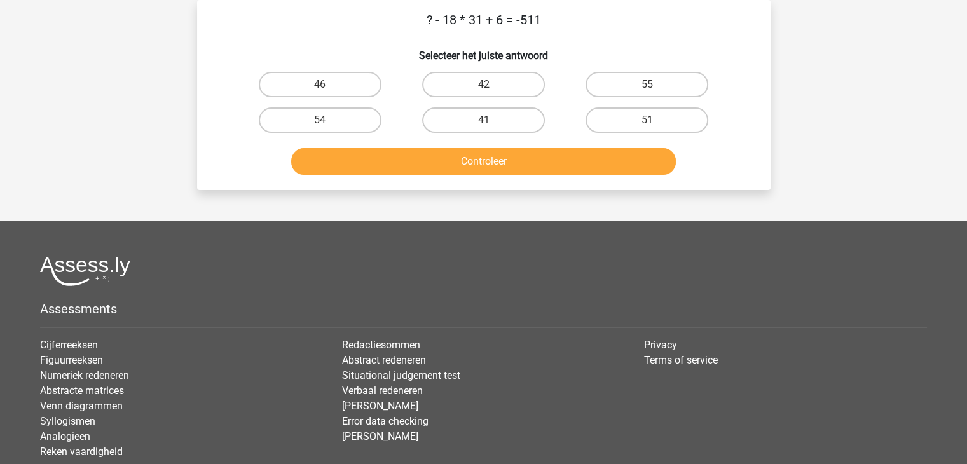
click at [627, 186] on div "? - 18 * 31 + 6 = -511 Selecteer het juiste antwoord 46 42 55" at bounding box center [483, 95] width 573 height 190
click at [490, 107] on label "41" at bounding box center [483, 119] width 123 height 25
click at [490, 120] on input "41" at bounding box center [487, 124] width 8 height 8
radio input "true"
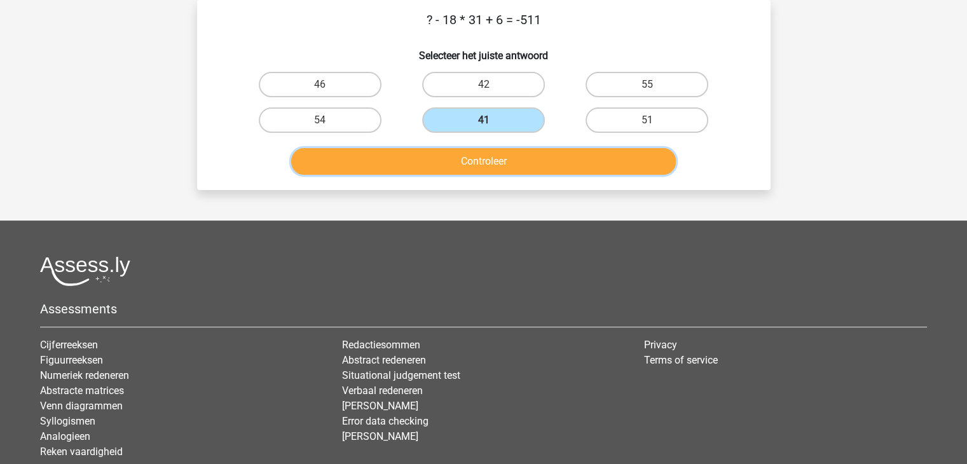
click at [496, 161] on button "Controleer" at bounding box center [483, 161] width 385 height 27
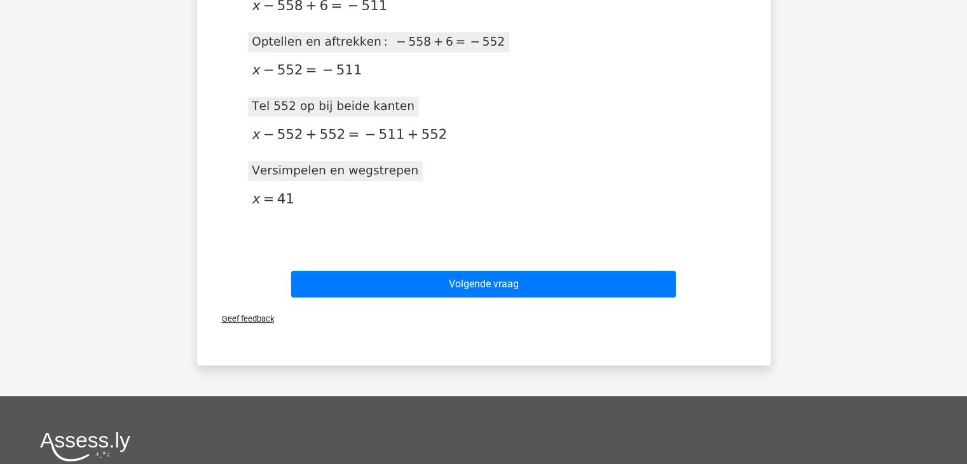
scroll to position [407, 0]
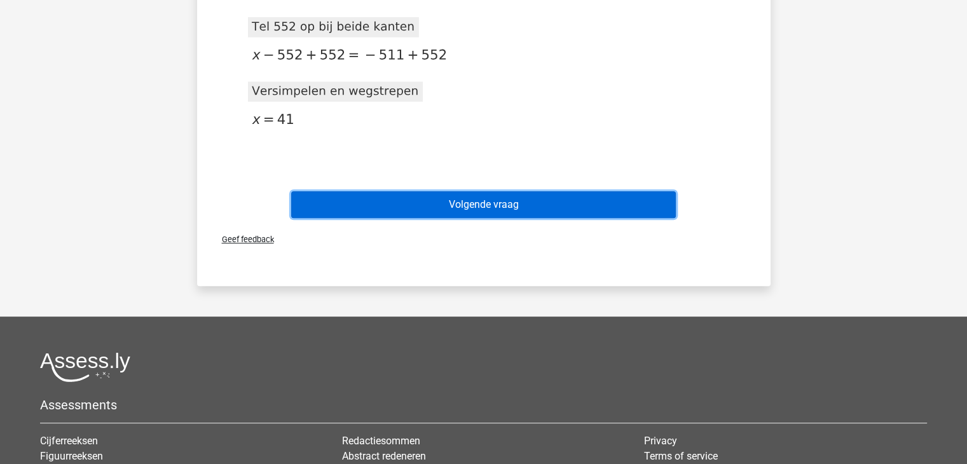
click at [466, 209] on button "Volgende vraag" at bounding box center [483, 204] width 385 height 27
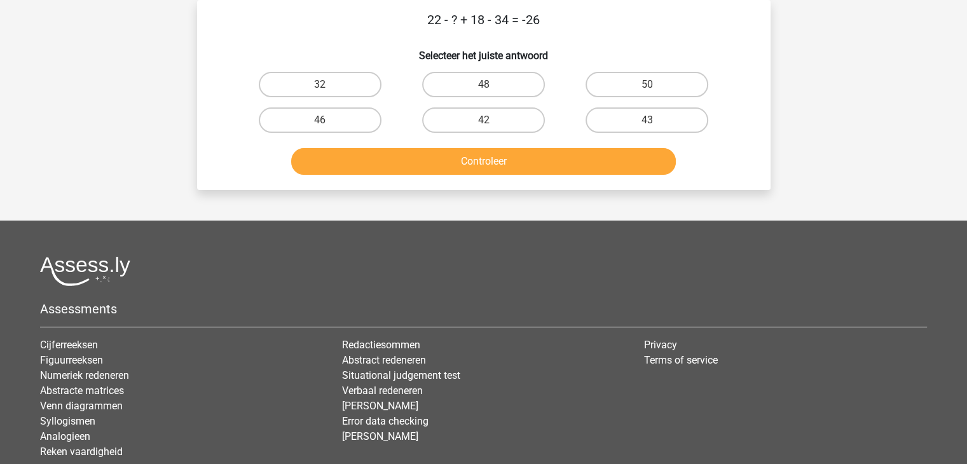
scroll to position [0, 0]
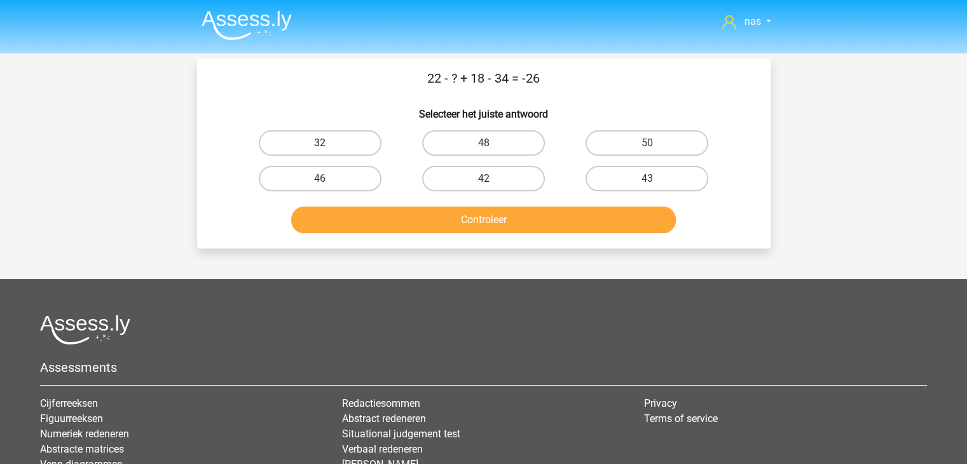
click at [360, 133] on label "32" at bounding box center [320, 142] width 123 height 25
click at [328, 143] on input "32" at bounding box center [324, 147] width 8 height 8
radio input "true"
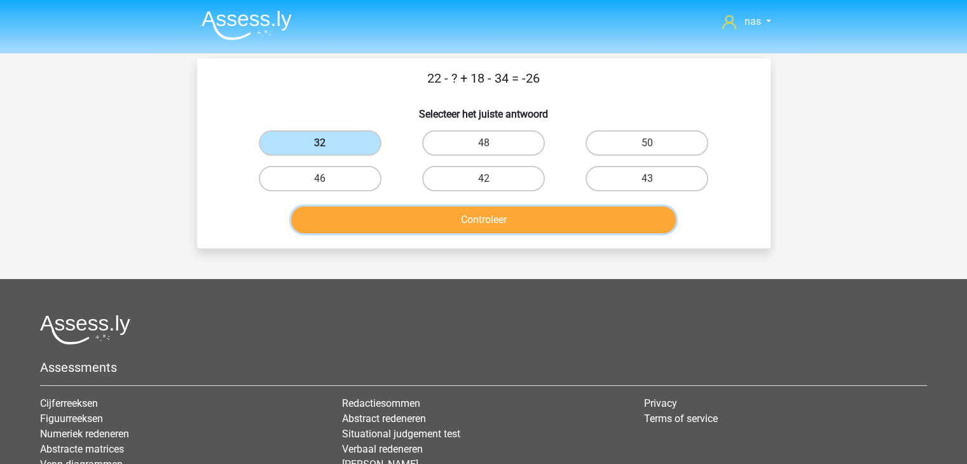
click at [412, 219] on button "Controleer" at bounding box center [483, 220] width 385 height 27
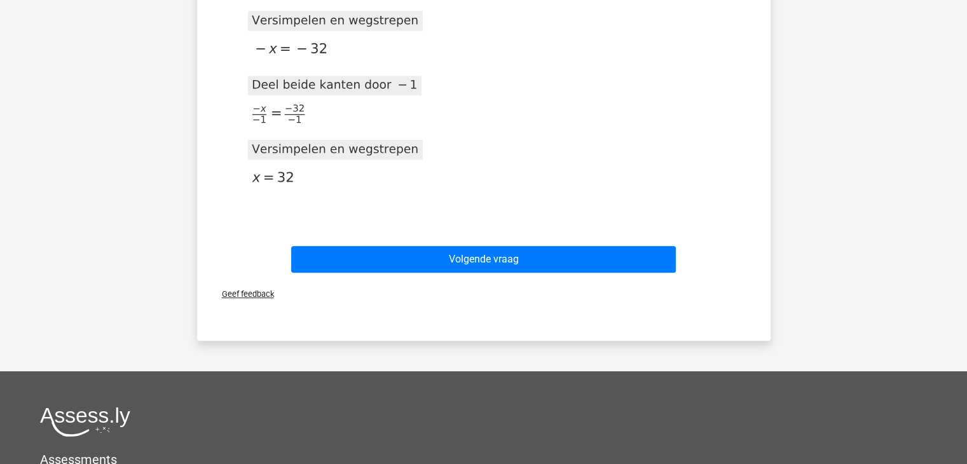
scroll to position [478, 0]
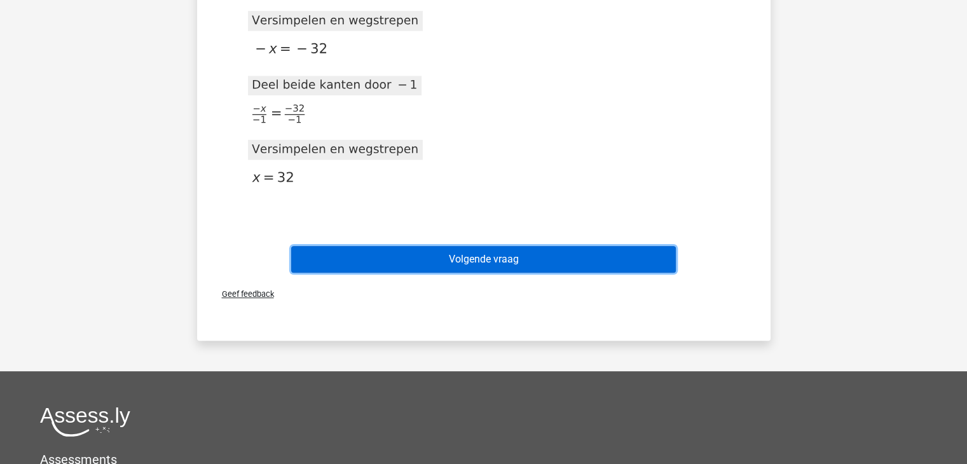
click at [455, 249] on button "Volgende vraag" at bounding box center [483, 259] width 385 height 27
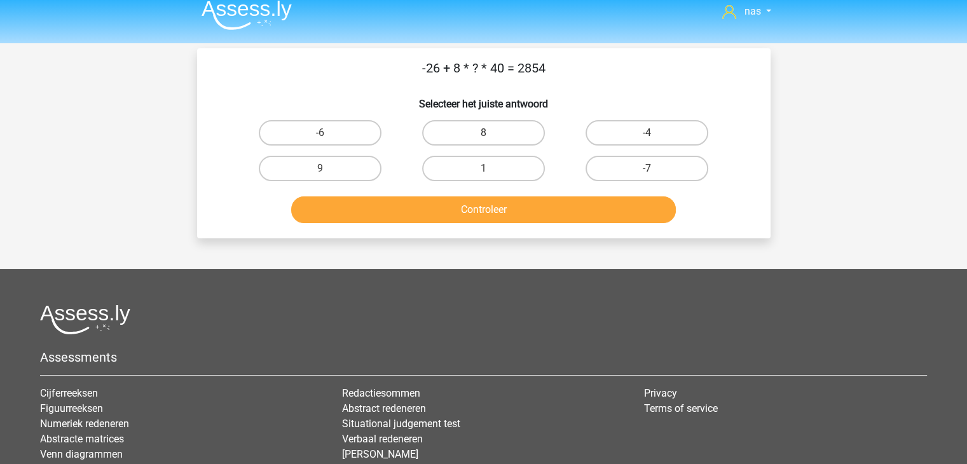
scroll to position [10, 0]
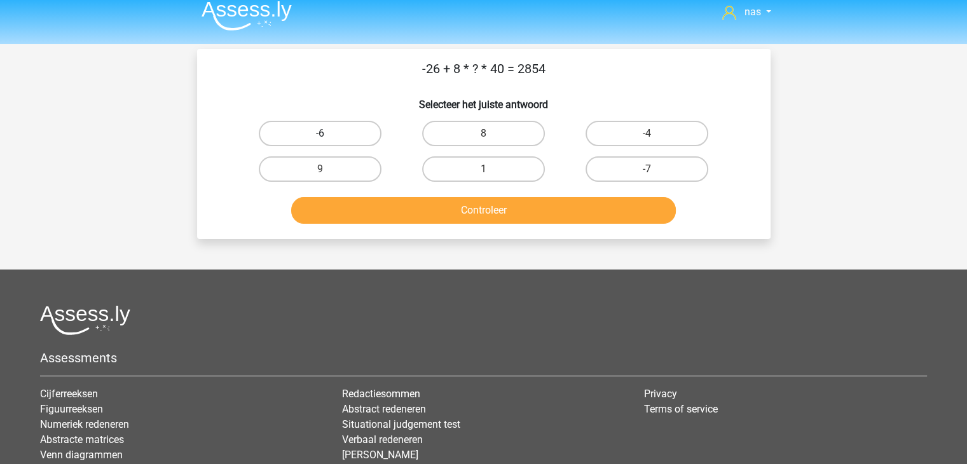
click at [352, 137] on label "-6" at bounding box center [320, 133] width 123 height 25
click at [328, 137] on input "-6" at bounding box center [324, 137] width 8 height 8
radio input "true"
click at [453, 238] on div "nas Abdu@hotmail.com Nederlands English" at bounding box center [483, 297] width 967 height 615
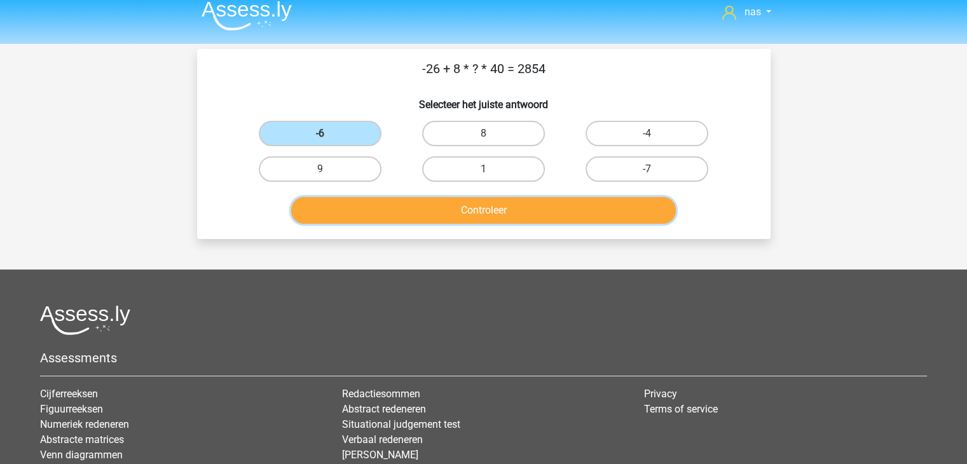
click at [473, 217] on button "Controleer" at bounding box center [483, 210] width 385 height 27
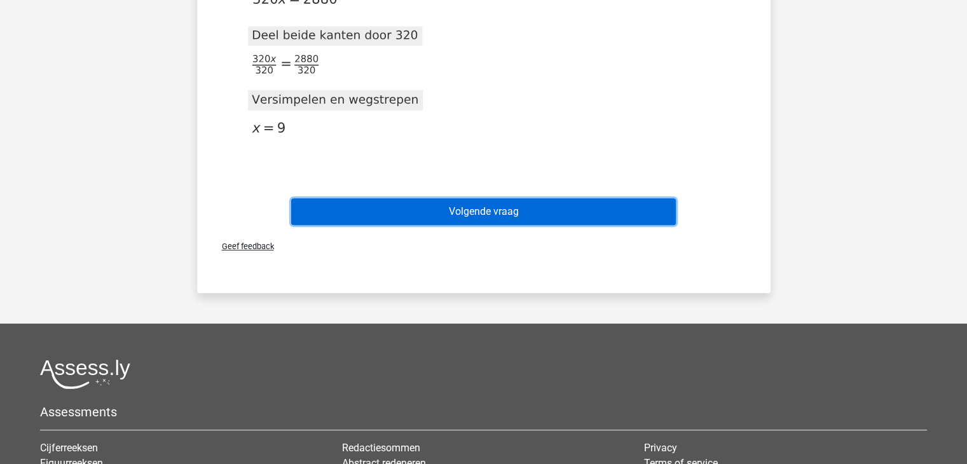
click at [506, 208] on button "Volgende vraag" at bounding box center [483, 211] width 385 height 27
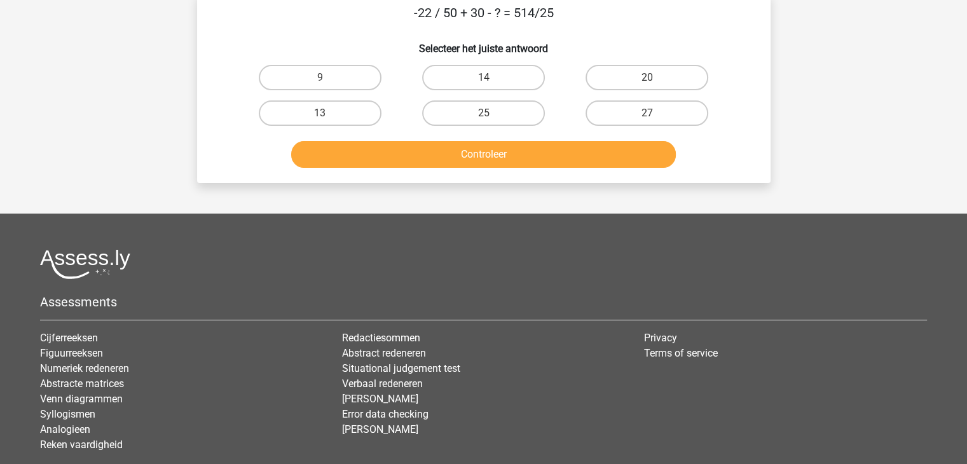
scroll to position [58, 0]
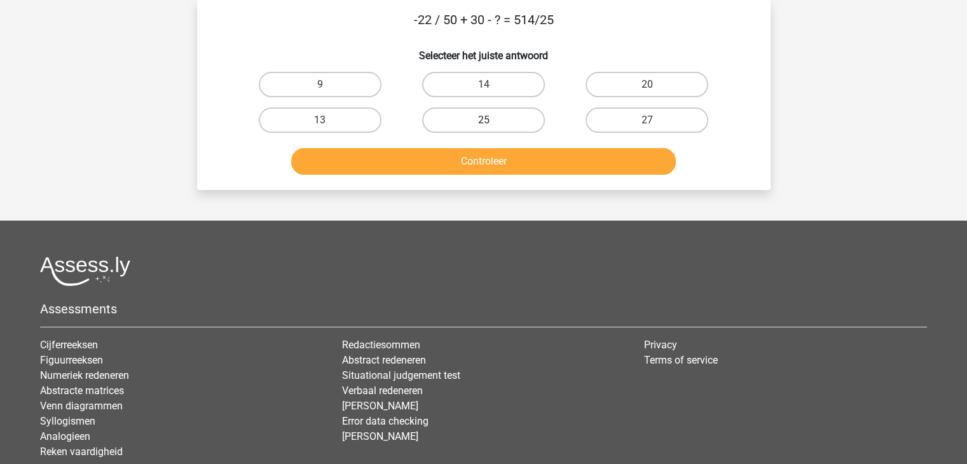
click at [495, 112] on label "25" at bounding box center [483, 119] width 123 height 25
click at [491, 120] on input "25" at bounding box center [487, 124] width 8 height 8
radio input "true"
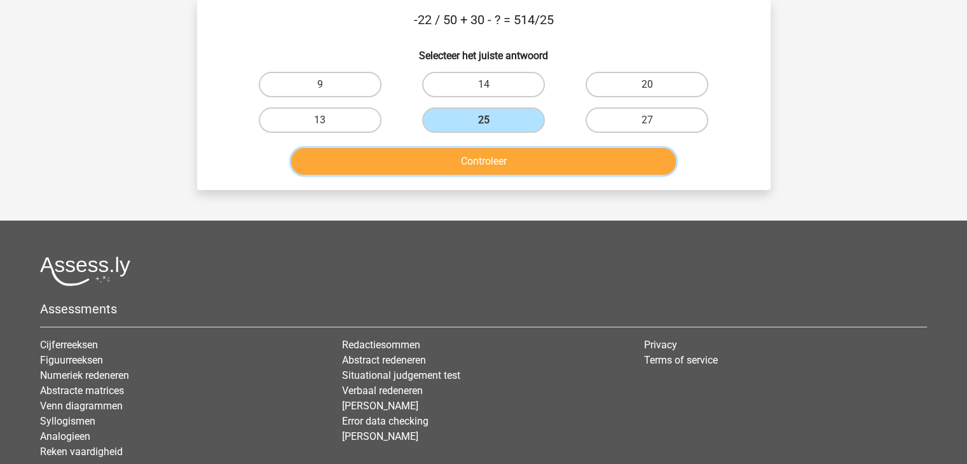
click at [504, 152] on button "Controleer" at bounding box center [483, 161] width 385 height 27
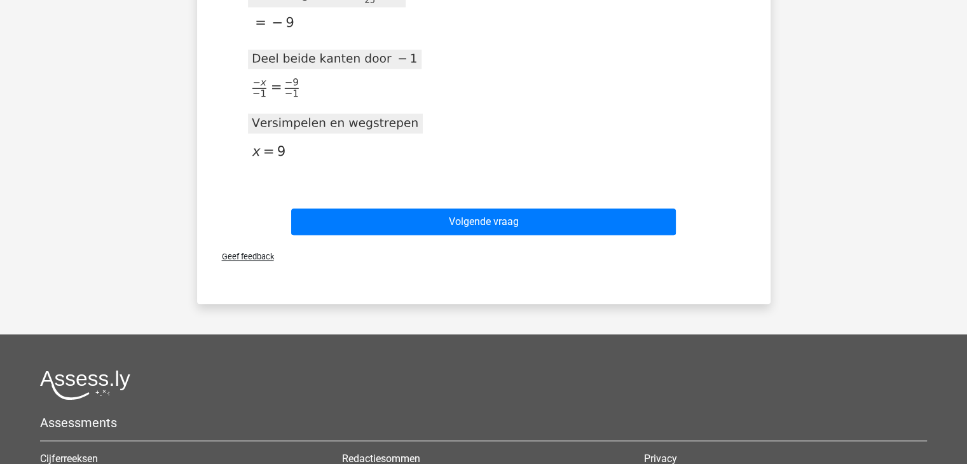
scroll to position [930, 0]
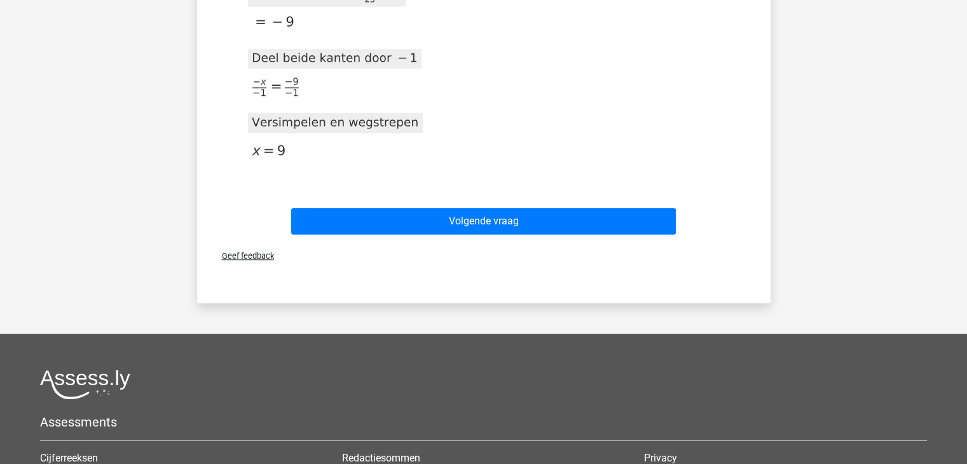
click at [519, 236] on div "Volgende vraag" at bounding box center [483, 224] width 491 height 32
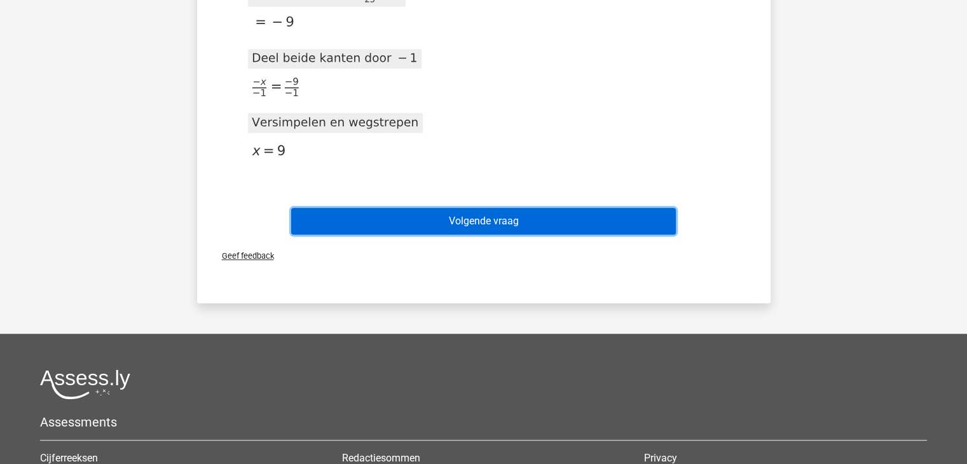
drag, startPoint x: 521, startPoint y: 229, endPoint x: 508, endPoint y: 216, distance: 18.4
click at [508, 216] on button "Volgende vraag" at bounding box center [483, 221] width 385 height 27
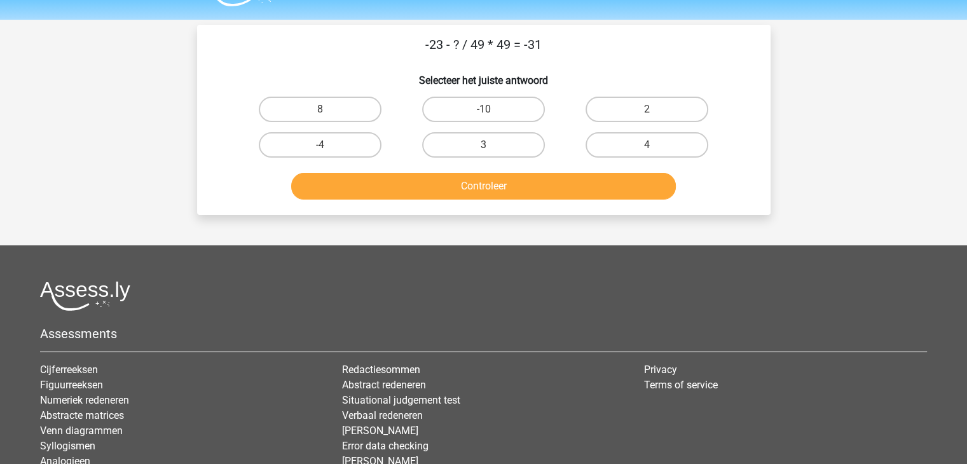
scroll to position [33, 0]
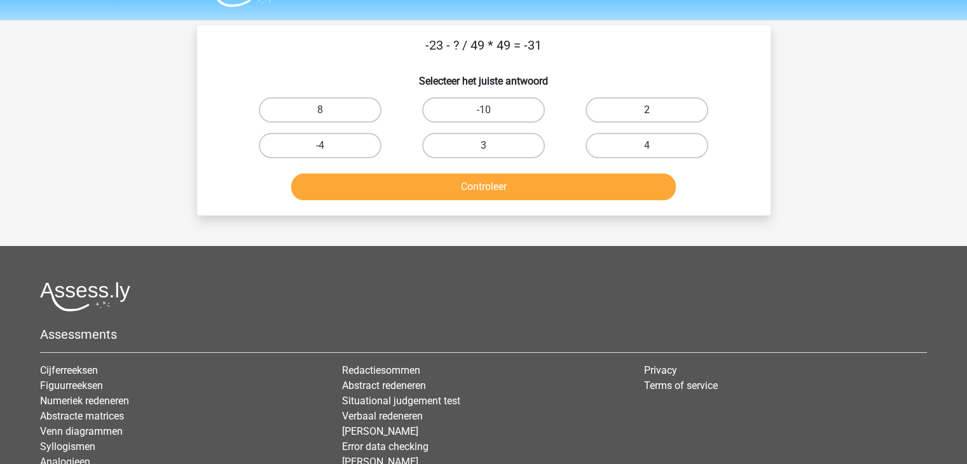
click at [639, 105] on label "2" at bounding box center [646, 109] width 123 height 25
click at [647, 110] on input "2" at bounding box center [651, 114] width 8 height 8
radio input "true"
click at [611, 186] on button "Controleer" at bounding box center [483, 187] width 385 height 27
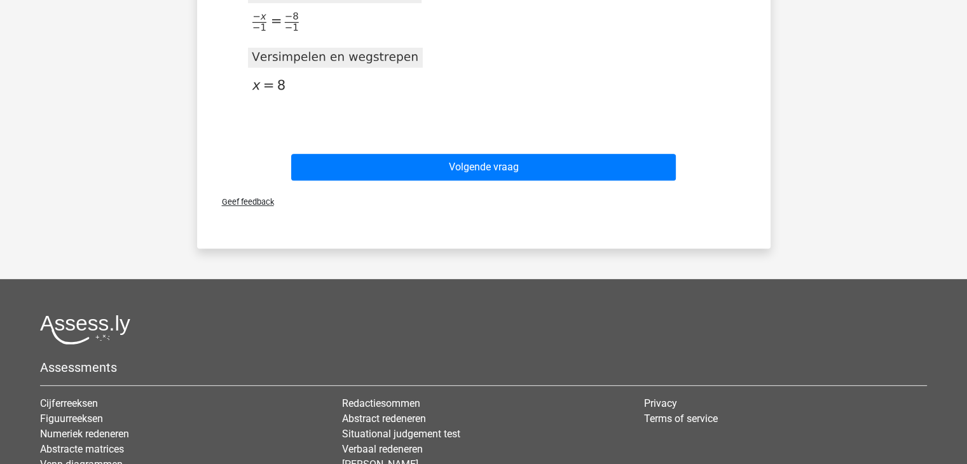
scroll to position [569, 0]
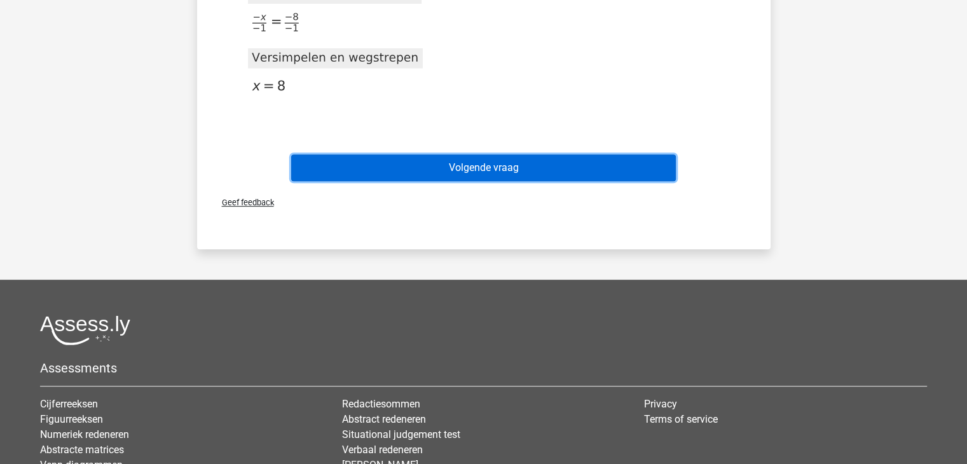
click at [532, 156] on button "Volgende vraag" at bounding box center [483, 167] width 385 height 27
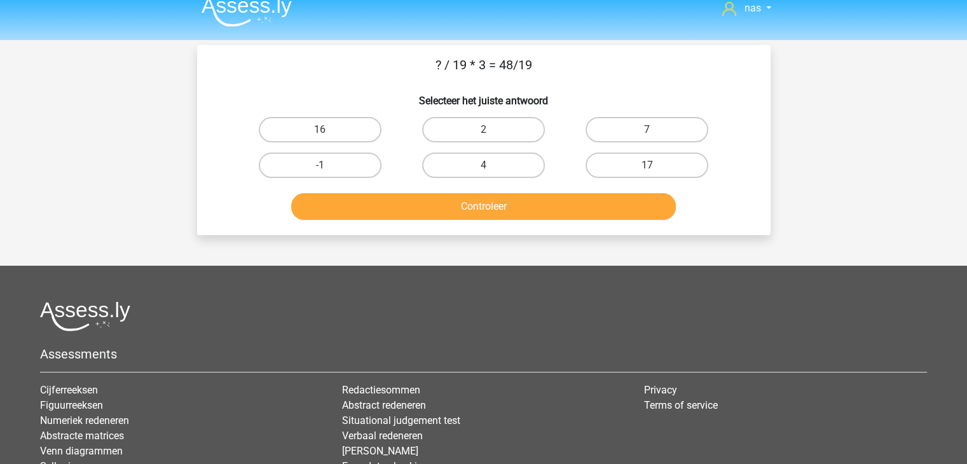
scroll to position [11, 0]
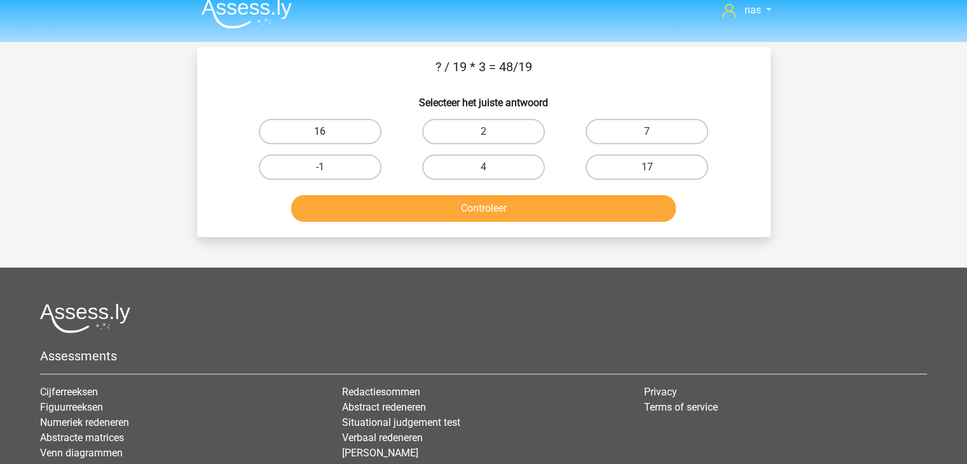
click at [349, 135] on label "16" at bounding box center [320, 131] width 123 height 25
click at [328, 135] on input "16" at bounding box center [324, 136] width 8 height 8
radio input "true"
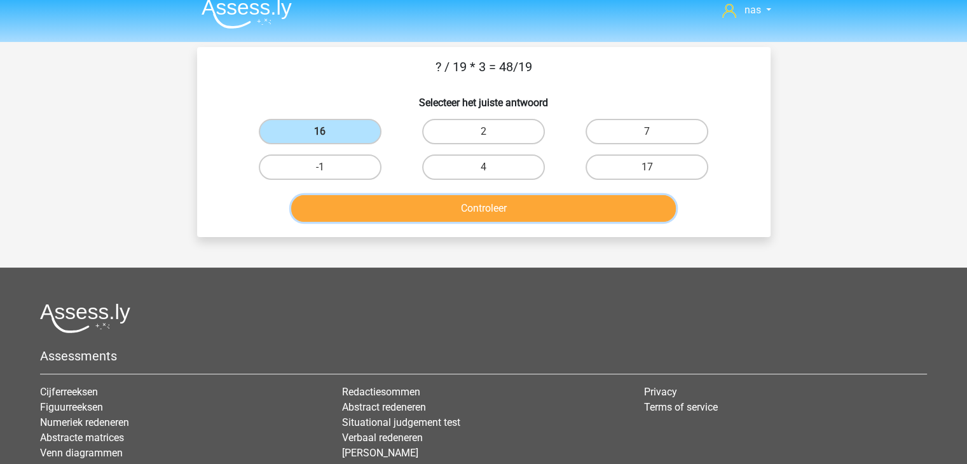
click at [411, 212] on button "Controleer" at bounding box center [483, 208] width 385 height 27
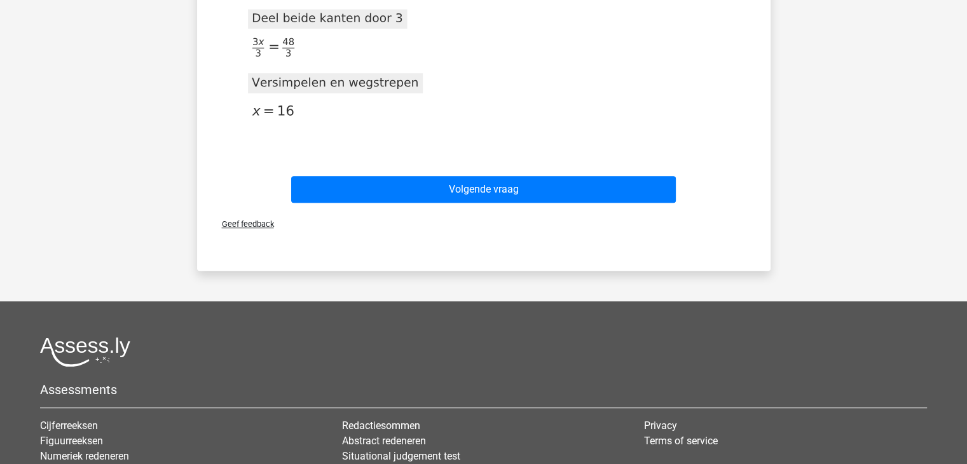
scroll to position [678, 0]
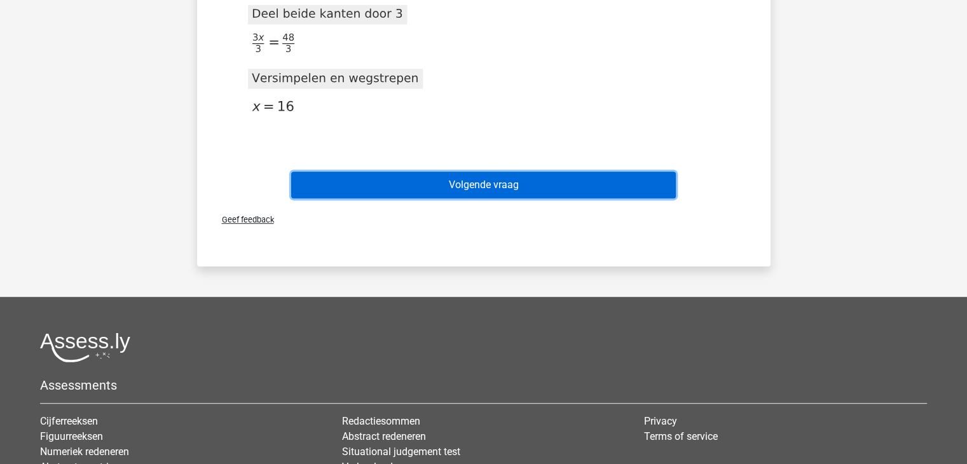
click at [459, 190] on button "Volgende vraag" at bounding box center [483, 185] width 385 height 27
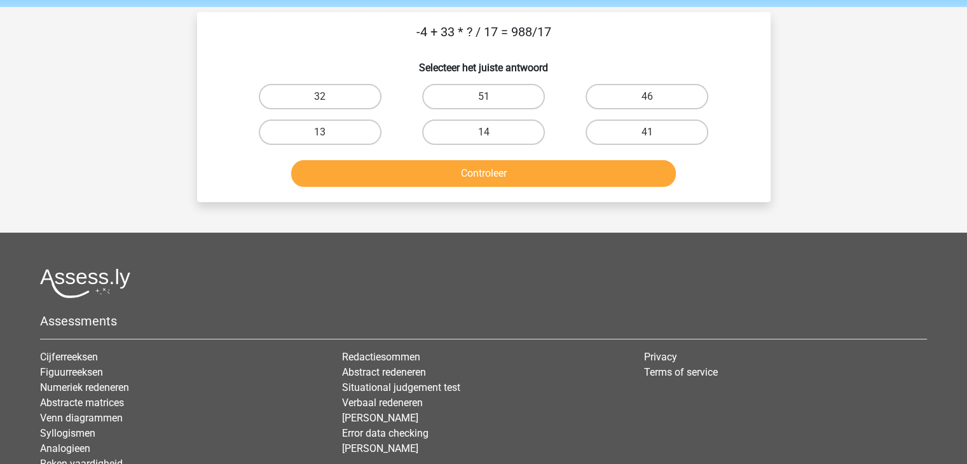
scroll to position [46, 0]
click at [620, 123] on label "41" at bounding box center [646, 132] width 123 height 25
click at [647, 133] on input "41" at bounding box center [651, 137] width 8 height 8
radio input "true"
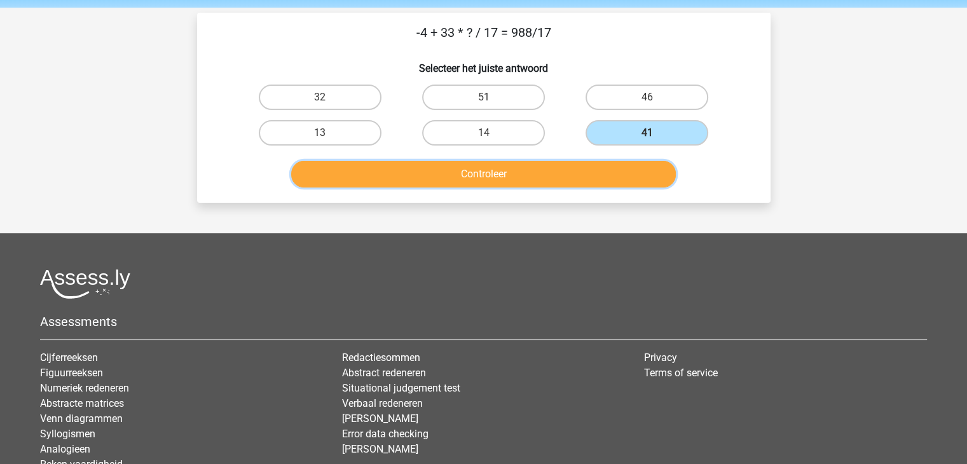
click at [554, 167] on button "Controleer" at bounding box center [483, 174] width 385 height 27
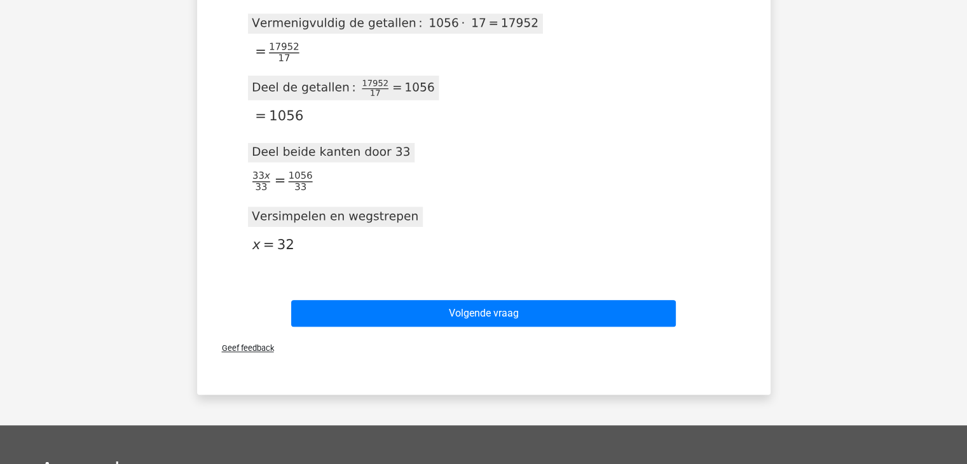
scroll to position [902, 0]
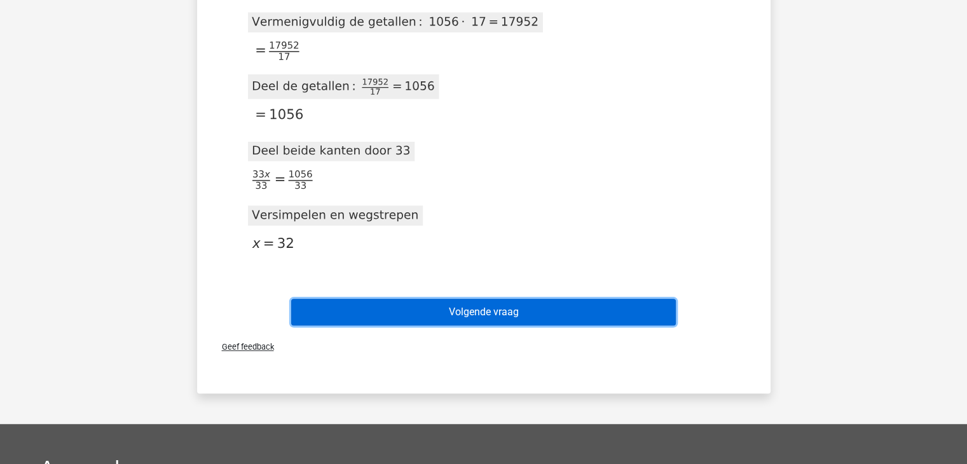
click at [538, 306] on button "Volgende vraag" at bounding box center [483, 312] width 385 height 27
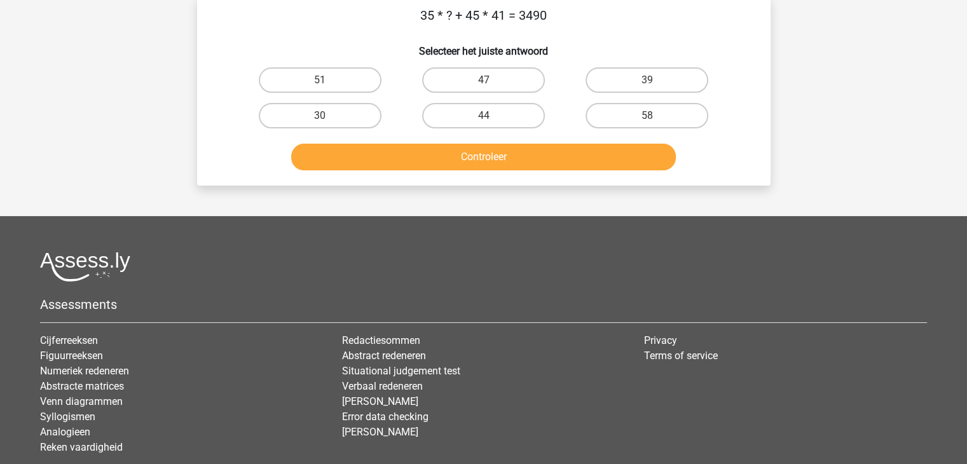
scroll to position [58, 0]
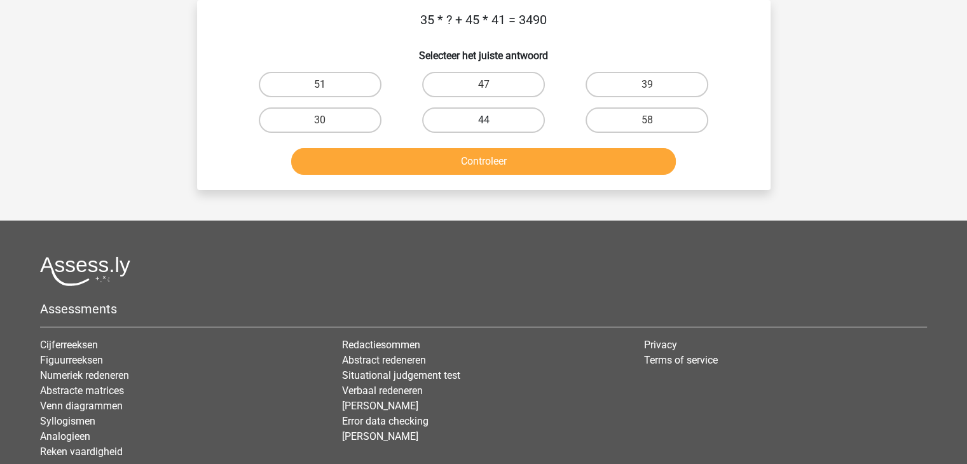
click at [477, 122] on label "44" at bounding box center [483, 119] width 123 height 25
click at [483, 122] on input "44" at bounding box center [487, 124] width 8 height 8
radio input "true"
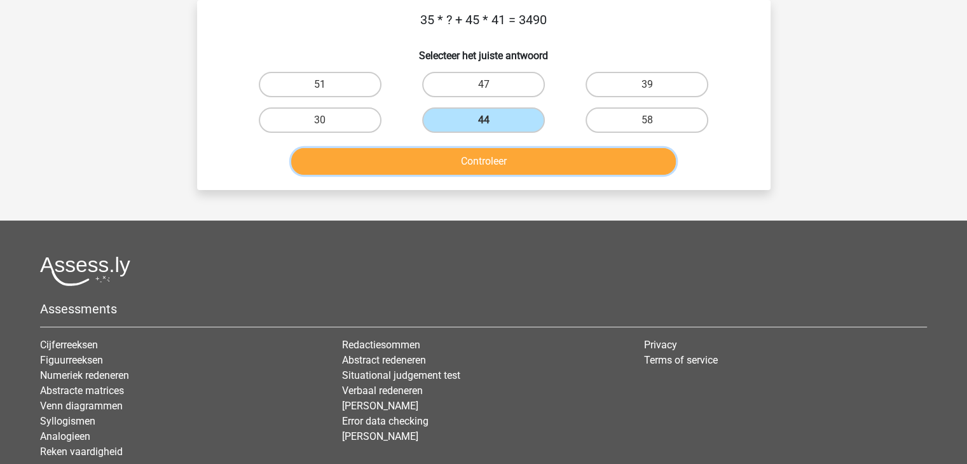
click at [482, 152] on button "Controleer" at bounding box center [483, 161] width 385 height 27
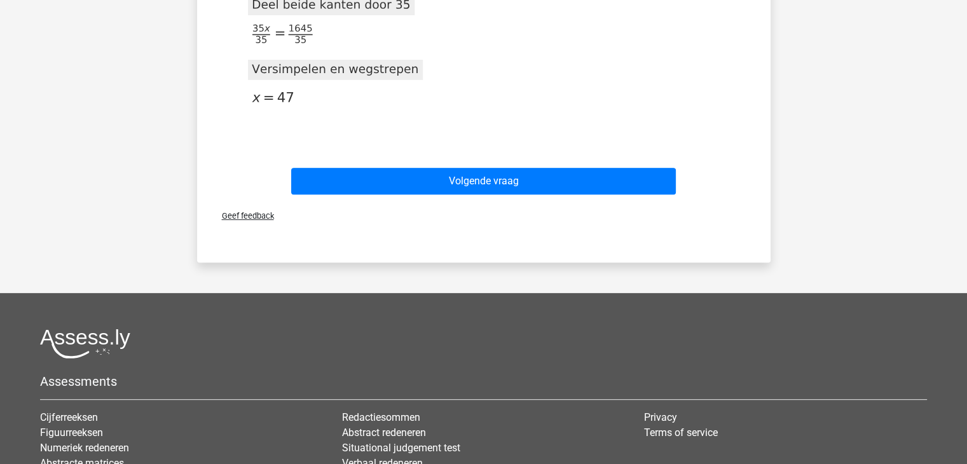
scroll to position [494, 0]
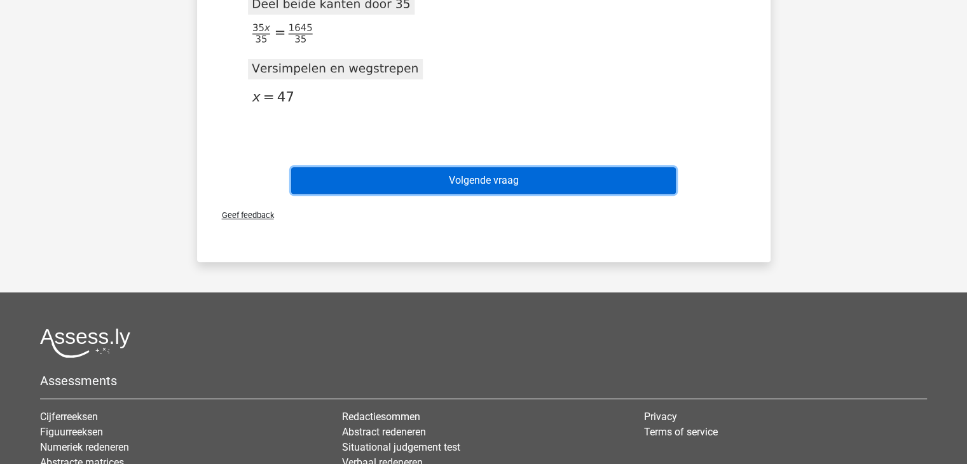
click at [504, 181] on button "Volgende vraag" at bounding box center [483, 180] width 385 height 27
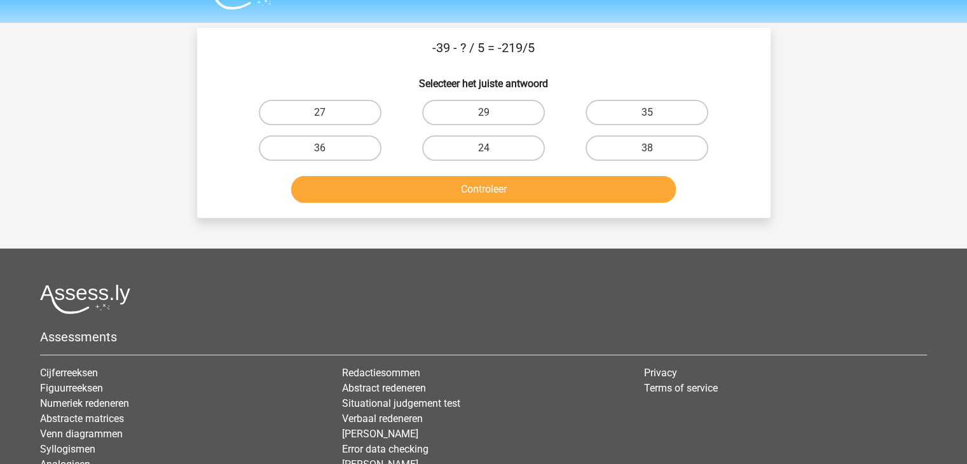
scroll to position [29, 0]
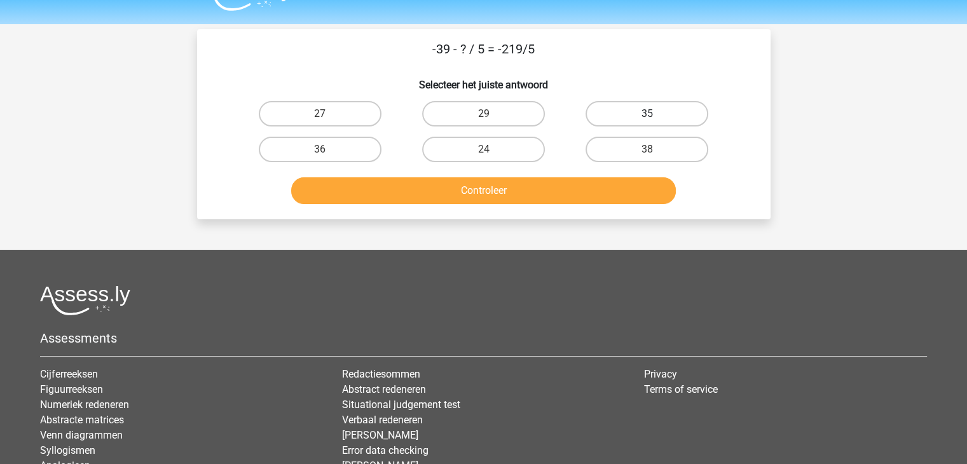
click at [632, 106] on label "35" at bounding box center [646, 113] width 123 height 25
click at [647, 114] on input "35" at bounding box center [651, 118] width 8 height 8
radio input "true"
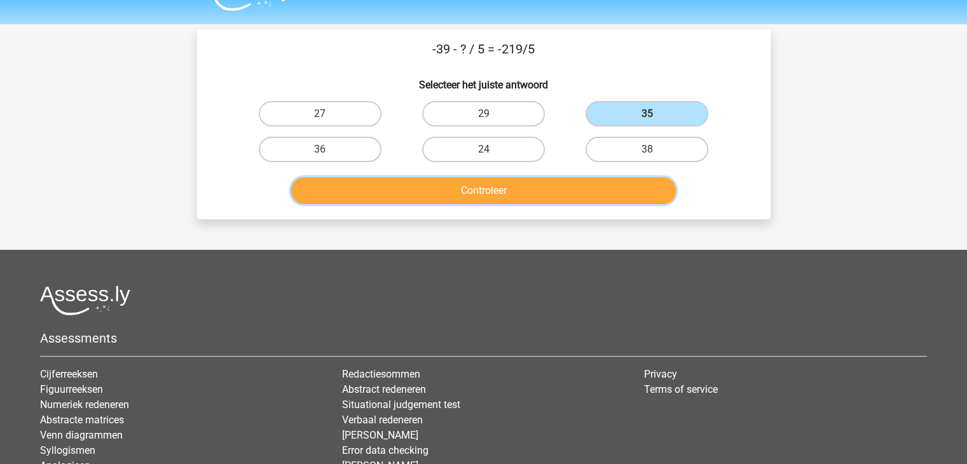
click at [555, 186] on button "Controleer" at bounding box center [483, 190] width 385 height 27
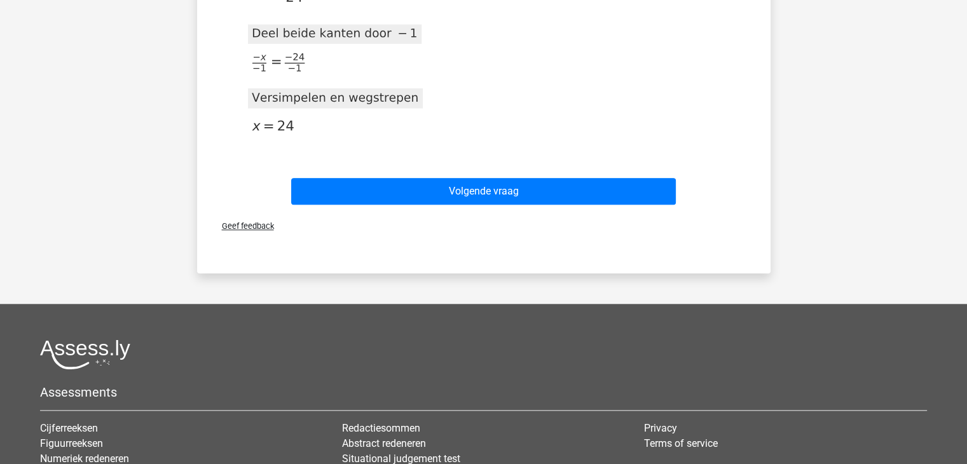
scroll to position [1234, 0]
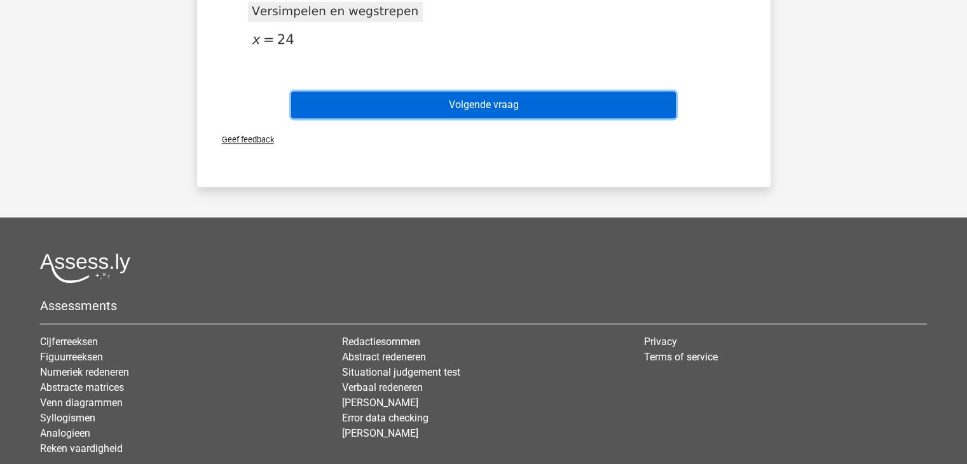
click at [552, 106] on button "Volgende vraag" at bounding box center [483, 105] width 385 height 27
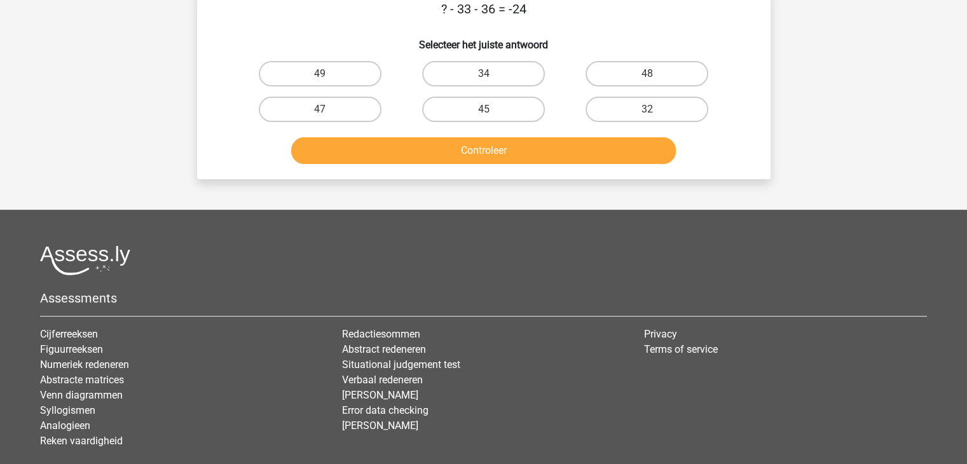
scroll to position [58, 0]
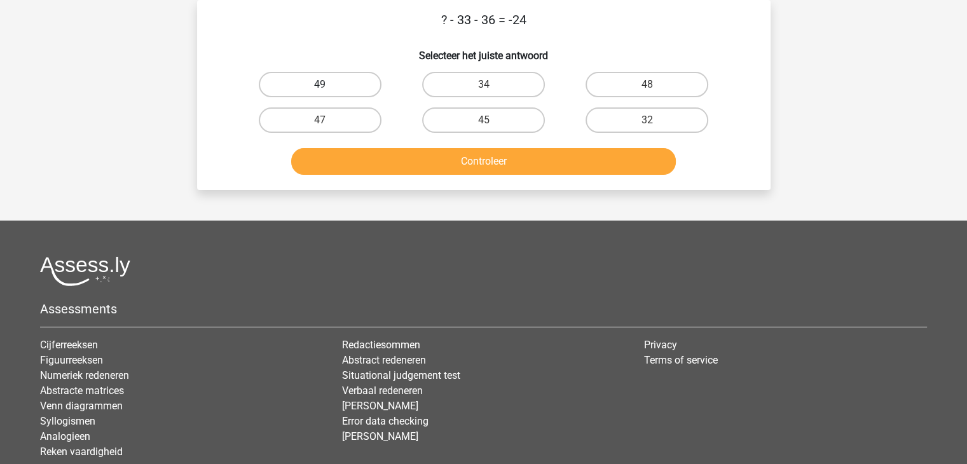
click at [338, 83] on label "49" at bounding box center [320, 84] width 123 height 25
click at [328, 85] on input "49" at bounding box center [324, 89] width 8 height 8
radio input "true"
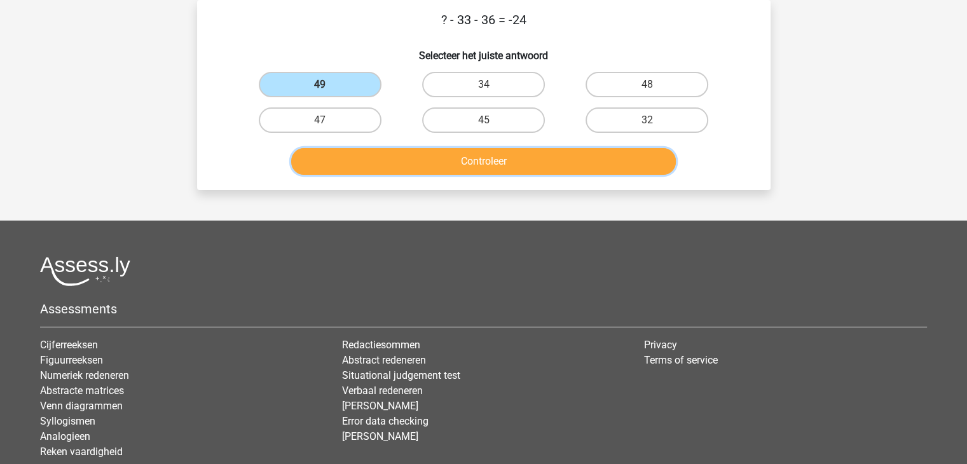
click at [425, 163] on button "Controleer" at bounding box center [483, 161] width 385 height 27
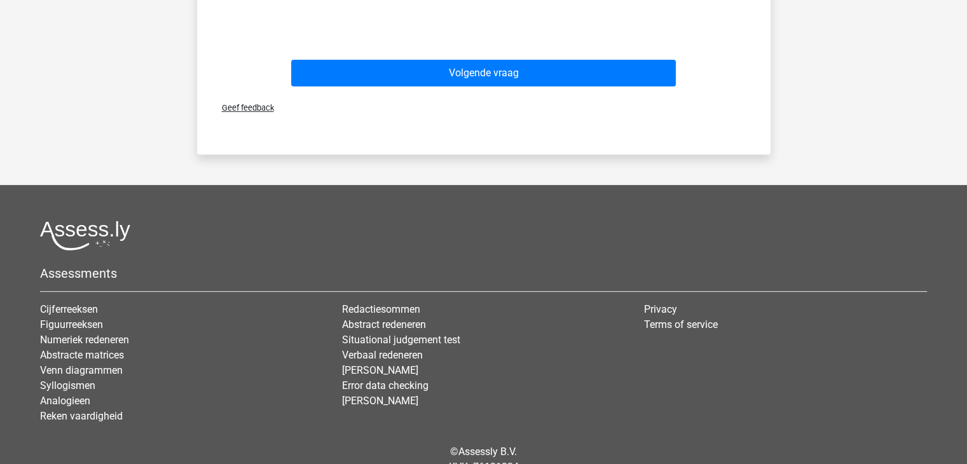
scroll to position [473, 0]
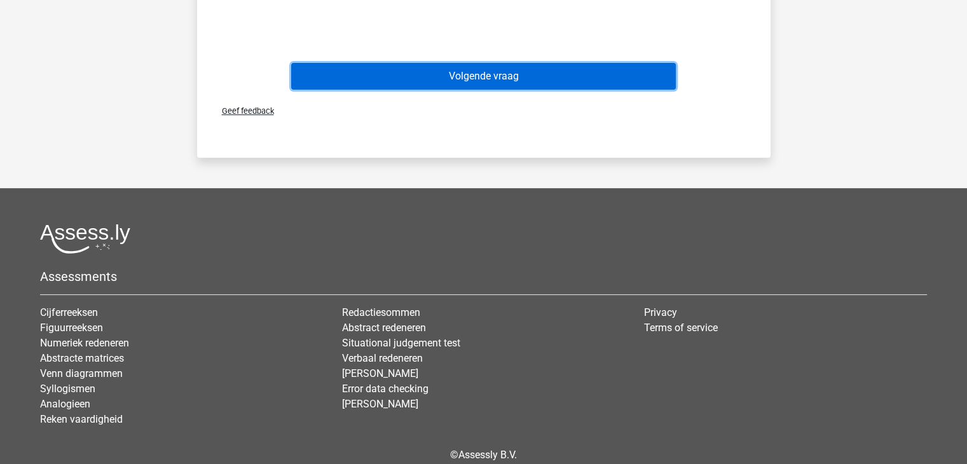
click at [487, 83] on button "Volgende vraag" at bounding box center [483, 76] width 385 height 27
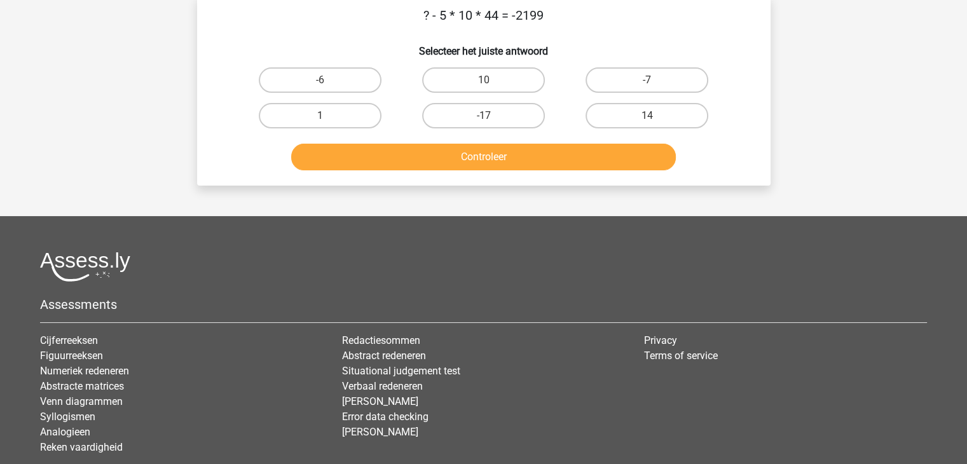
scroll to position [58, 0]
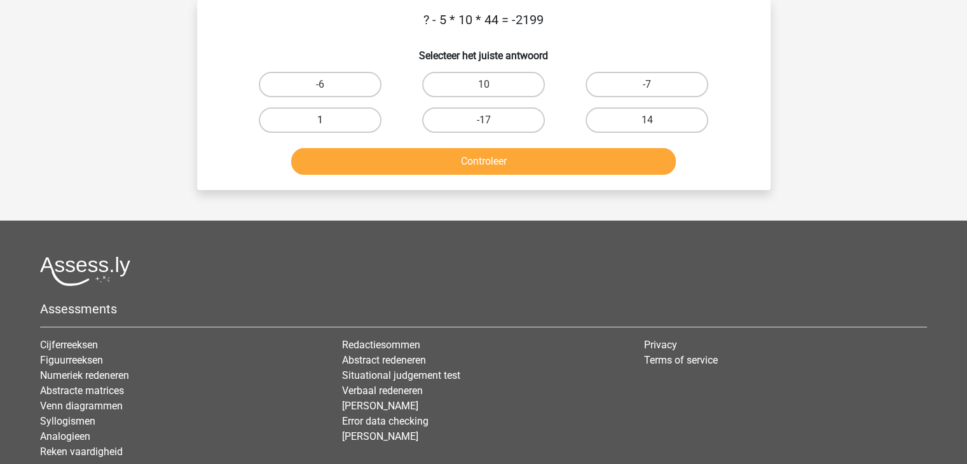
click at [351, 117] on label "1" at bounding box center [320, 119] width 123 height 25
click at [328, 120] on input "1" at bounding box center [324, 124] width 8 height 8
radio input "true"
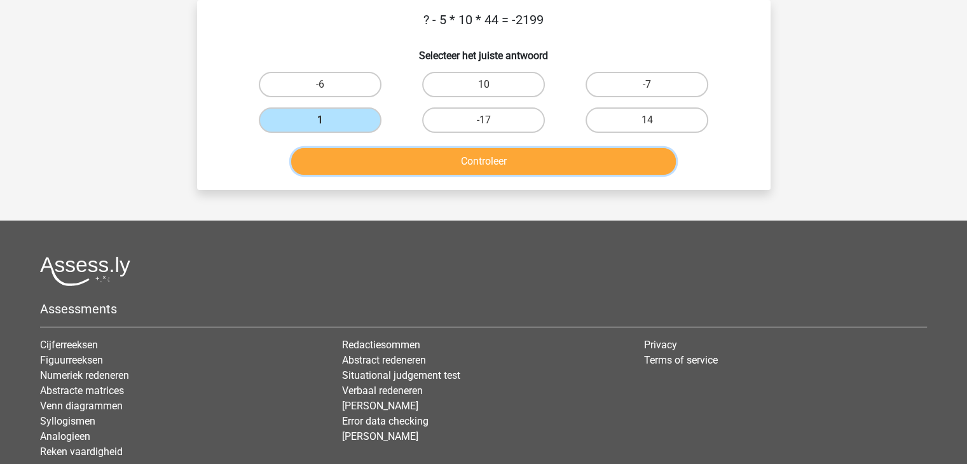
click at [416, 155] on button "Controleer" at bounding box center [483, 161] width 385 height 27
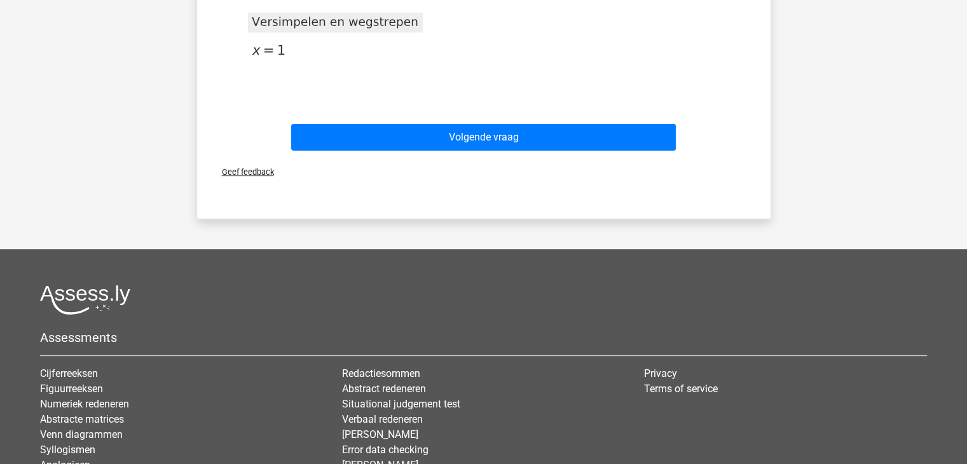
scroll to position [417, 0]
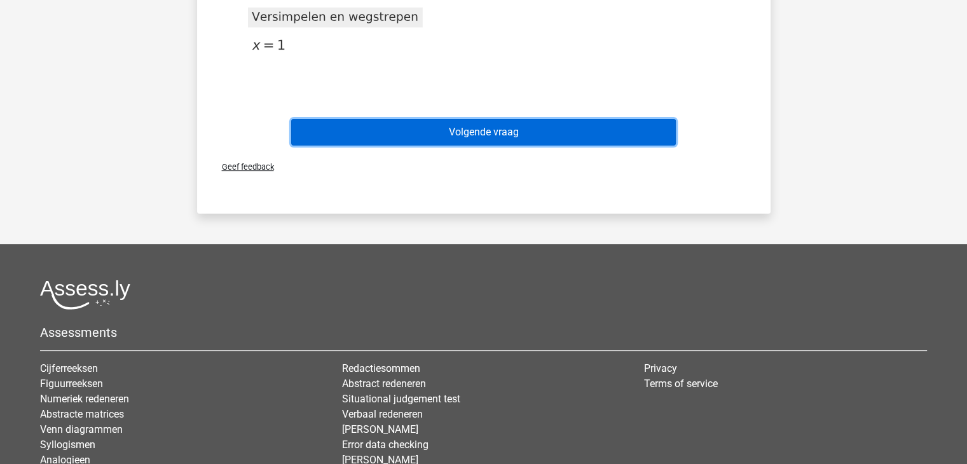
click at [454, 131] on button "Volgende vraag" at bounding box center [483, 132] width 385 height 27
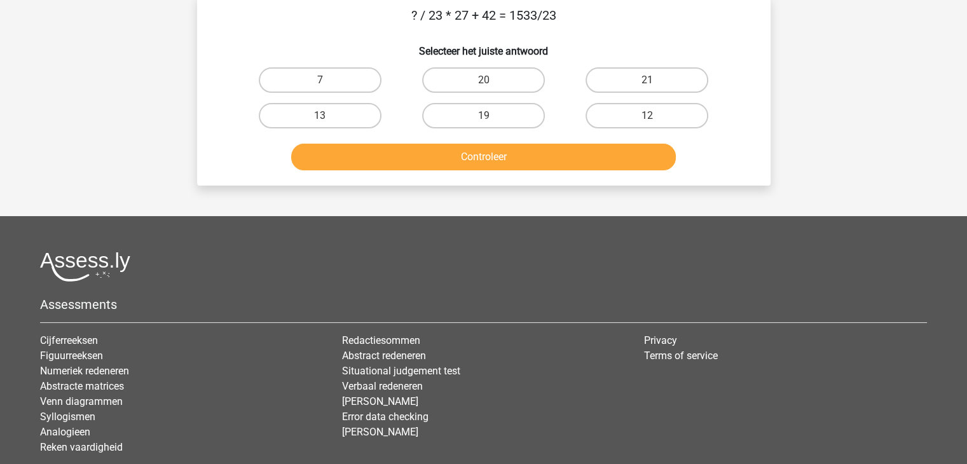
scroll to position [58, 0]
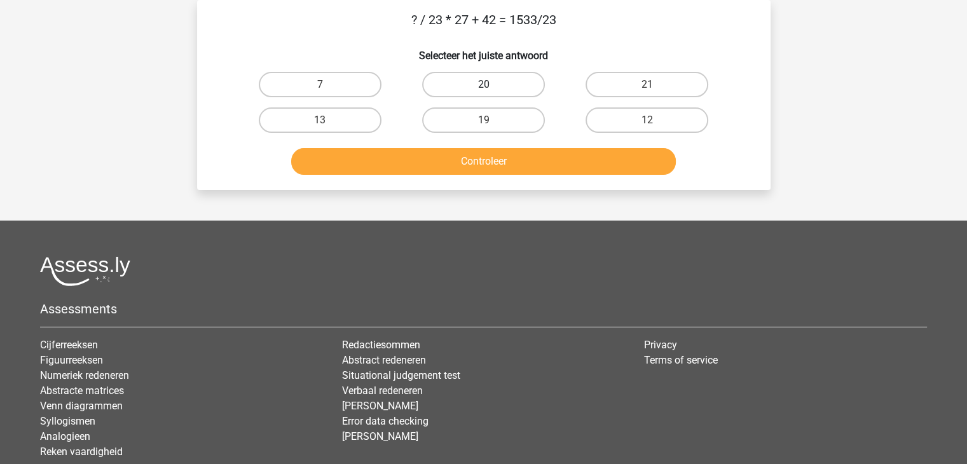
click at [486, 78] on label "20" at bounding box center [483, 84] width 123 height 25
click at [486, 85] on input "20" at bounding box center [487, 89] width 8 height 8
radio input "true"
click at [604, 87] on label "21" at bounding box center [646, 84] width 123 height 25
click at [647, 87] on input "21" at bounding box center [651, 89] width 8 height 8
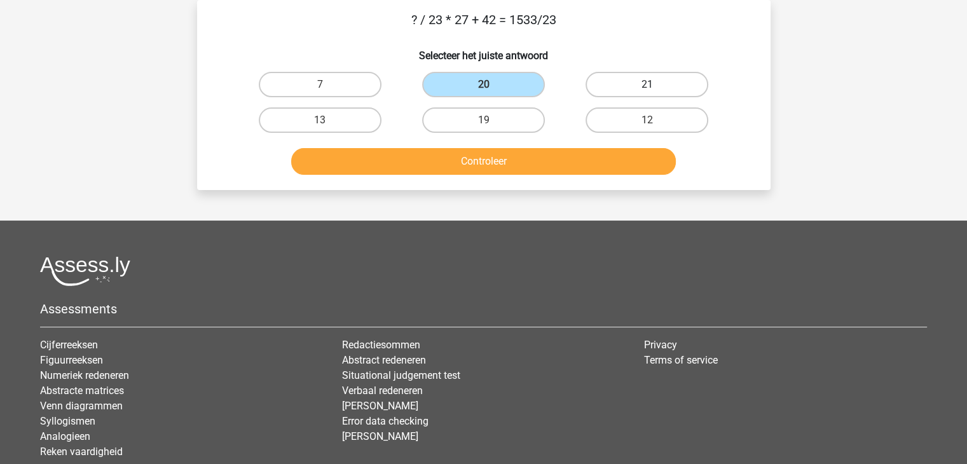
radio input "true"
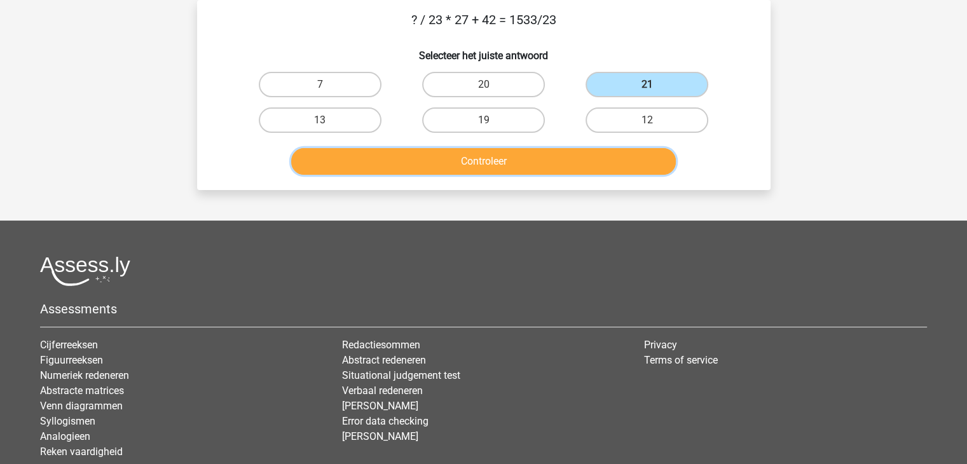
click at [533, 168] on button "Controleer" at bounding box center [483, 161] width 385 height 27
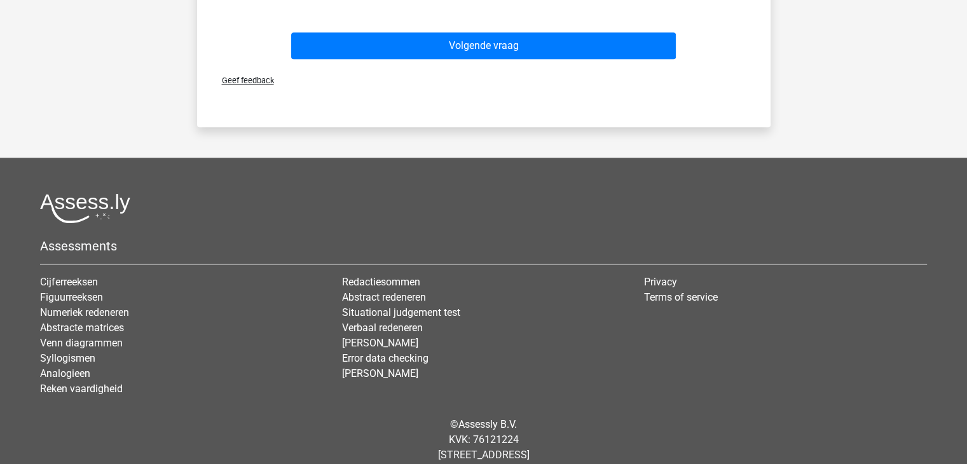
scroll to position [1168, 0]
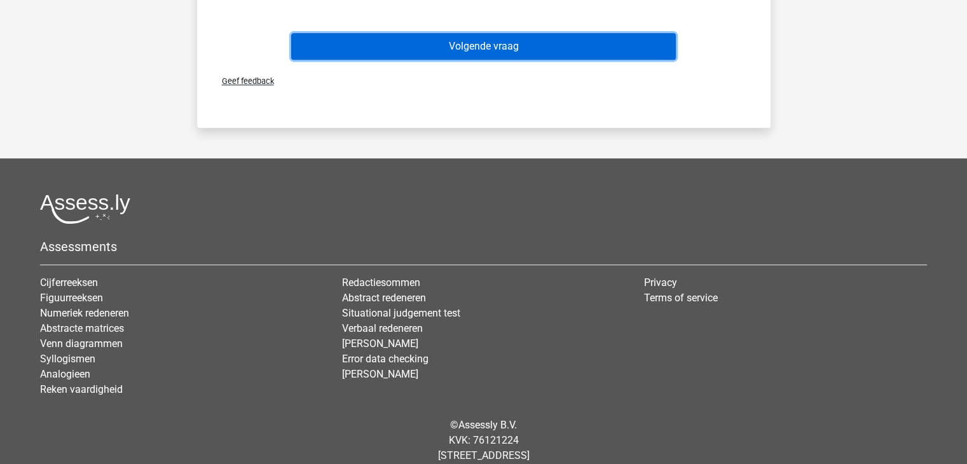
click at [550, 45] on button "Volgende vraag" at bounding box center [483, 46] width 385 height 27
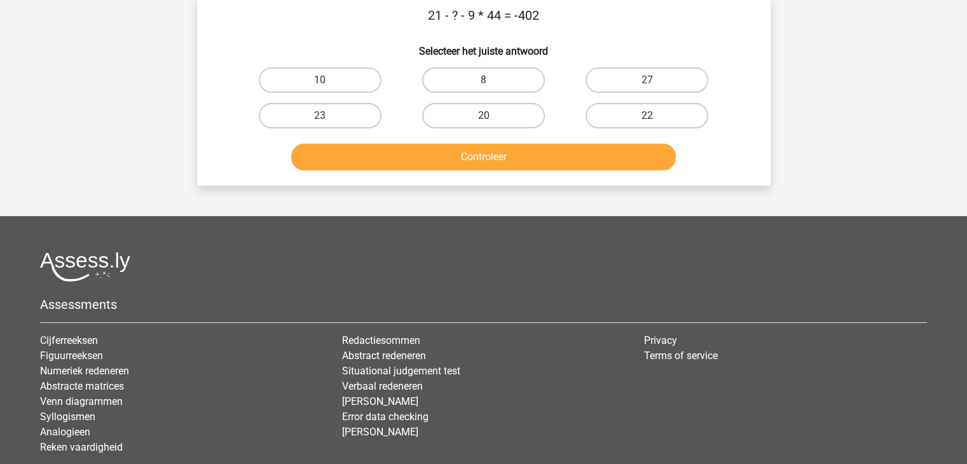
scroll to position [58, 0]
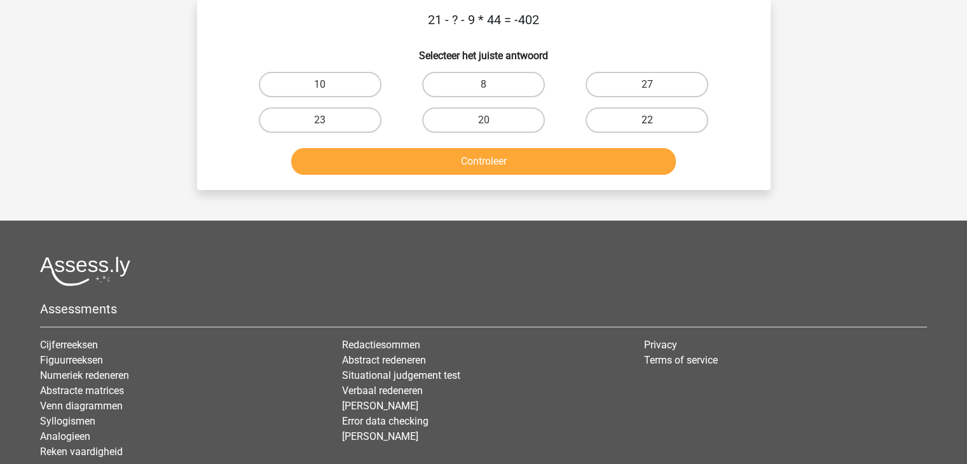
click at [636, 109] on label "22" at bounding box center [646, 119] width 123 height 25
click at [647, 120] on input "22" at bounding box center [651, 124] width 8 height 8
radio input "true"
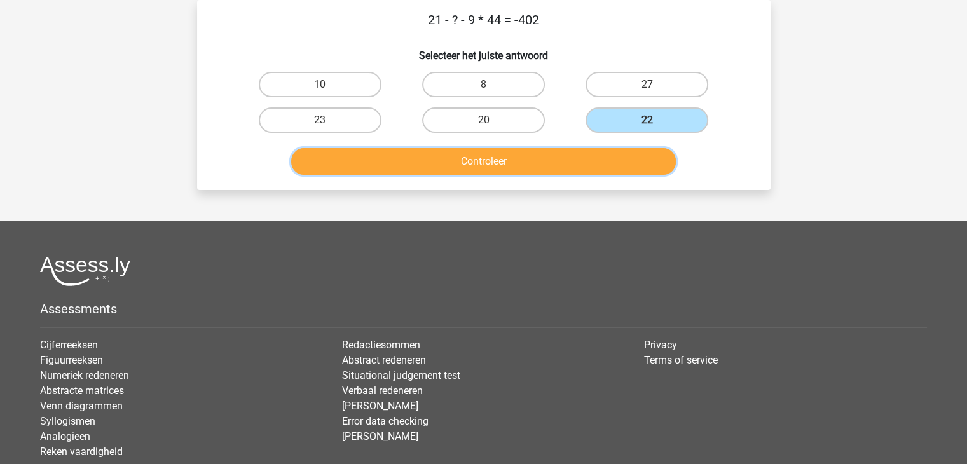
click at [539, 161] on button "Controleer" at bounding box center [483, 161] width 385 height 27
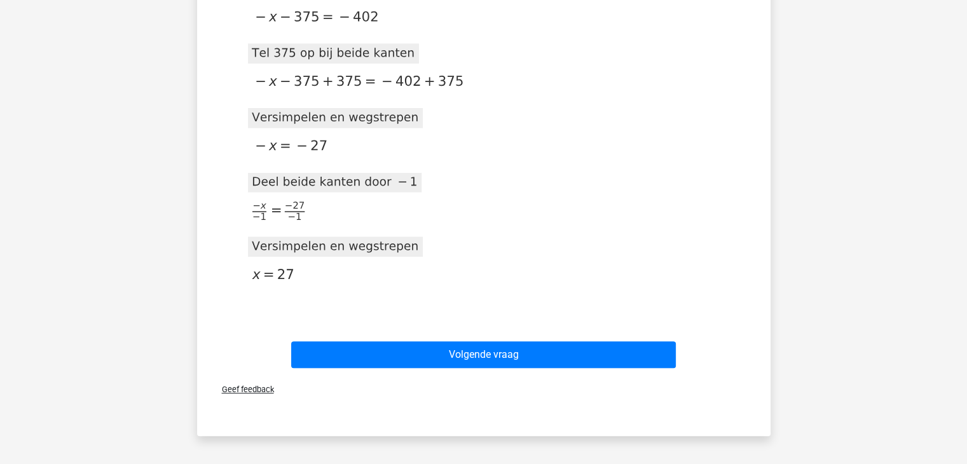
scroll to position [549, 0]
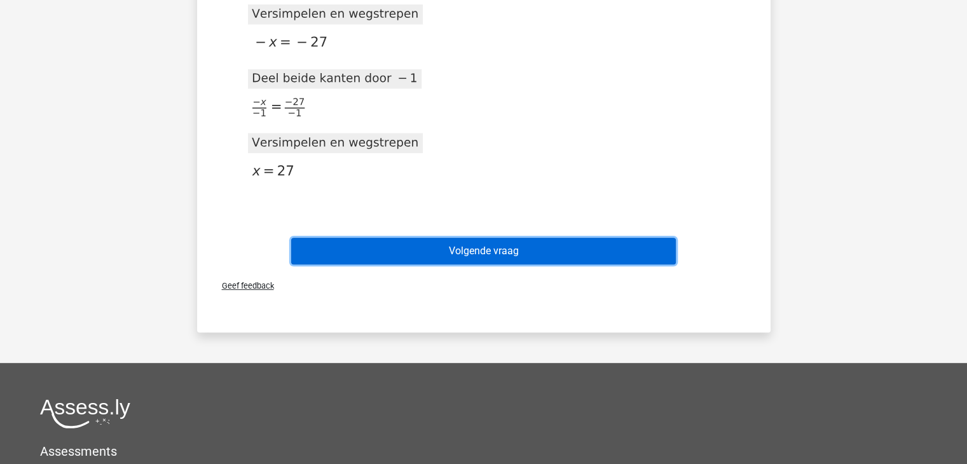
click at [552, 262] on button "Volgende vraag" at bounding box center [483, 251] width 385 height 27
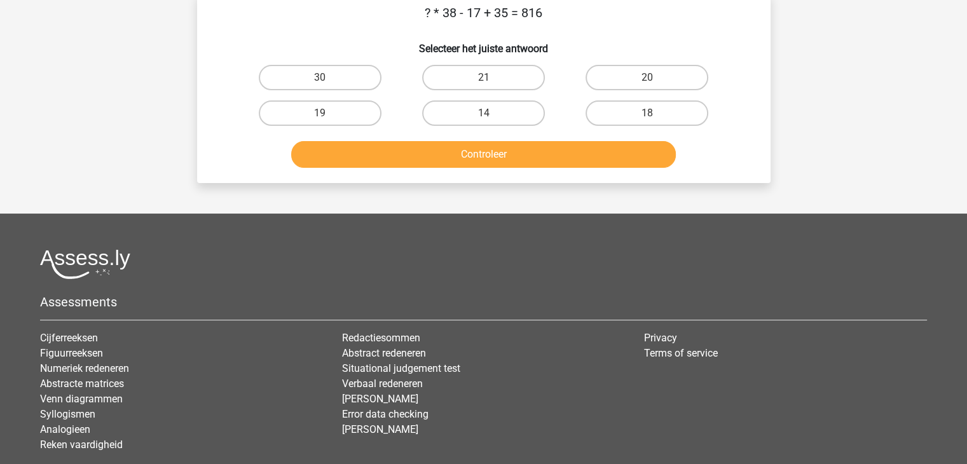
scroll to position [58, 0]
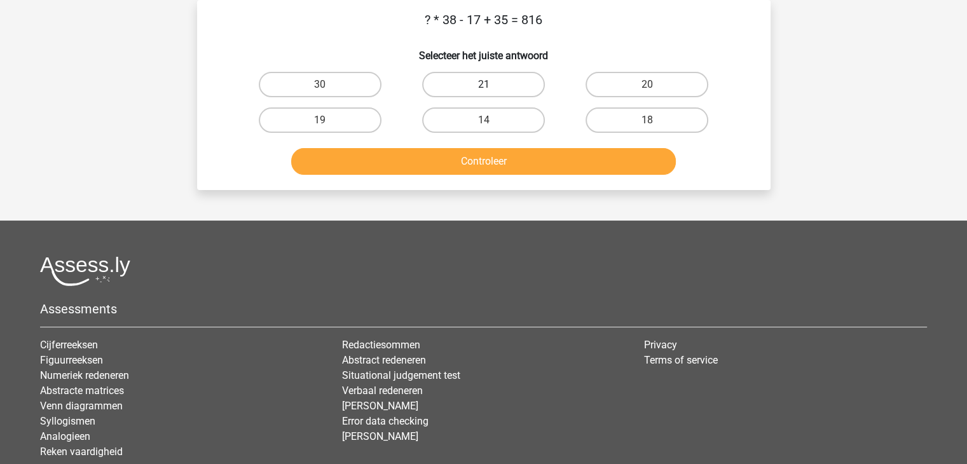
click at [477, 83] on label "21" at bounding box center [483, 84] width 123 height 25
click at [483, 85] on input "21" at bounding box center [487, 89] width 8 height 8
radio input "true"
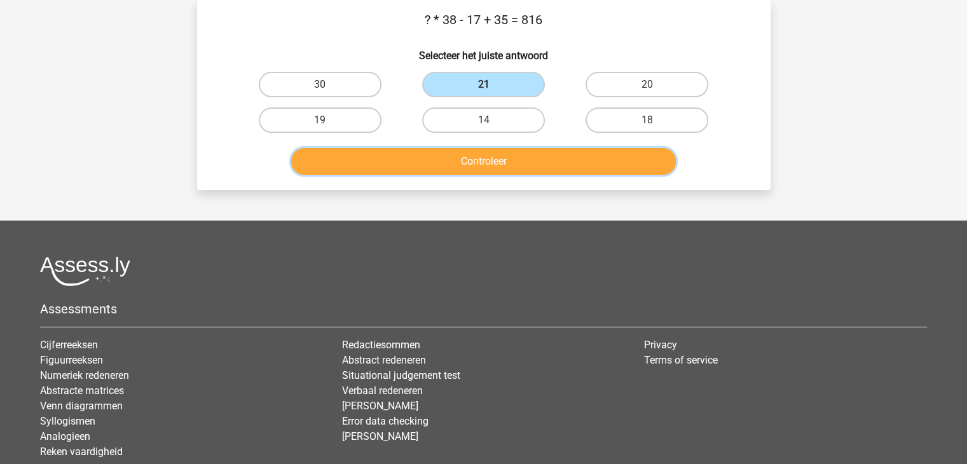
click at [476, 167] on button "Controleer" at bounding box center [483, 161] width 385 height 27
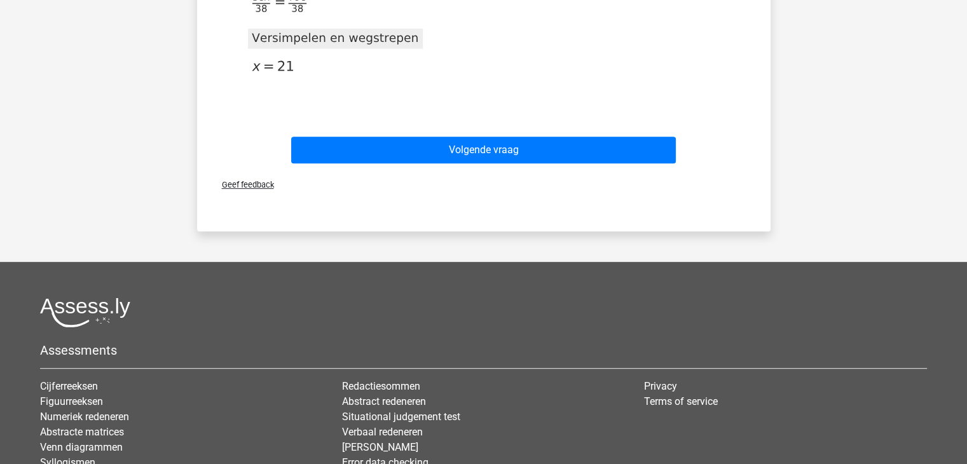
scroll to position [526, 0]
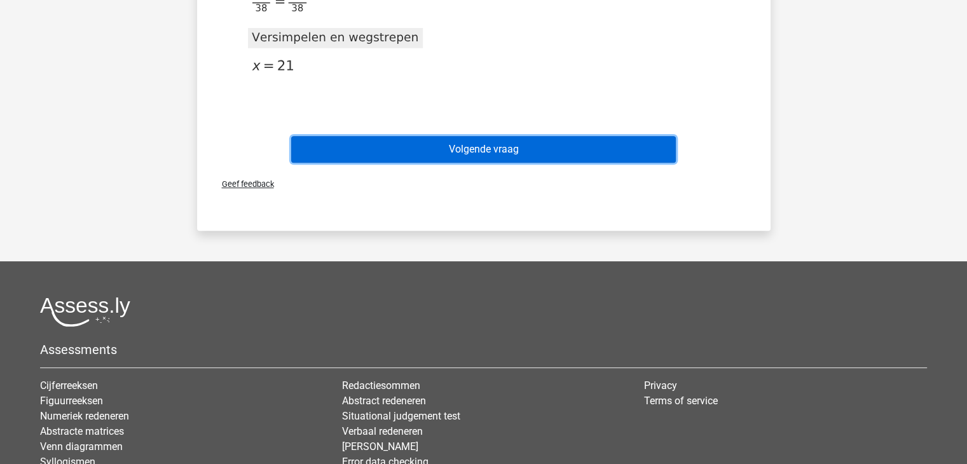
drag, startPoint x: 508, startPoint y: 153, endPoint x: 470, endPoint y: 151, distance: 38.8
click at [470, 151] on button "Volgende vraag" at bounding box center [483, 149] width 385 height 27
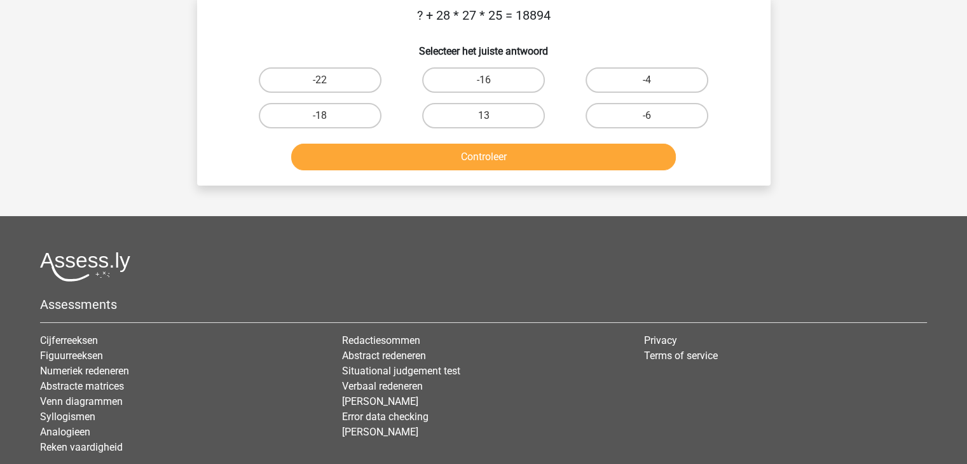
scroll to position [58, 0]
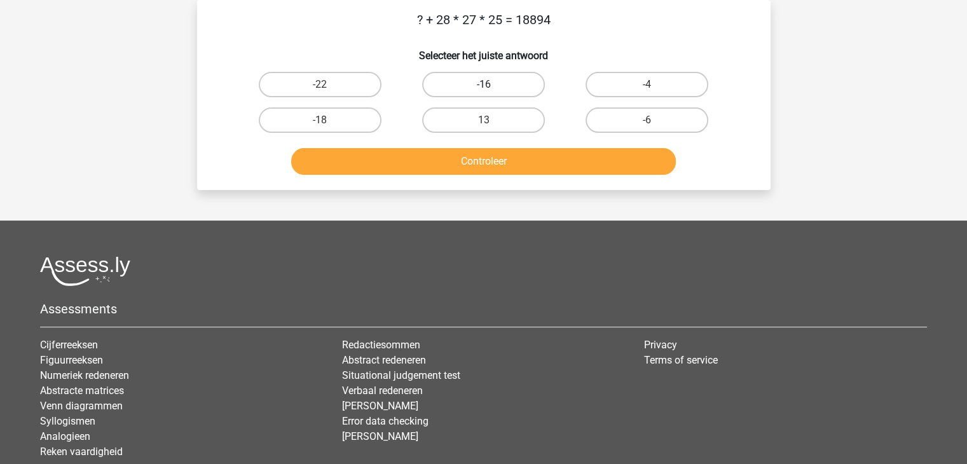
click at [468, 82] on label "-16" at bounding box center [483, 84] width 123 height 25
click at [483, 85] on input "-16" at bounding box center [487, 89] width 8 height 8
radio input "true"
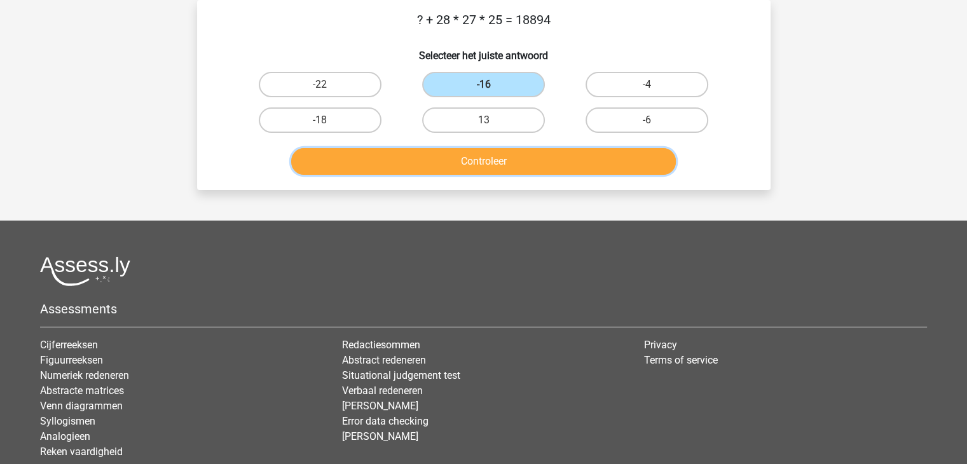
click at [573, 161] on button "Controleer" at bounding box center [483, 161] width 385 height 27
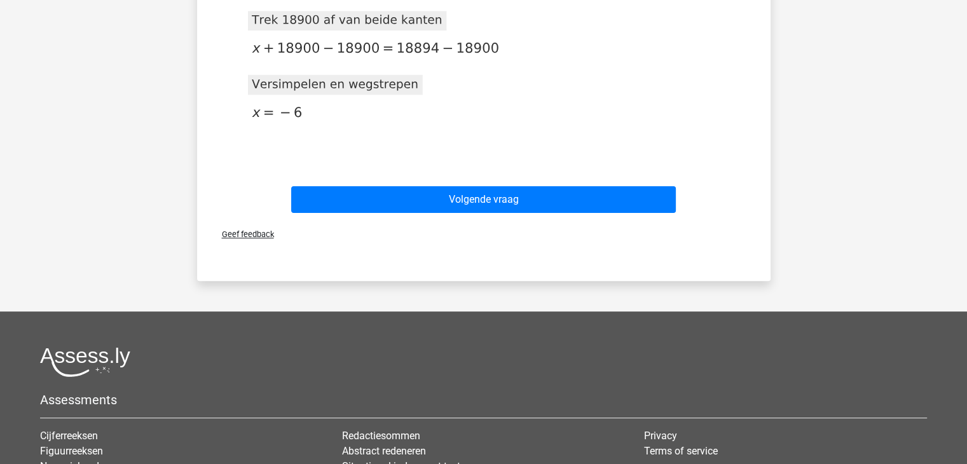
scroll to position [357, 0]
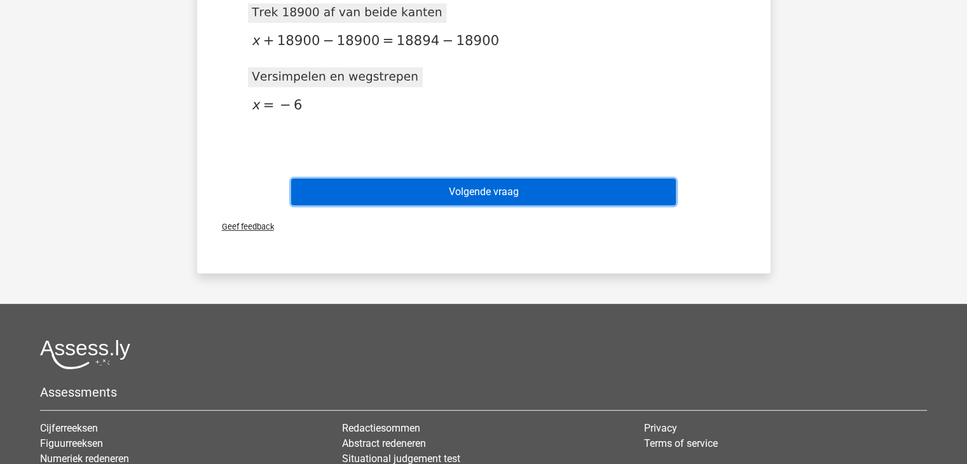
click at [550, 186] on button "Volgende vraag" at bounding box center [483, 192] width 385 height 27
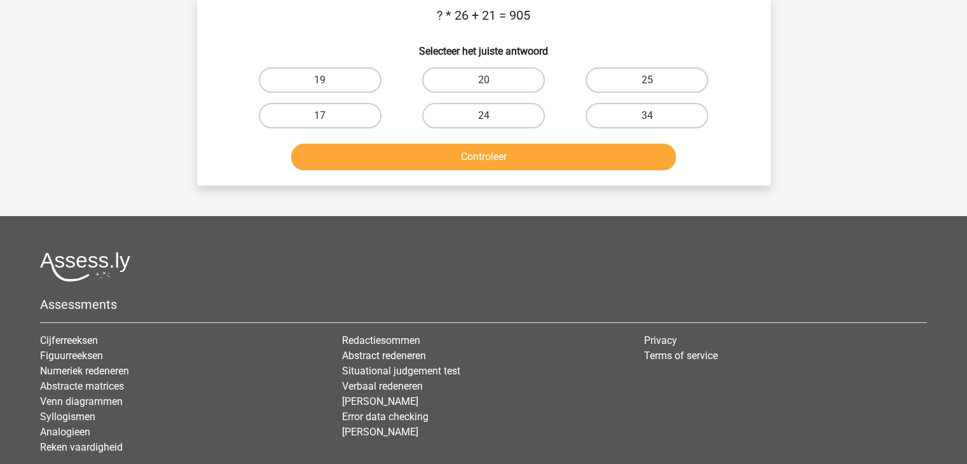
scroll to position [58, 0]
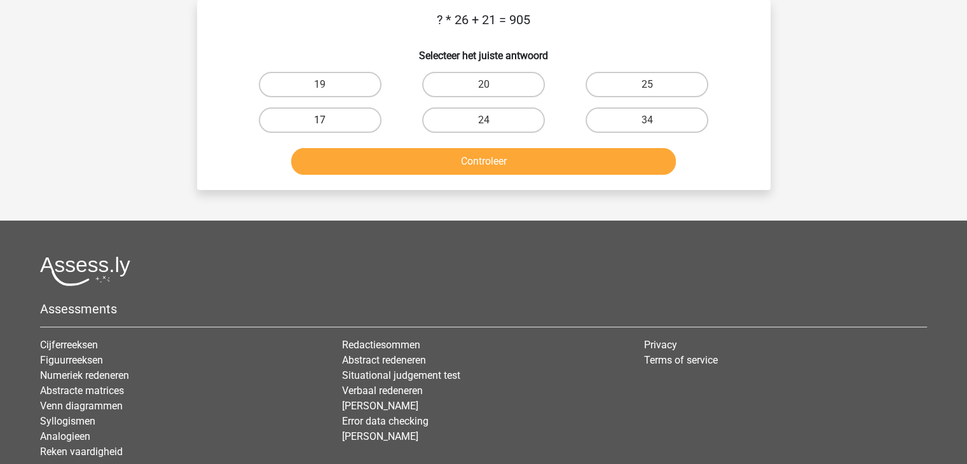
click at [352, 125] on label "17" at bounding box center [320, 119] width 123 height 25
click at [328, 125] on input "17" at bounding box center [324, 124] width 8 height 8
radio input "true"
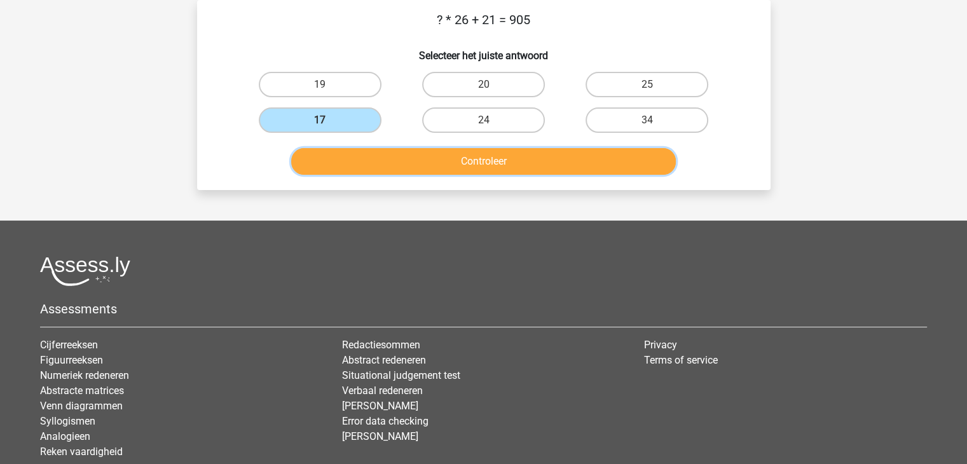
click at [402, 166] on button "Controleer" at bounding box center [483, 161] width 385 height 27
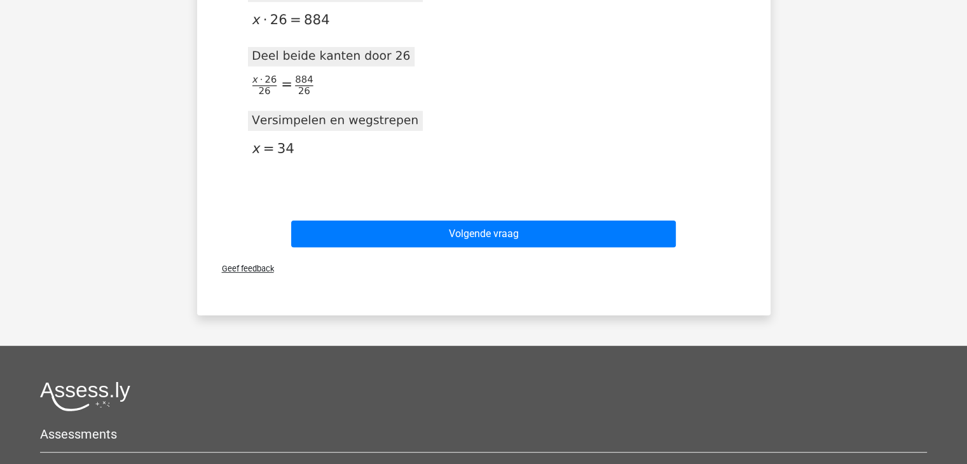
scroll to position [379, 0]
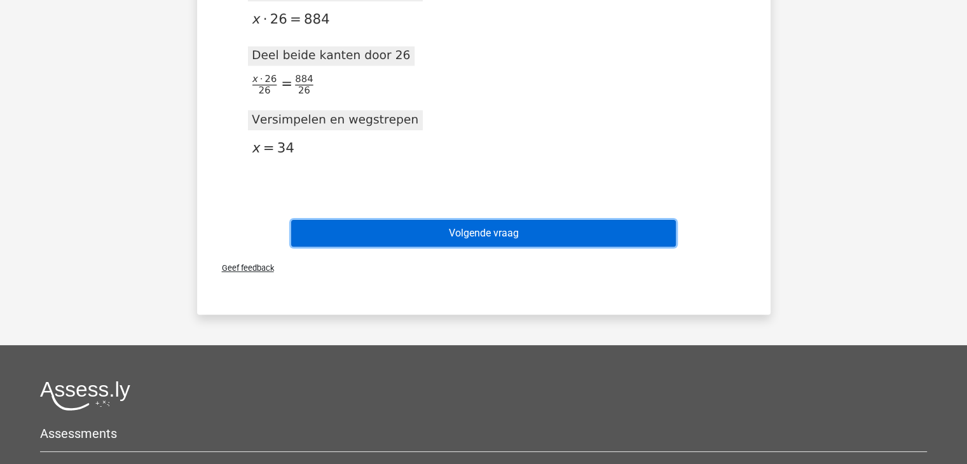
click at [445, 239] on button "Volgende vraag" at bounding box center [483, 233] width 385 height 27
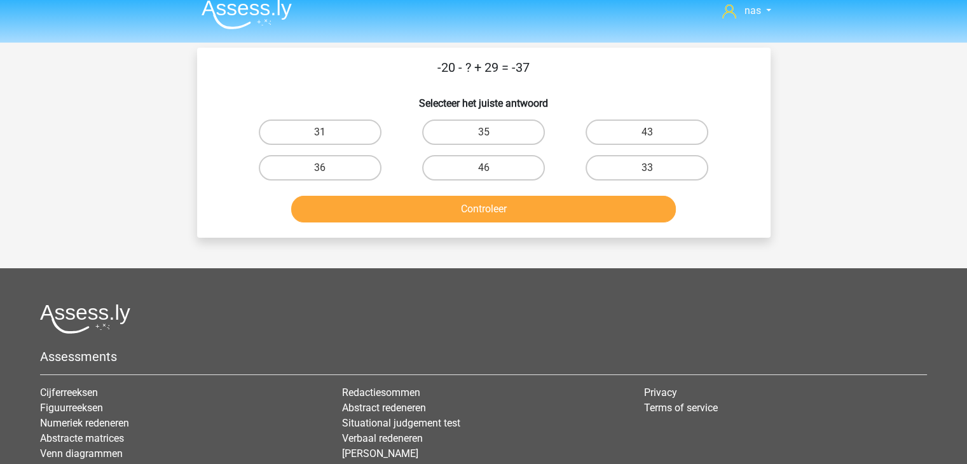
scroll to position [10, 0]
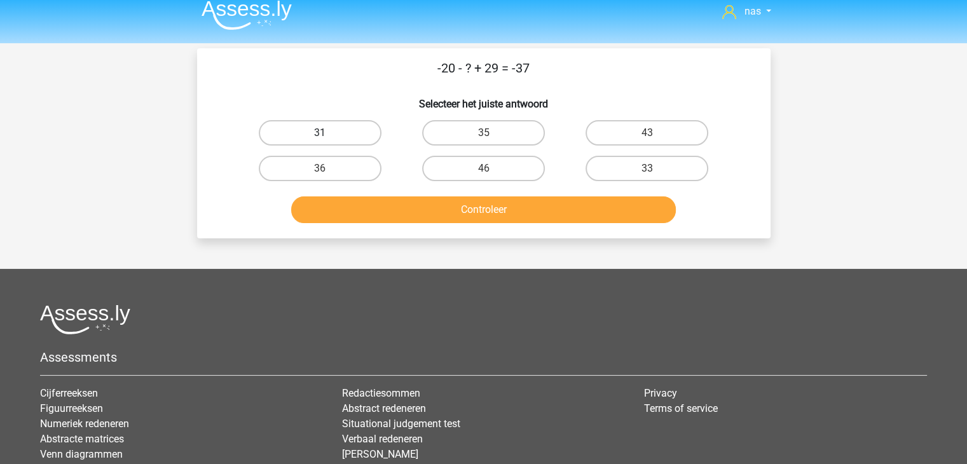
click at [372, 124] on label "31" at bounding box center [320, 132] width 123 height 25
click at [328, 133] on input "31" at bounding box center [324, 137] width 8 height 8
radio input "true"
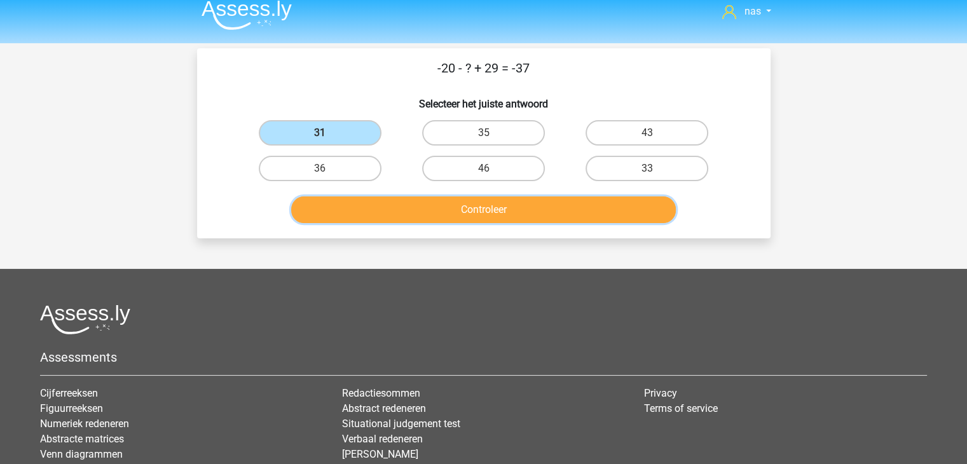
click at [446, 210] on button "Controleer" at bounding box center [483, 209] width 385 height 27
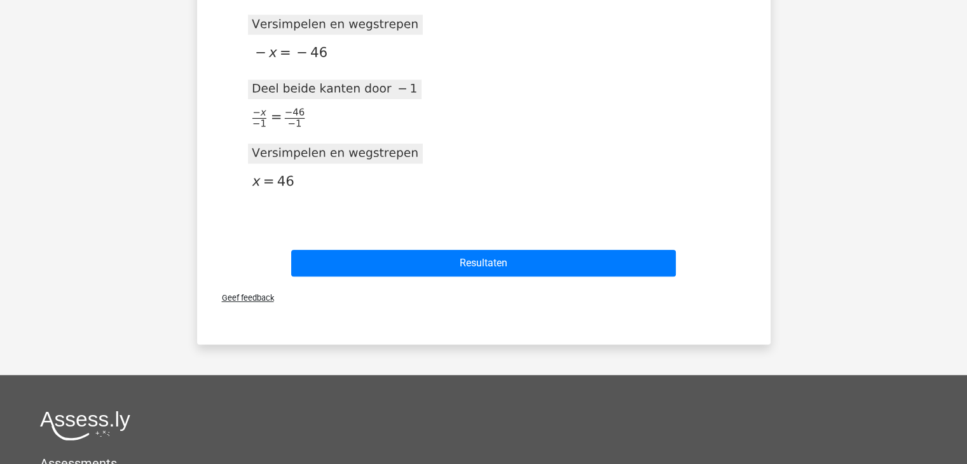
scroll to position [475, 0]
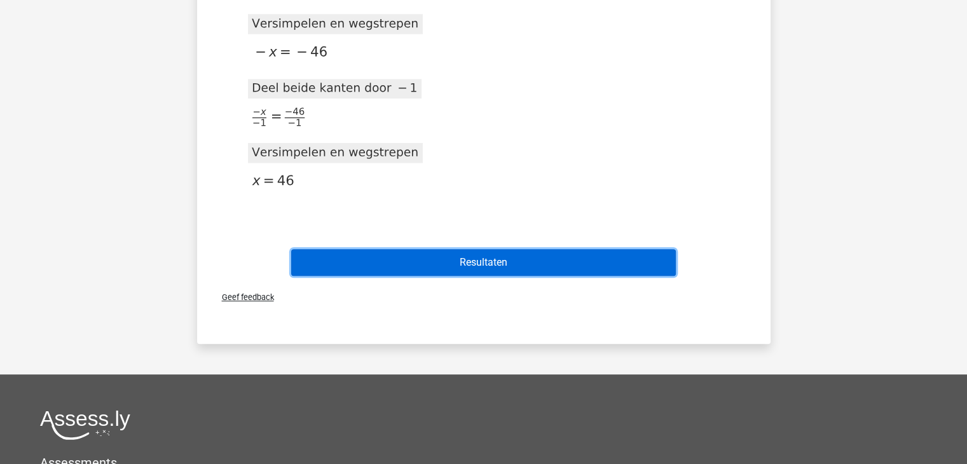
click at [569, 261] on button "Resultaten" at bounding box center [483, 262] width 385 height 27
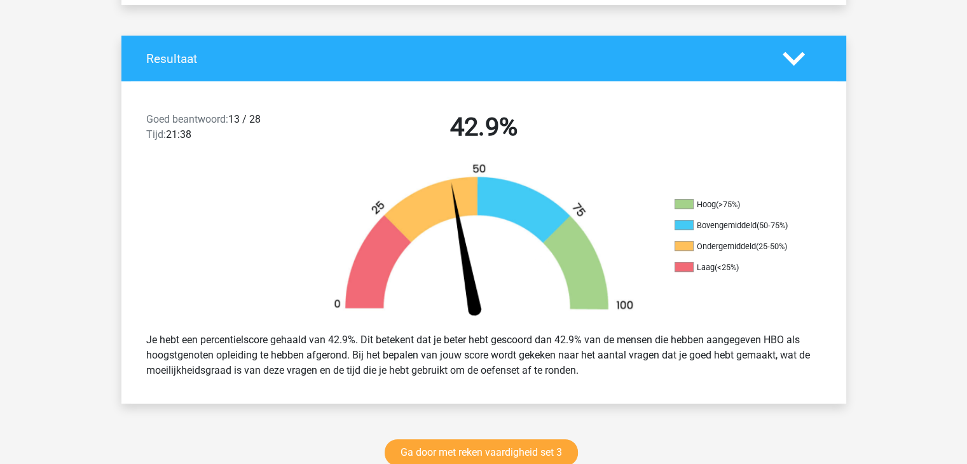
scroll to position [238, 0]
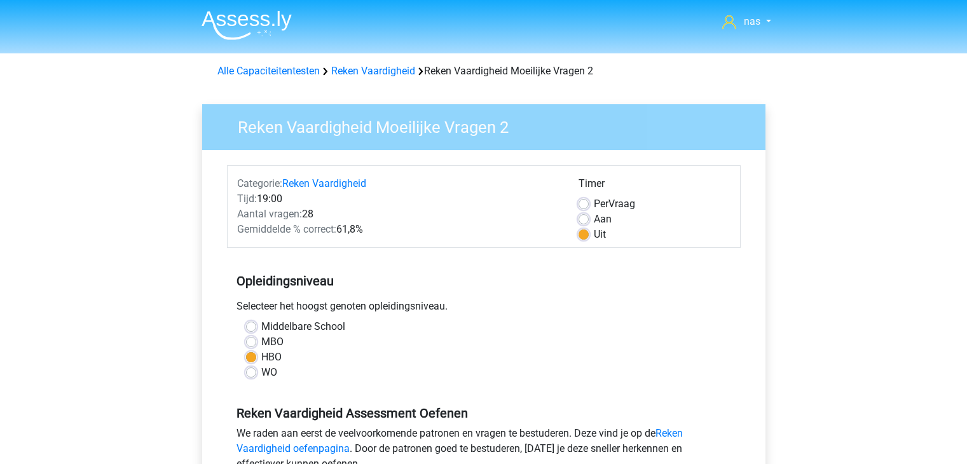
scroll to position [470, 0]
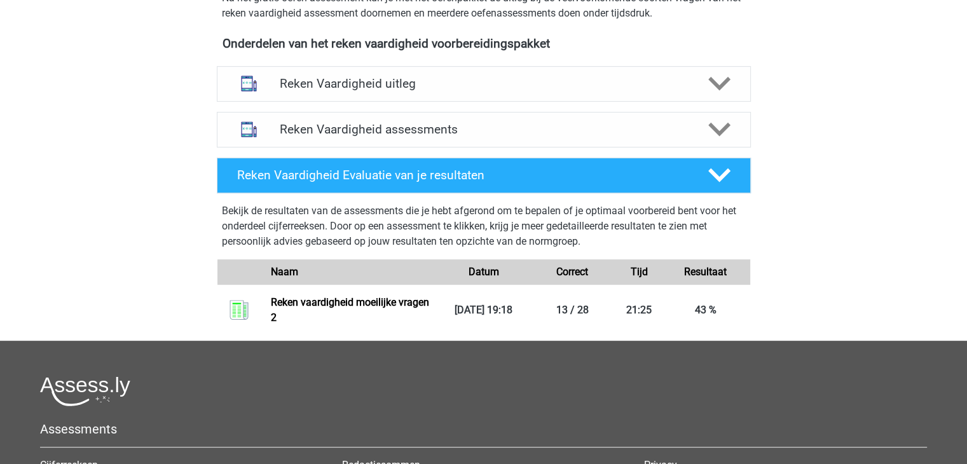
scroll to position [431, 0]
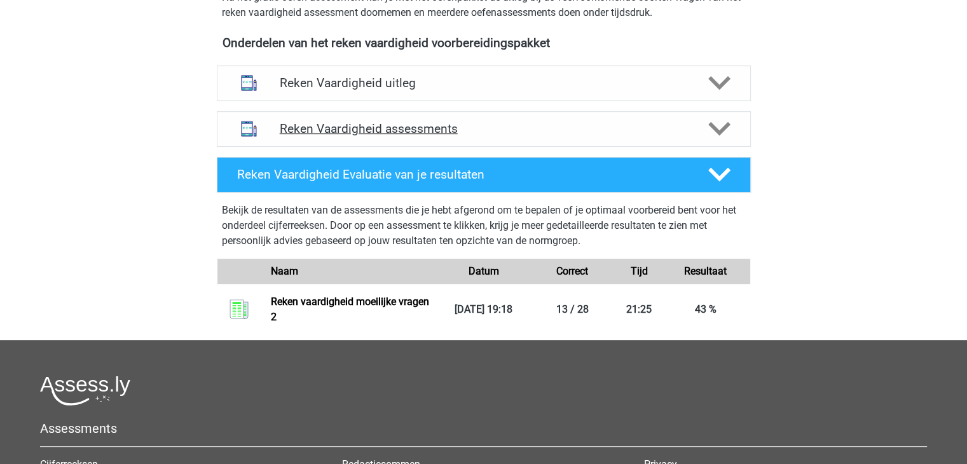
click at [374, 116] on div "Reken Vaardigheid assessments" at bounding box center [484, 129] width 534 height 36
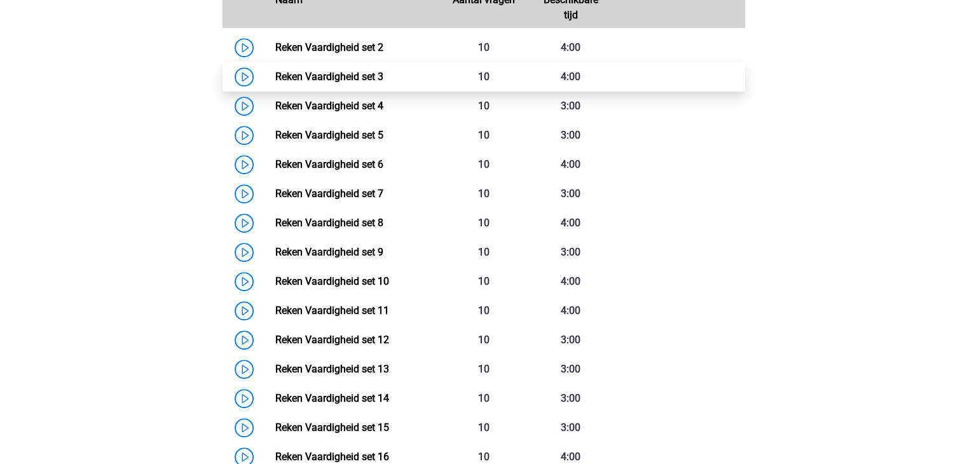
scroll to position [833, 0]
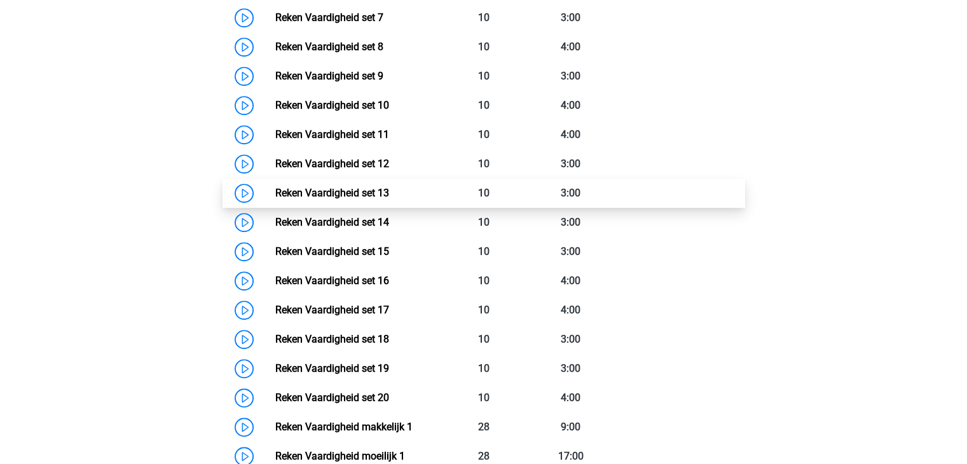
click at [377, 199] on link "Reken Vaardigheid set 13" at bounding box center [332, 193] width 114 height 12
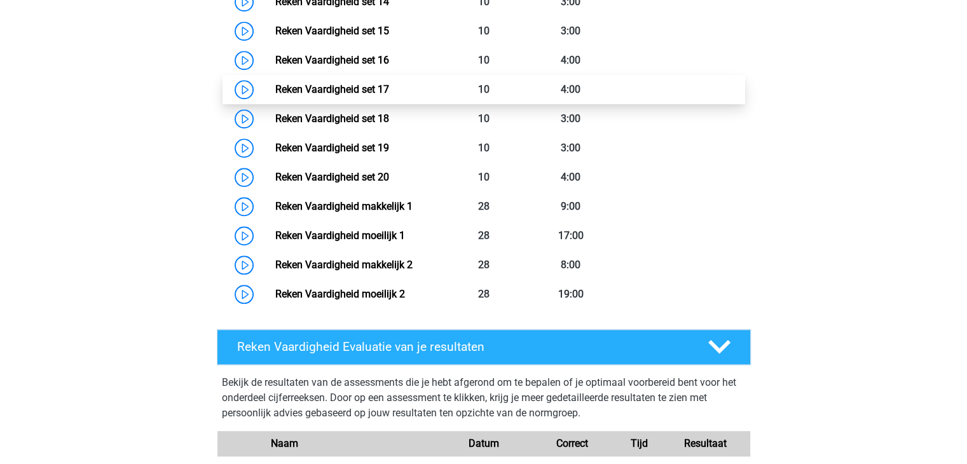
scroll to position [1054, 0]
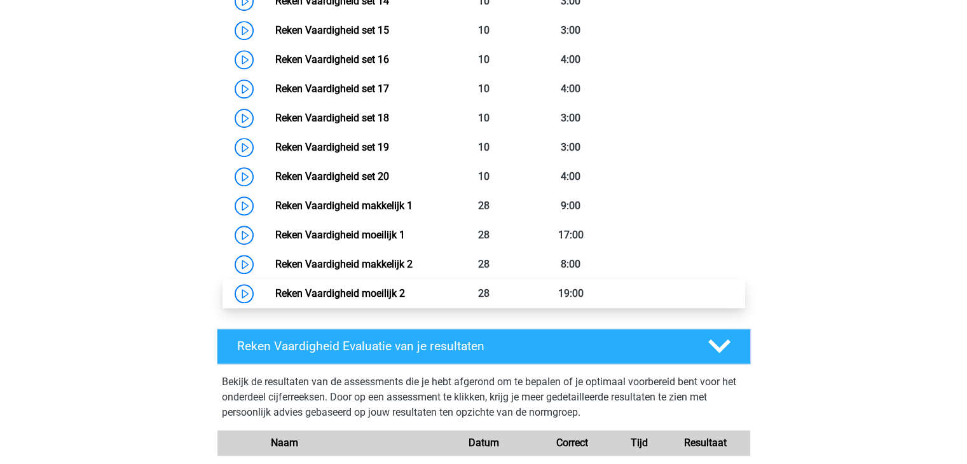
click at [367, 294] on link "Reken Vaardigheid moeilijk 2" at bounding box center [340, 293] width 130 height 12
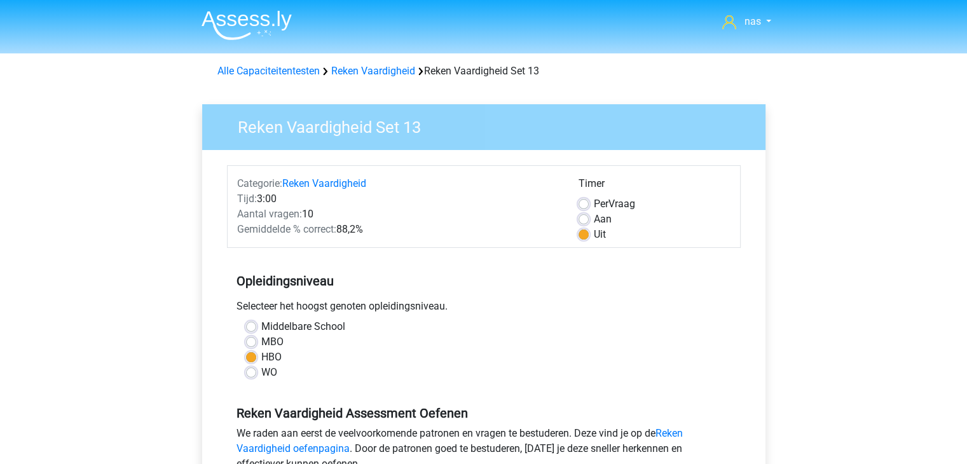
click at [315, 231] on span "Gemiddelde % correct:" at bounding box center [286, 229] width 99 height 12
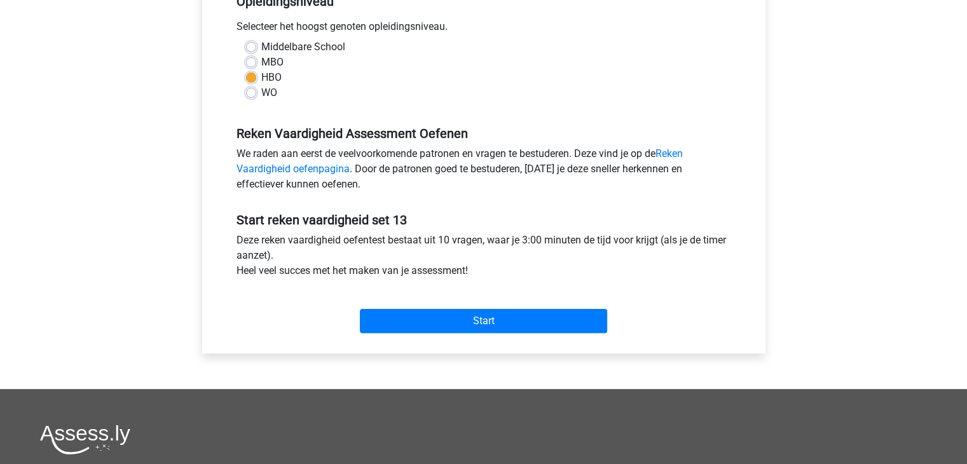
scroll to position [297, 0]
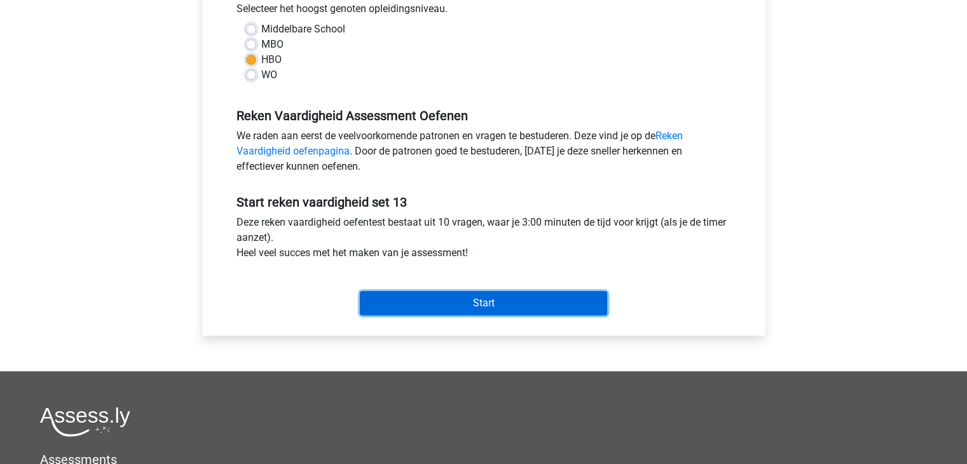
click at [428, 308] on input "Start" at bounding box center [483, 303] width 247 height 24
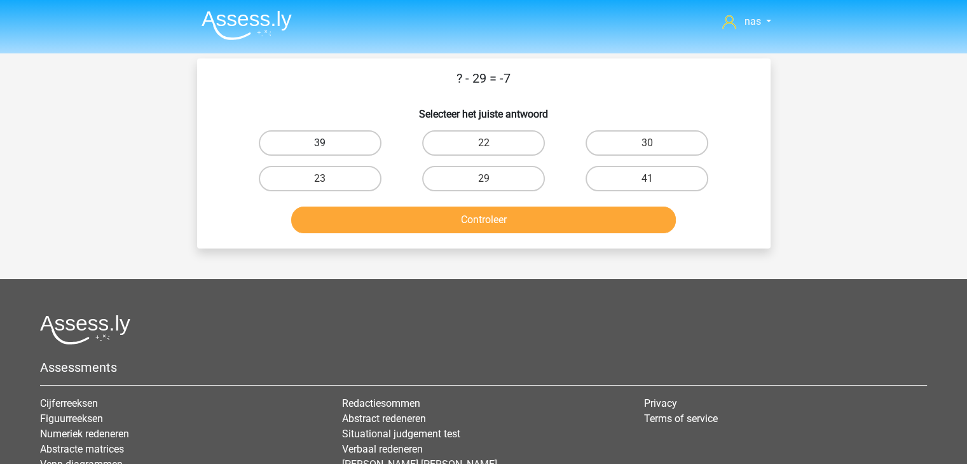
click at [346, 139] on label "39" at bounding box center [320, 142] width 123 height 25
click at [328, 143] on input "39" at bounding box center [324, 147] width 8 height 8
radio input "true"
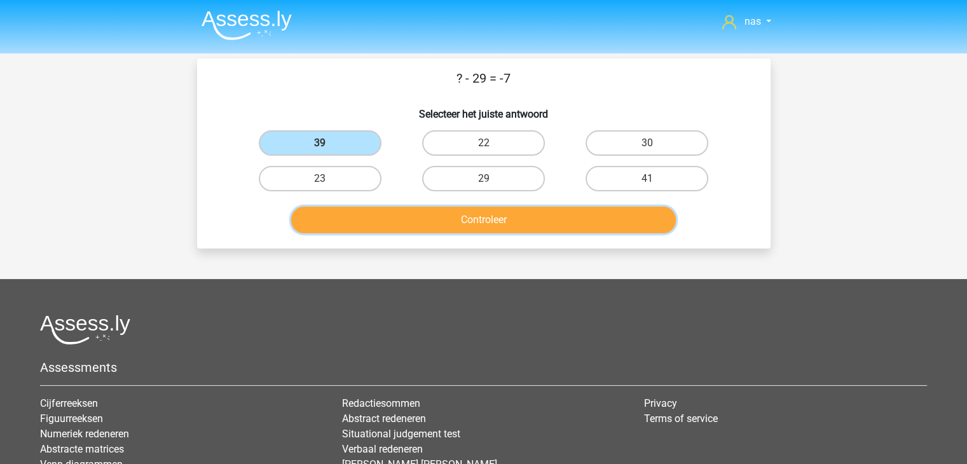
click at [465, 214] on button "Controleer" at bounding box center [483, 220] width 385 height 27
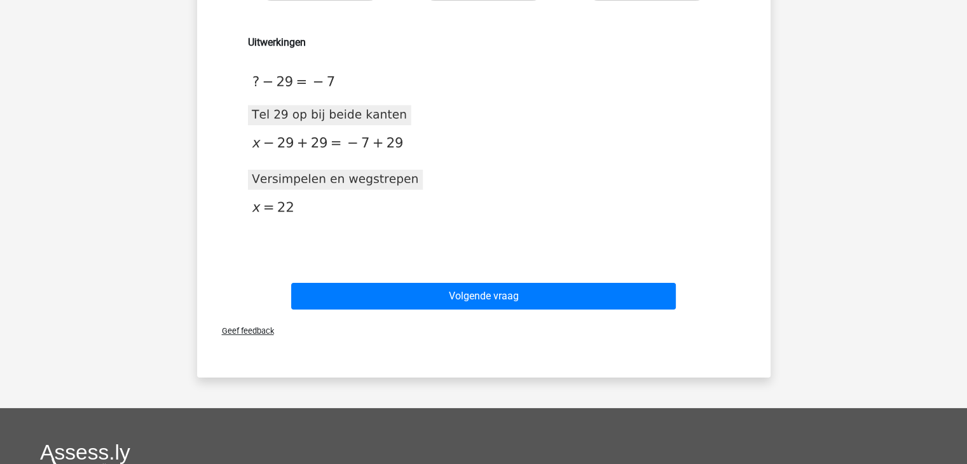
scroll to position [191, 0]
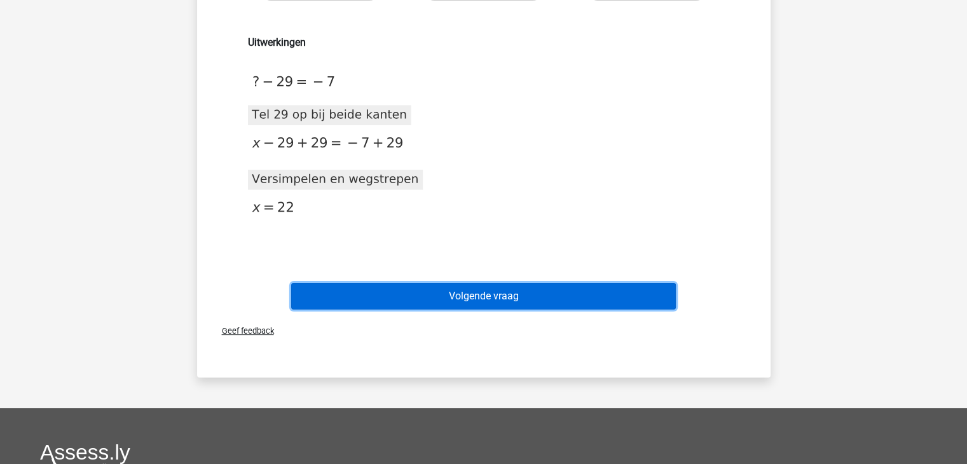
click at [412, 286] on button "Volgende vraag" at bounding box center [483, 296] width 385 height 27
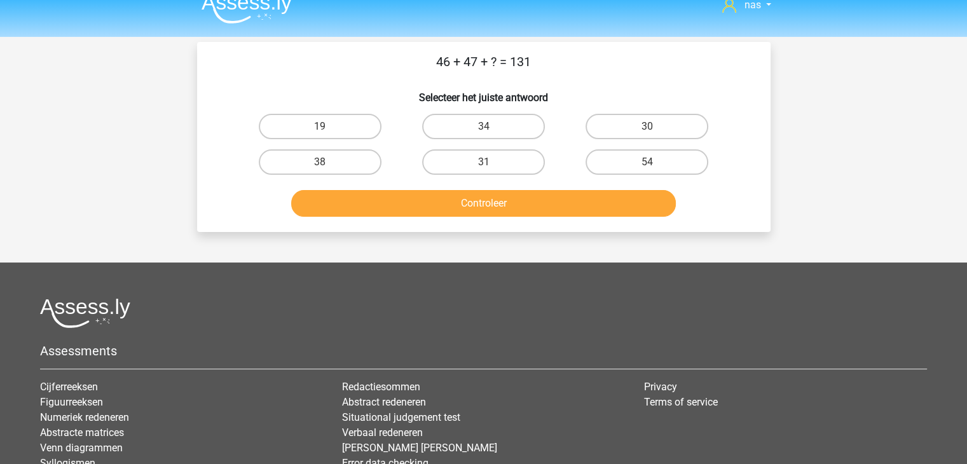
scroll to position [13, 0]
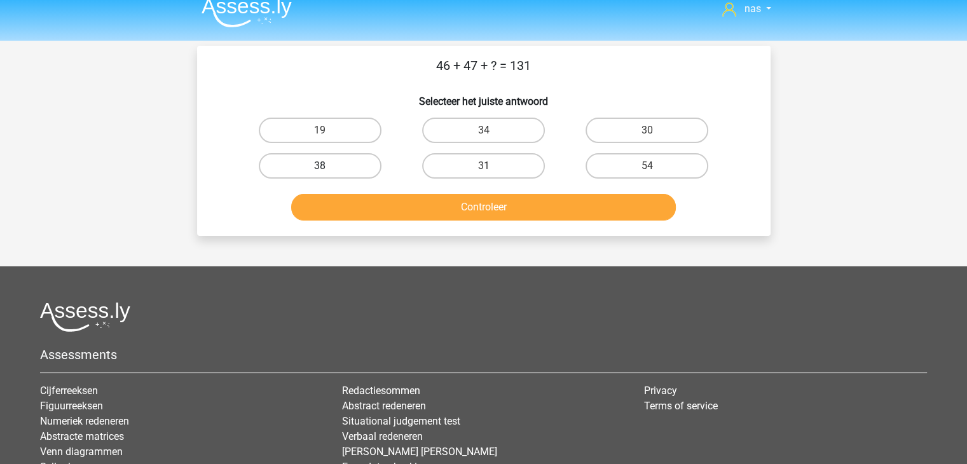
click at [330, 166] on label "38" at bounding box center [320, 165] width 123 height 25
click at [328, 166] on input "38" at bounding box center [324, 170] width 8 height 8
radio input "true"
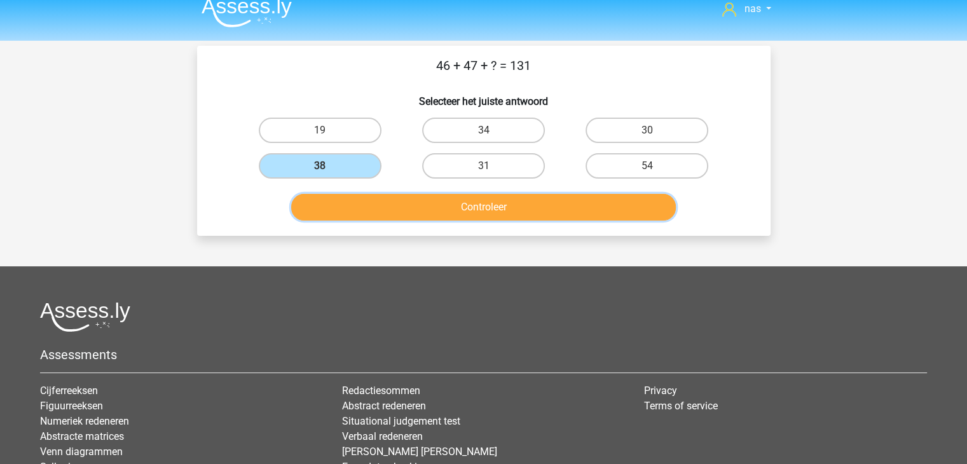
click at [378, 212] on button "Controleer" at bounding box center [483, 207] width 385 height 27
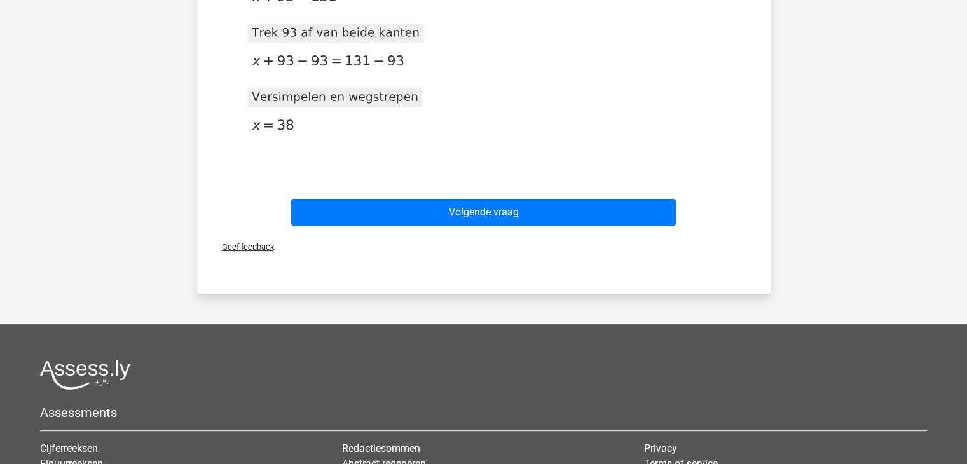
scroll to position [324, 0]
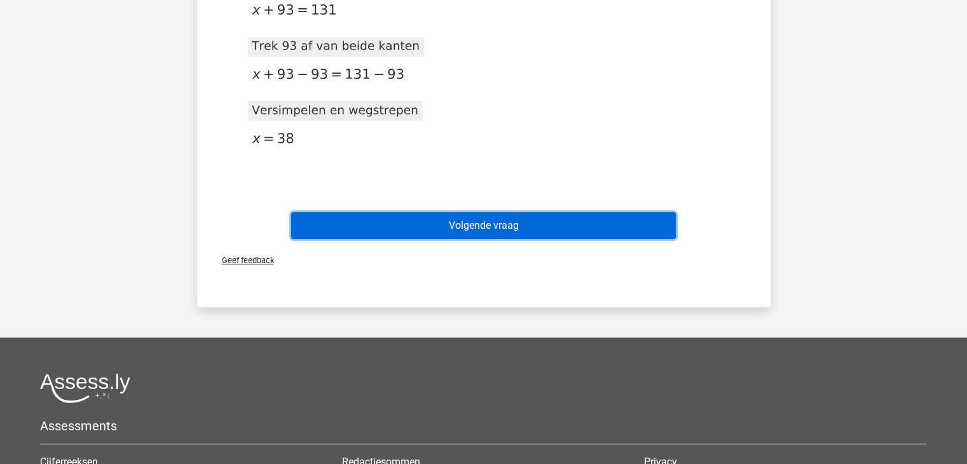
click at [465, 214] on button "Volgende vraag" at bounding box center [483, 225] width 385 height 27
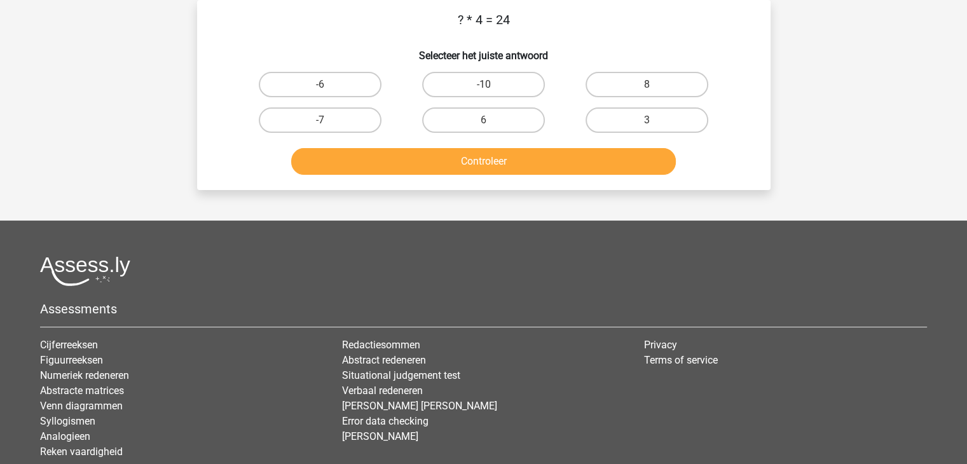
scroll to position [0, 0]
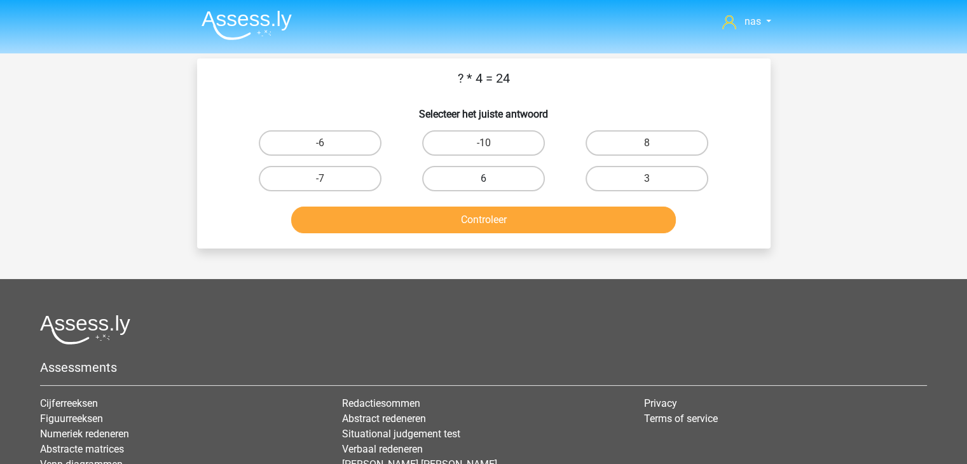
click at [519, 183] on label "6" at bounding box center [483, 178] width 123 height 25
click at [491, 183] on input "6" at bounding box center [487, 183] width 8 height 8
radio input "true"
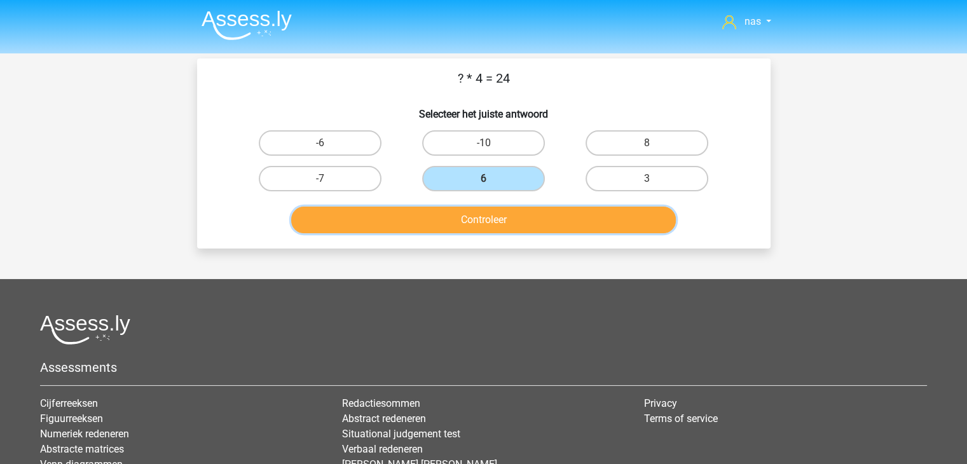
click at [517, 207] on button "Controleer" at bounding box center [483, 220] width 385 height 27
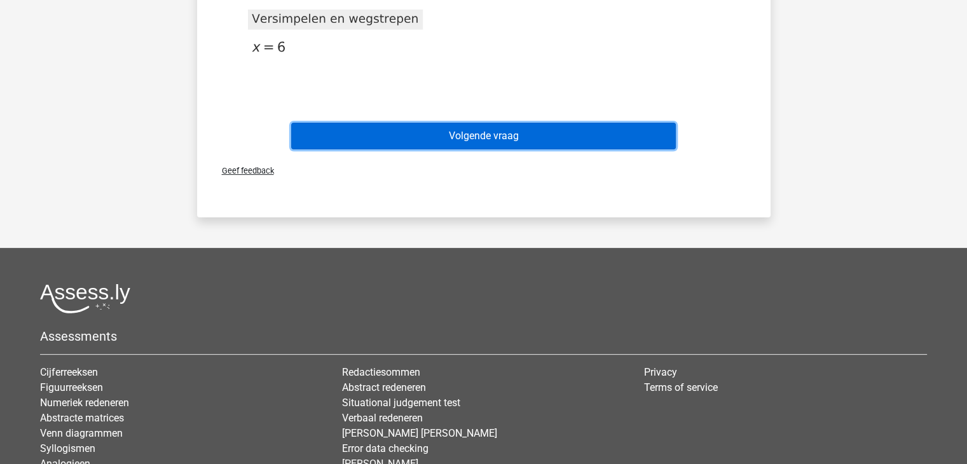
click at [597, 142] on button "Volgende vraag" at bounding box center [483, 136] width 385 height 27
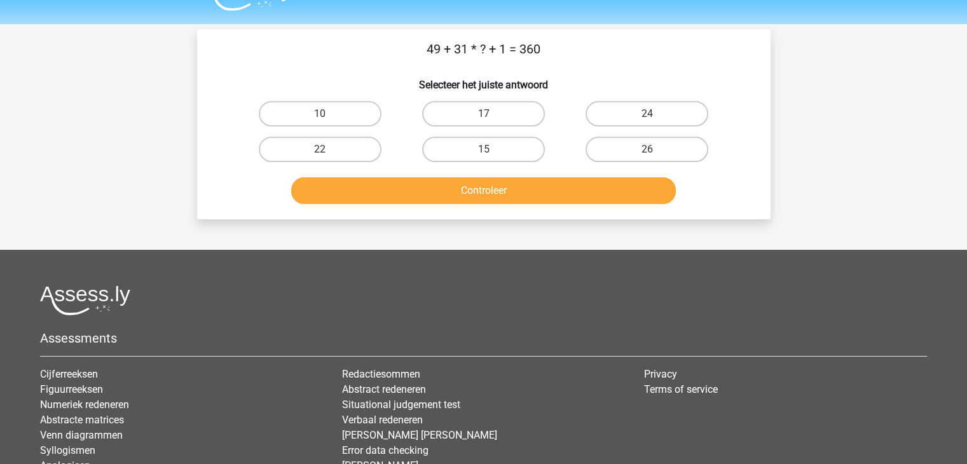
scroll to position [29, 0]
click at [503, 143] on label "15" at bounding box center [483, 149] width 123 height 25
click at [491, 150] on input "15" at bounding box center [487, 154] width 8 height 8
radio input "true"
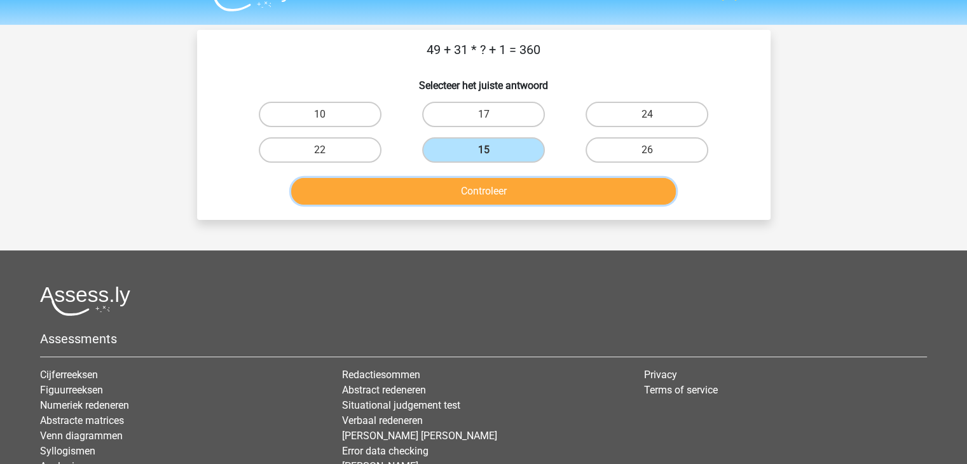
click at [540, 197] on button "Controleer" at bounding box center [483, 191] width 385 height 27
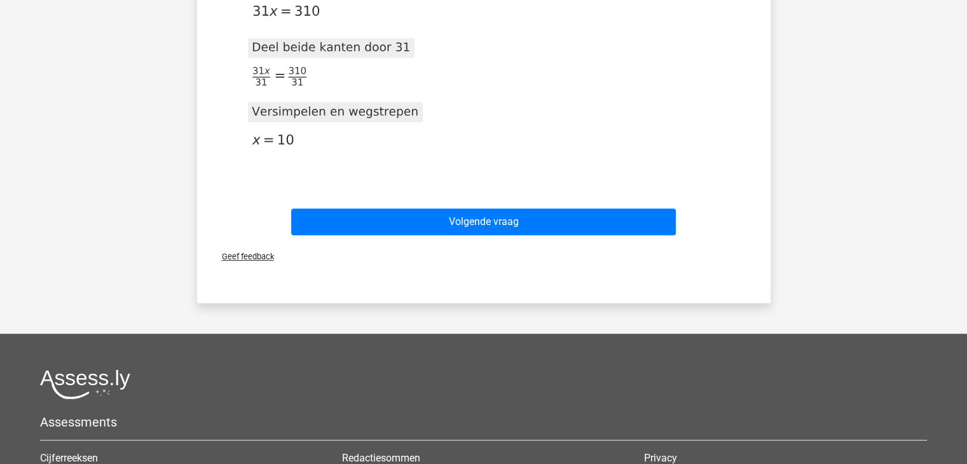
scroll to position [516, 0]
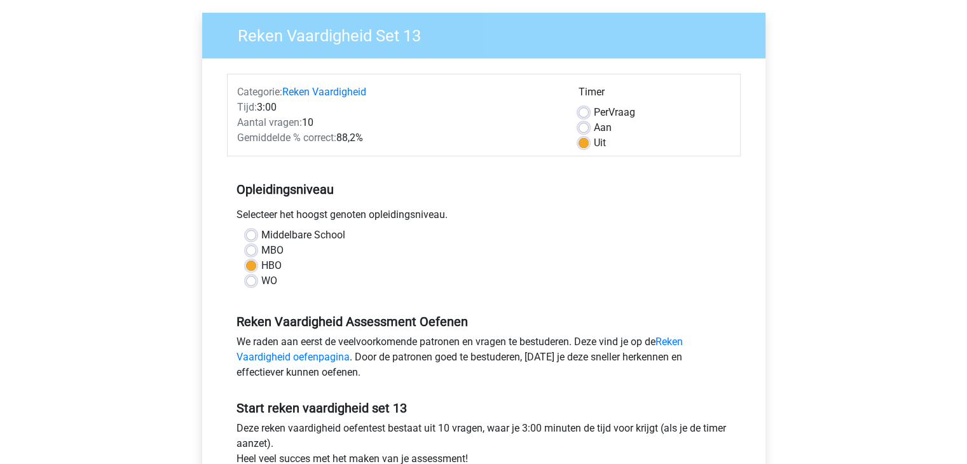
scroll to position [88, 0]
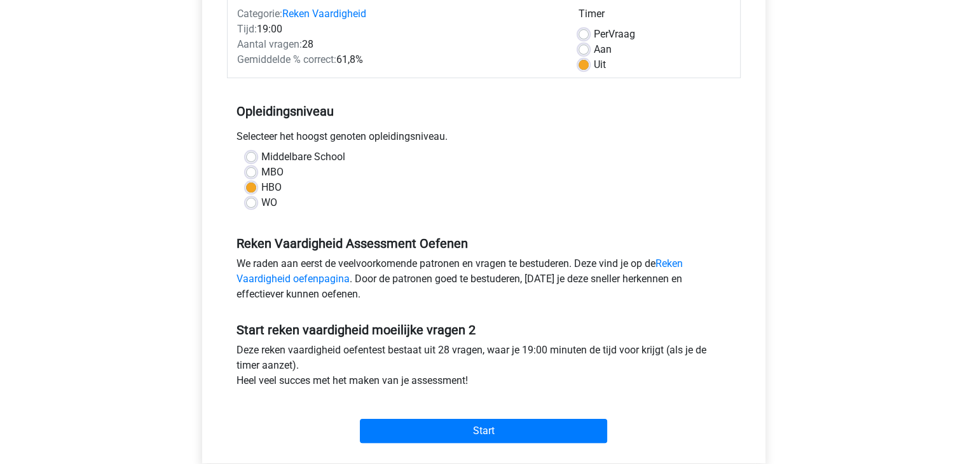
scroll to position [154, 0]
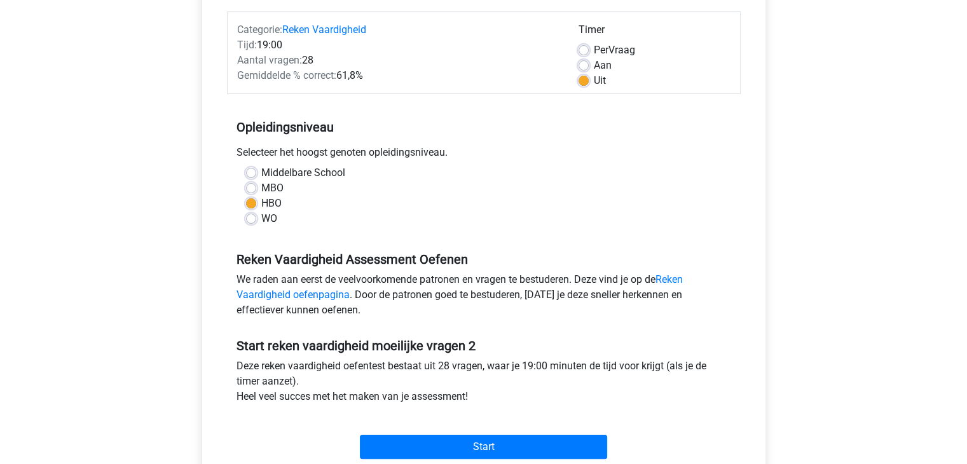
click at [594, 67] on label "Aan" at bounding box center [603, 65] width 18 height 15
click at [581, 67] on input "Aan" at bounding box center [583, 64] width 10 height 13
radio input "true"
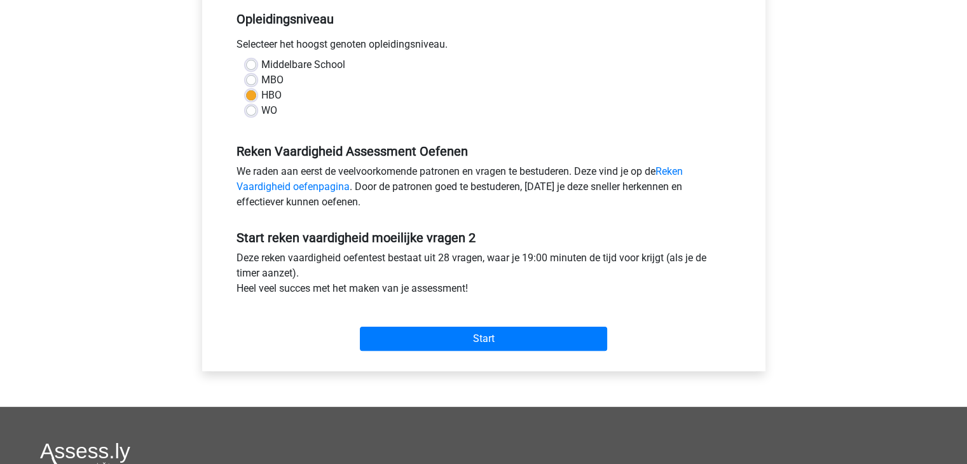
scroll to position [266, 0]
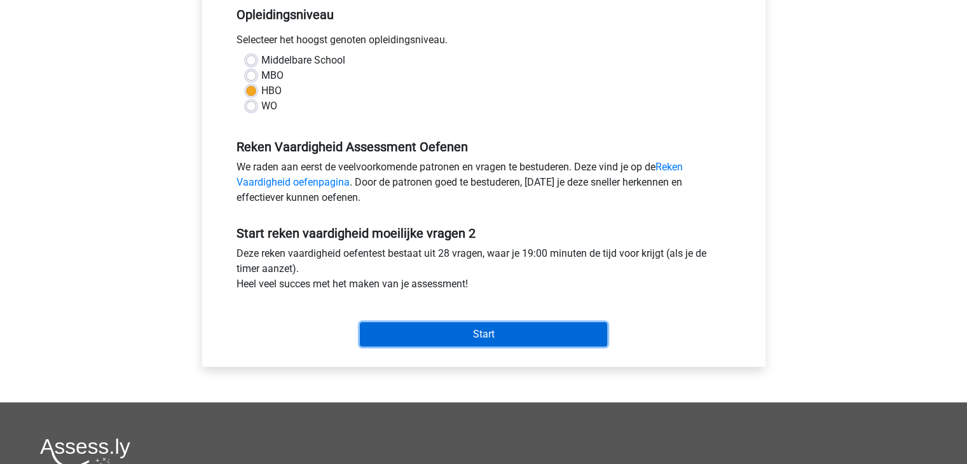
click at [475, 331] on input "Start" at bounding box center [483, 334] width 247 height 24
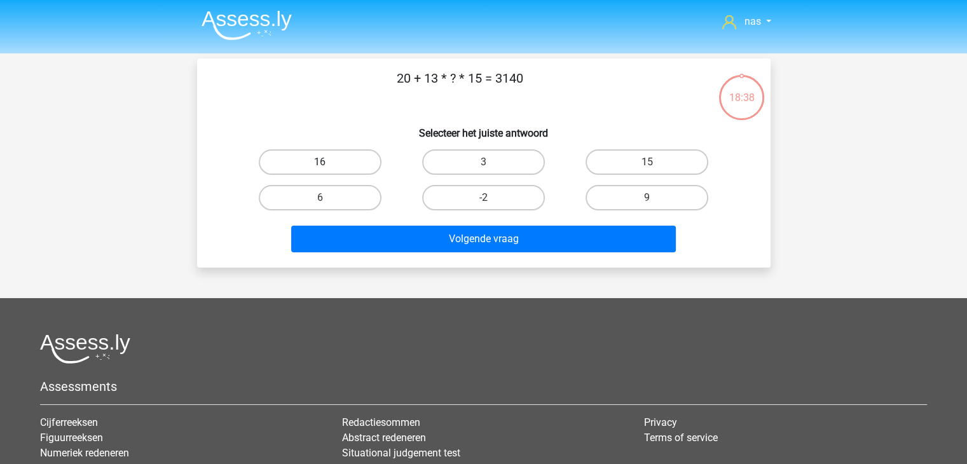
click at [348, 151] on label "16" at bounding box center [320, 161] width 123 height 25
click at [328, 162] on input "16" at bounding box center [324, 166] width 8 height 8
radio input "true"
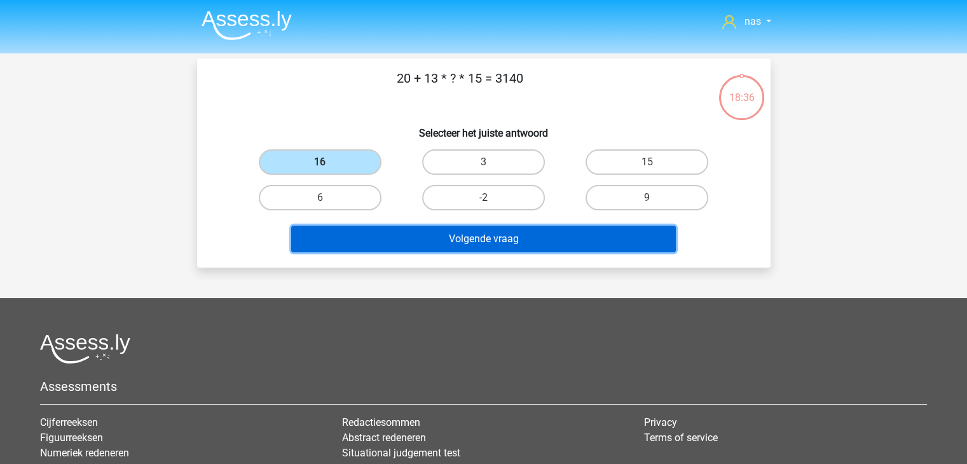
click at [432, 236] on button "Volgende vraag" at bounding box center [483, 239] width 385 height 27
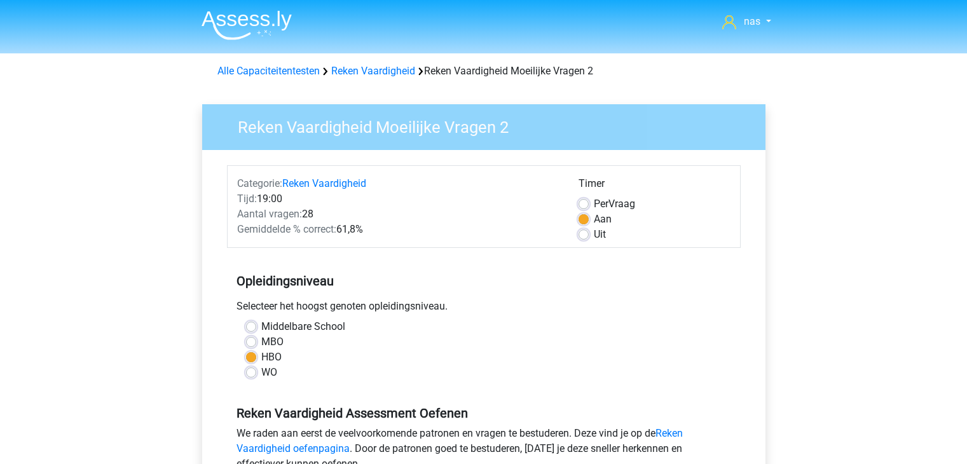
scroll to position [266, 0]
